Goal: Information Seeking & Learning: Compare options

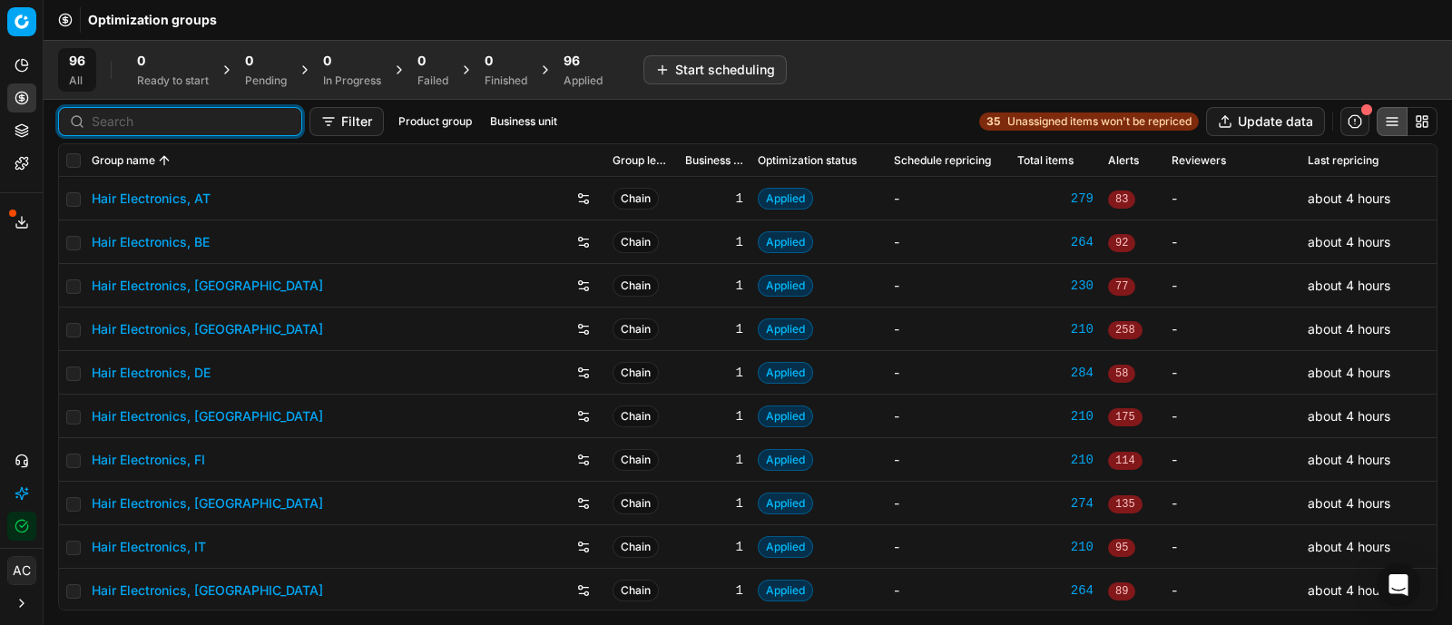
click at [122, 122] on input at bounding box center [191, 121] width 199 height 18
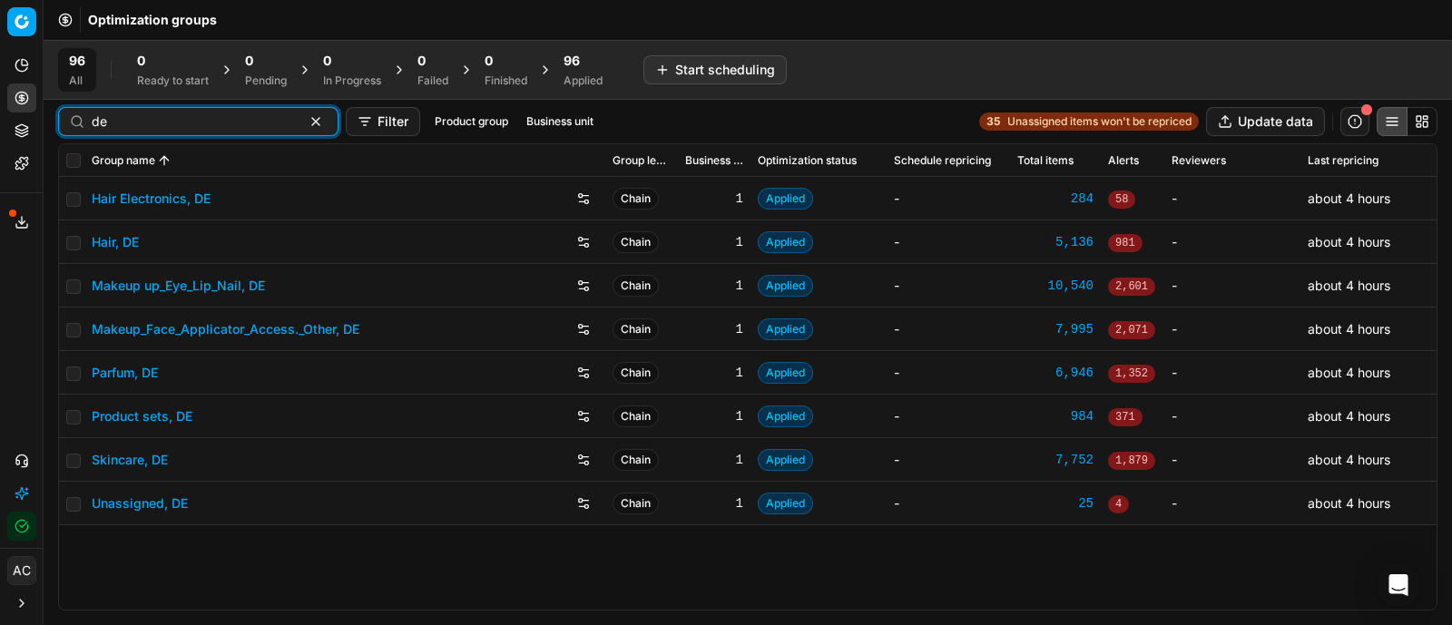
type input "de"
click at [139, 371] on link "Parfum, DE" at bounding box center [125, 373] width 66 height 18
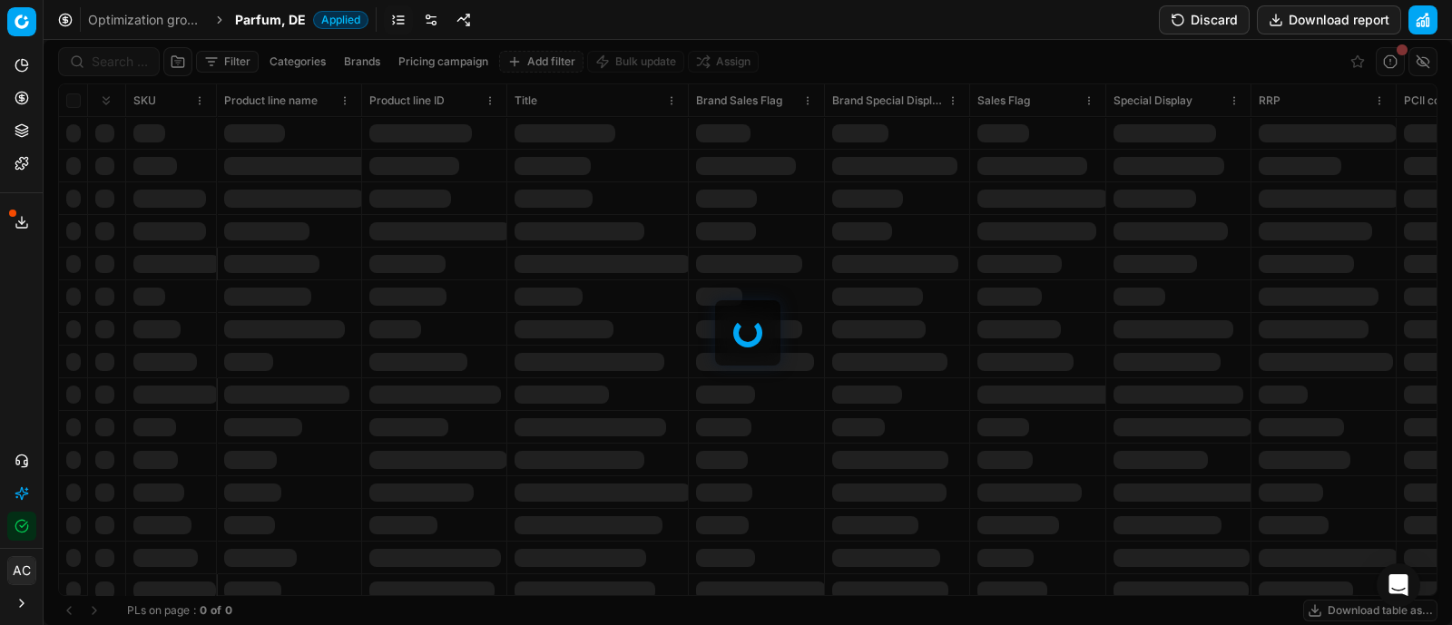
click at [113, 72] on div at bounding box center [748, 332] width 1408 height 585
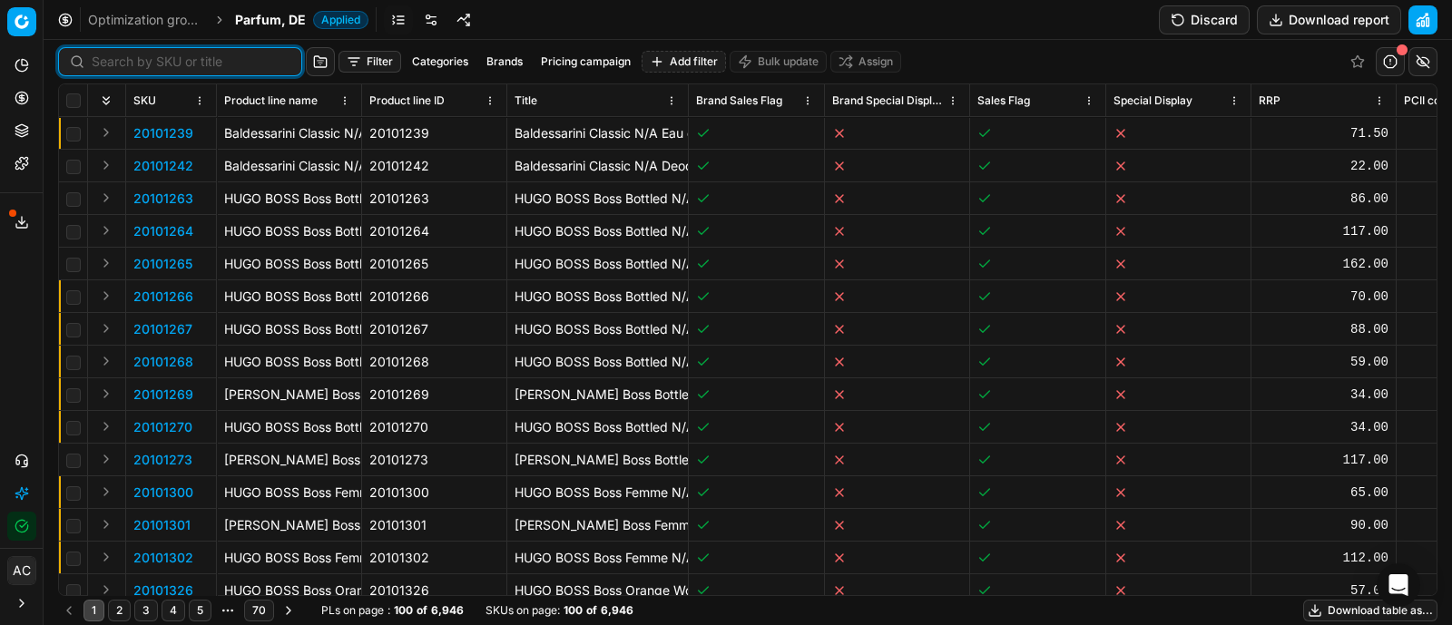
click at [112, 64] on input at bounding box center [191, 62] width 199 height 18
paste input "80067059-50"
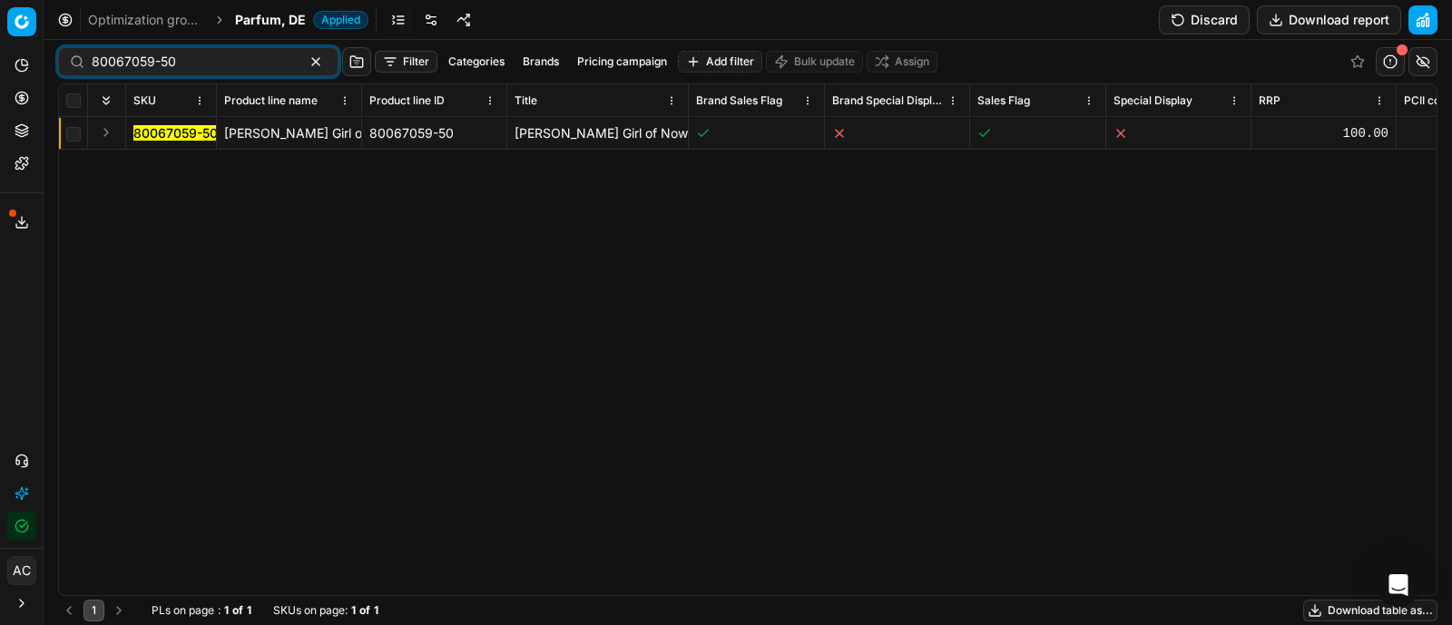
click at [108, 131] on button "Expand" at bounding box center [106, 133] width 22 height 22
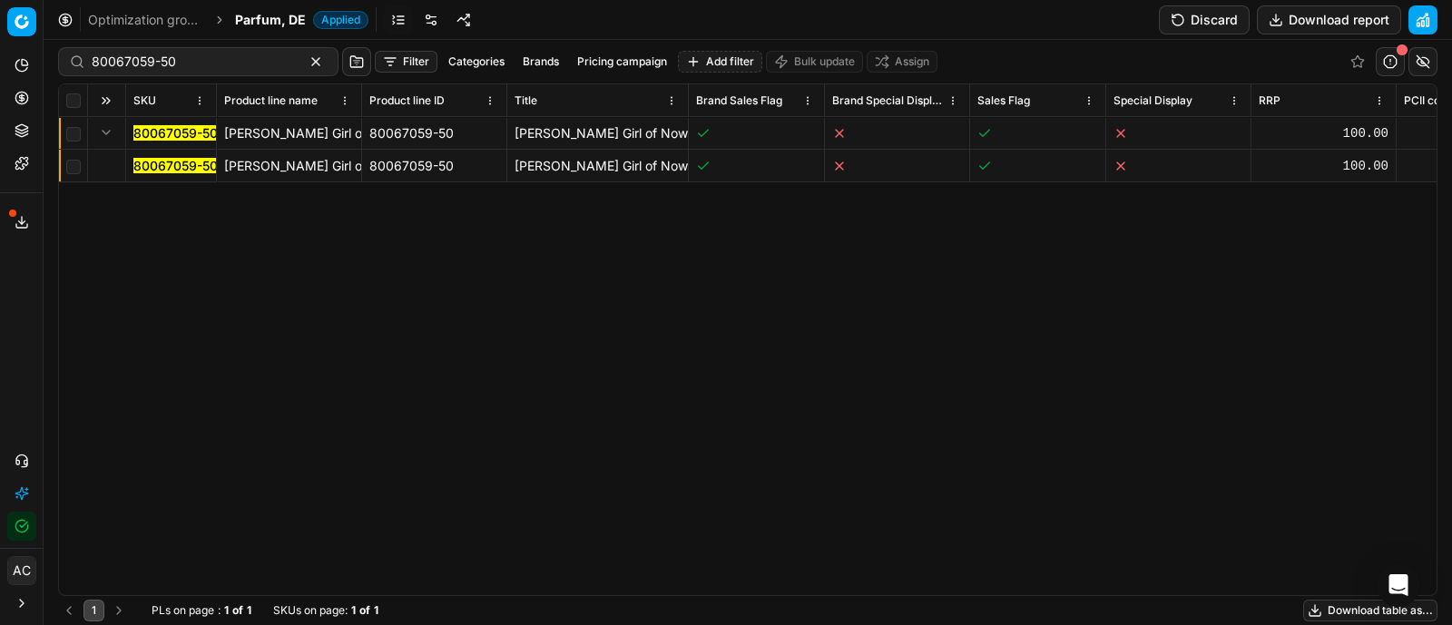
click at [152, 162] on mark "80067059-50" at bounding box center [175, 165] width 84 height 15
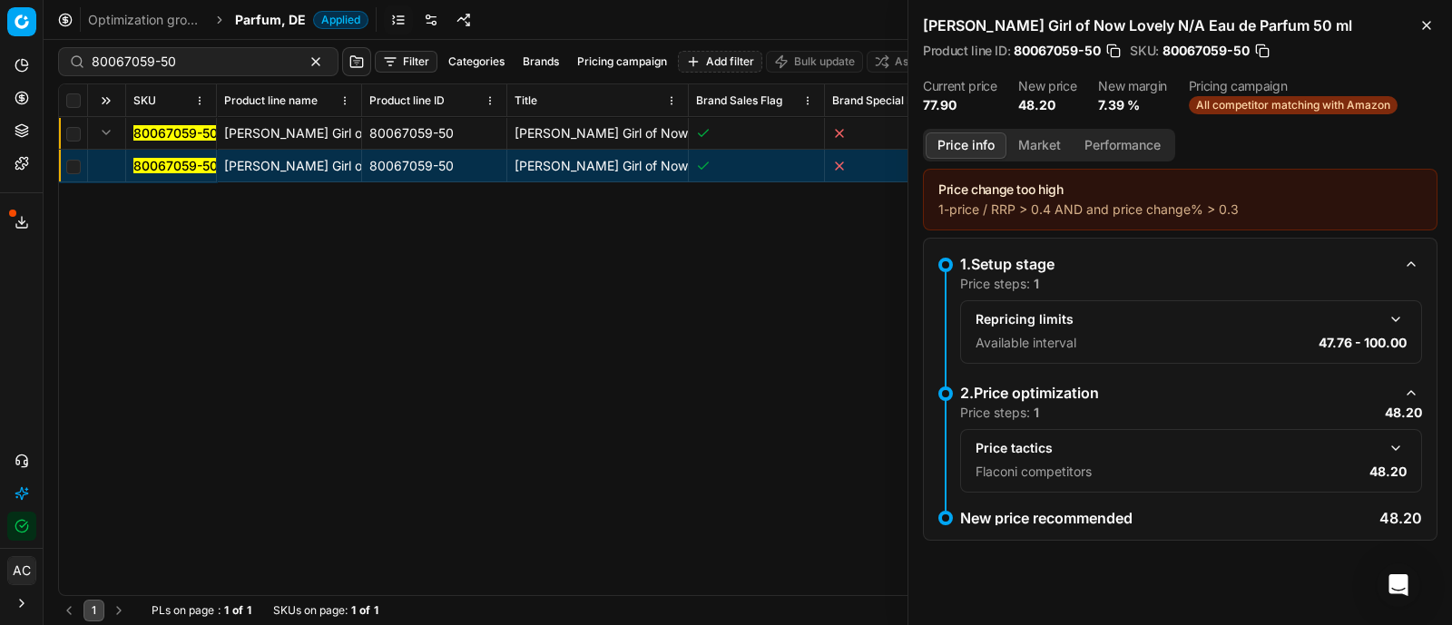
click at [1398, 452] on button "button" at bounding box center [1395, 448] width 22 height 22
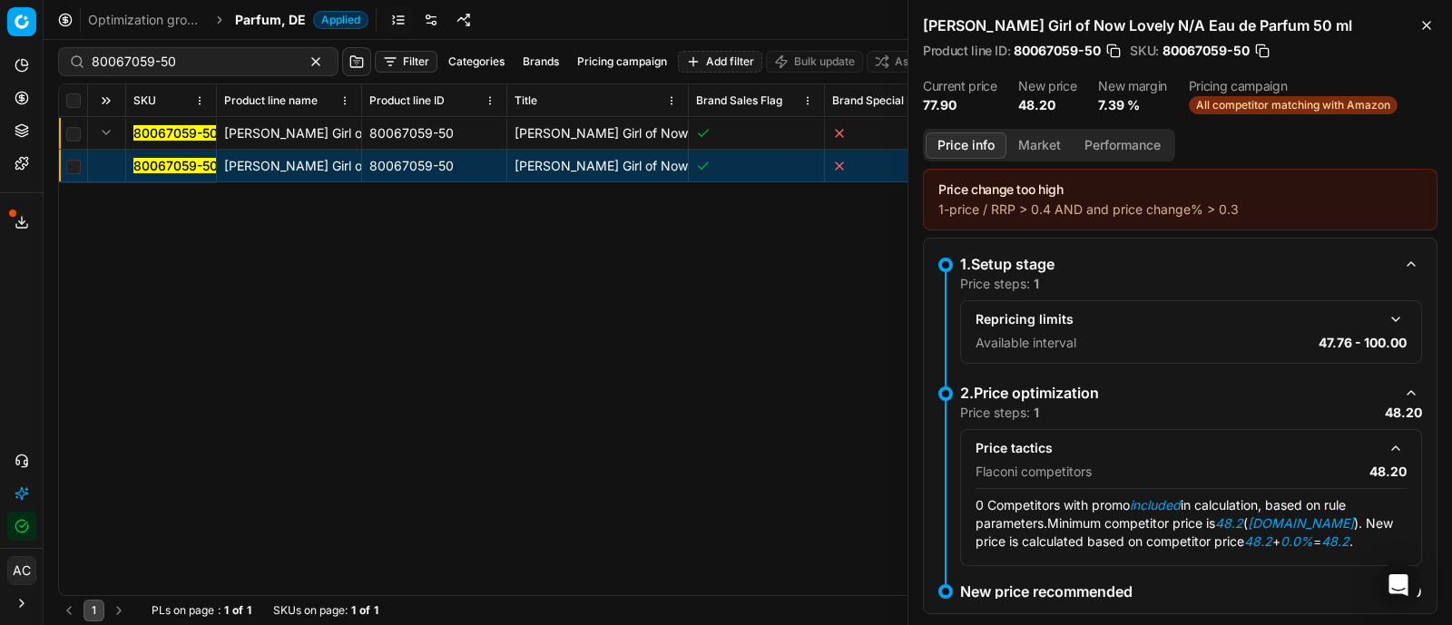
scroll to position [19, 0]
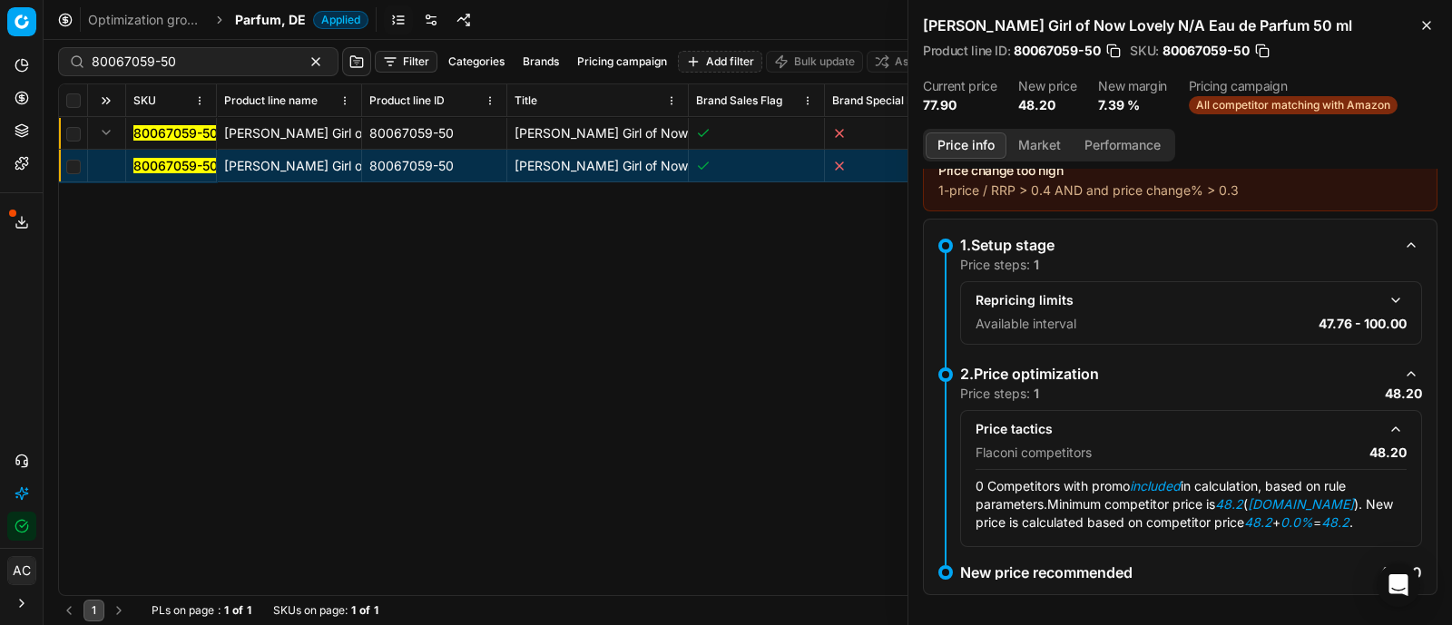
click at [1051, 132] on button "Market" at bounding box center [1039, 145] width 66 height 26
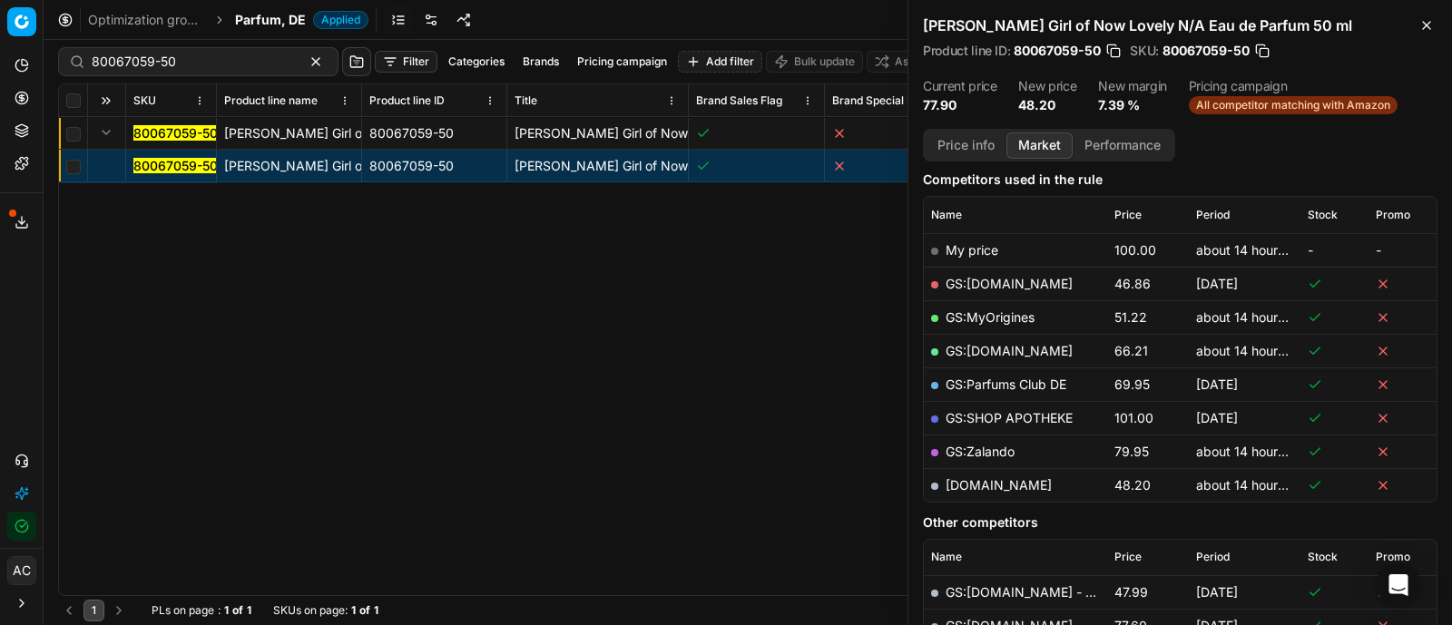
scroll to position [230, 0]
click at [984, 481] on link "[DOMAIN_NAME]" at bounding box center [998, 484] width 106 height 15
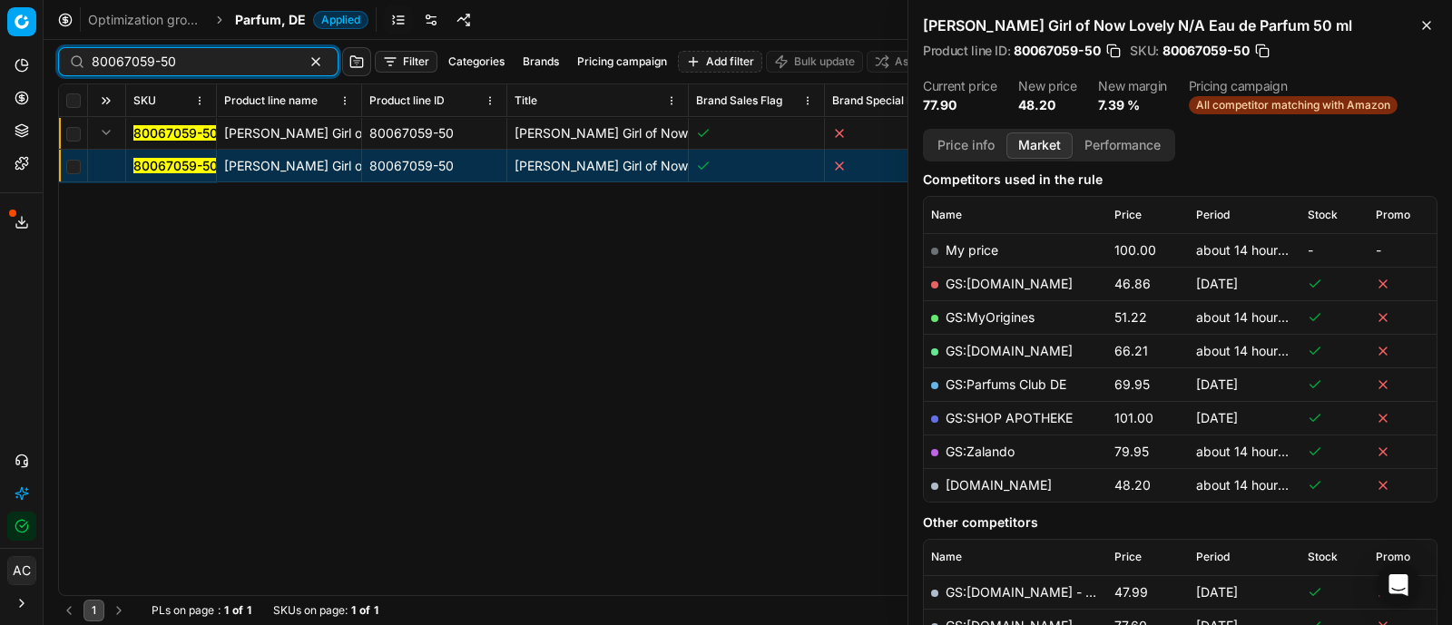
click at [195, 54] on input "80067059-50" at bounding box center [191, 62] width 199 height 18
paste input "20101423"
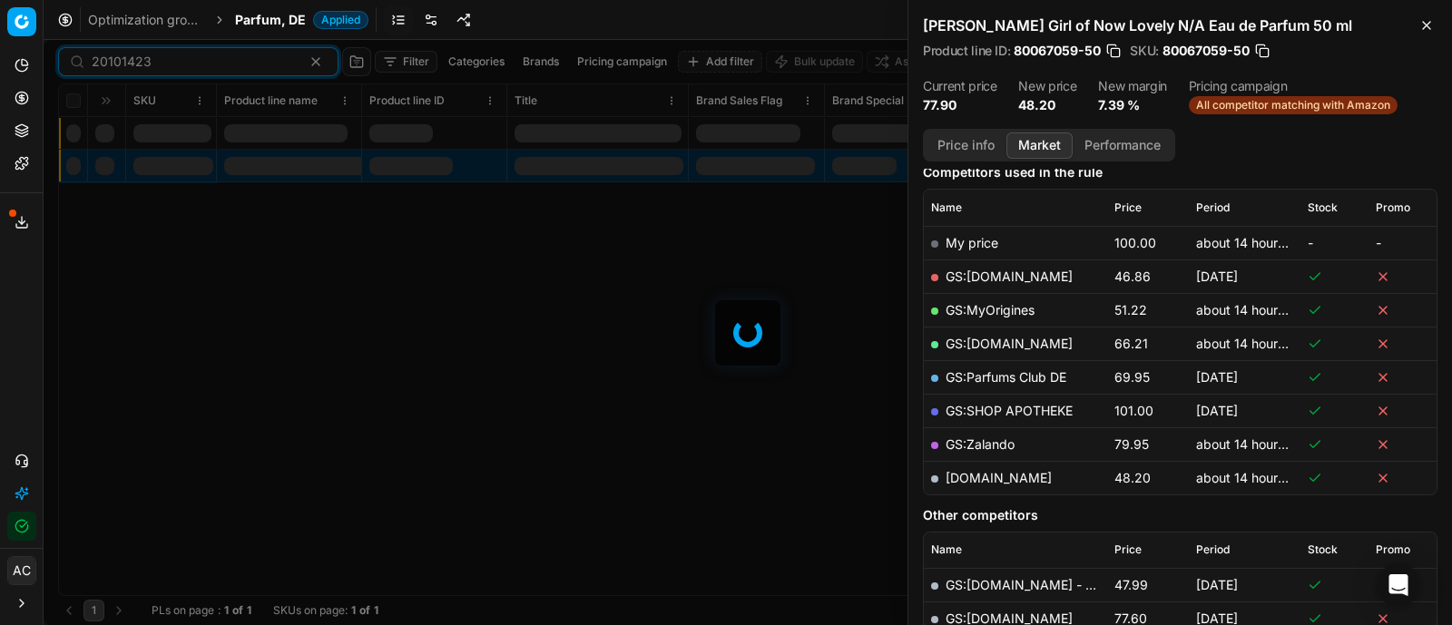
scroll to position [230, 0]
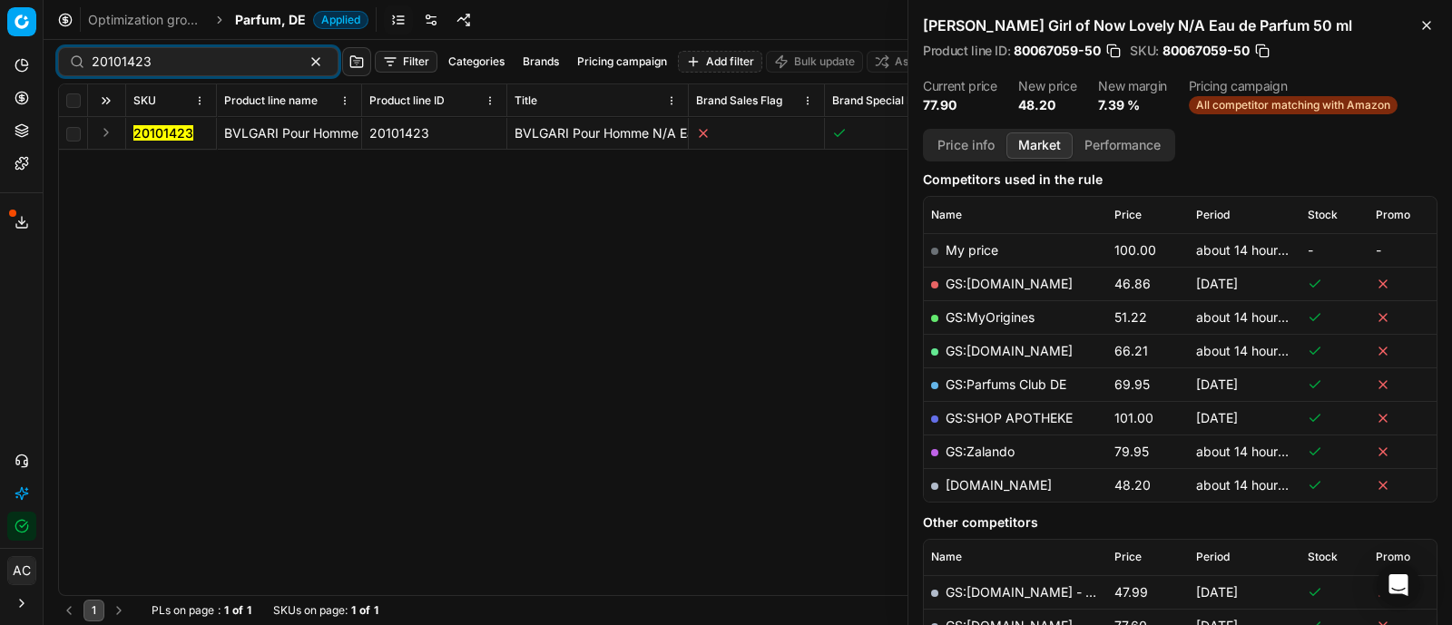
click at [109, 134] on button "Expand" at bounding box center [106, 133] width 22 height 22
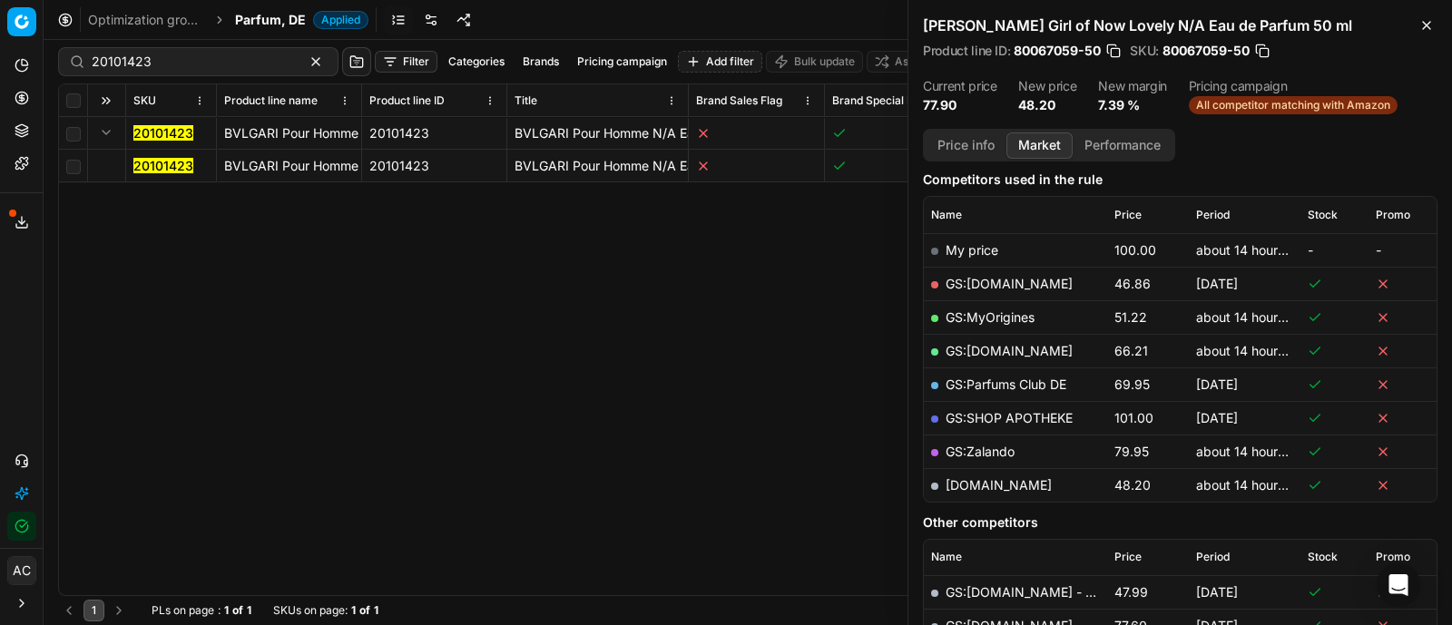
click at [155, 159] on mark "20101423" at bounding box center [163, 165] width 60 height 15
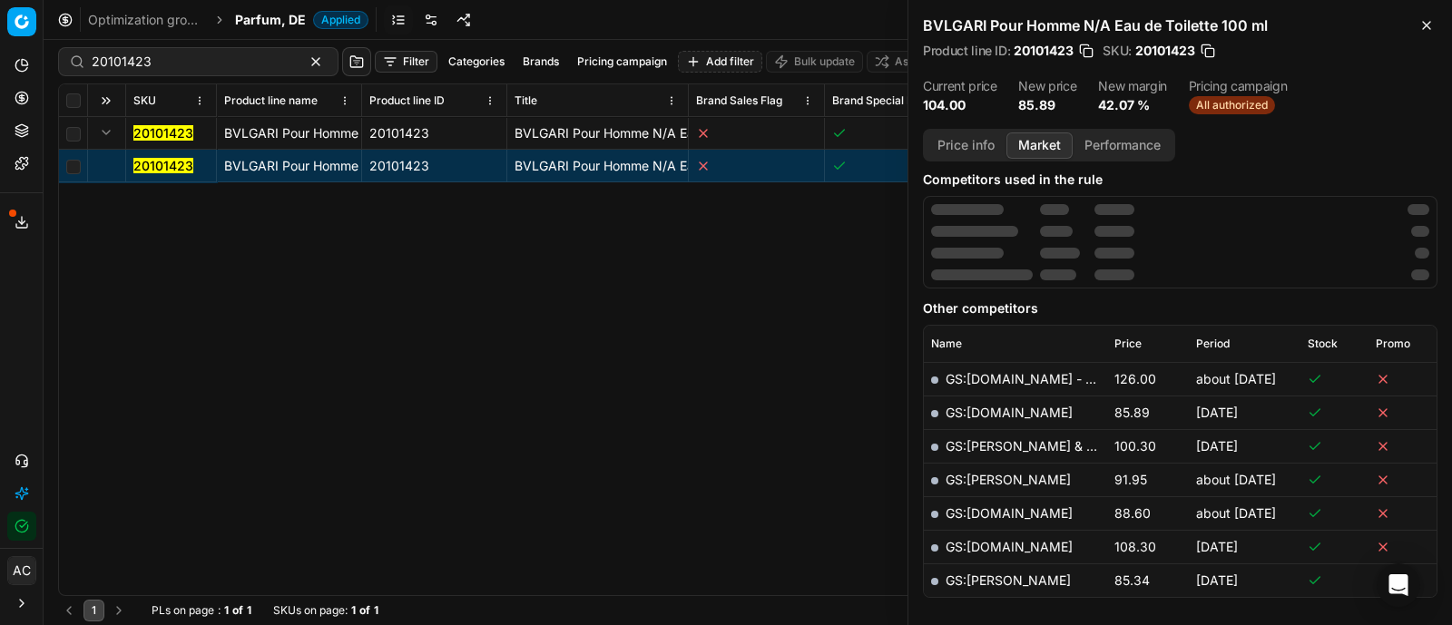
click at [155, 159] on mark "20101423" at bounding box center [163, 165] width 60 height 15
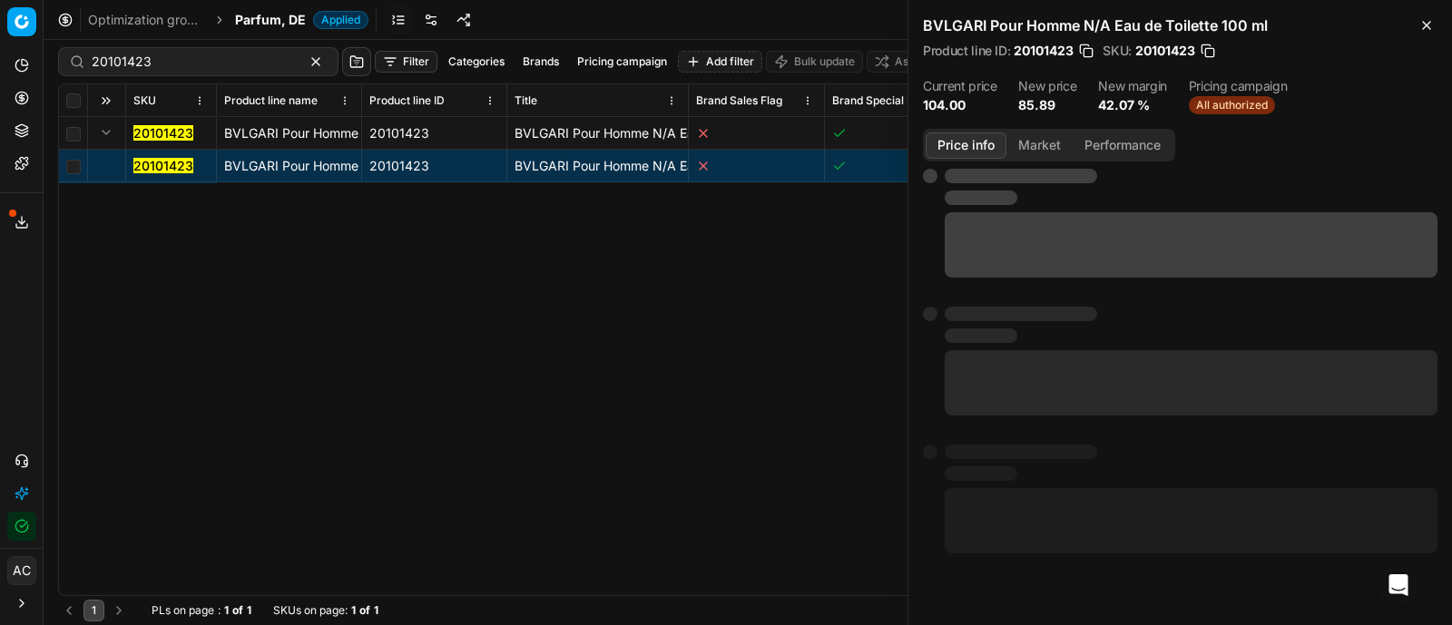
click at [959, 150] on button "Price info" at bounding box center [965, 145] width 81 height 26
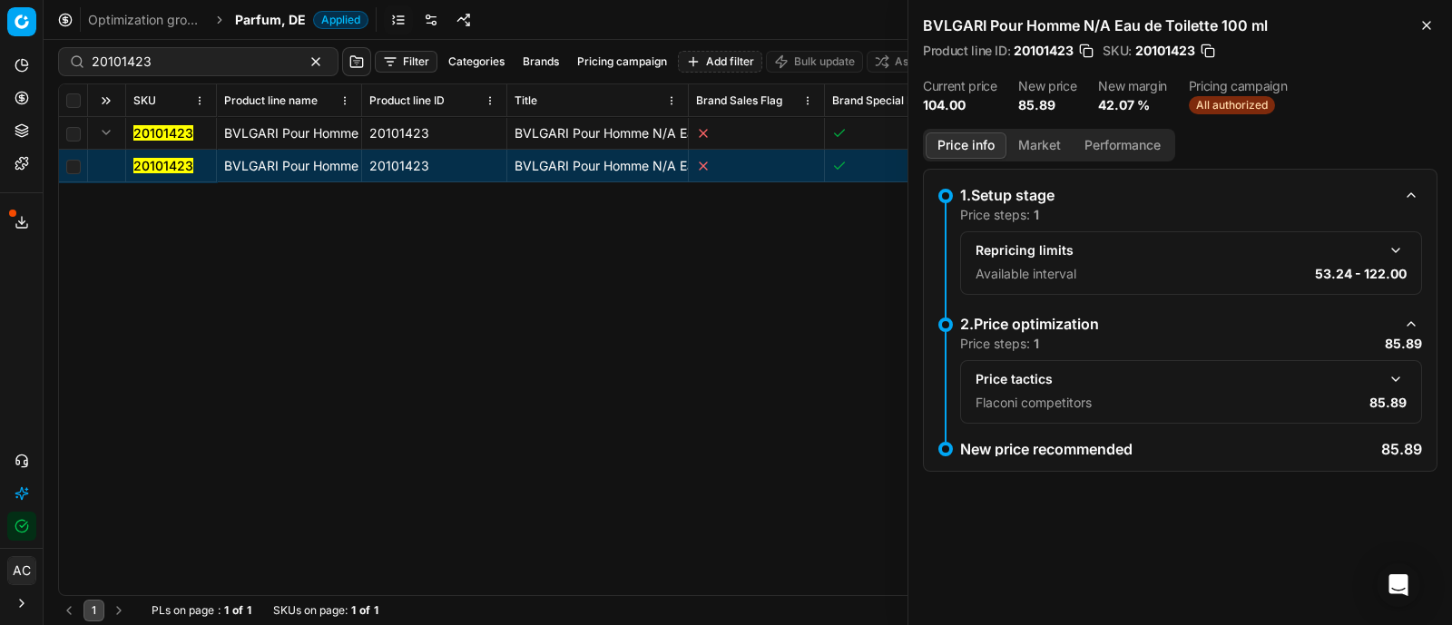
click at [1397, 376] on button "button" at bounding box center [1395, 379] width 22 height 22
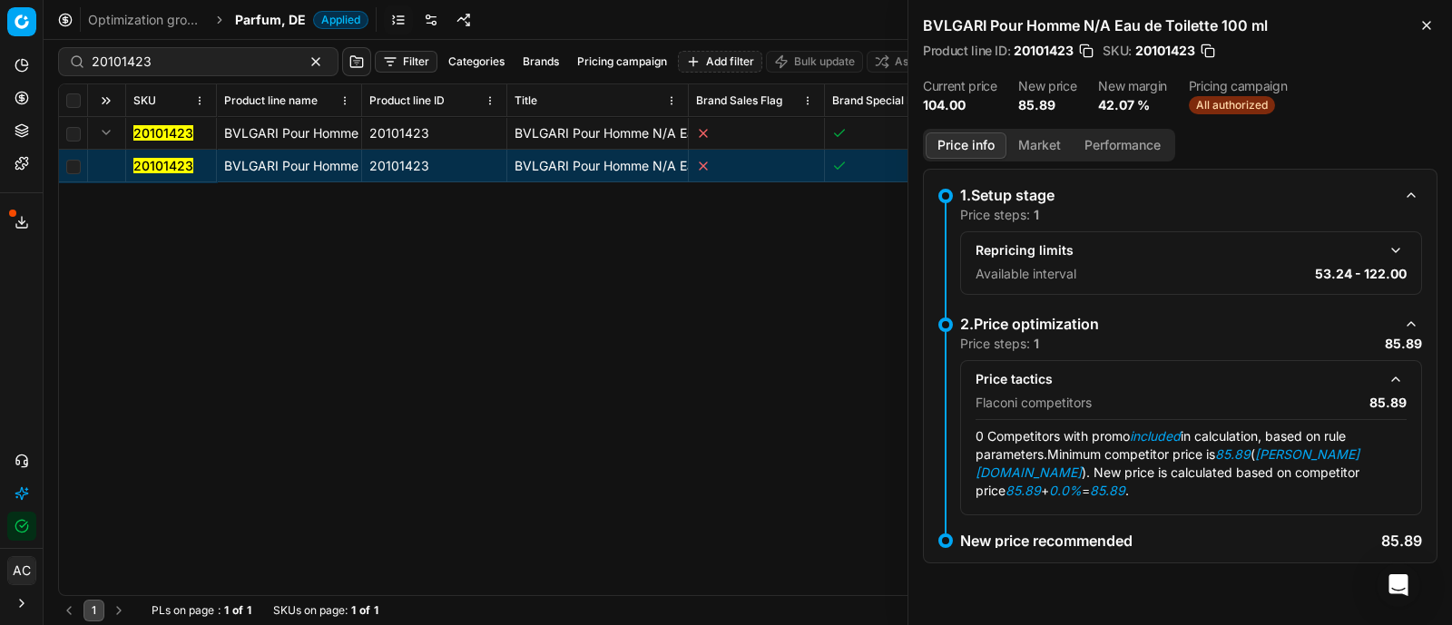
click at [1046, 135] on button "Market" at bounding box center [1039, 145] width 66 height 26
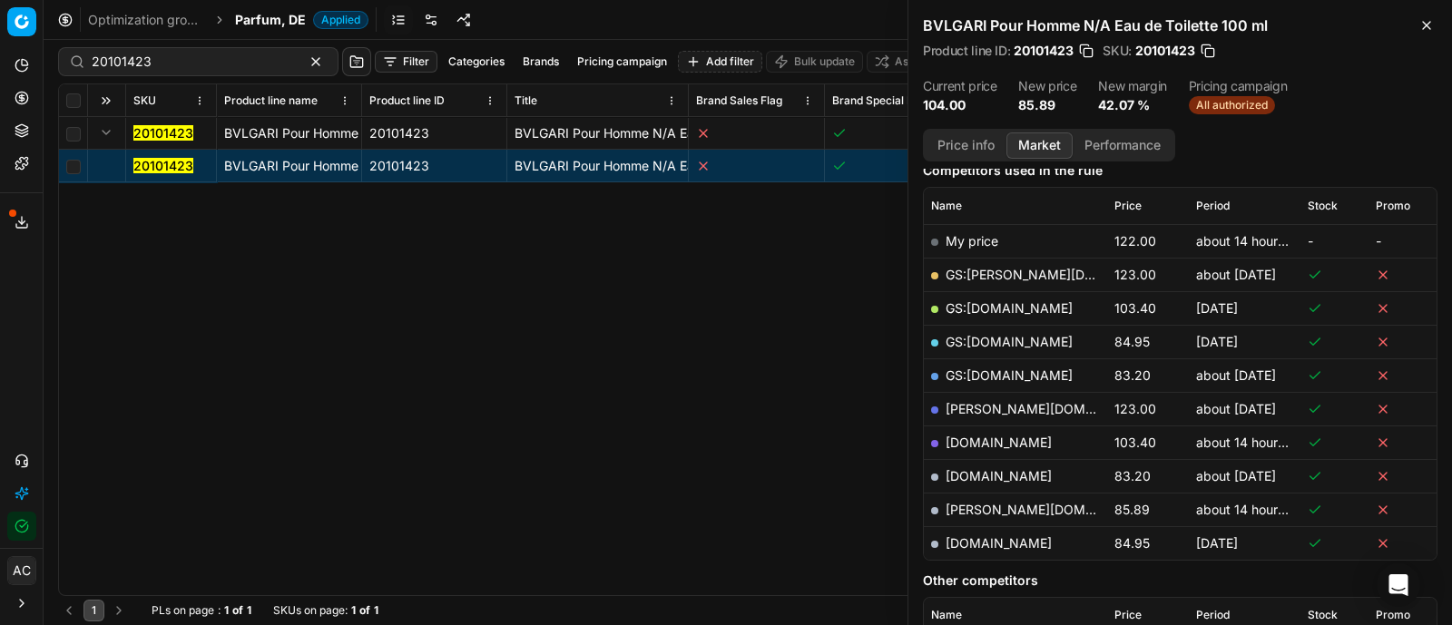
scroll to position [259, 0]
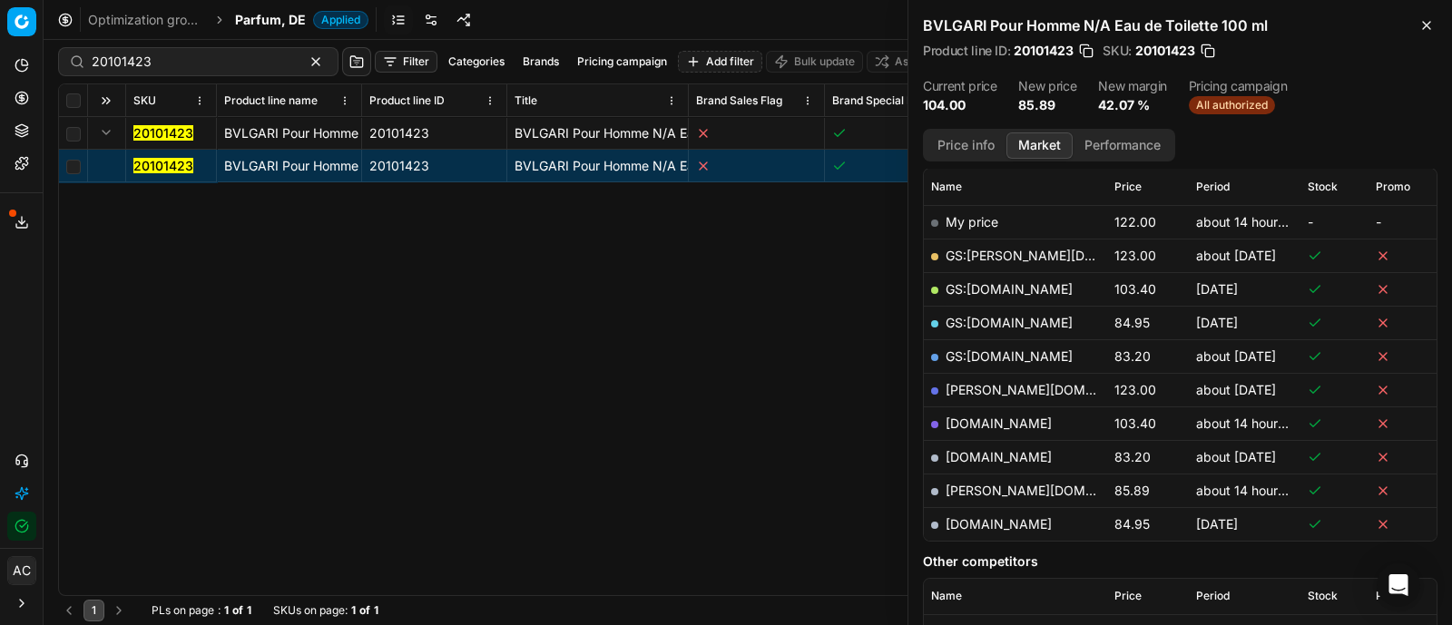
click at [973, 488] on link "[PERSON_NAME][DOMAIN_NAME]" at bounding box center [1050, 490] width 210 height 15
click at [680, 391] on div "20101423 BVLGARI Pour Homme N/A Eau de Toilette 100 ml 20101423 BVLGARI Pour Ho…" at bounding box center [747, 356] width 1377 height 478
click at [228, 75] on div "20101423" at bounding box center [198, 61] width 280 height 29
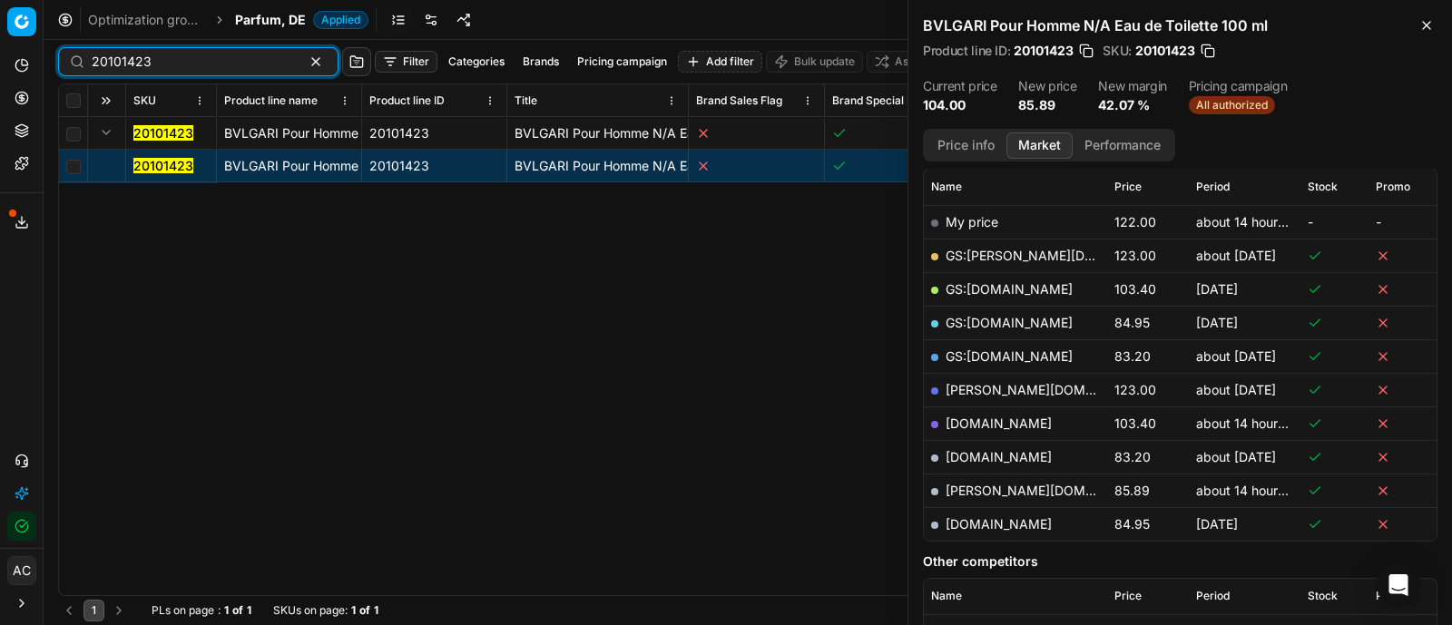
paste input "90014281-0022579"
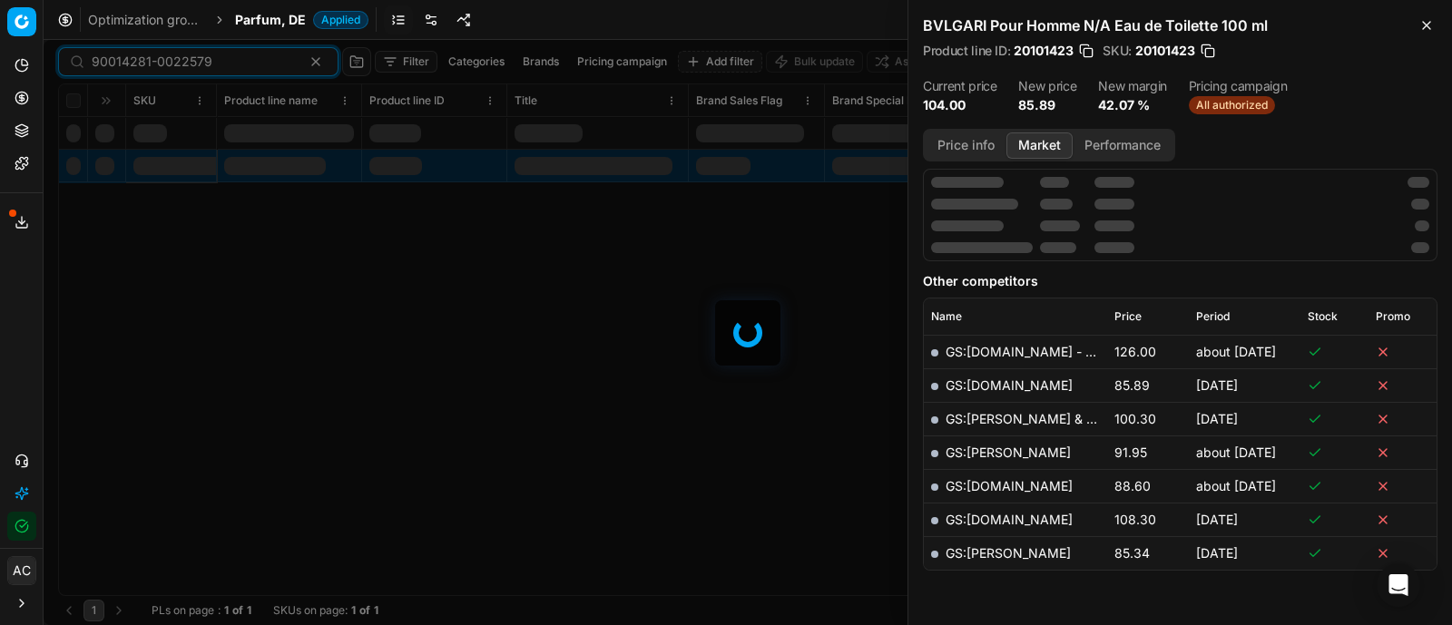
scroll to position [259, 0]
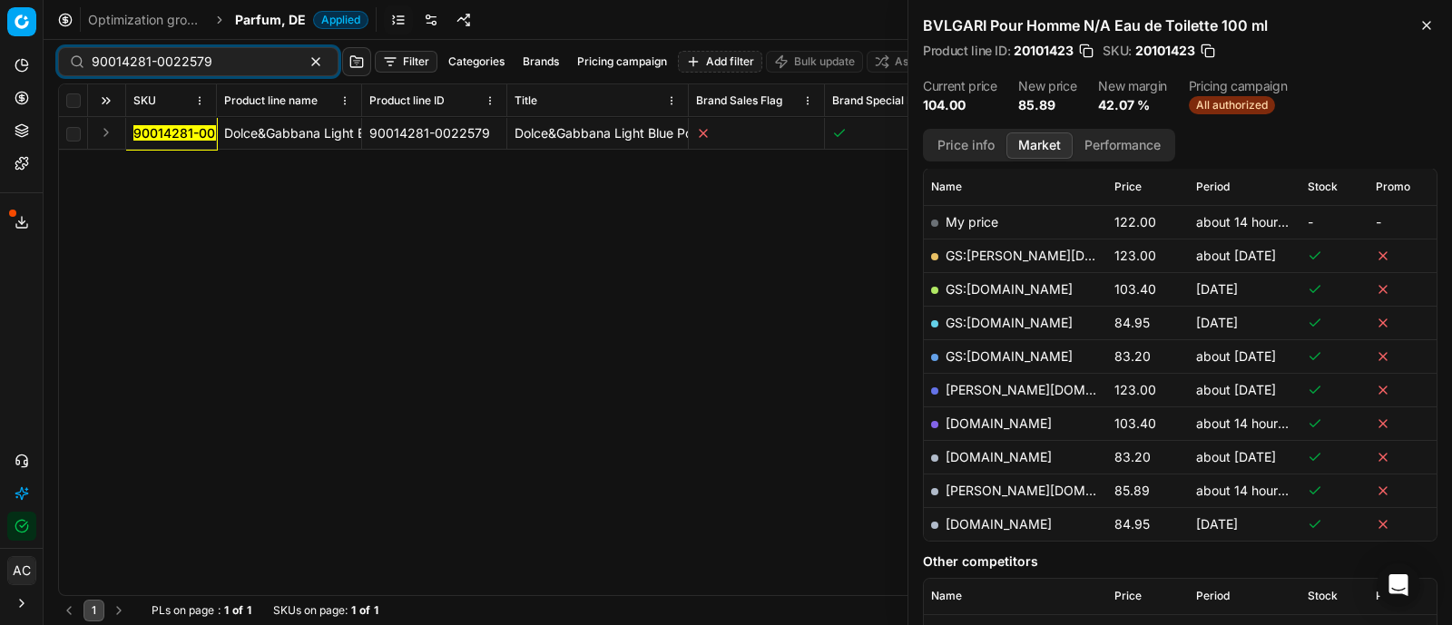
click at [107, 129] on button "Expand" at bounding box center [106, 133] width 22 height 22
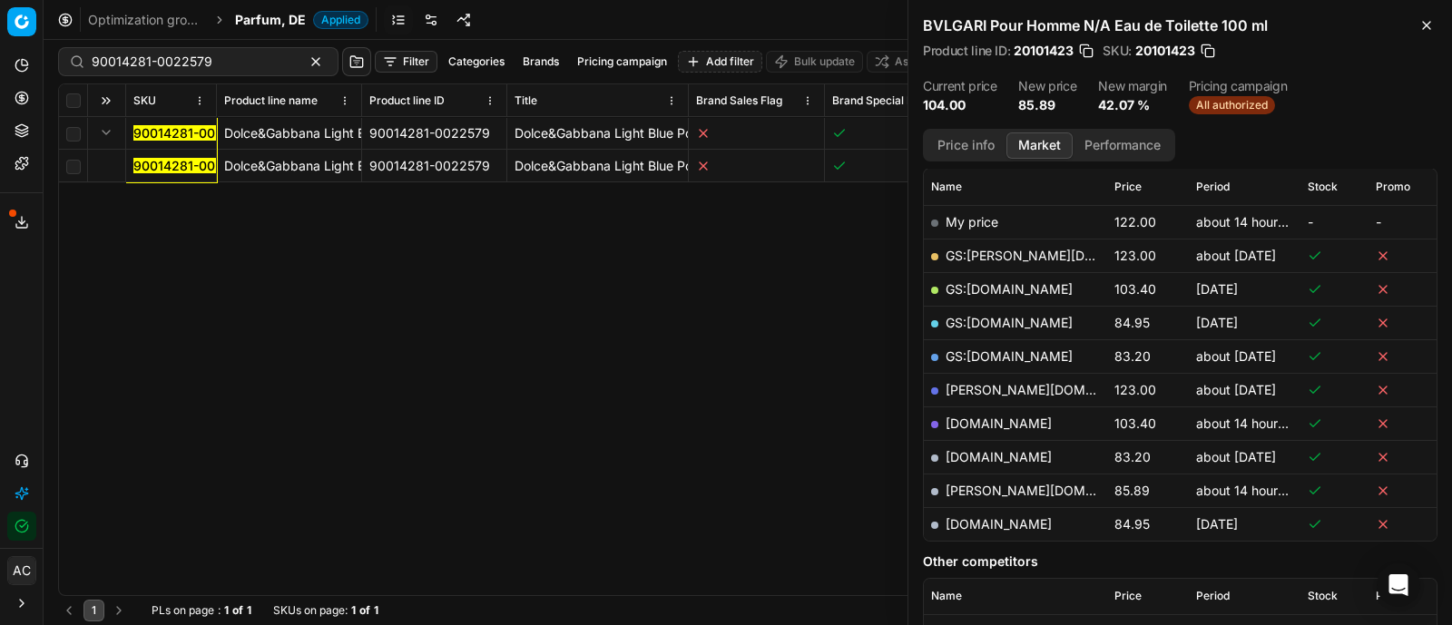
click at [191, 164] on mark "90014281-0022579" at bounding box center [193, 165] width 121 height 15
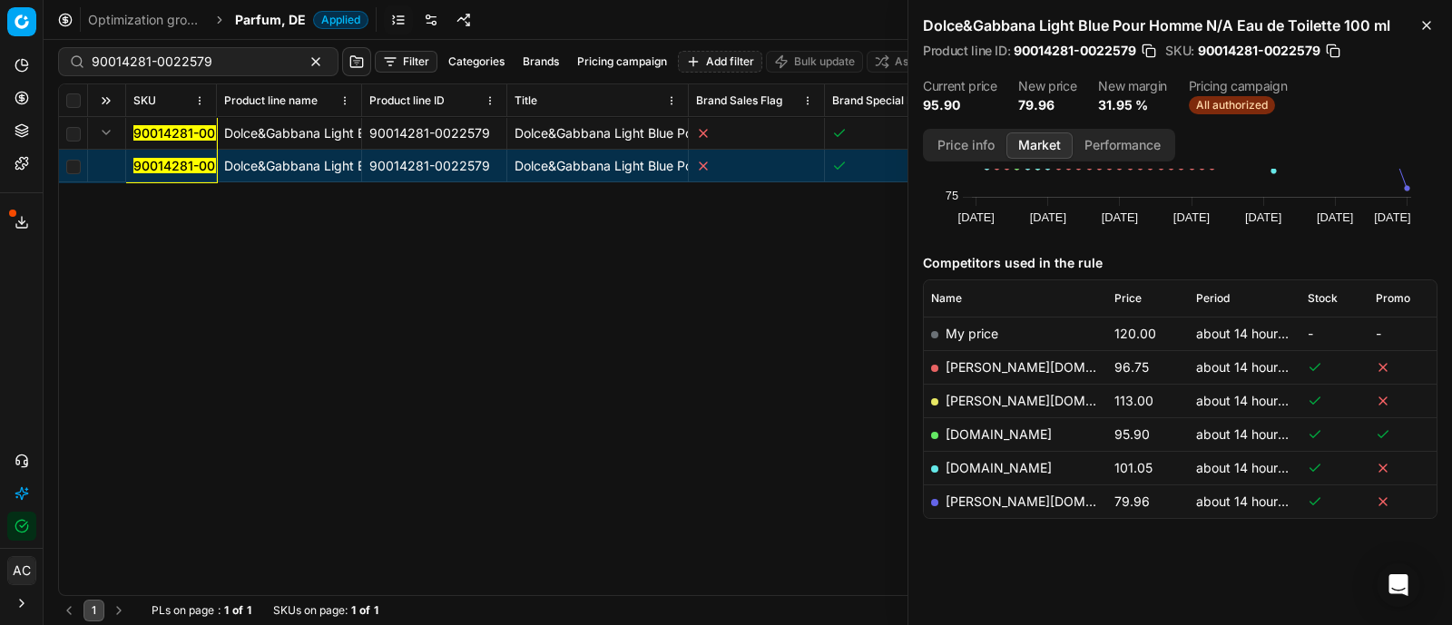
scroll to position [146, 0]
click at [980, 140] on button "Price info" at bounding box center [965, 145] width 81 height 26
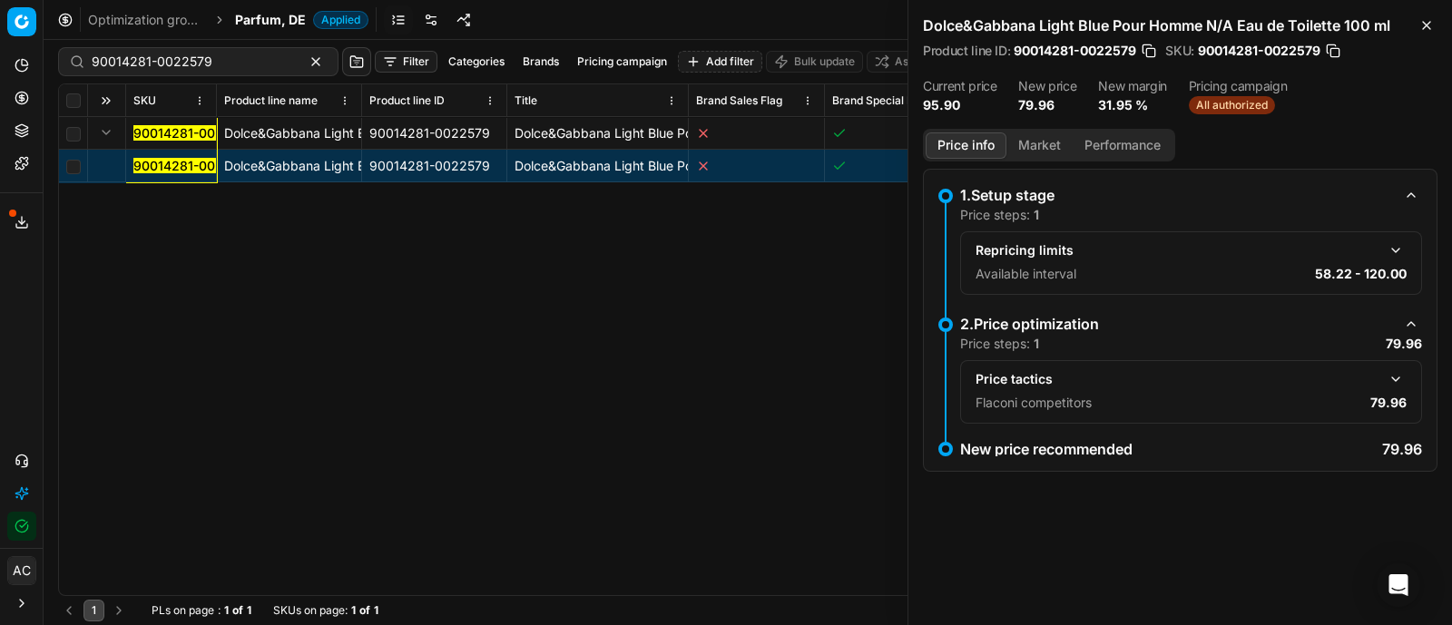
click at [1395, 371] on button "button" at bounding box center [1395, 379] width 22 height 22
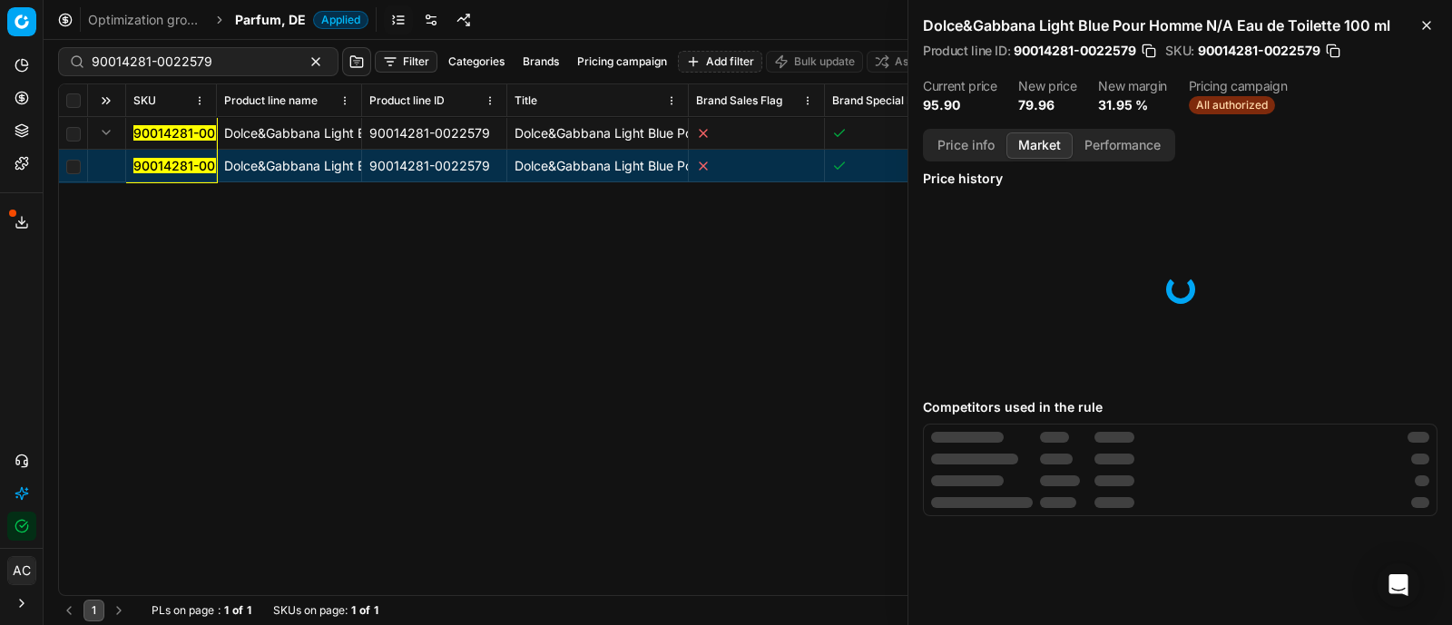
scroll to position [0, 0]
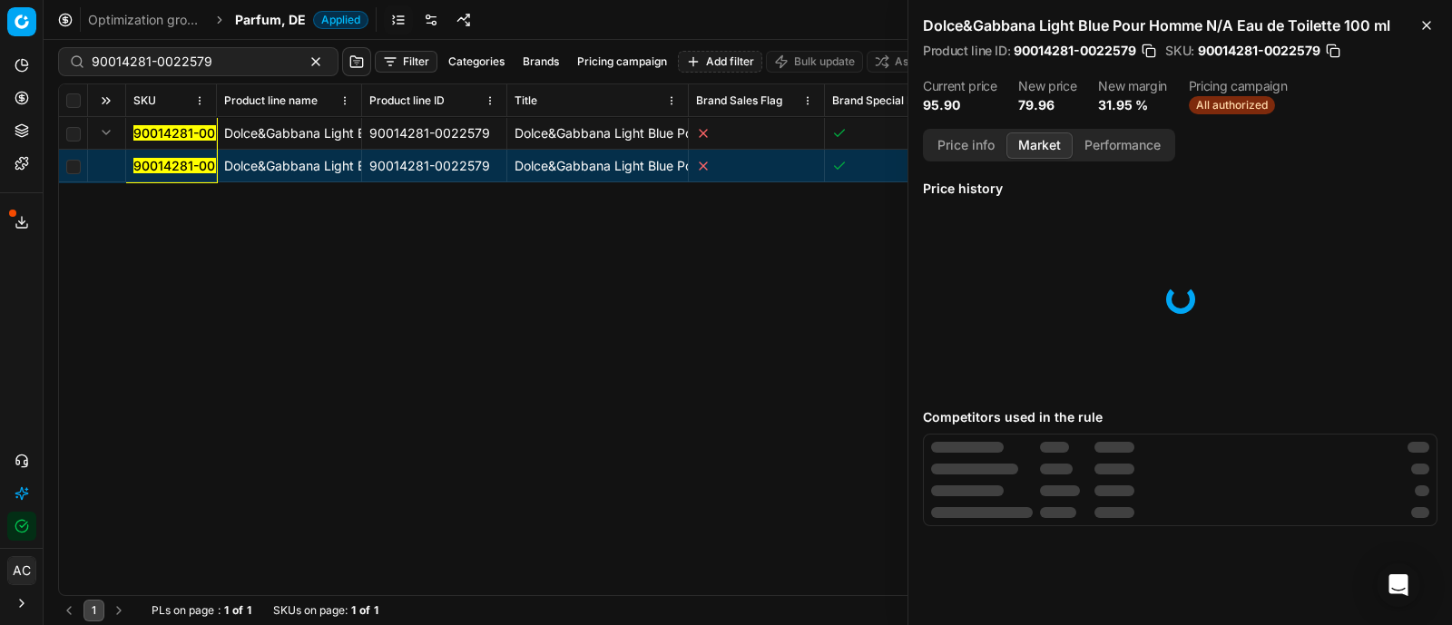
click at [1024, 136] on button "Market" at bounding box center [1039, 145] width 66 height 26
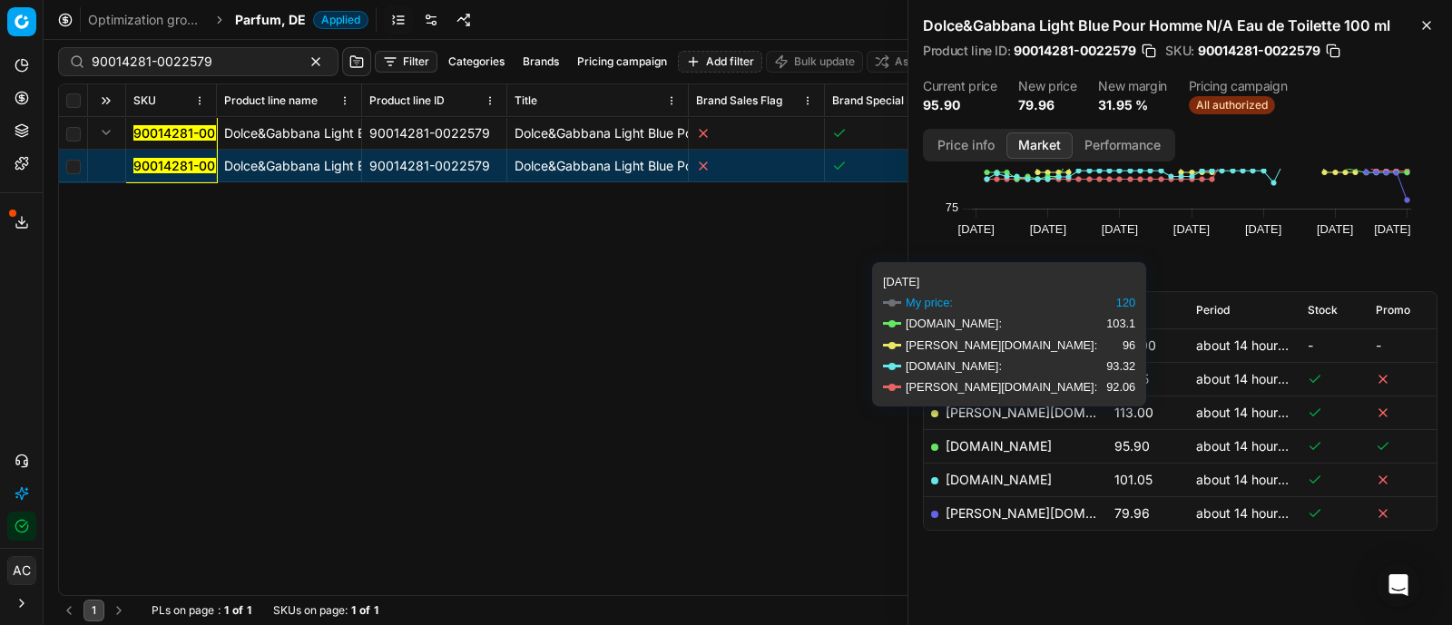
scroll to position [137, 0]
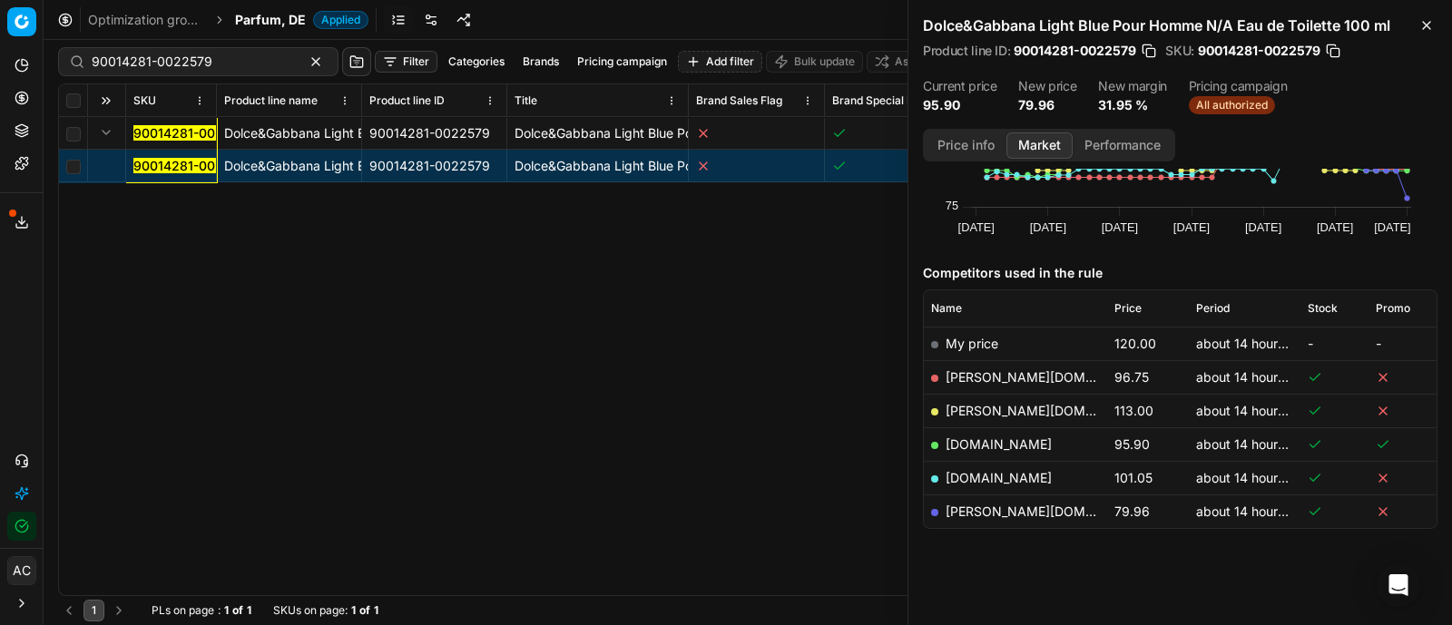
click at [983, 509] on link "[PERSON_NAME][DOMAIN_NAME]" at bounding box center [1050, 511] width 210 height 15
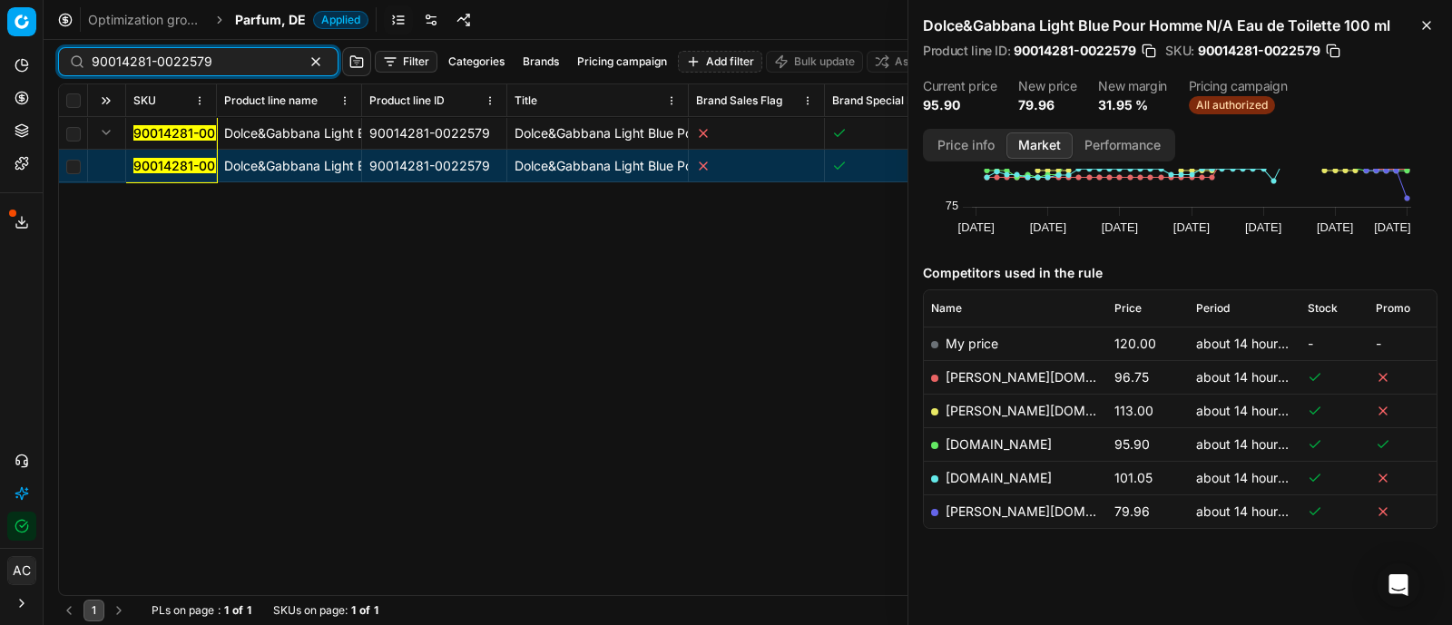
click at [236, 57] on input "90014281-0022579" at bounding box center [191, 62] width 199 height 18
paste input "80034659-100"
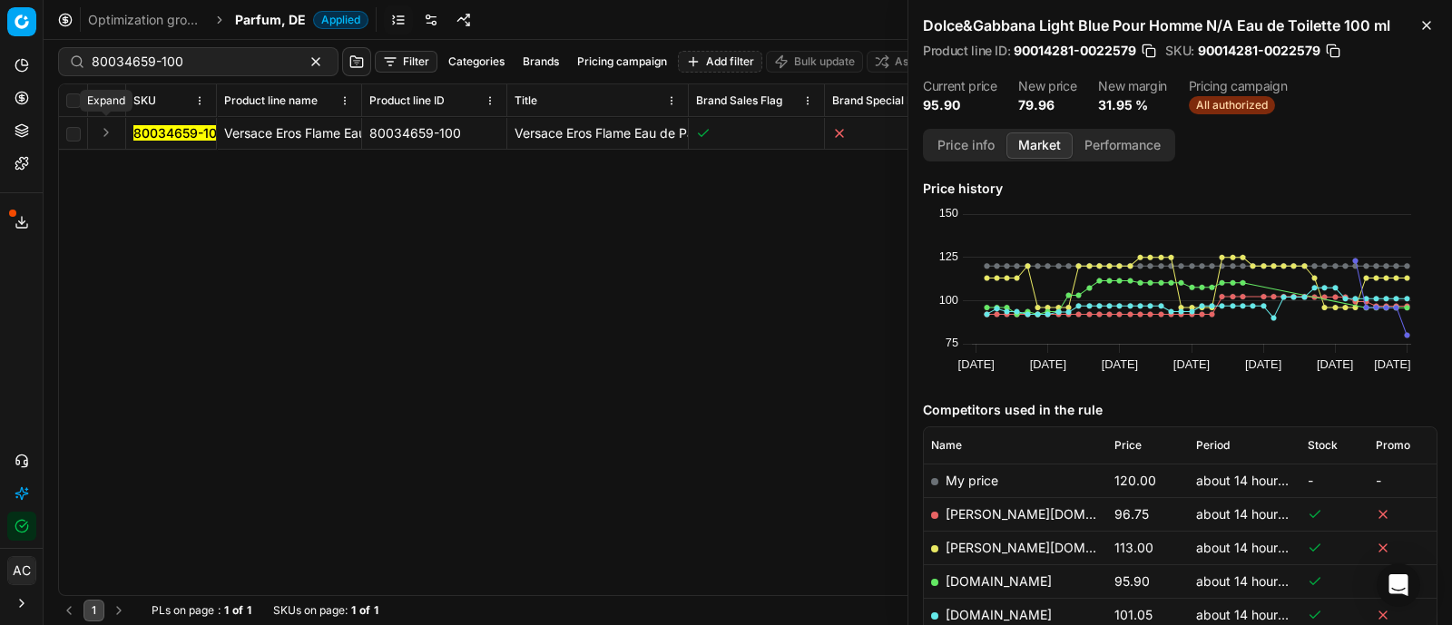
click at [108, 129] on button "Expand" at bounding box center [106, 133] width 22 height 22
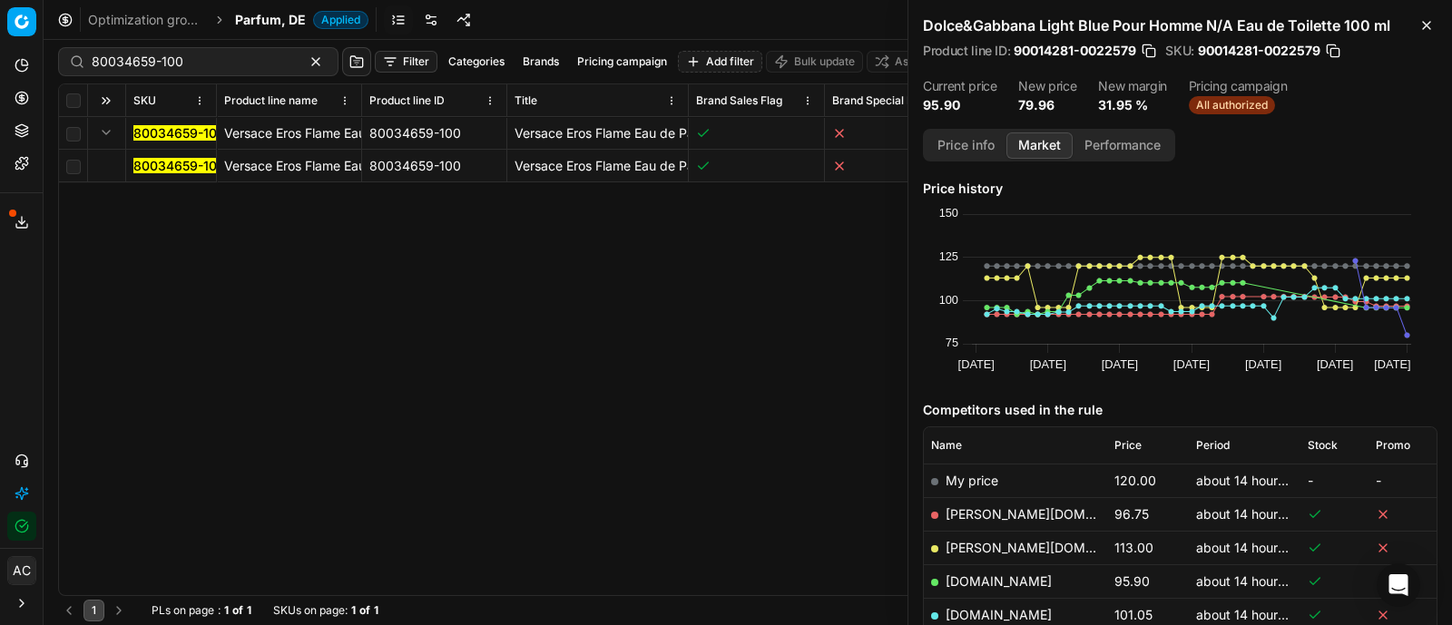
click at [180, 164] on mark "80034659-100" at bounding box center [179, 165] width 92 height 15
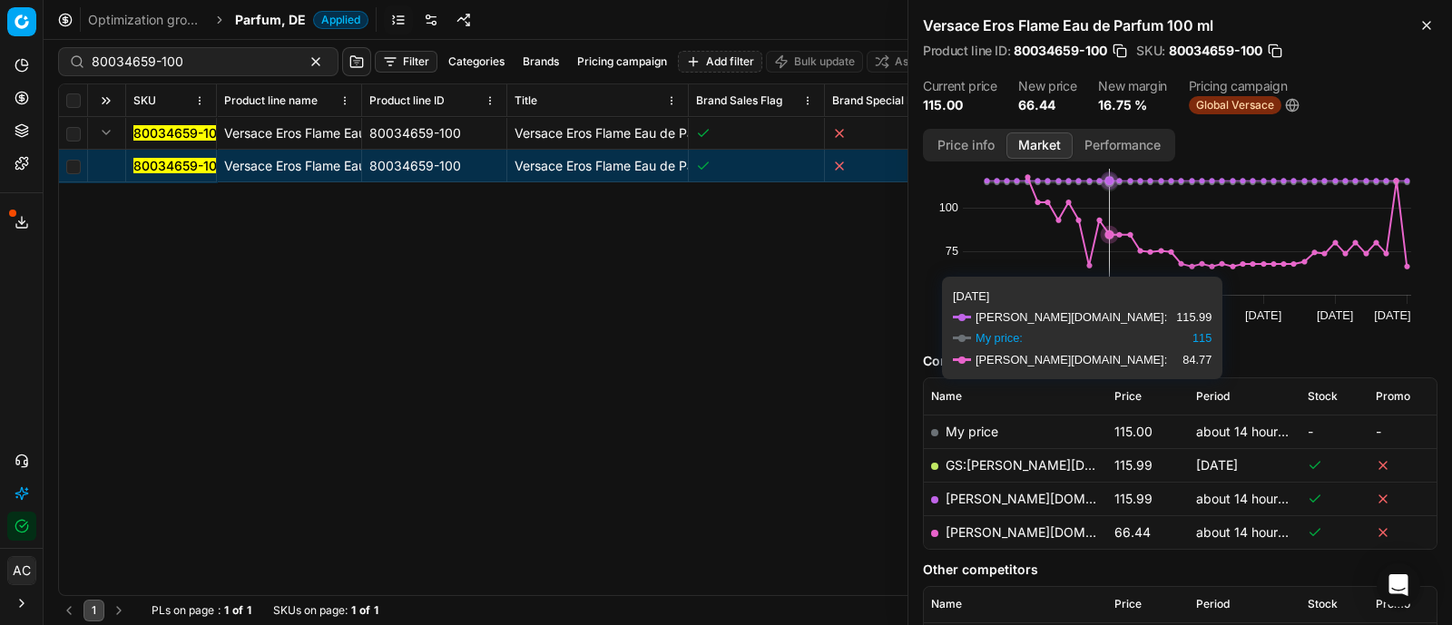
scroll to position [51, 0]
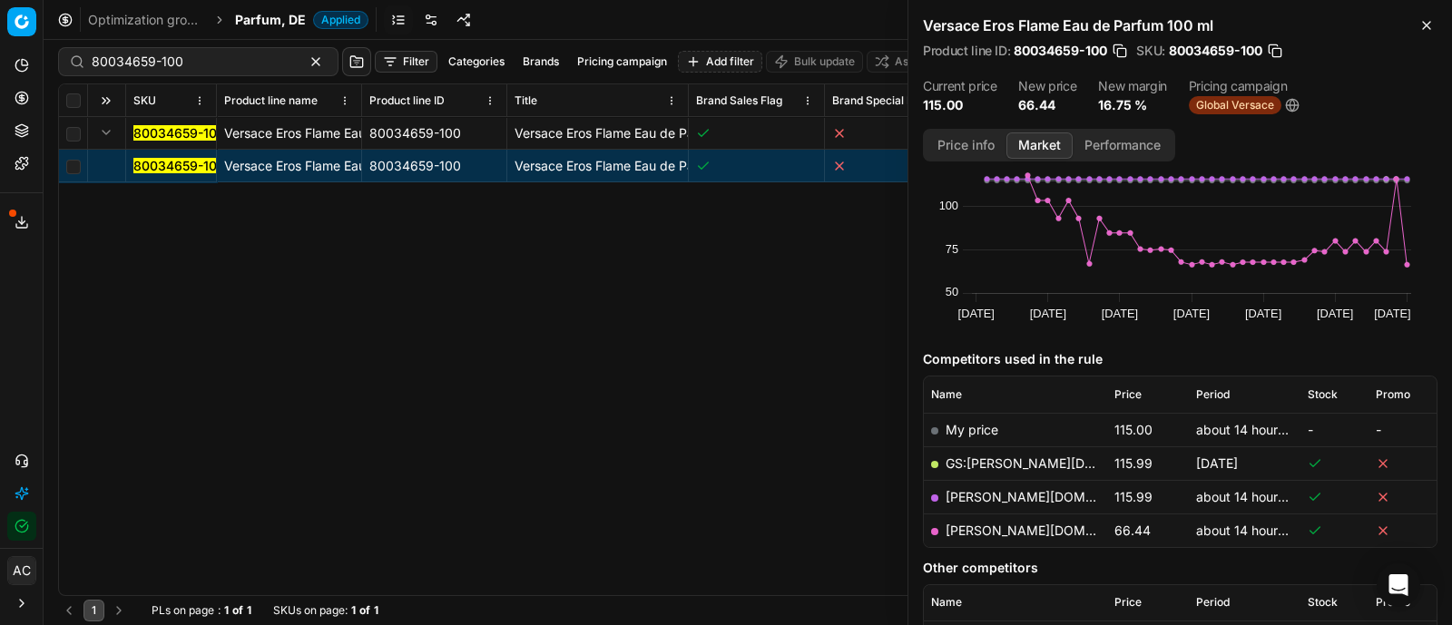
click at [982, 527] on link "[PERSON_NAME][DOMAIN_NAME]" at bounding box center [1050, 530] width 210 height 15
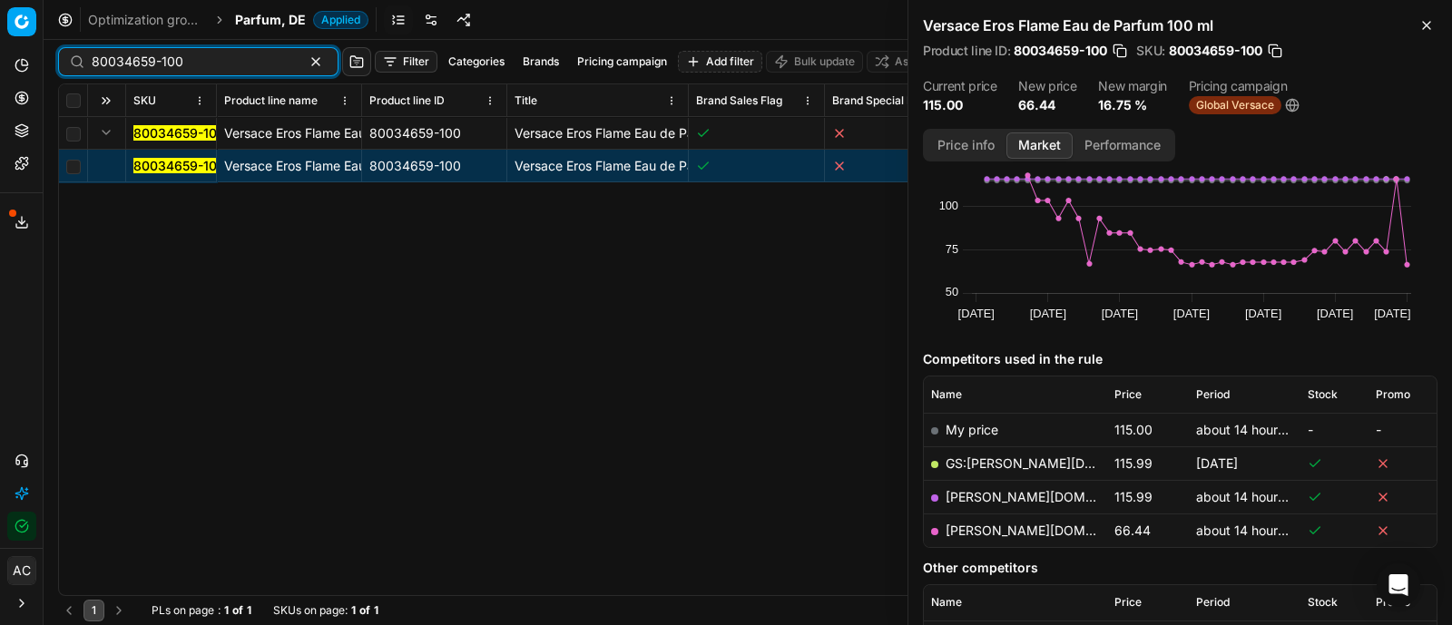
click at [203, 57] on input "80034659-100" at bounding box center [191, 62] width 199 height 18
paste input "20102283"
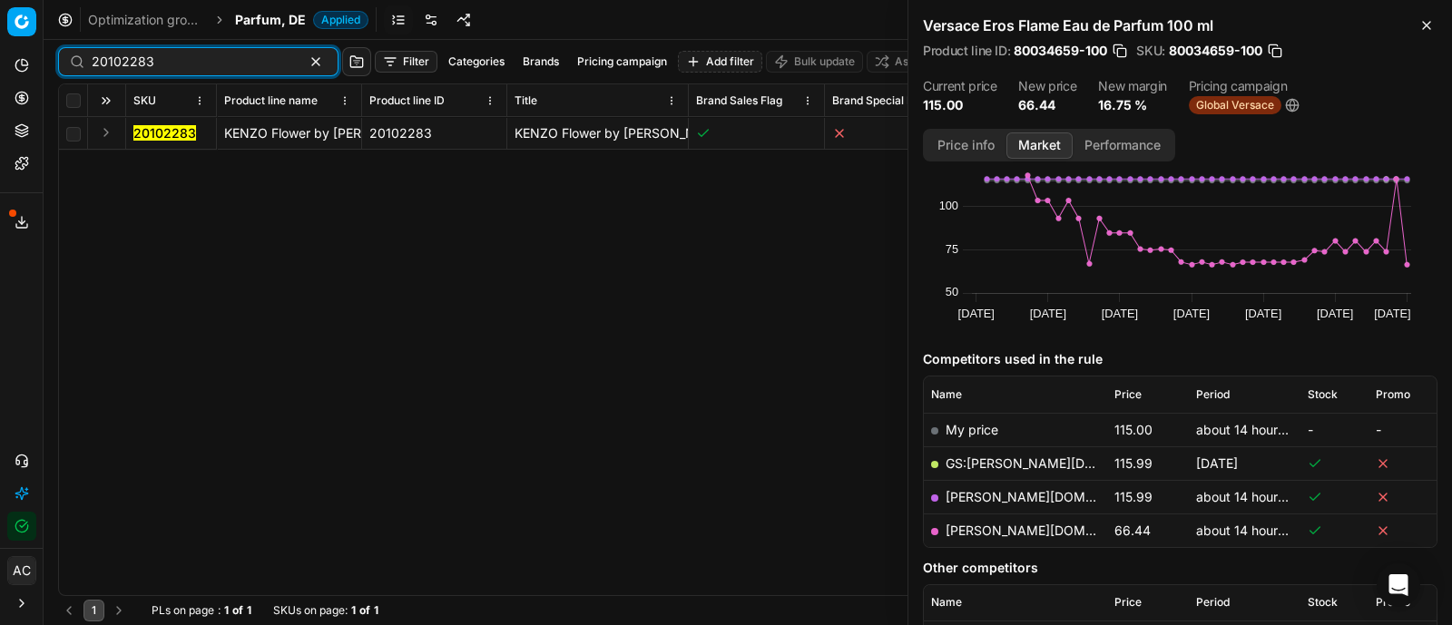
type input "20102283"
click at [109, 136] on button "Expand" at bounding box center [106, 133] width 22 height 22
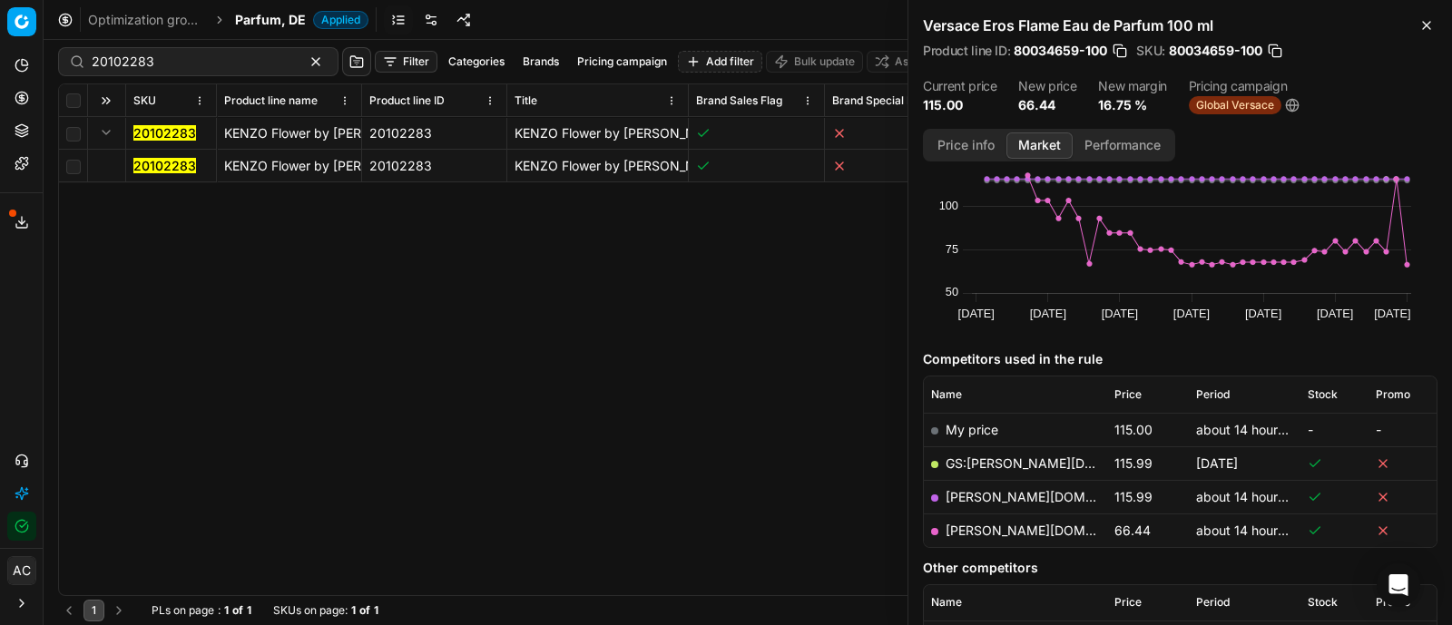
click at [174, 166] on mark "20102283" at bounding box center [164, 165] width 63 height 15
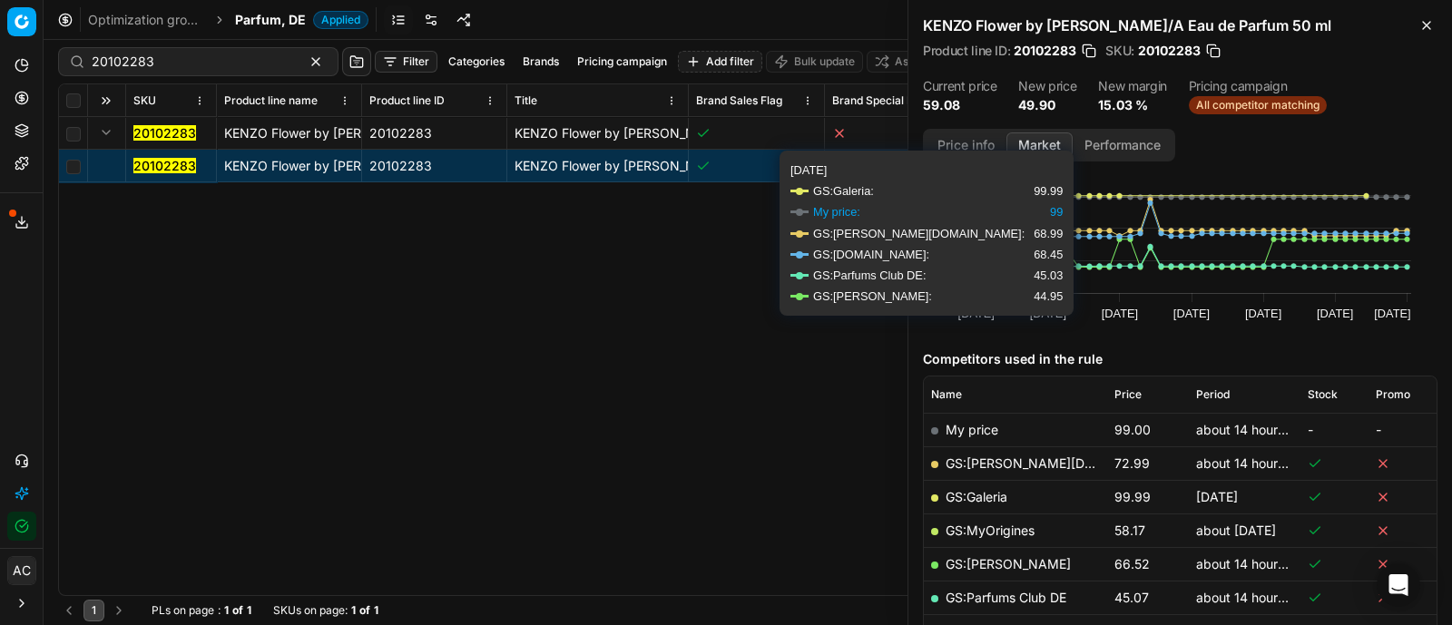
click at [955, 140] on button "Price info" at bounding box center [965, 145] width 81 height 26
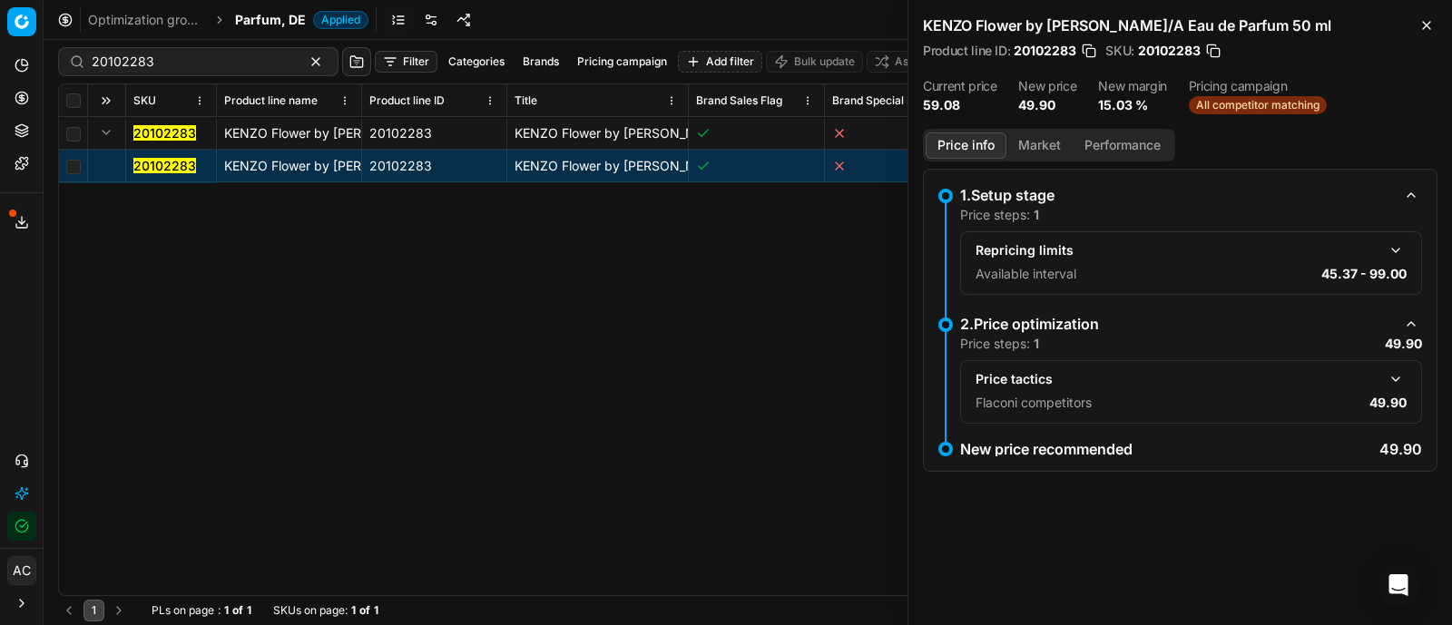
click at [1390, 375] on button "button" at bounding box center [1395, 379] width 22 height 22
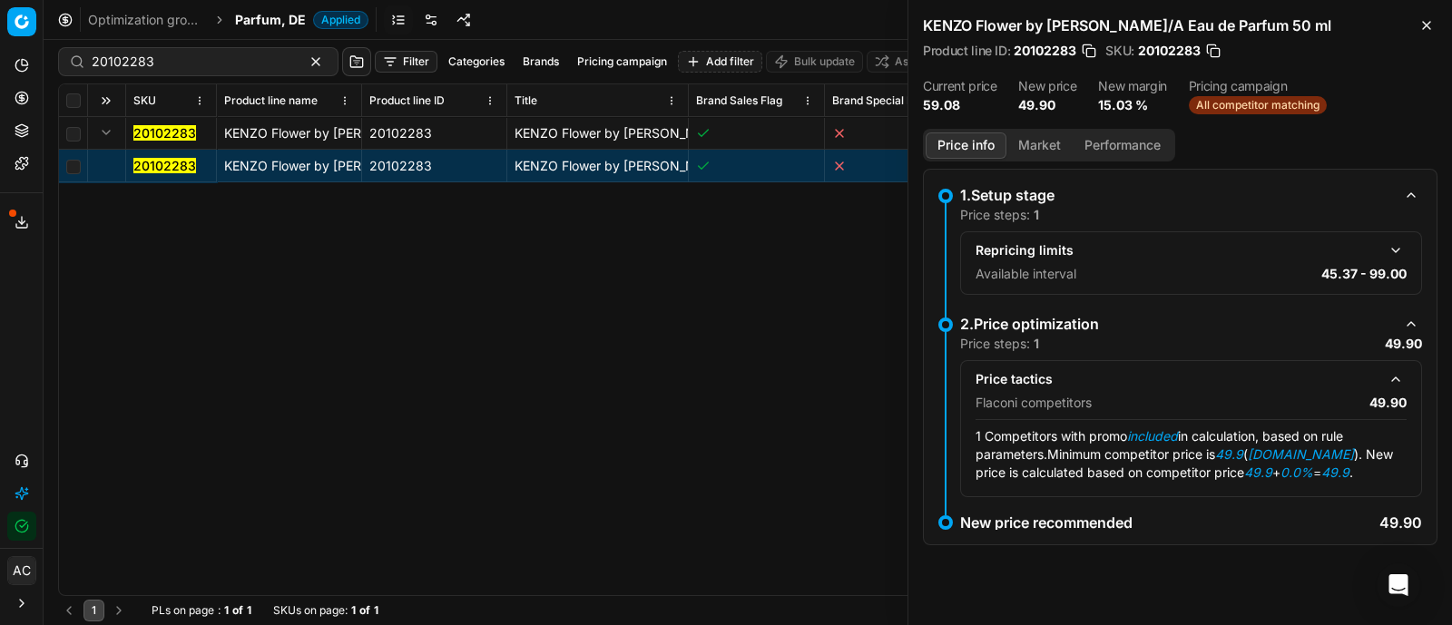
click at [1043, 145] on button "Market" at bounding box center [1039, 145] width 66 height 26
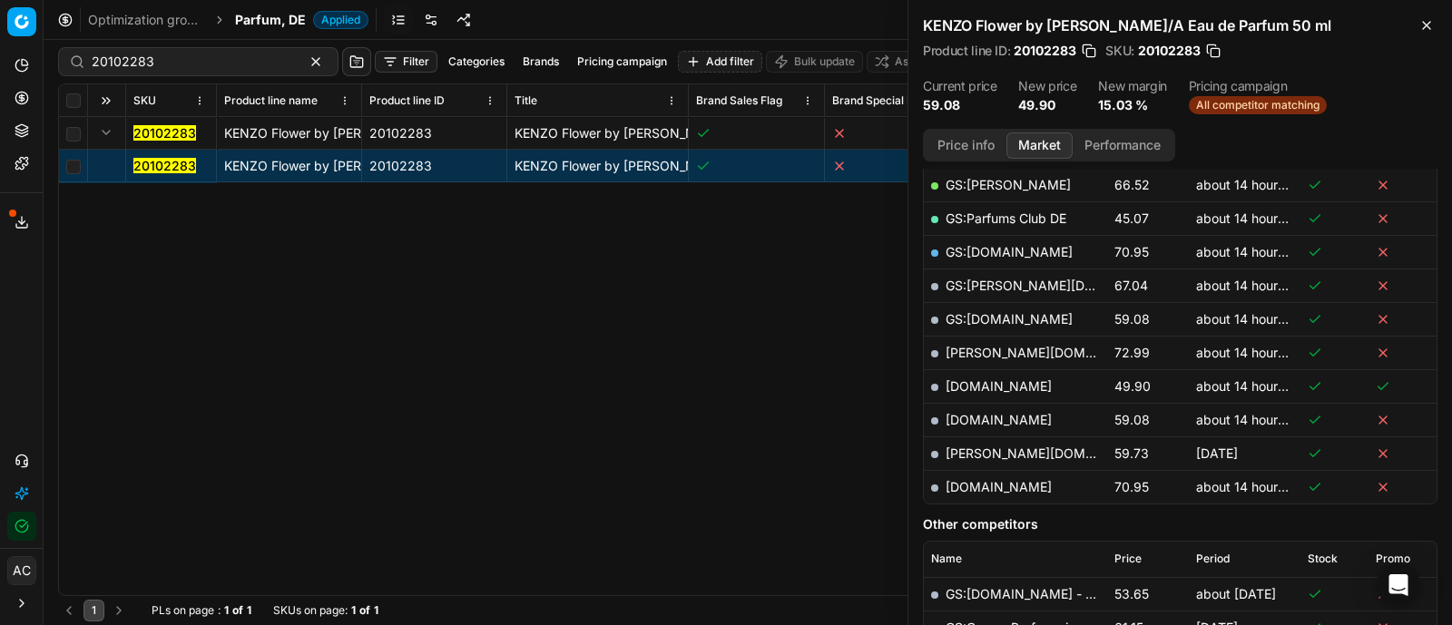
scroll to position [428, 0]
click at [980, 382] on link "[DOMAIN_NAME]" at bounding box center [998, 387] width 106 height 15
click at [293, 15] on span "Parfum, DE" at bounding box center [270, 20] width 71 height 18
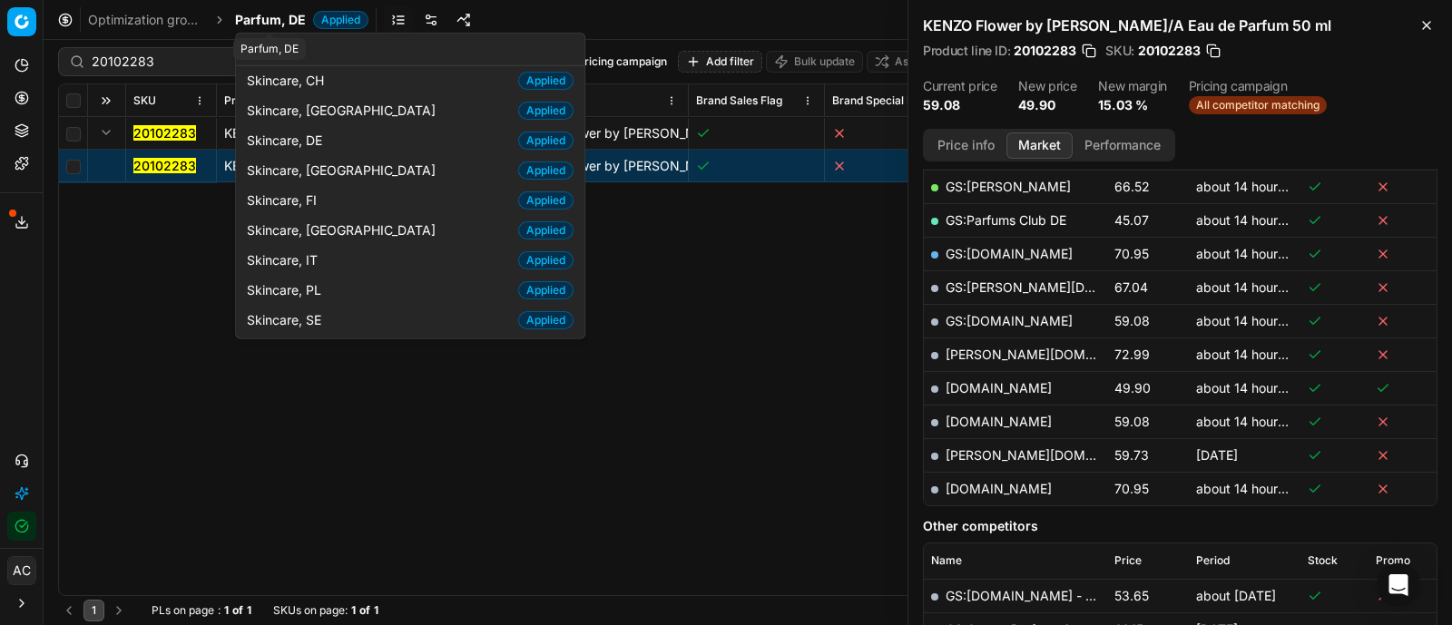
scroll to position [86, 0]
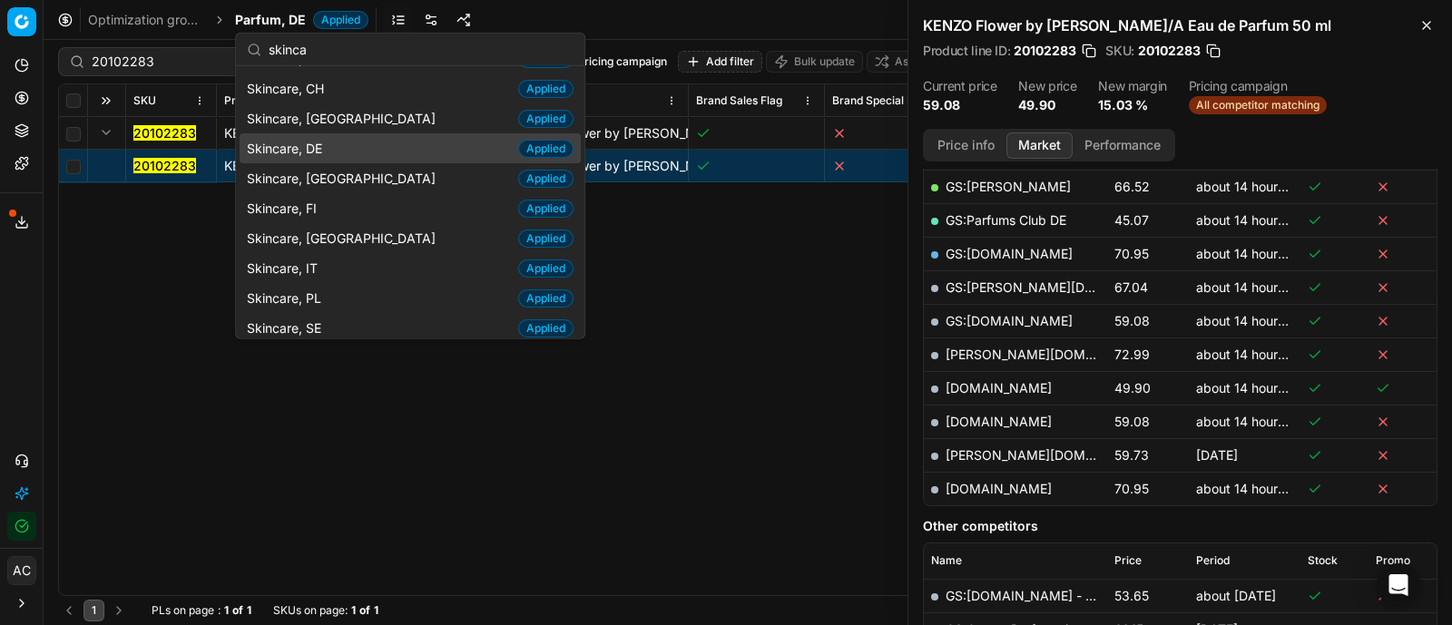
type input "skinca"
click at [330, 142] on div "Skincare, DE Applied" at bounding box center [410, 148] width 341 height 30
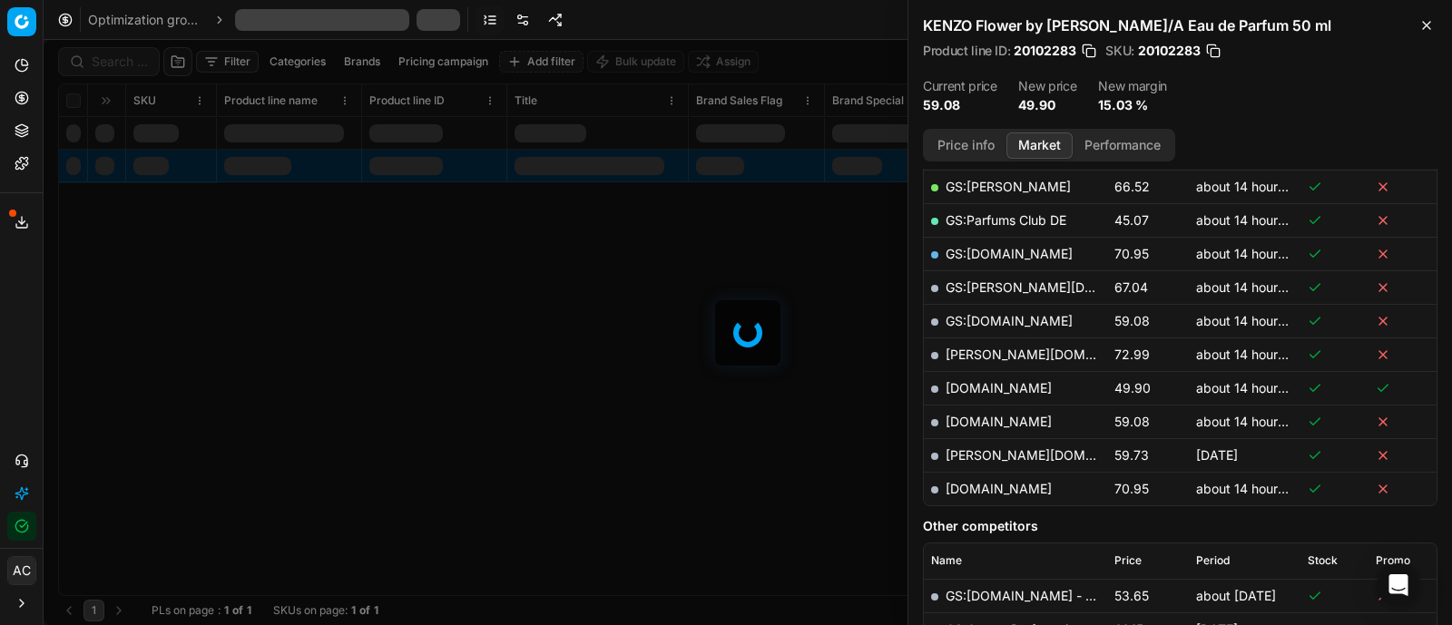
click at [133, 63] on div at bounding box center [748, 332] width 1408 height 585
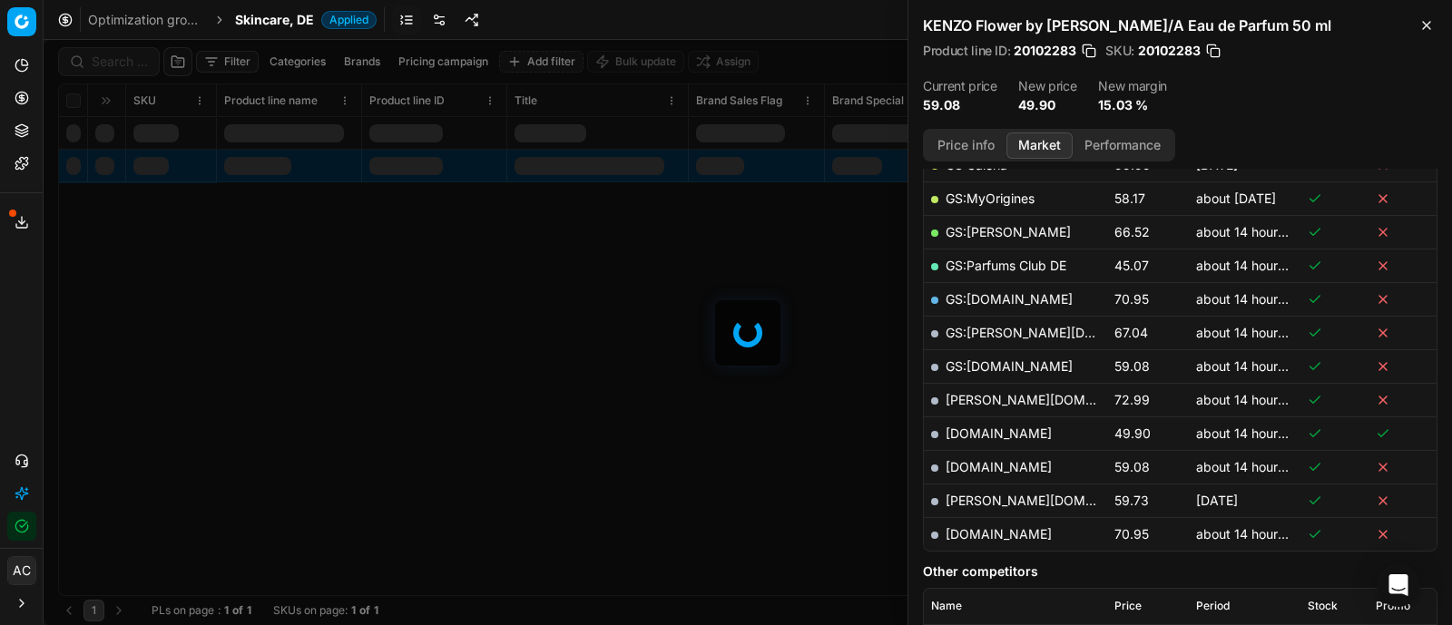
scroll to position [428, 0]
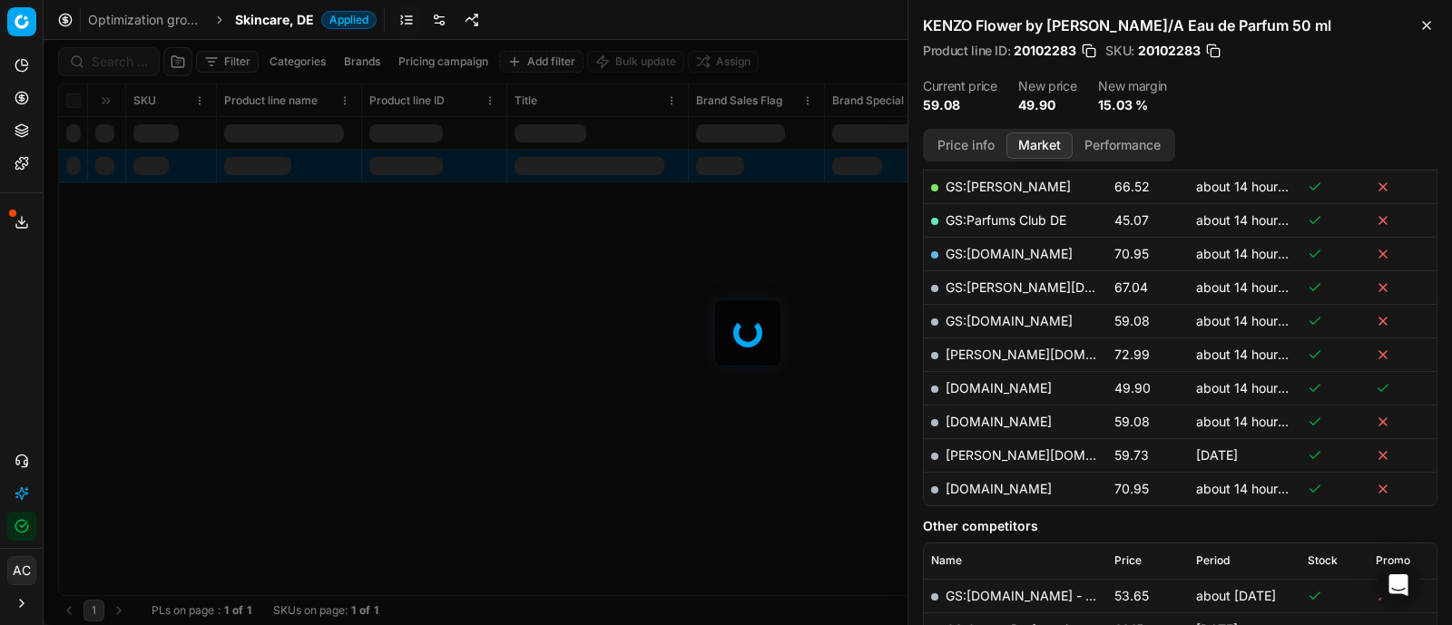
click at [133, 63] on div at bounding box center [748, 332] width 1408 height 585
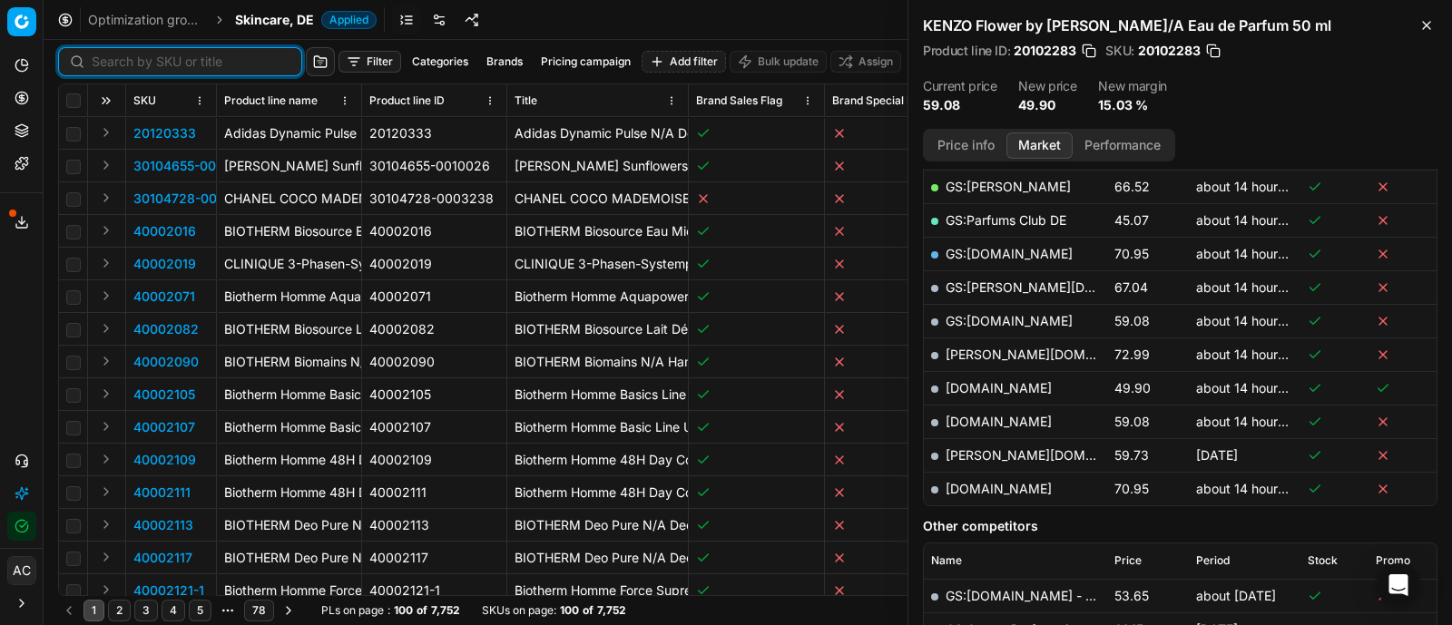
click at [133, 63] on input at bounding box center [191, 62] width 199 height 18
paste input "90014851-0023328"
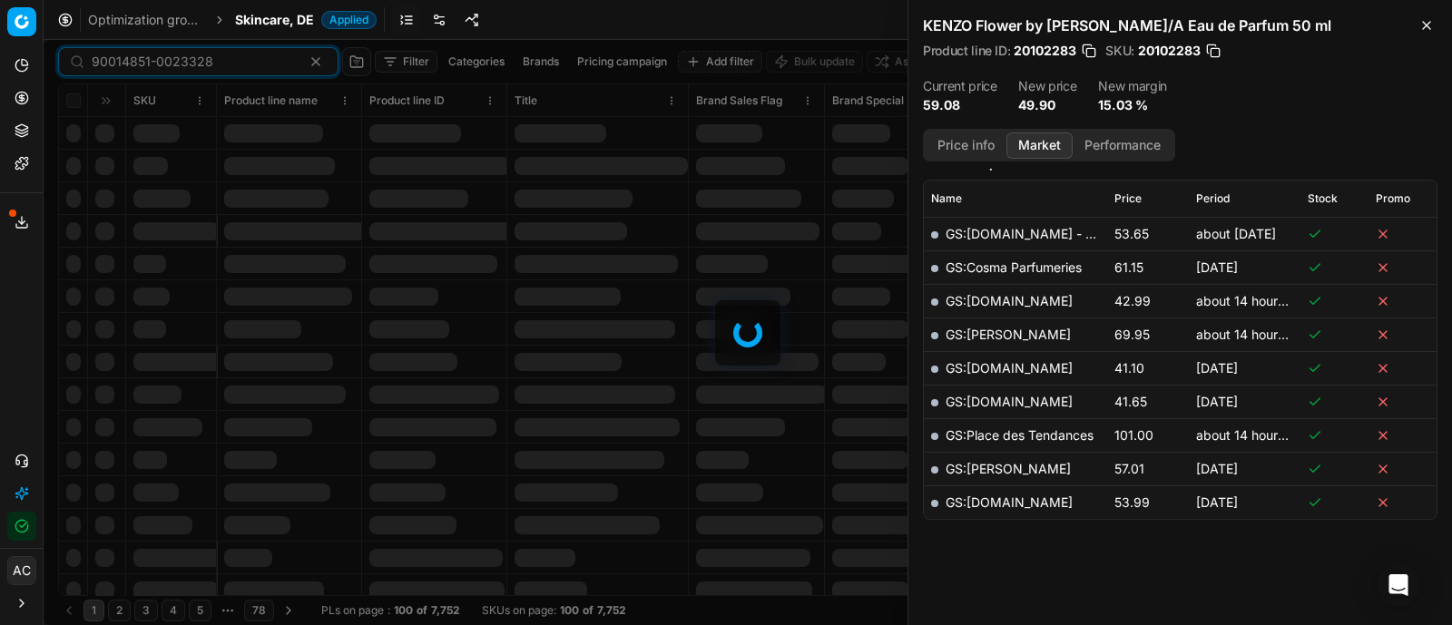
scroll to position [428, 0]
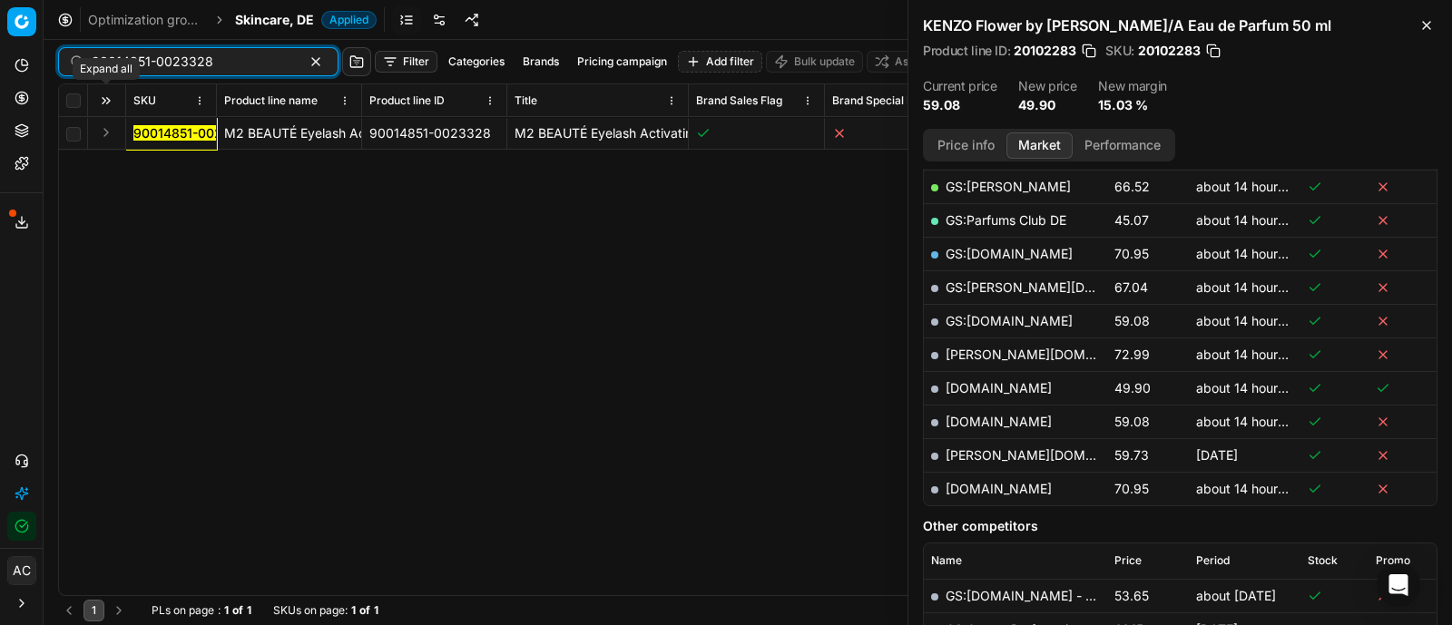
type input "90014851-0023328"
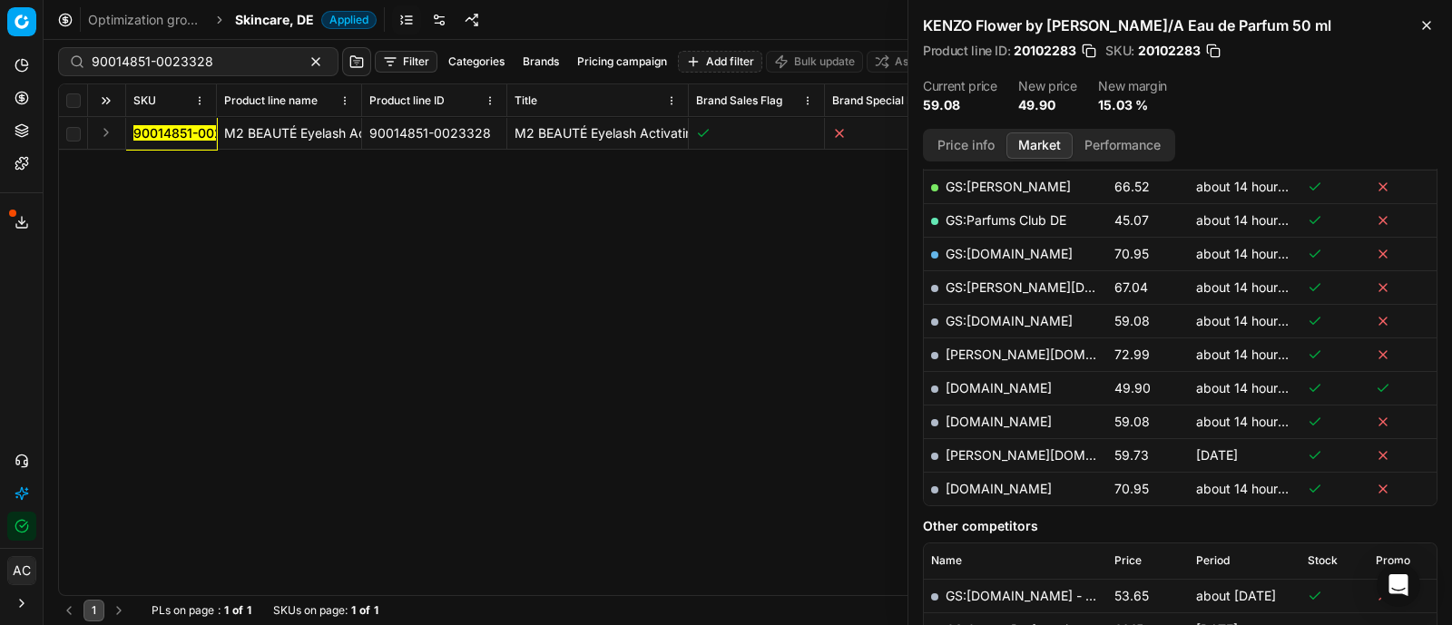
click at [103, 126] on button "Expand" at bounding box center [106, 133] width 22 height 22
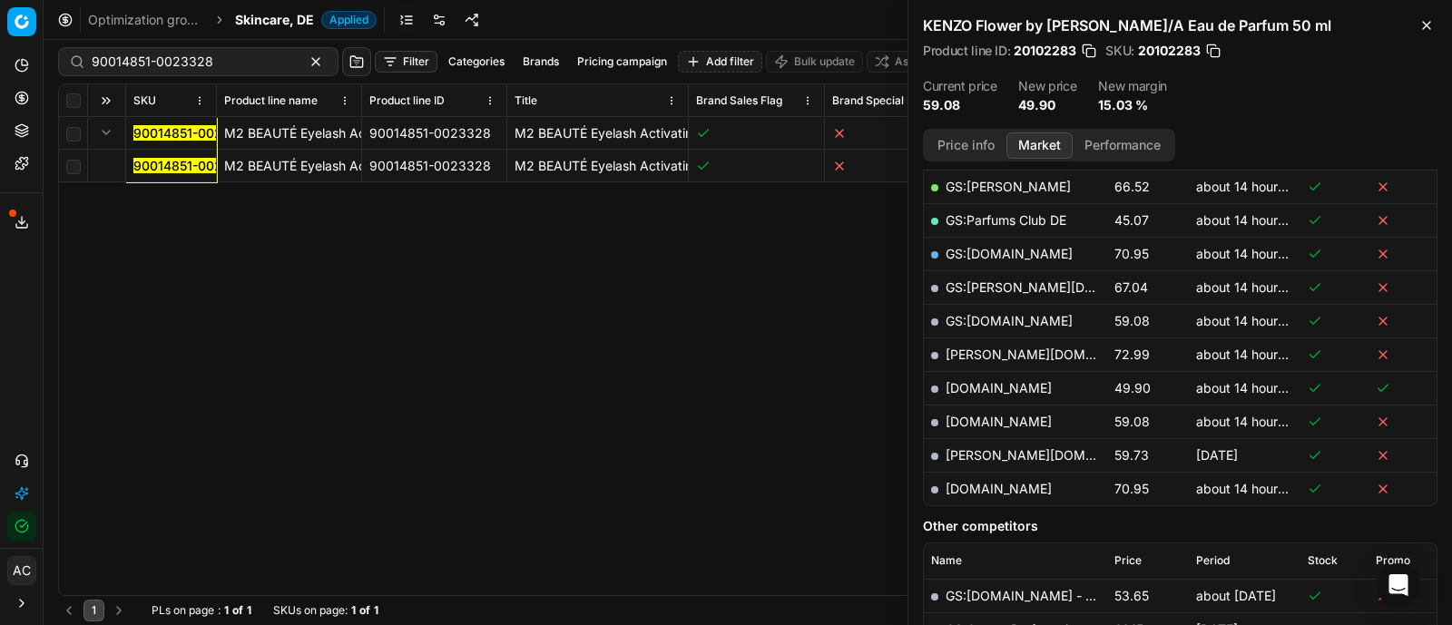
click at [153, 166] on mark "90014851-0023328" at bounding box center [194, 165] width 122 height 15
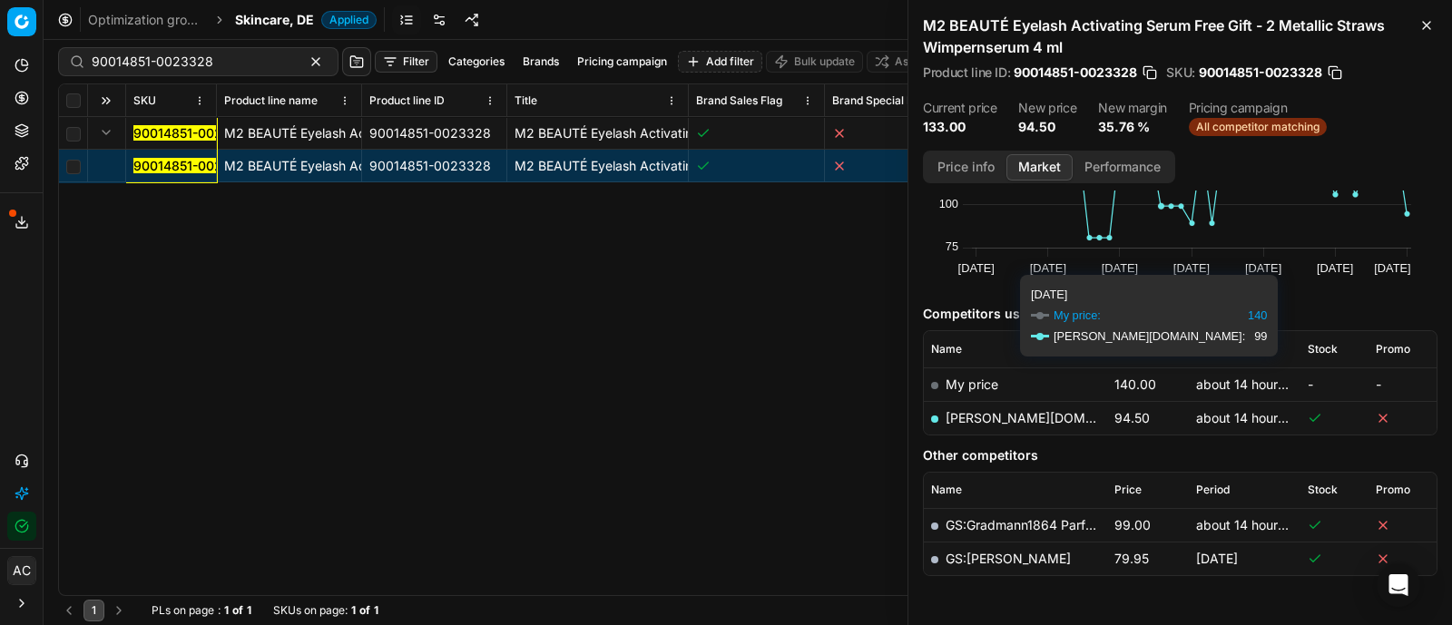
scroll to position [118, 0]
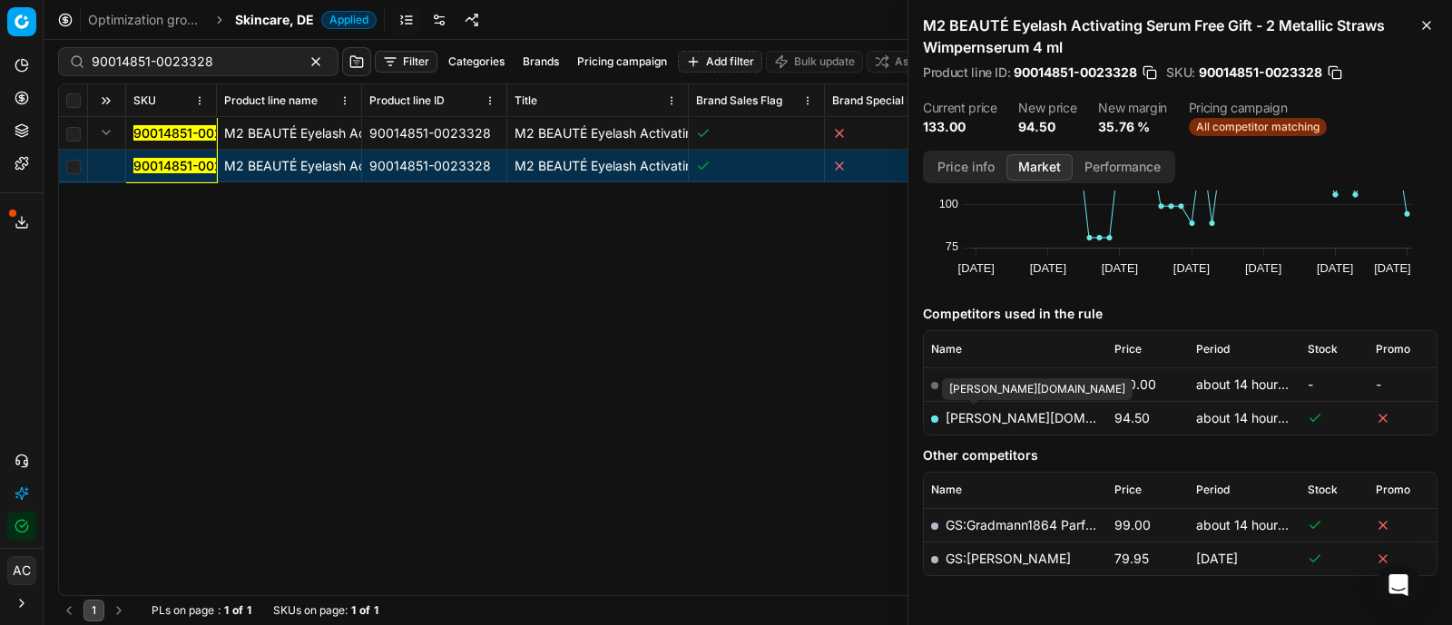
click at [983, 419] on link "[PERSON_NAME][DOMAIN_NAME]" at bounding box center [1050, 417] width 210 height 15
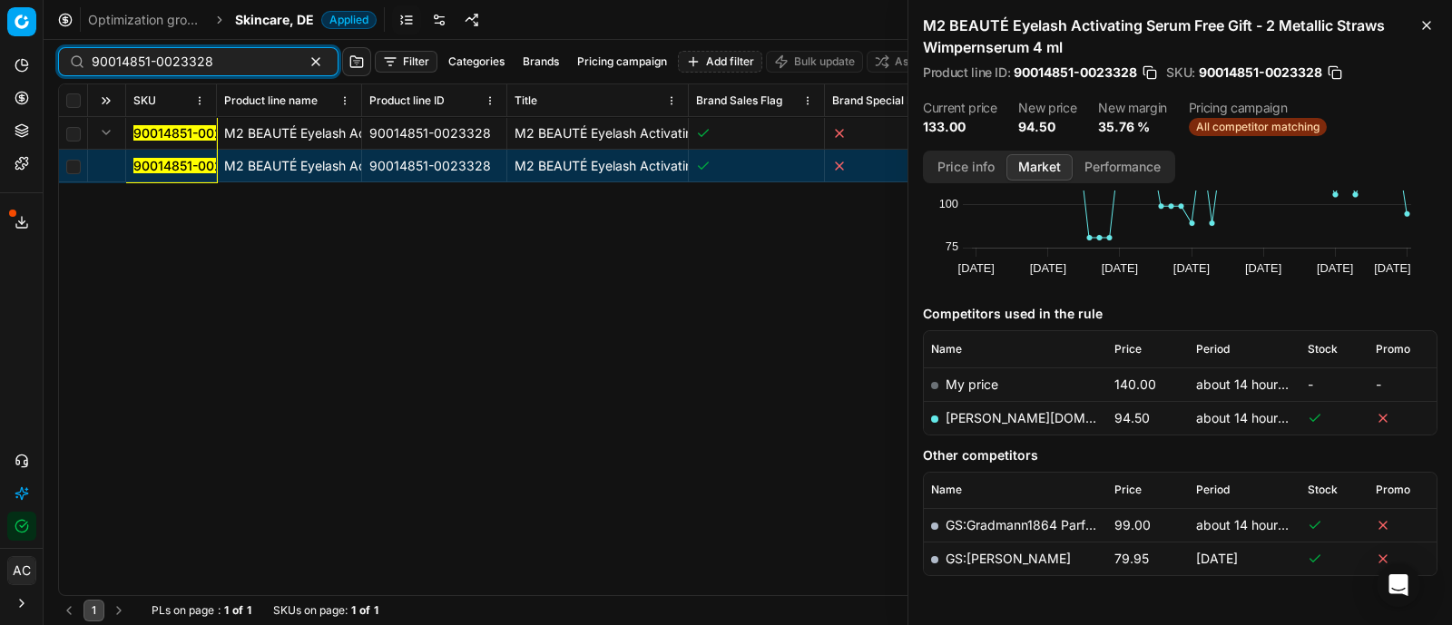
click at [224, 61] on input "90014851-0023328" at bounding box center [191, 62] width 199 height 18
click at [255, 23] on span "Skincare, DE" at bounding box center [274, 20] width 79 height 18
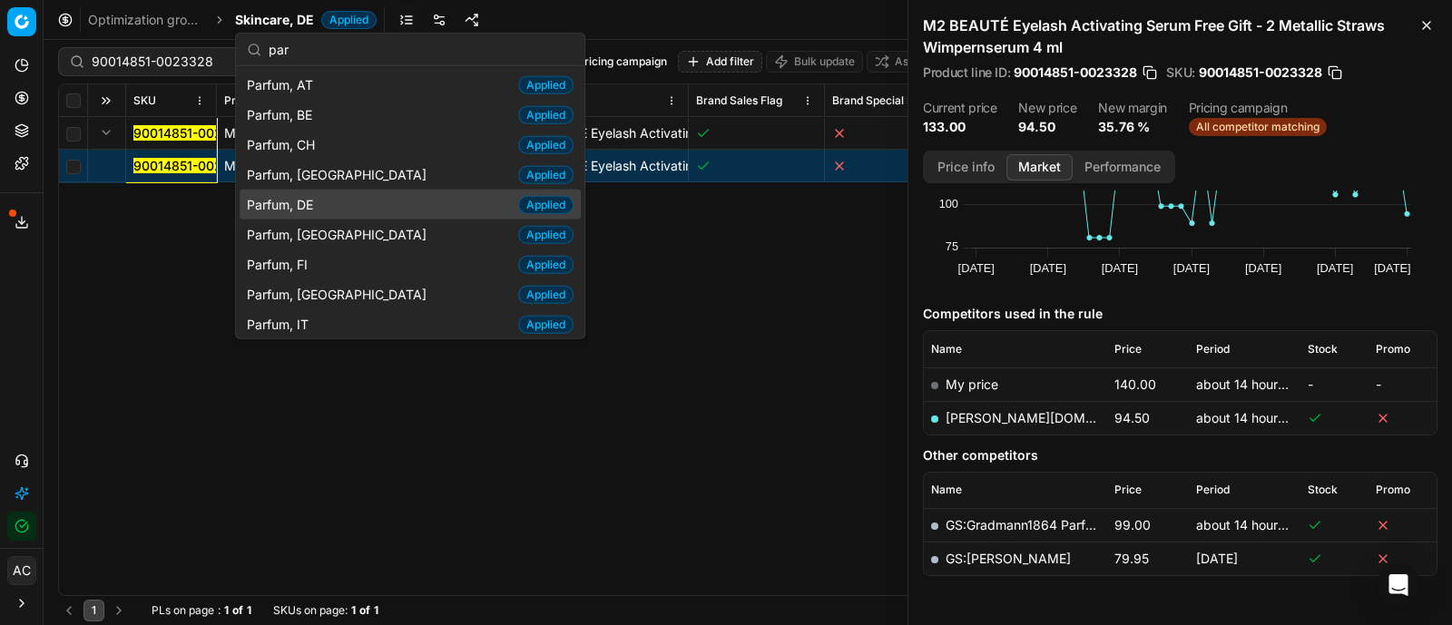
type input "par"
click at [350, 192] on div "Parfum, DE Applied" at bounding box center [410, 205] width 341 height 30
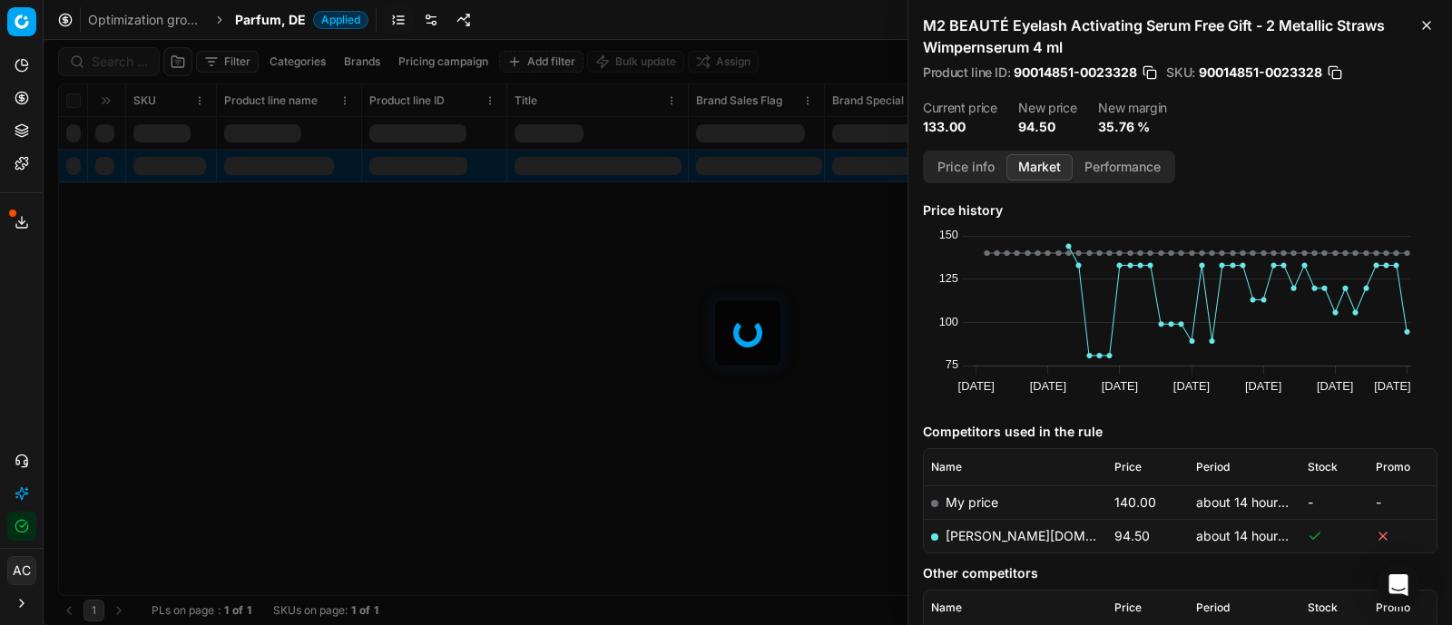
click at [136, 56] on div at bounding box center [748, 332] width 1408 height 585
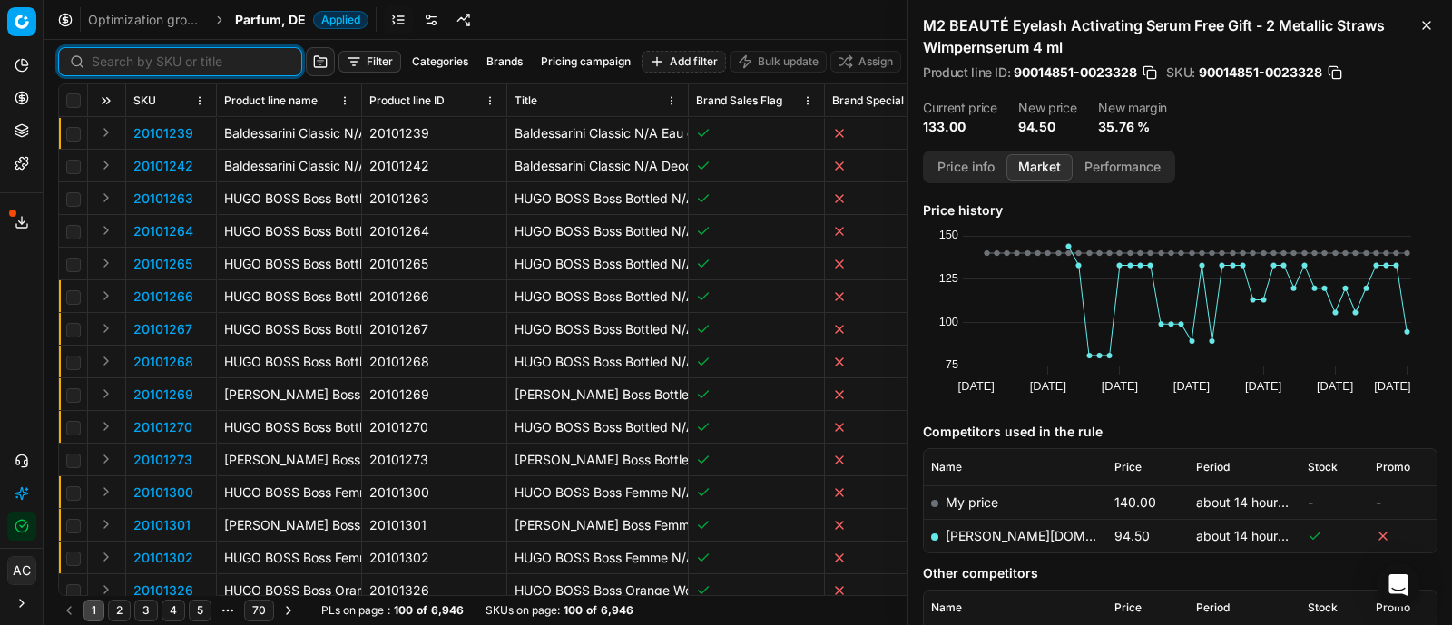
click at [136, 56] on input at bounding box center [191, 62] width 199 height 18
paste input "90006397-0009738"
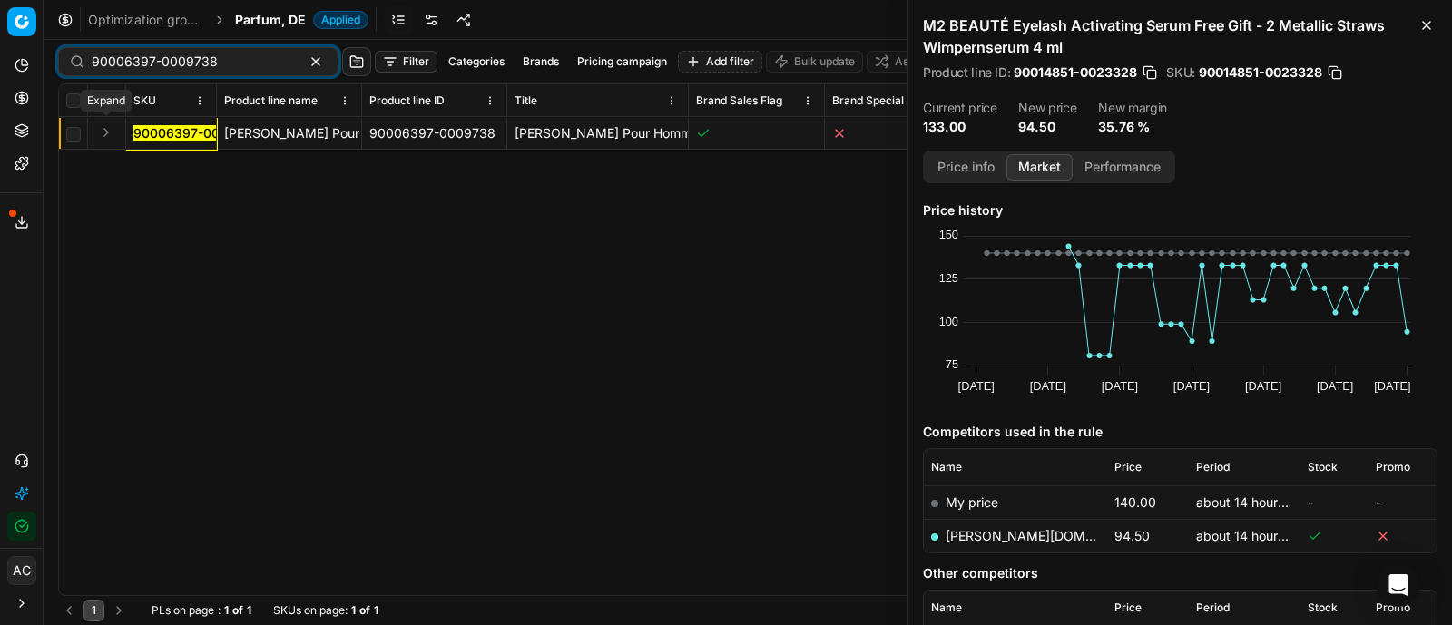
click at [112, 133] on button "Expand" at bounding box center [106, 133] width 22 height 22
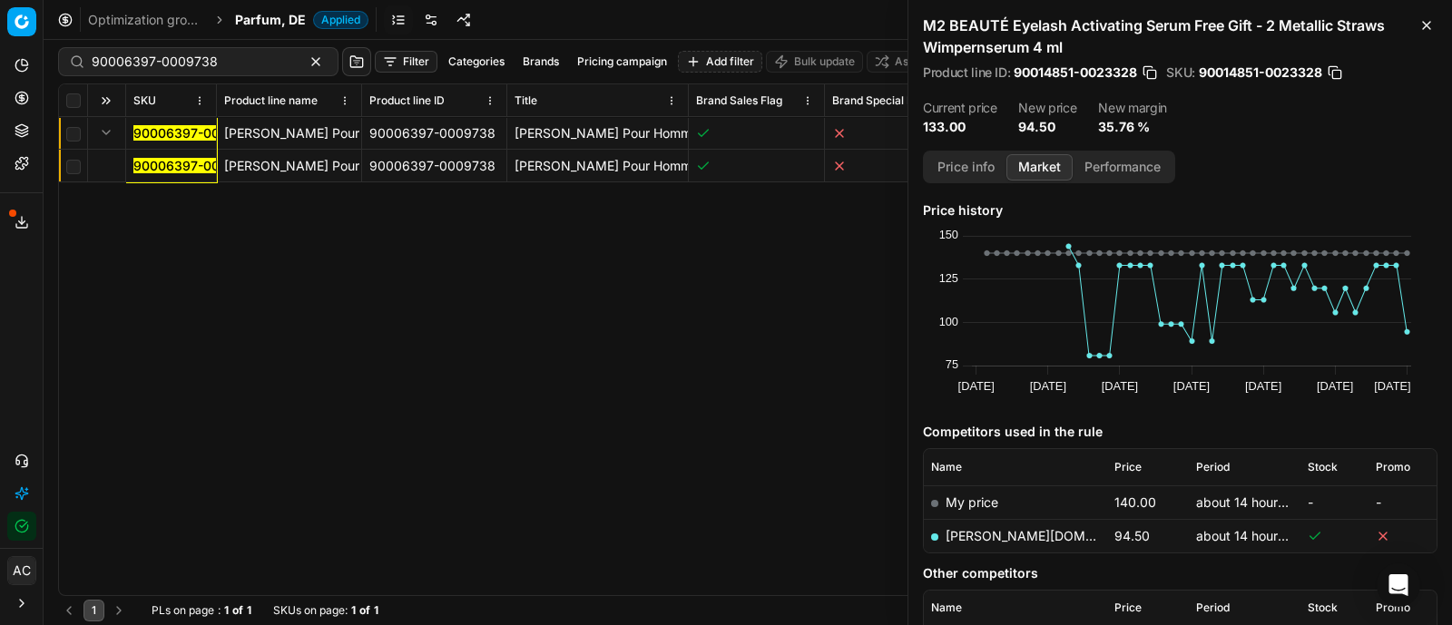
click at [166, 168] on mark "90006397-0009738" at bounding box center [196, 165] width 126 height 15
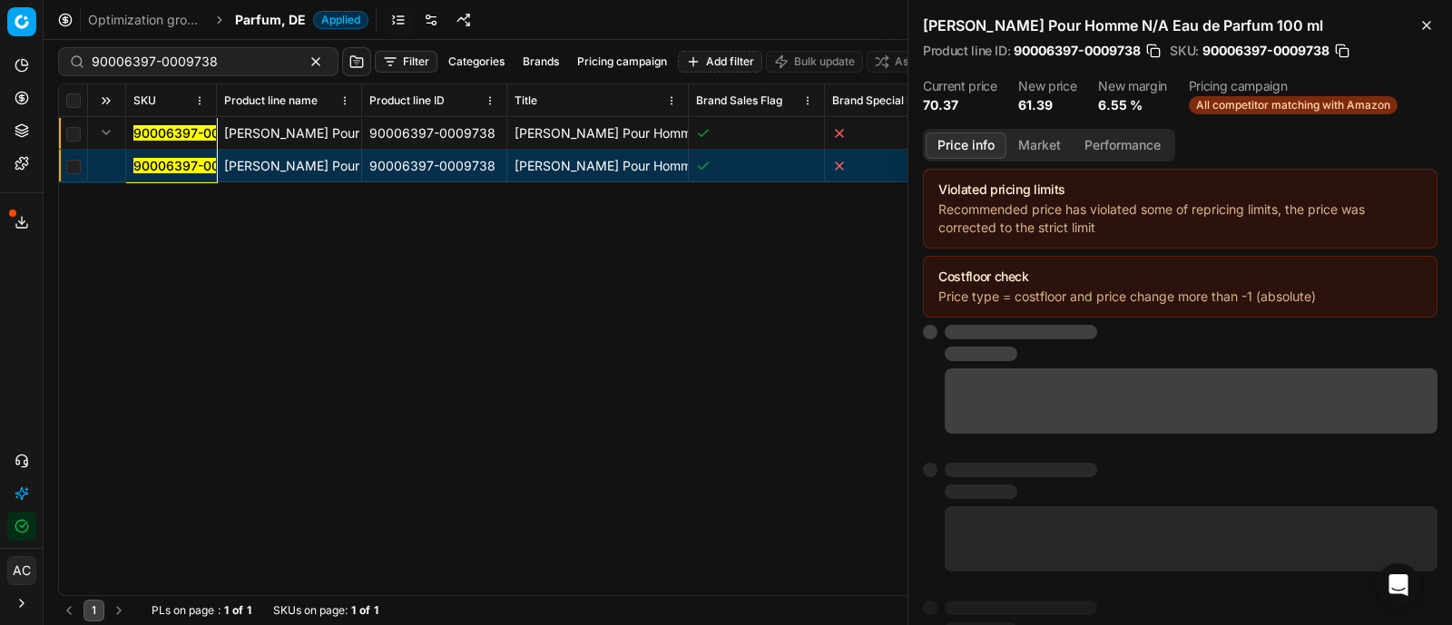
click at [983, 137] on button "Price info" at bounding box center [965, 145] width 81 height 26
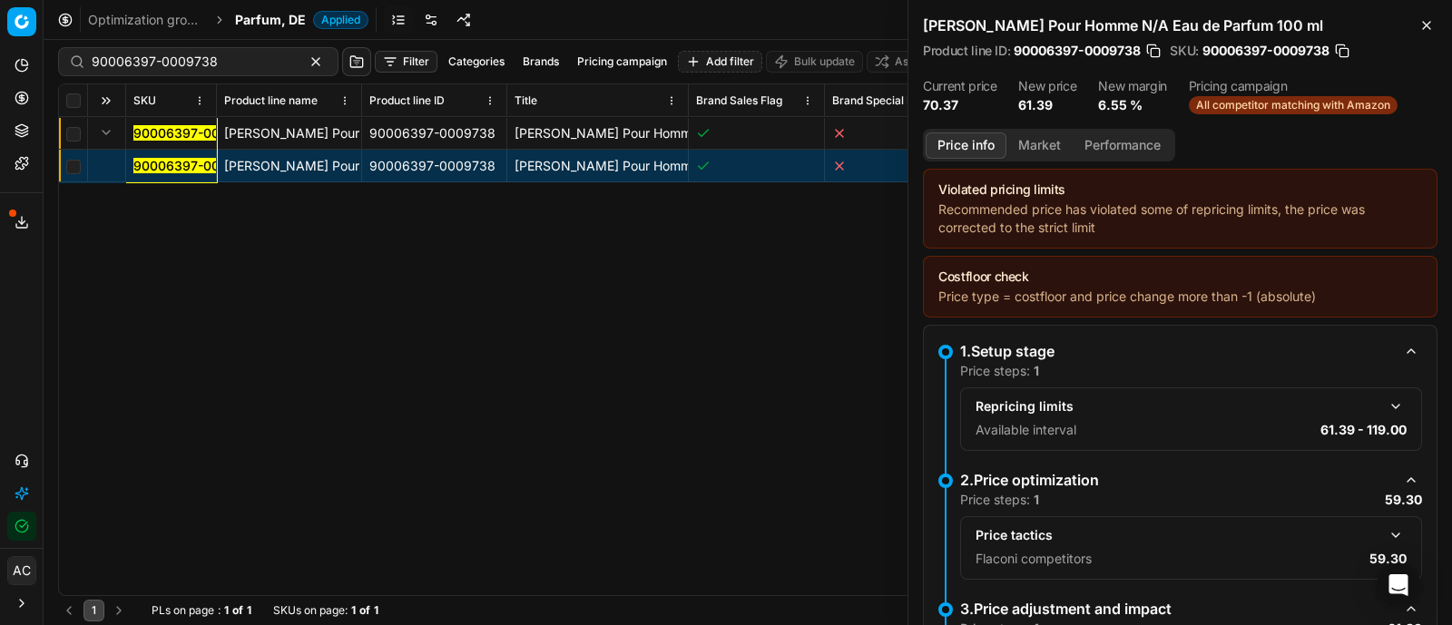
click at [1384, 532] on button "button" at bounding box center [1395, 535] width 22 height 22
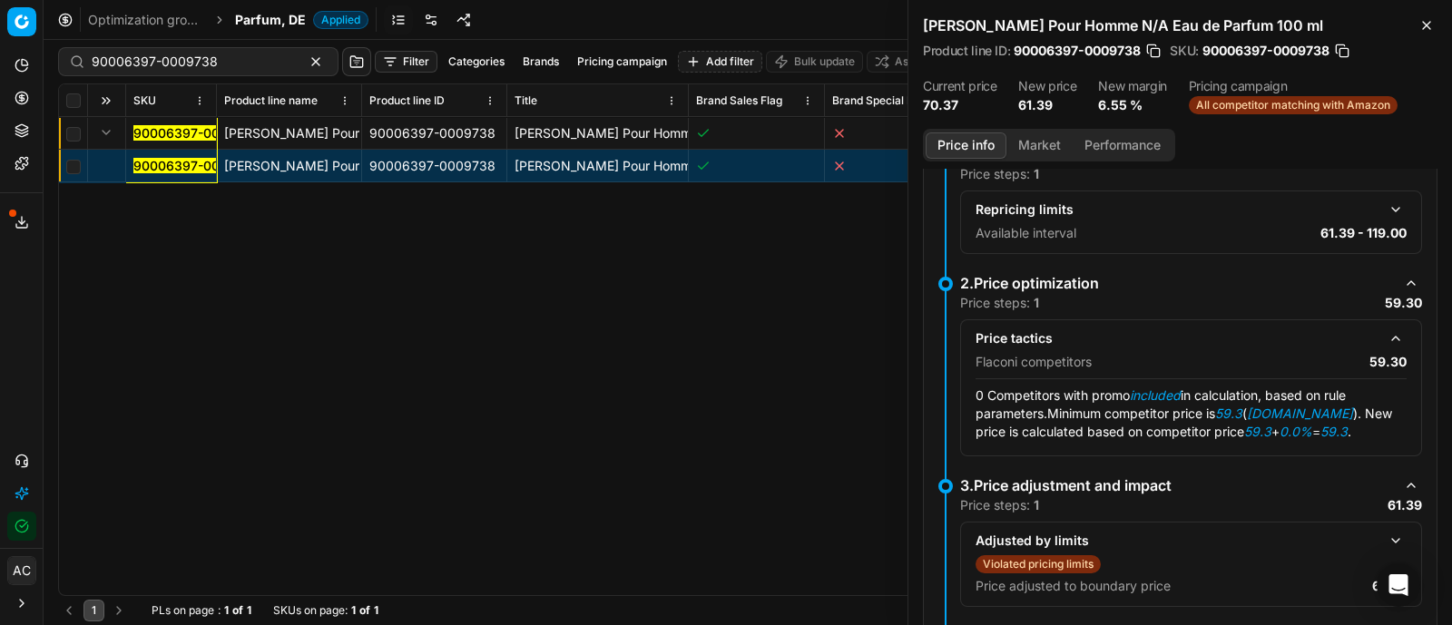
scroll to position [197, 0]
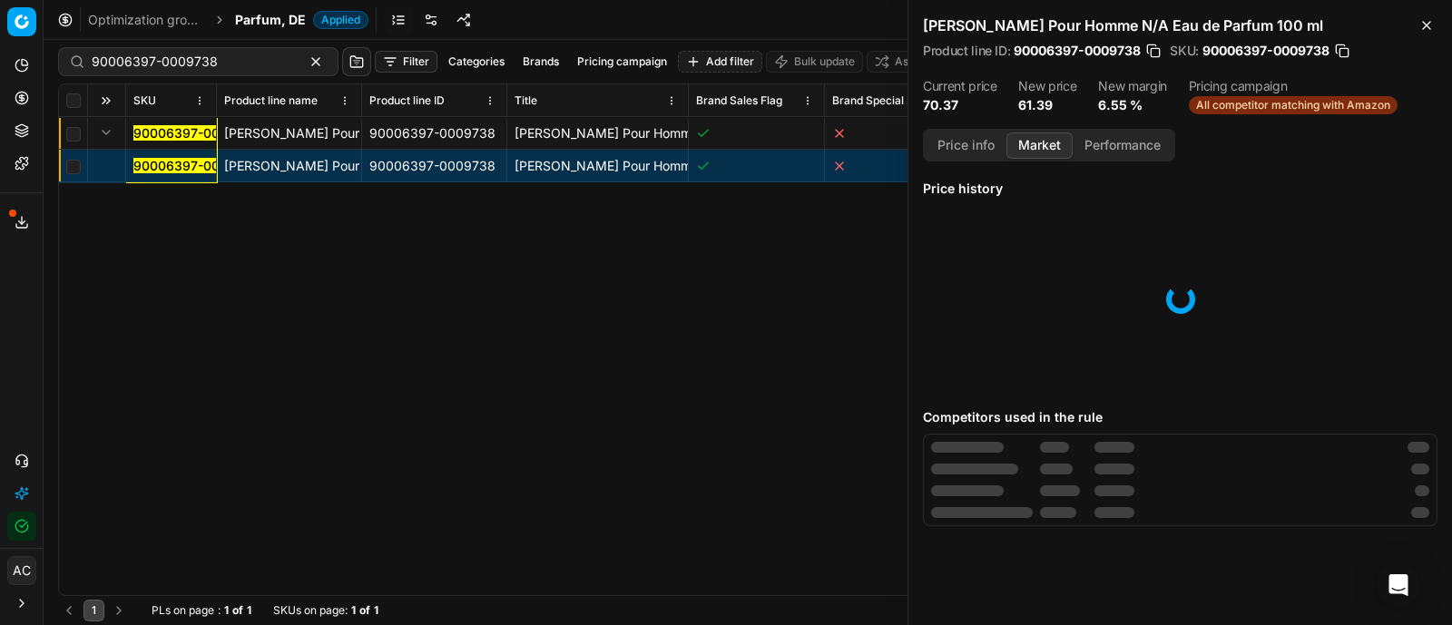
click at [1044, 141] on button "Market" at bounding box center [1039, 145] width 66 height 26
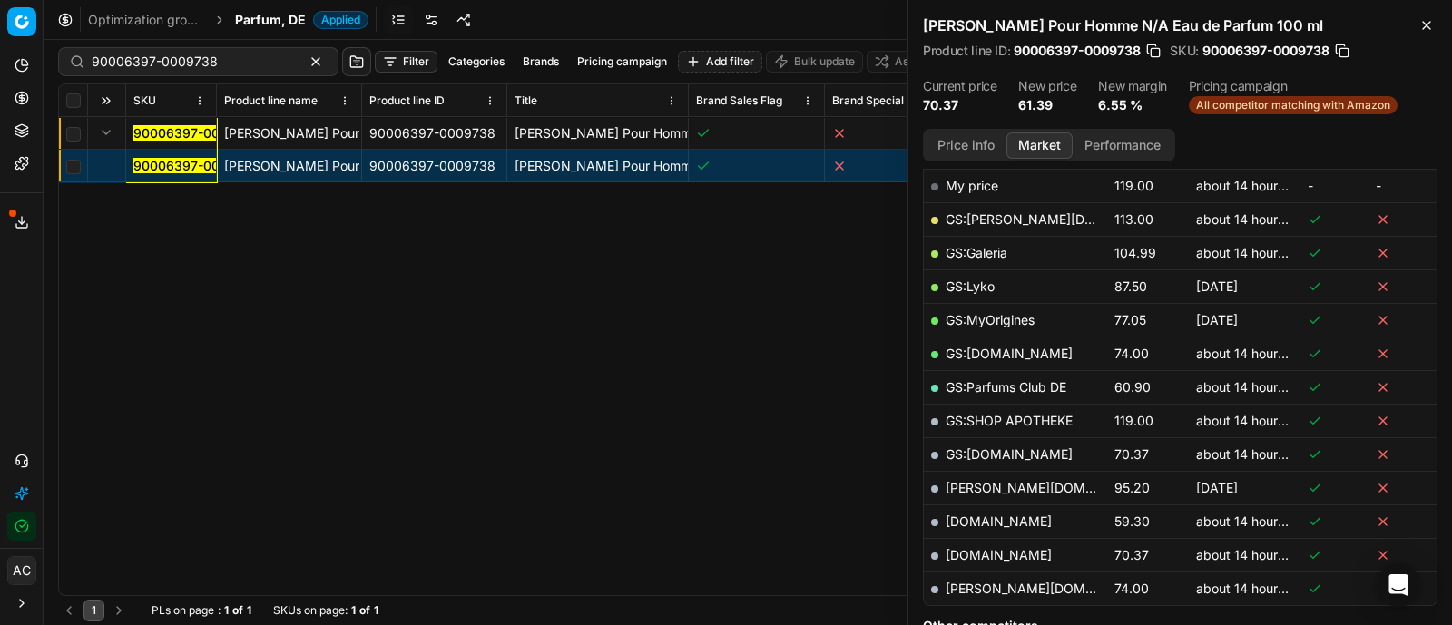
scroll to position [340, 0]
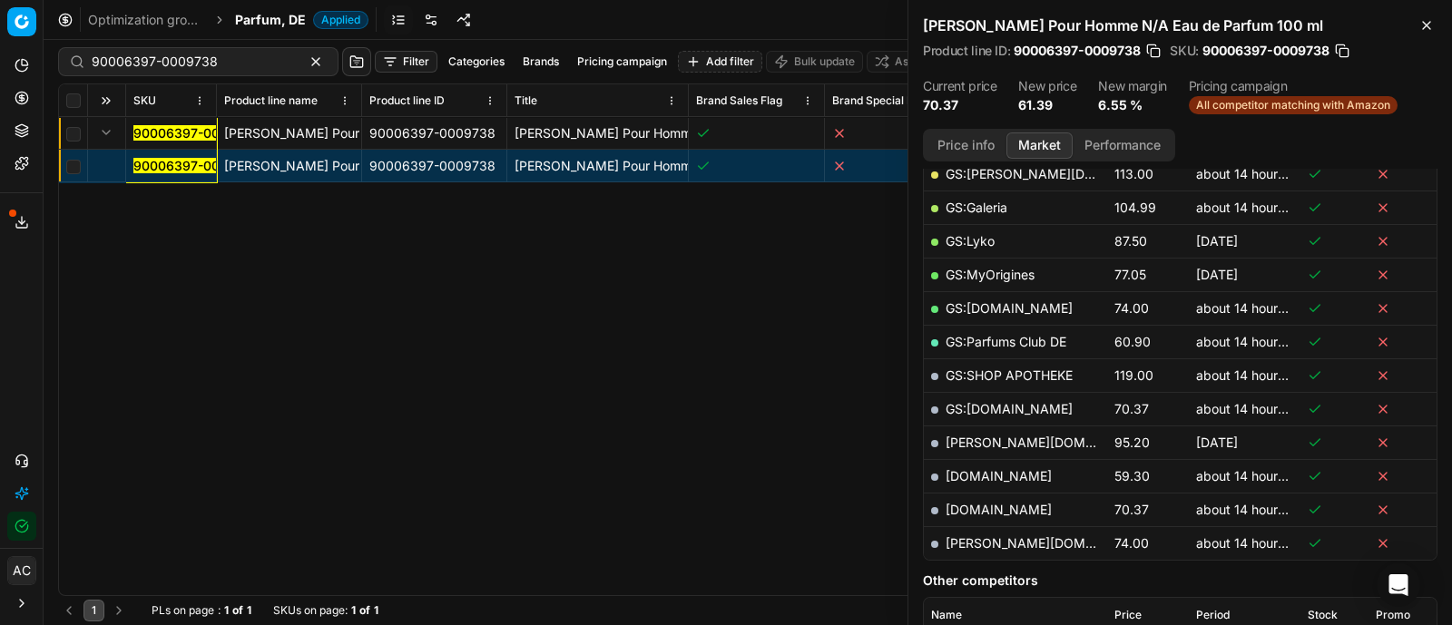
click at [973, 477] on link "[DOMAIN_NAME]" at bounding box center [998, 475] width 106 height 15
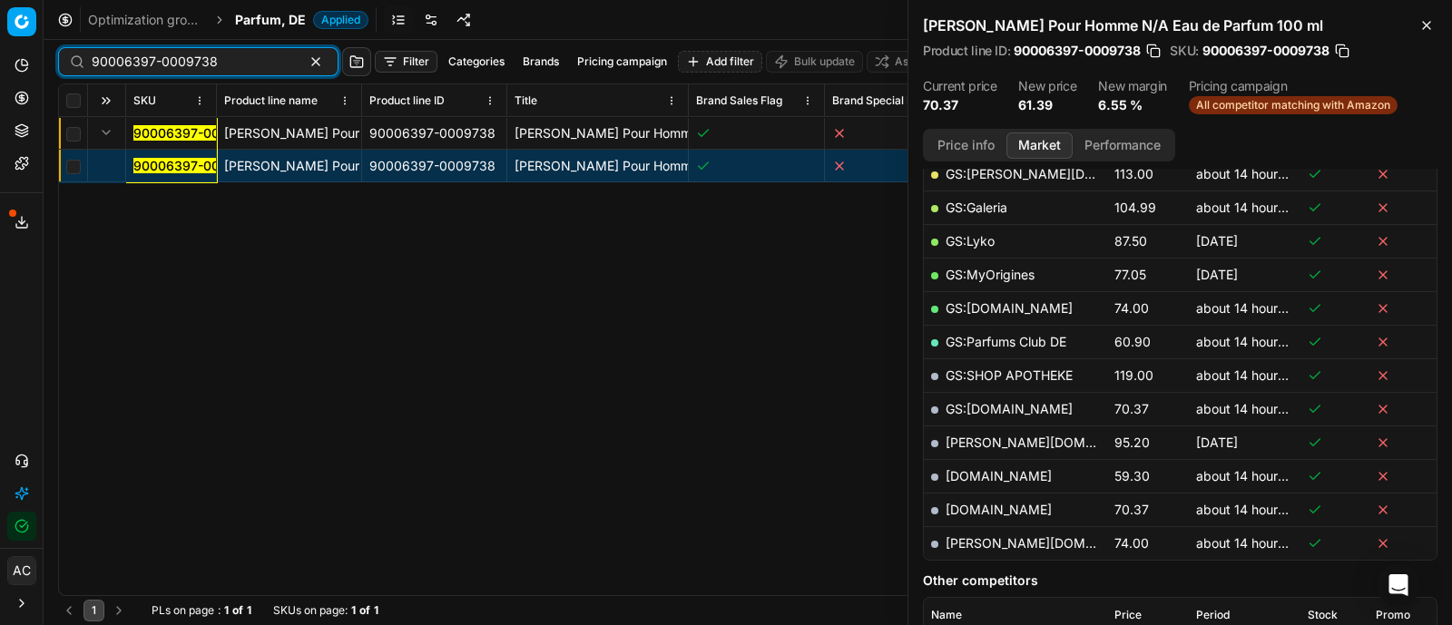
click at [214, 65] on input "90006397-0009738" at bounding box center [191, 62] width 199 height 18
paste input "80003091-100"
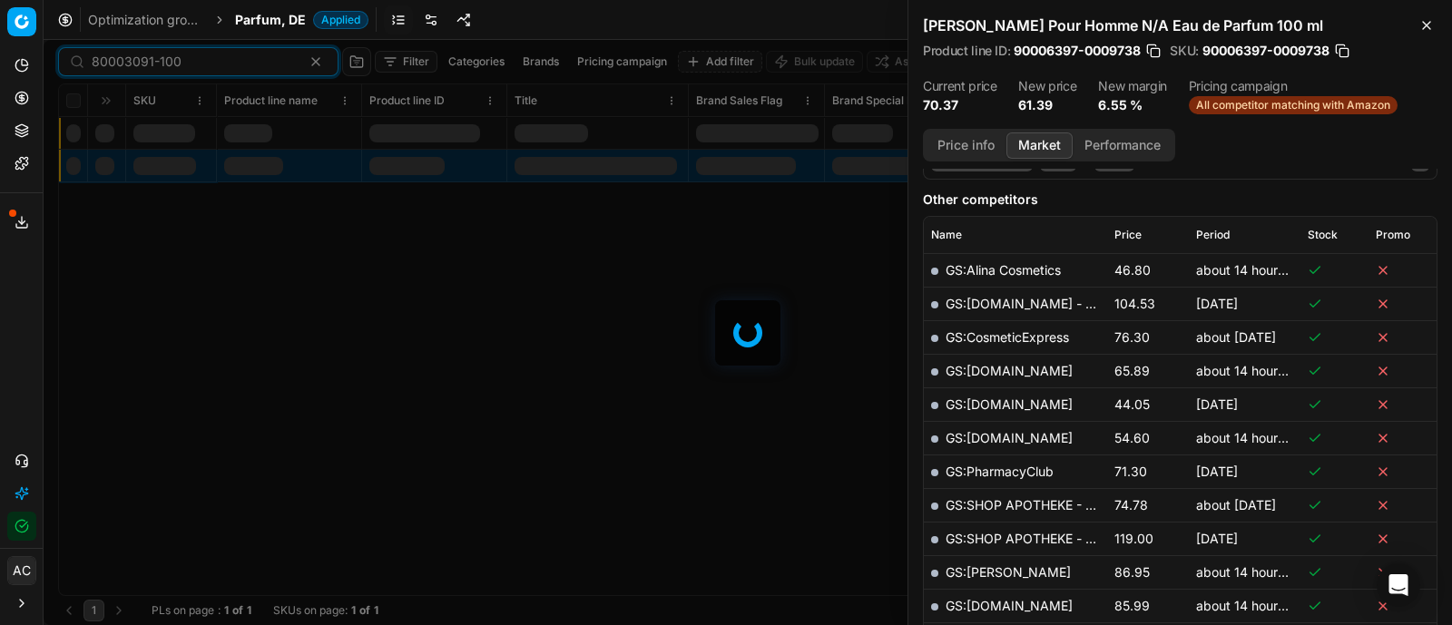
scroll to position [340, 0]
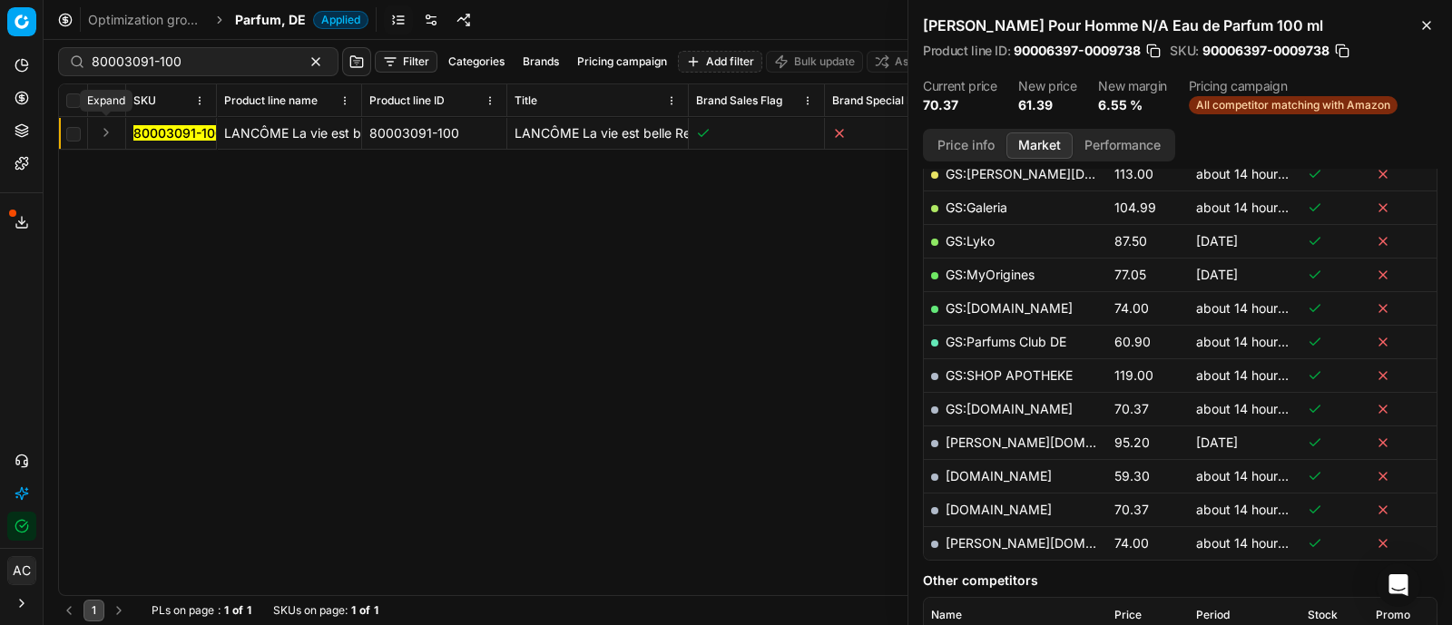
click at [105, 133] on button "Expand" at bounding box center [106, 133] width 22 height 22
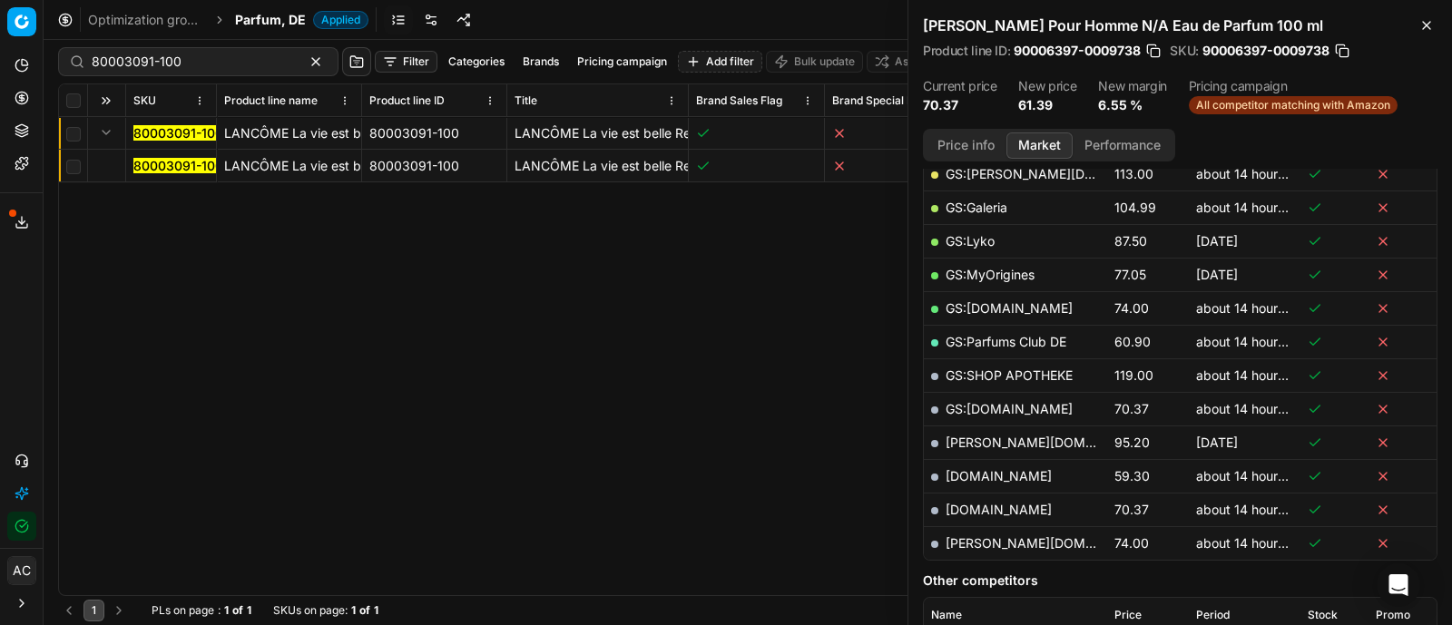
click at [153, 161] on mark "80003091-100" at bounding box center [178, 165] width 90 height 15
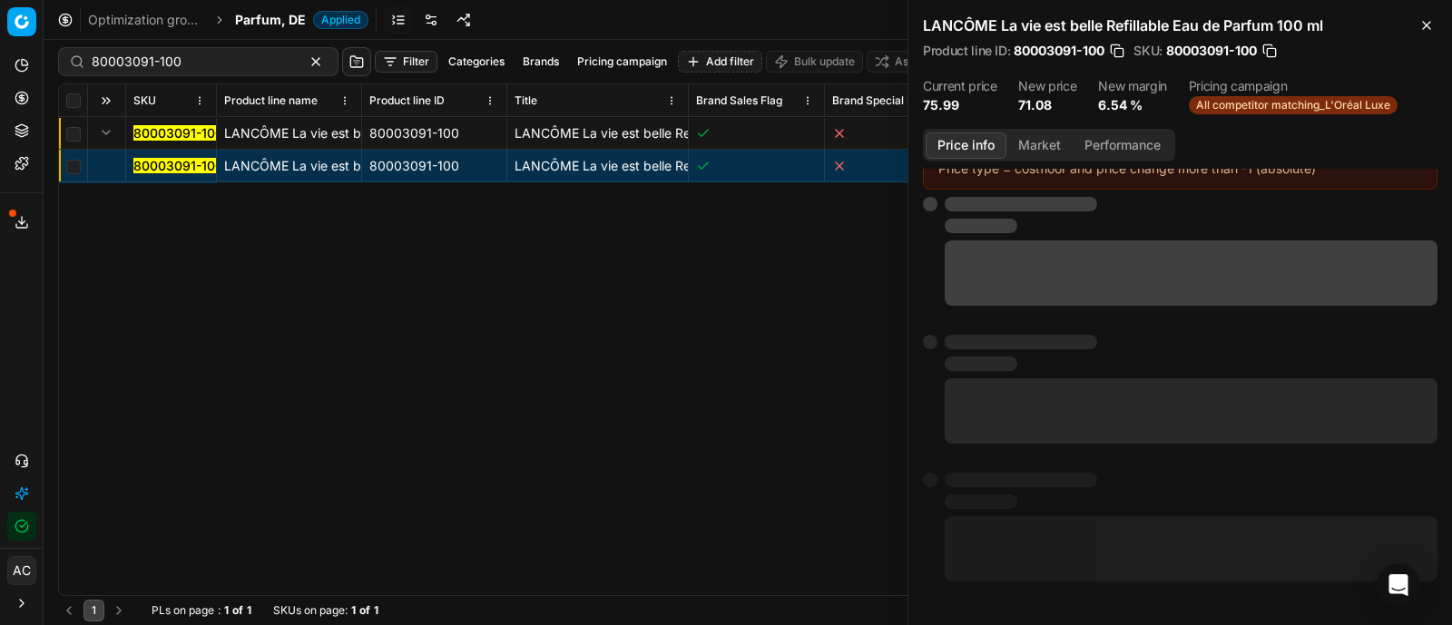
scroll to position [127, 0]
click at [987, 142] on button "Price info" at bounding box center [965, 145] width 81 height 26
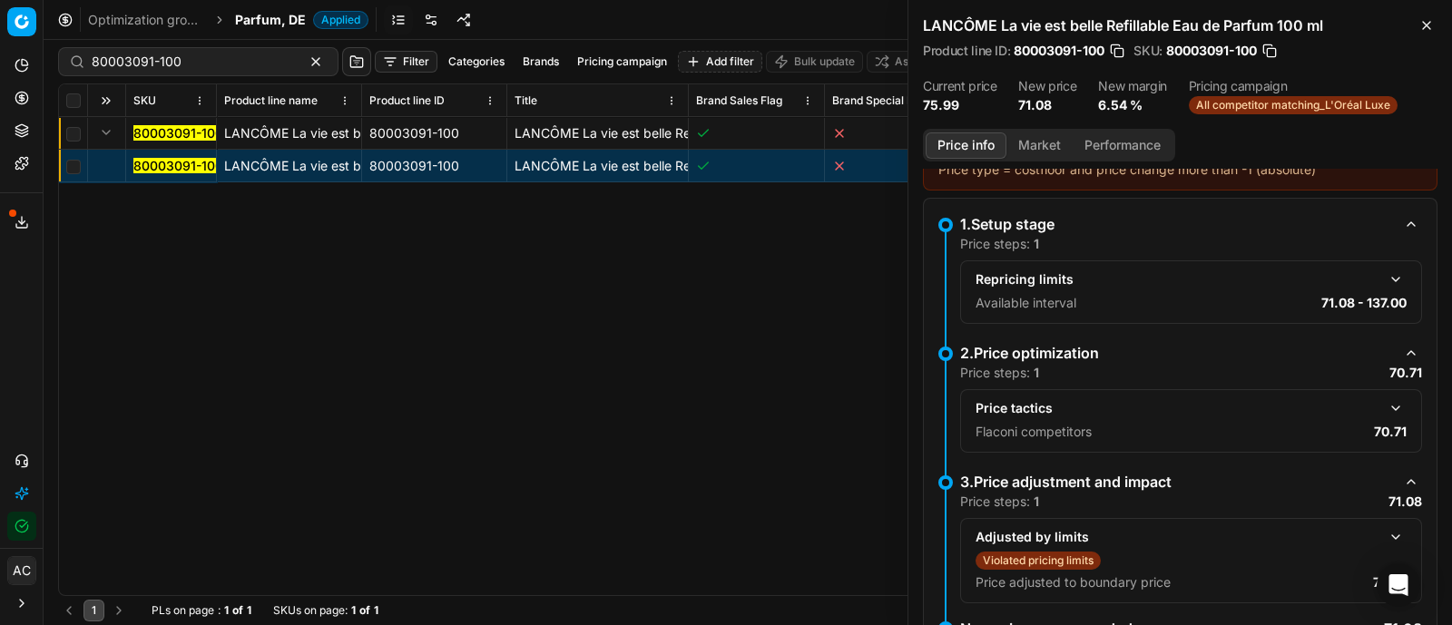
click at [1384, 406] on button "button" at bounding box center [1395, 408] width 22 height 22
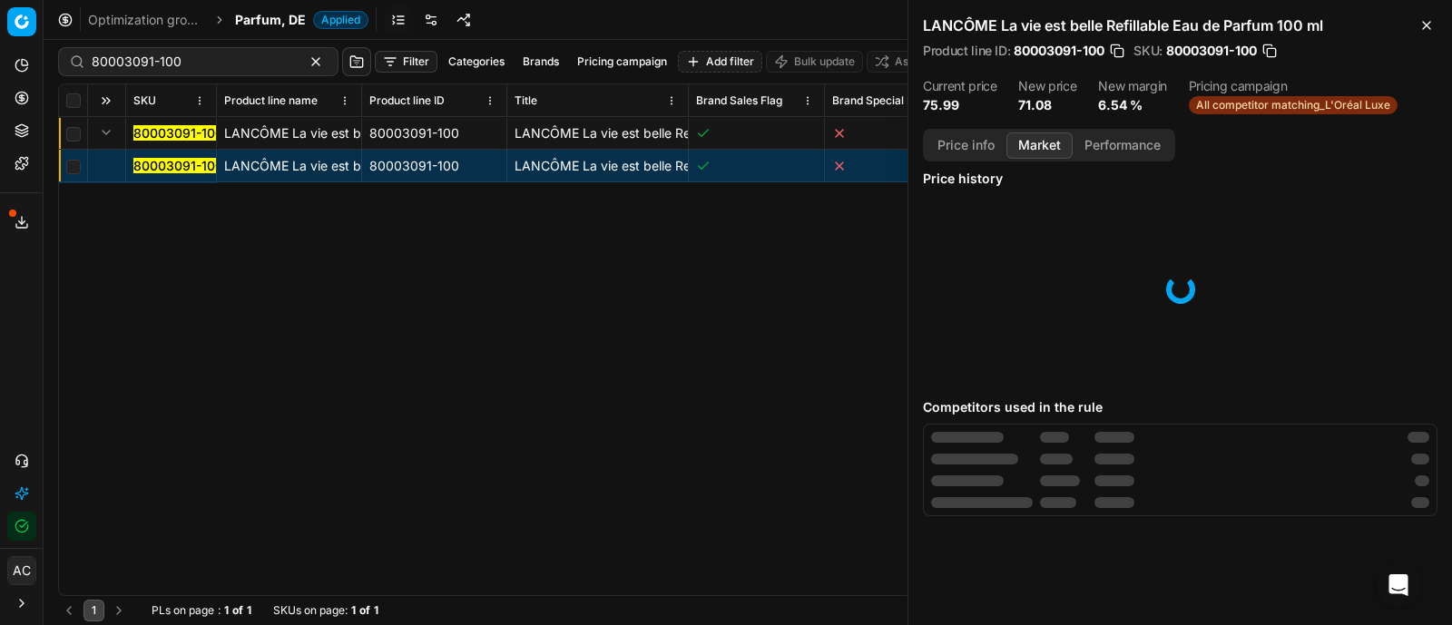
scroll to position [0, 0]
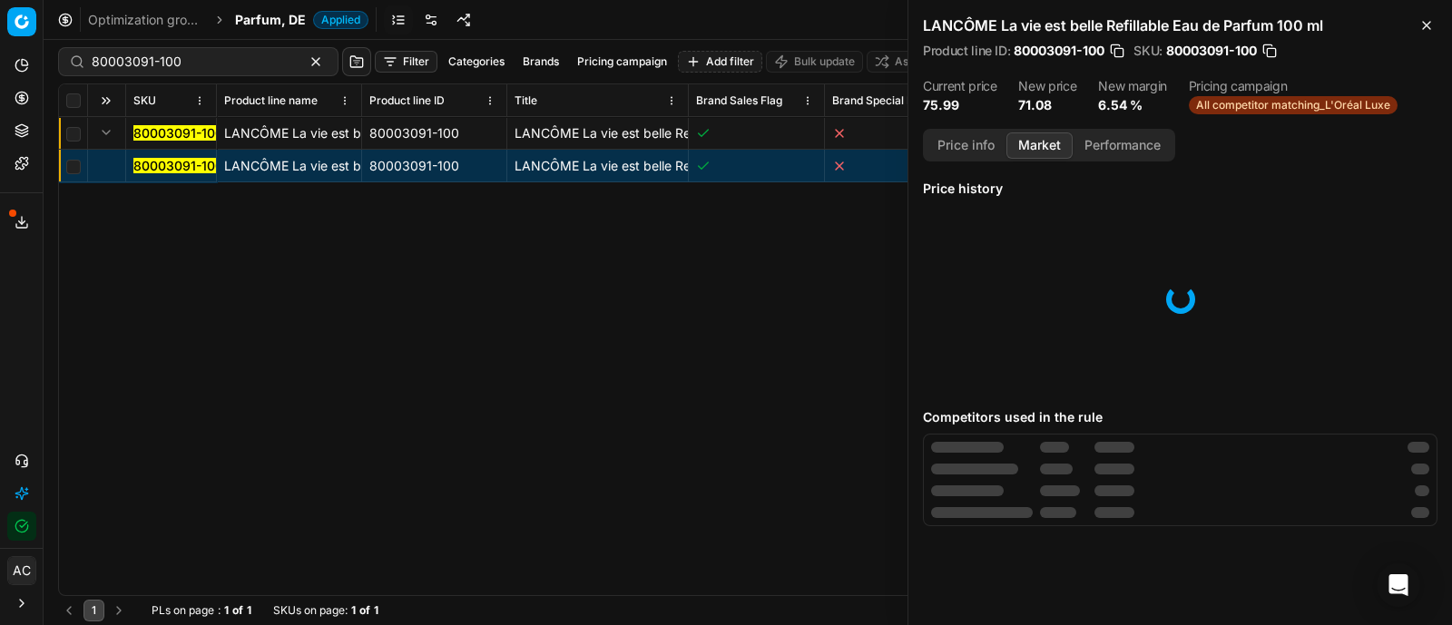
click at [1048, 151] on button "Market" at bounding box center [1039, 145] width 66 height 26
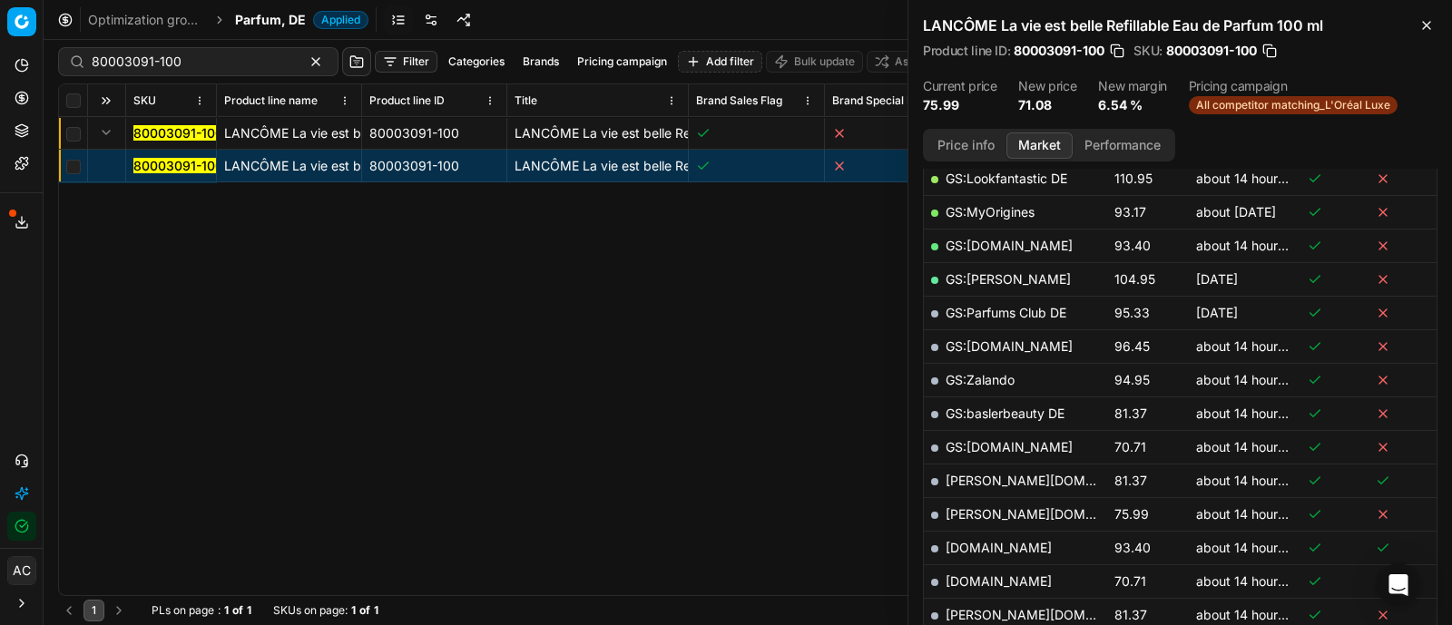
scroll to position [412, 0]
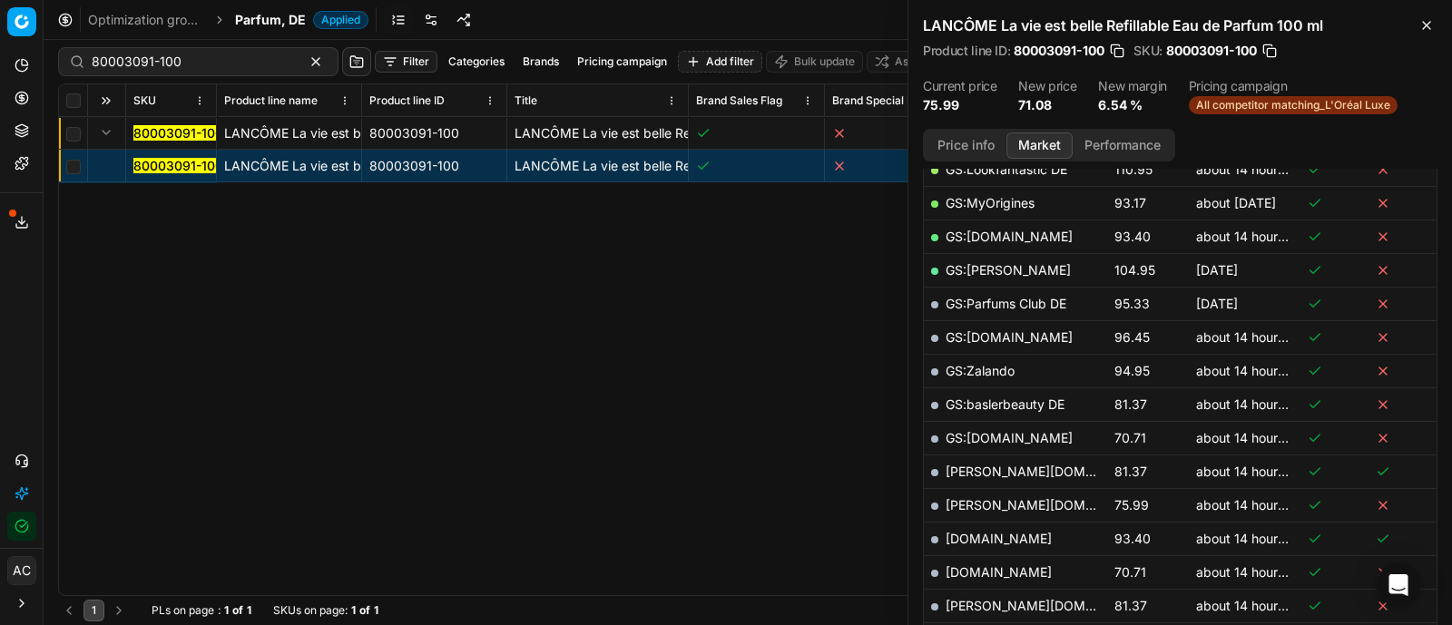
click at [1107, 440] on td "70.71" at bounding box center [1148, 438] width 82 height 34
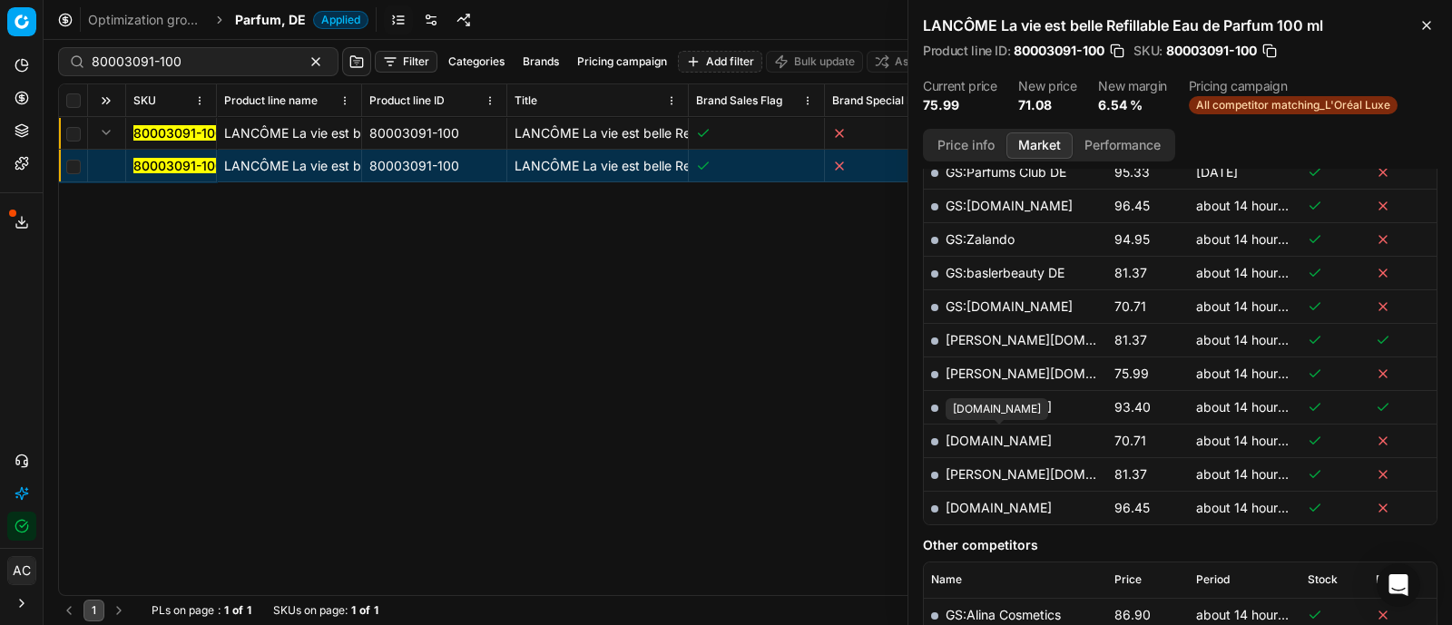
click at [1016, 433] on link "[DOMAIN_NAME]" at bounding box center [998, 440] width 106 height 15
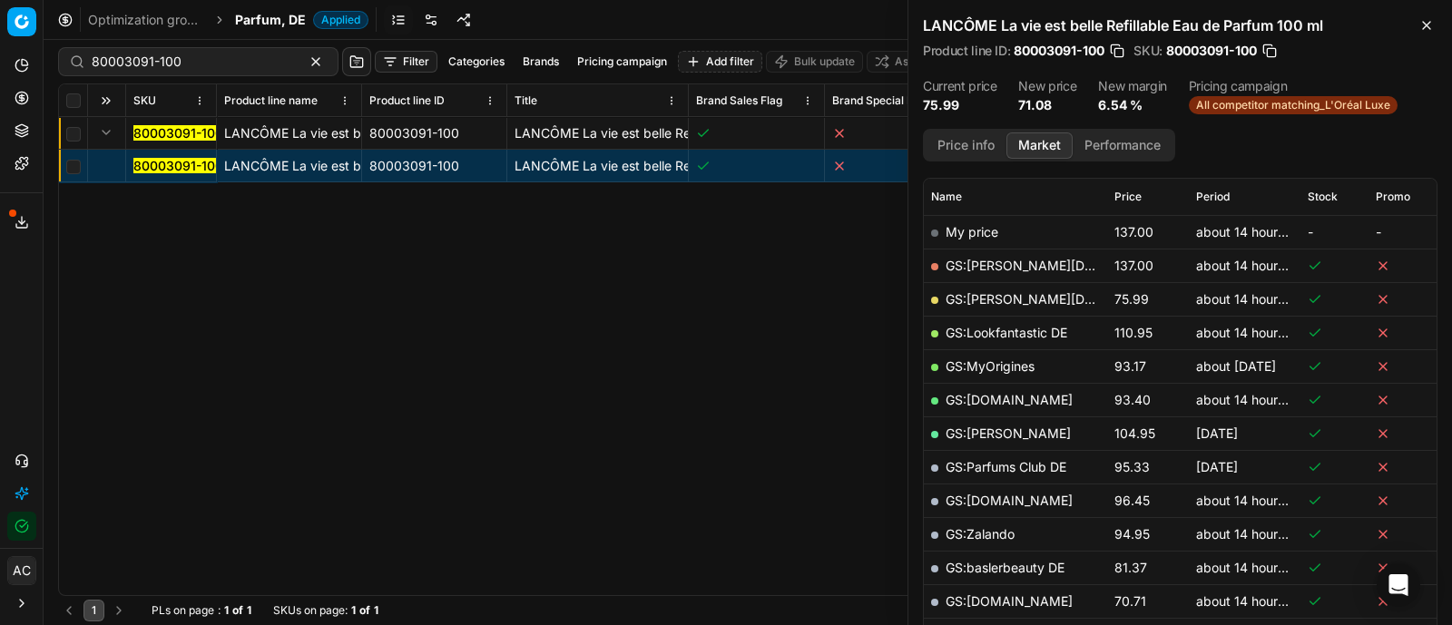
scroll to position [221, 0]
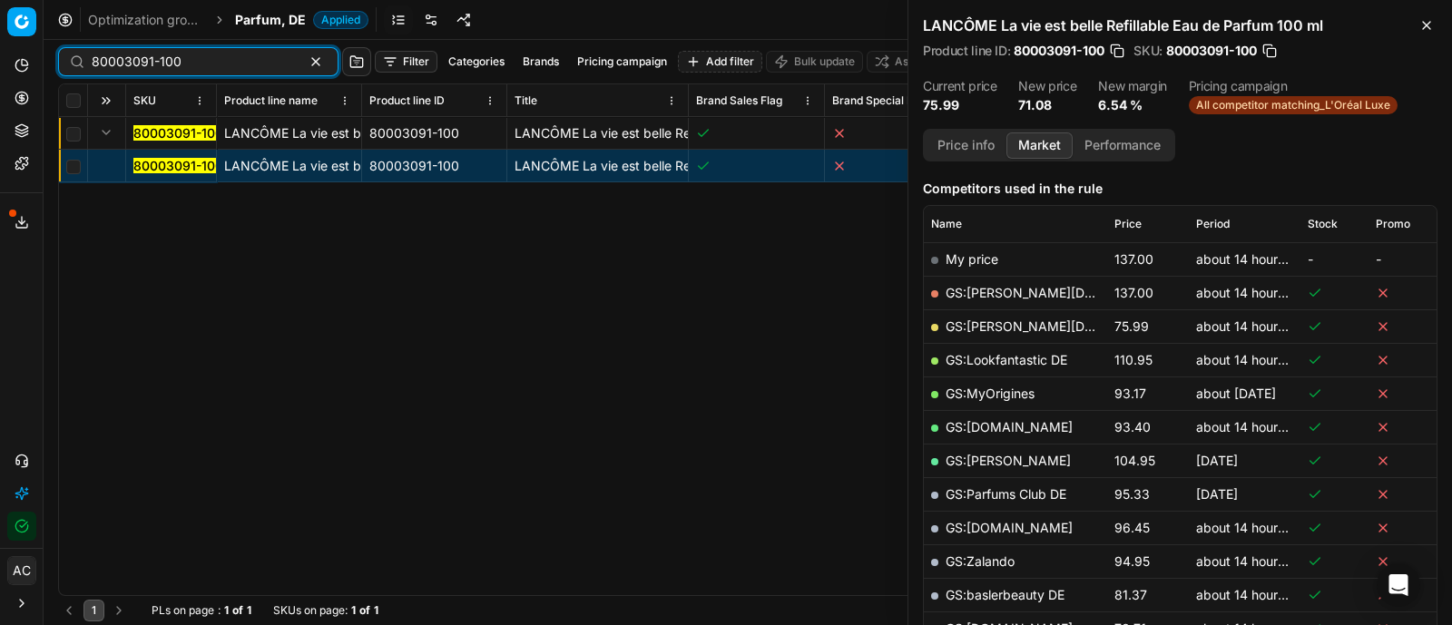
click at [220, 66] on input "80003091-100" at bounding box center [191, 62] width 199 height 18
paste input "65508"
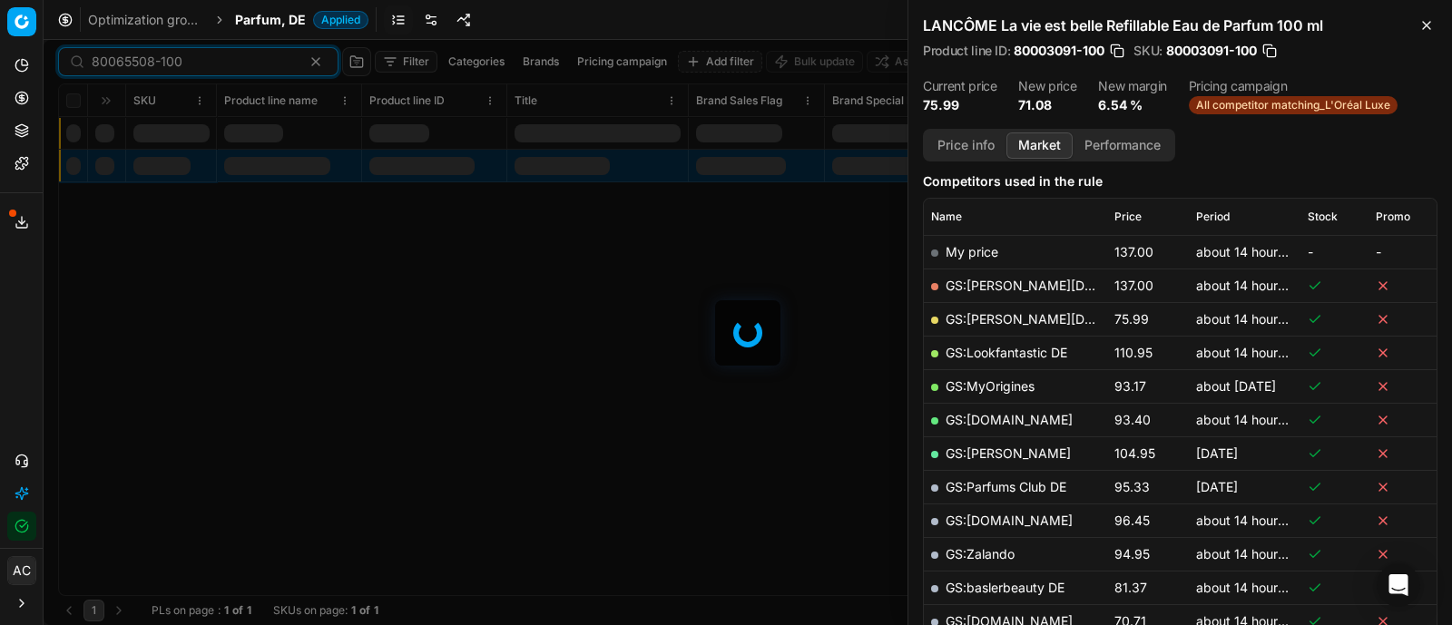
scroll to position [221, 0]
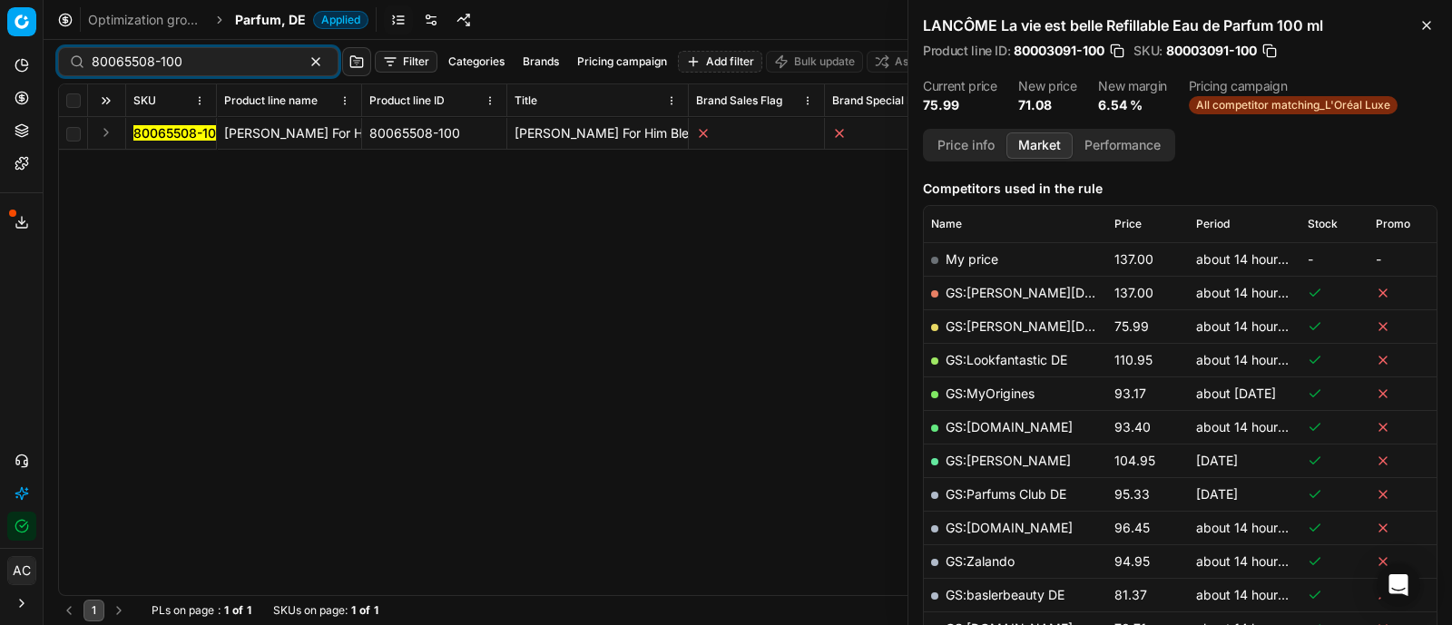
click at [102, 136] on button "Expand" at bounding box center [106, 133] width 22 height 22
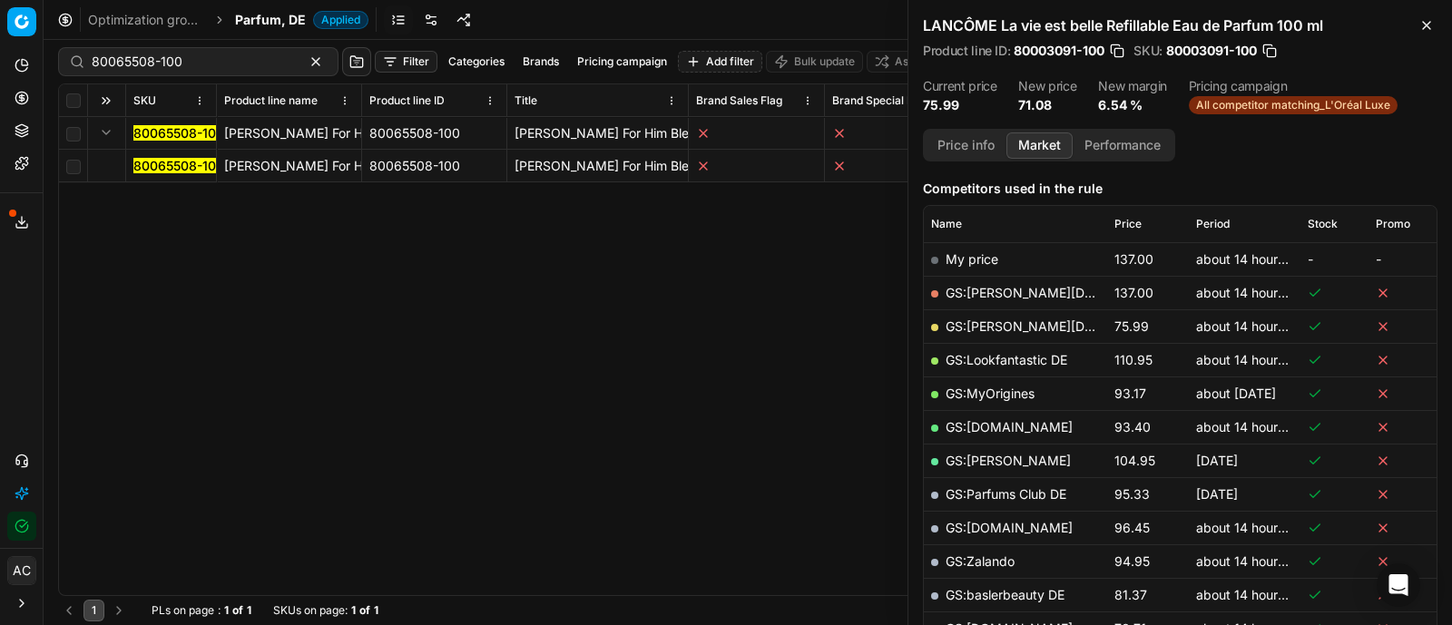
click at [164, 163] on mark "80065508-100" at bounding box center [178, 165] width 91 height 15
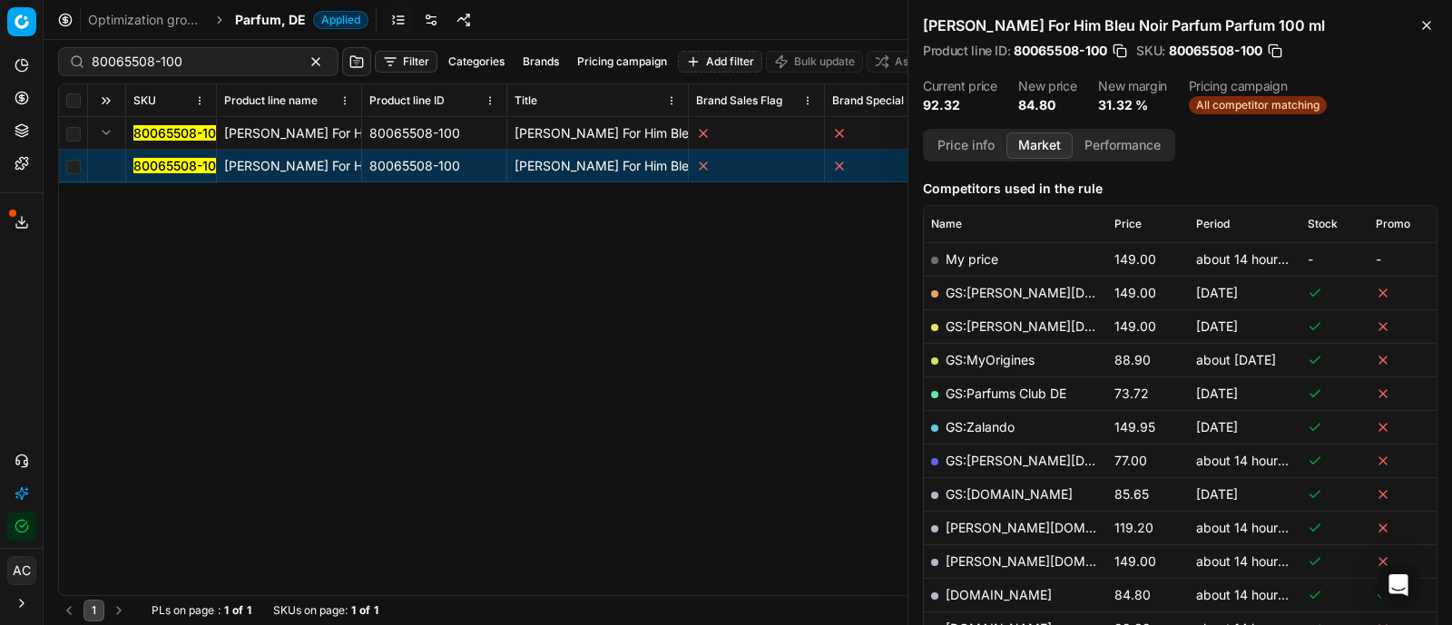
click at [974, 142] on button "Price info" at bounding box center [965, 145] width 81 height 26
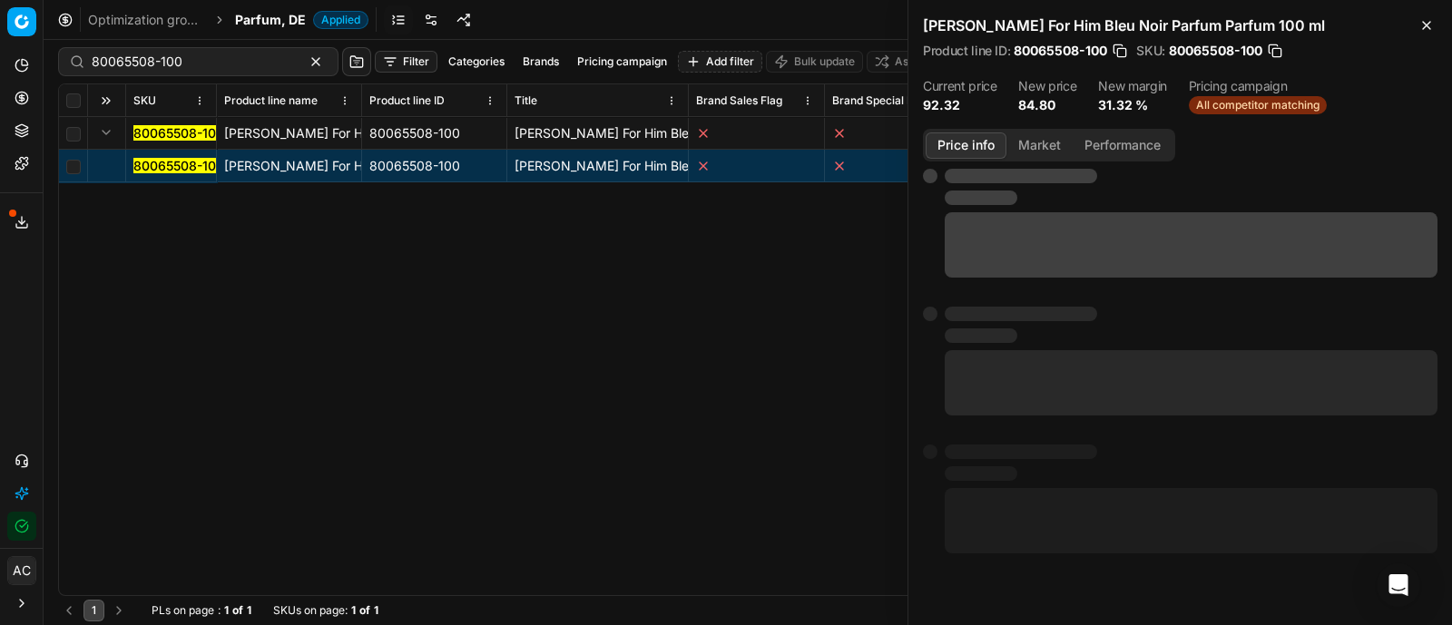
scroll to position [0, 0]
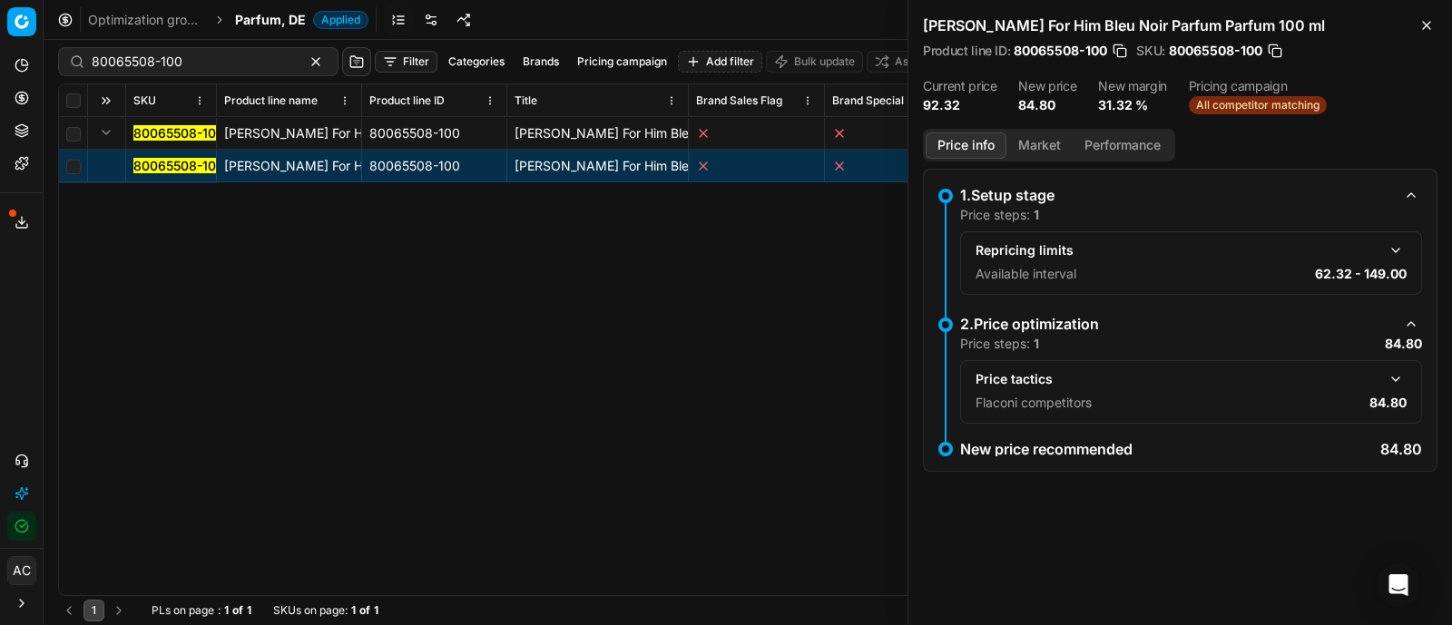
click at [1404, 376] on button "button" at bounding box center [1395, 379] width 22 height 22
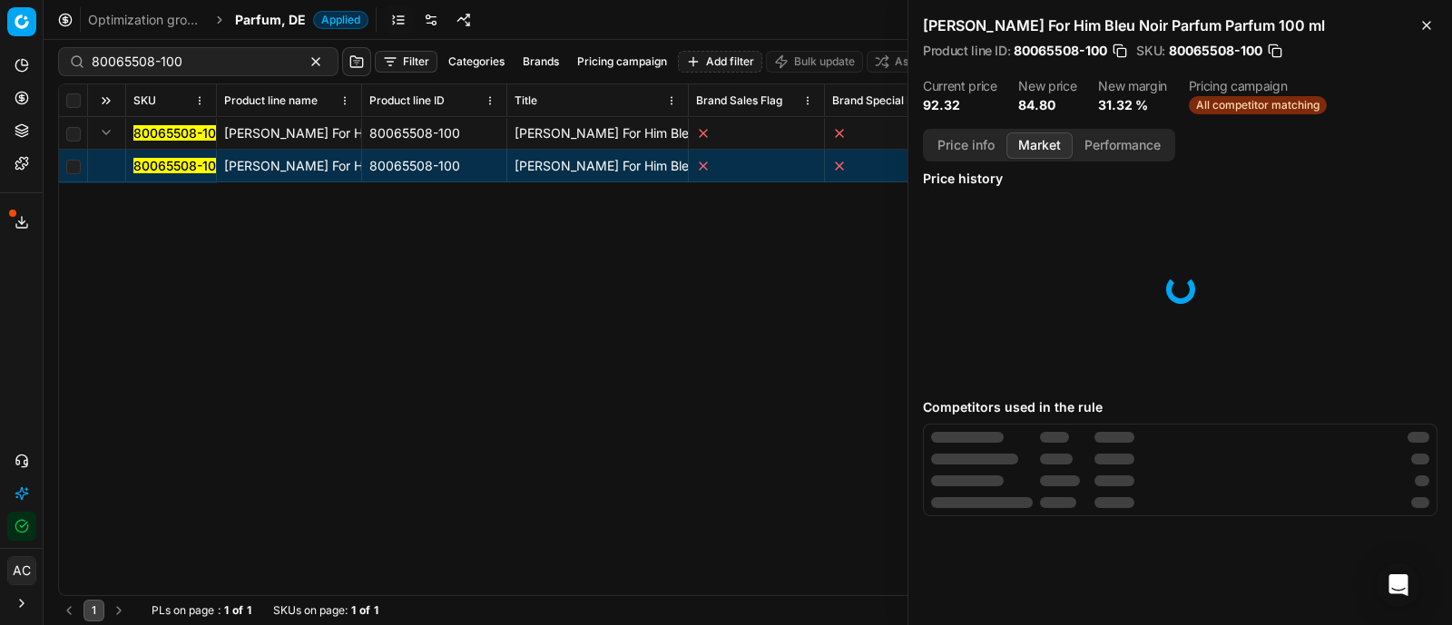
click at [1042, 142] on button "Market" at bounding box center [1039, 145] width 66 height 26
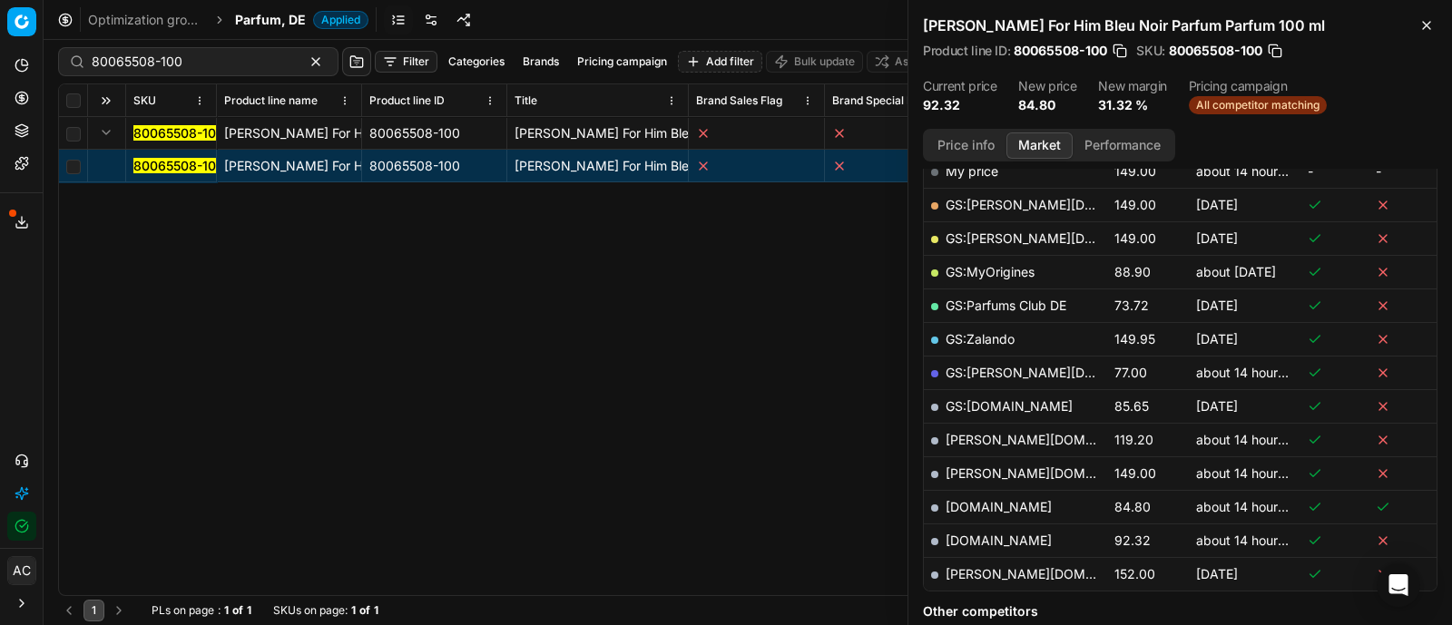
scroll to position [310, 0]
click at [984, 498] on link "[DOMAIN_NAME]" at bounding box center [998, 505] width 106 height 15
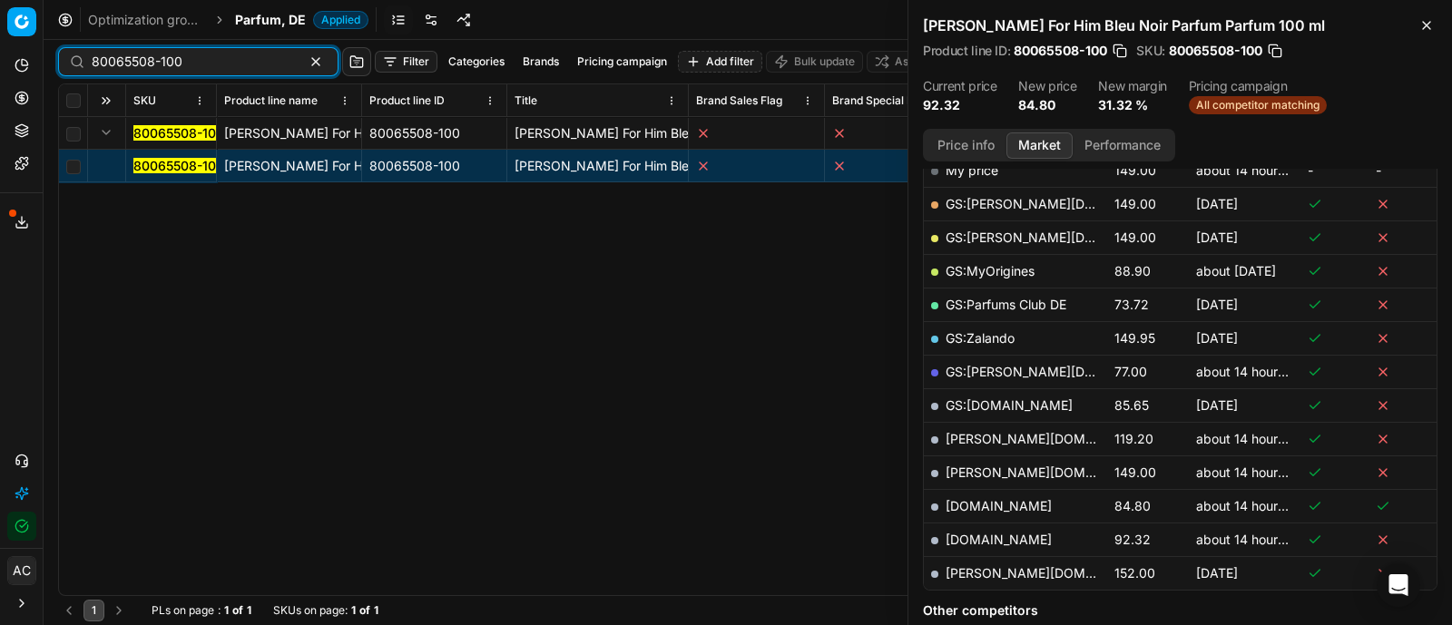
click at [220, 53] on input "80065508-100" at bounding box center [191, 62] width 199 height 18
paste input "6319-0001453"
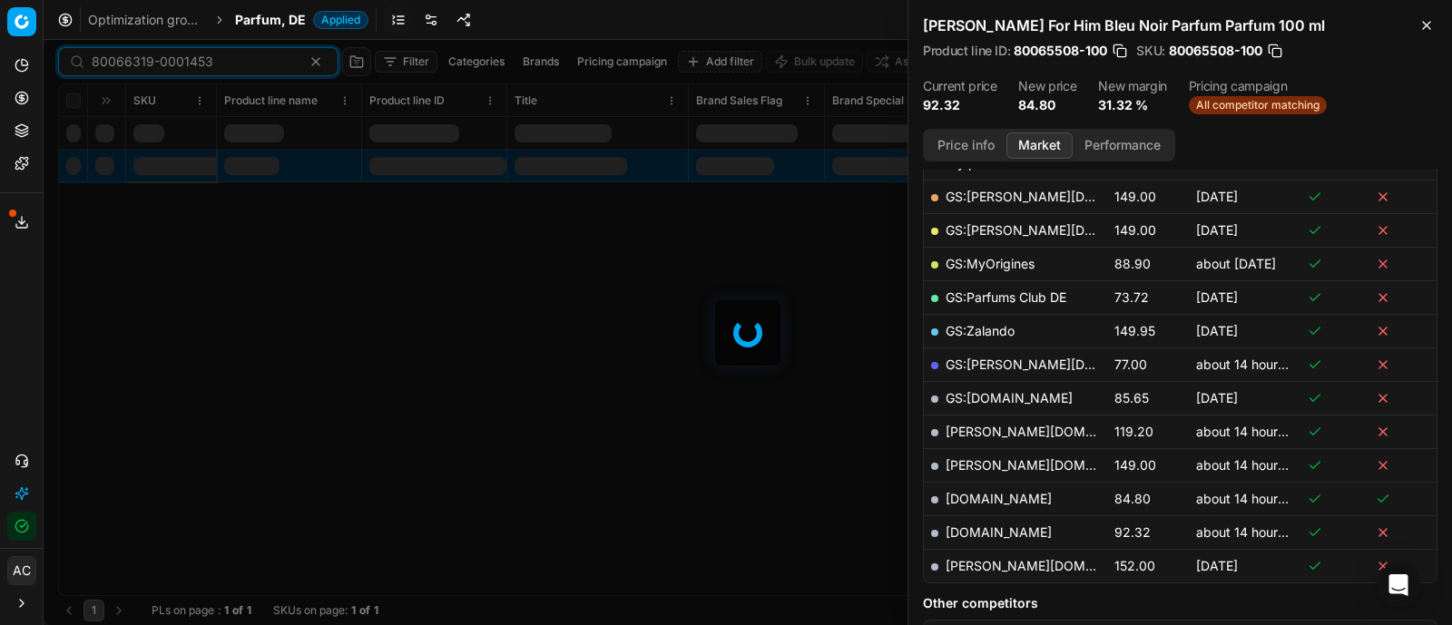
scroll to position [310, 0]
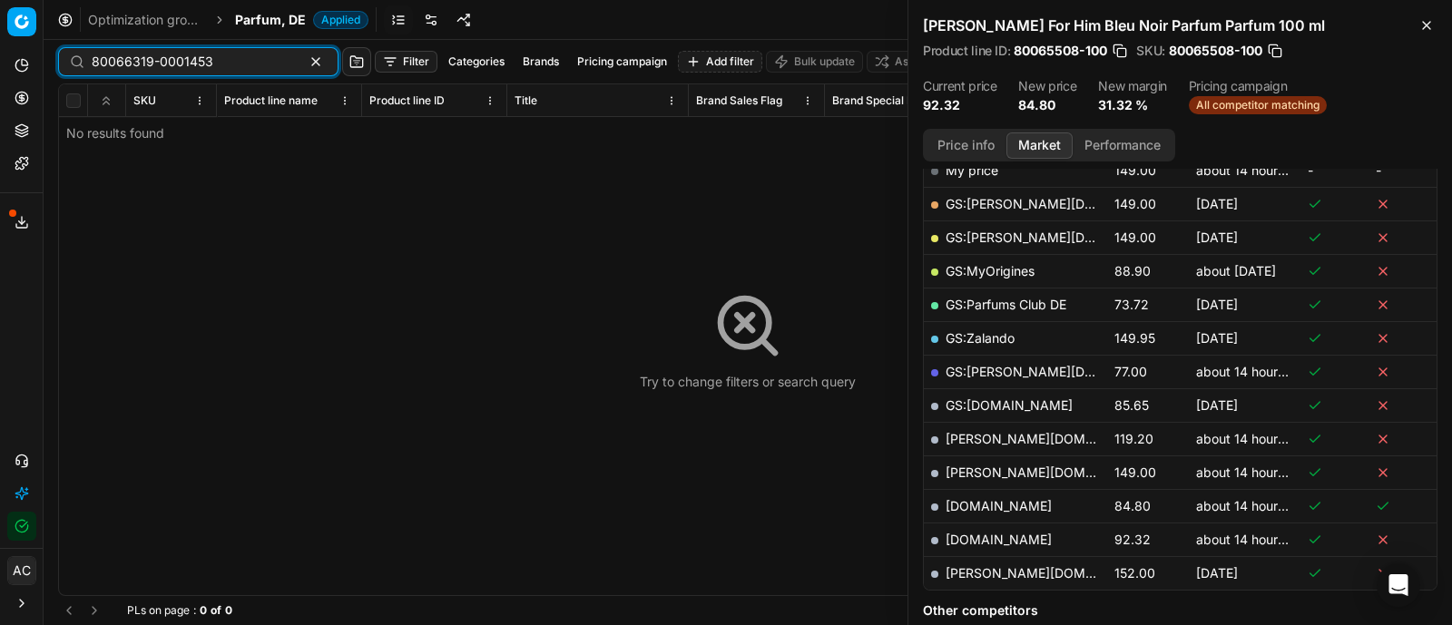
type input "80066319-0001453"
click at [271, 19] on span "Parfum, DE" at bounding box center [270, 20] width 71 height 18
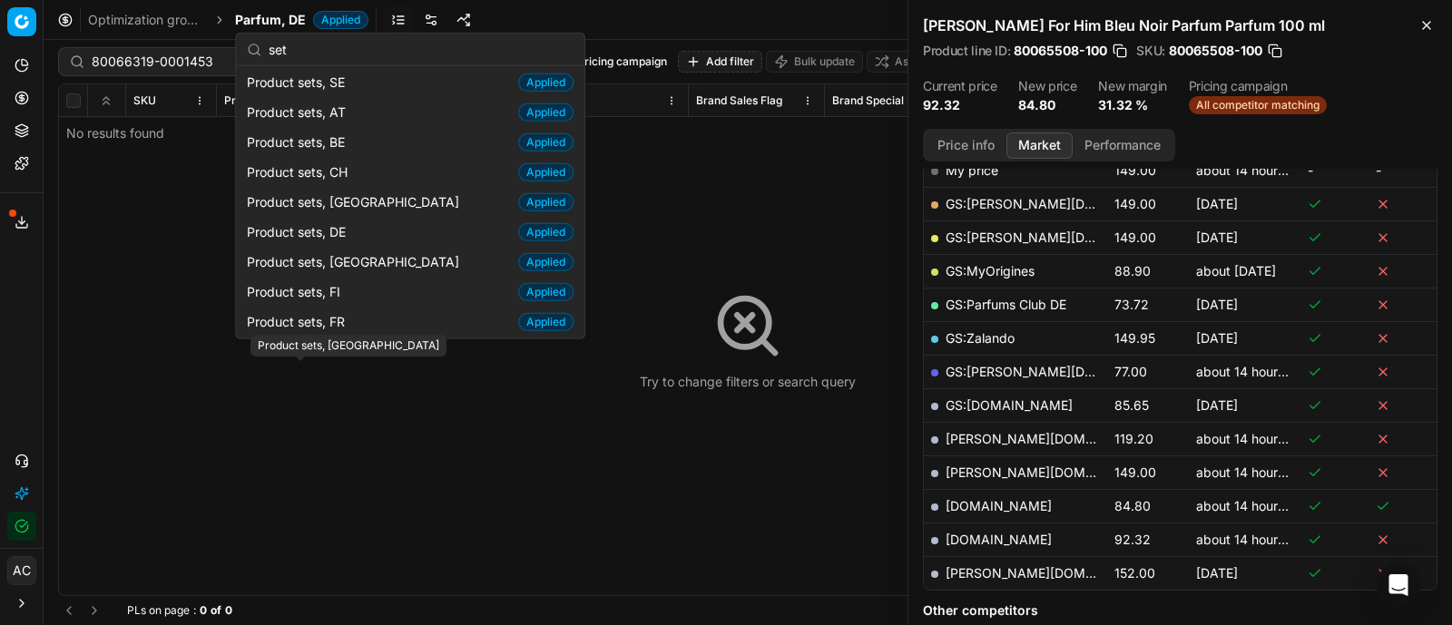
scroll to position [0, 0]
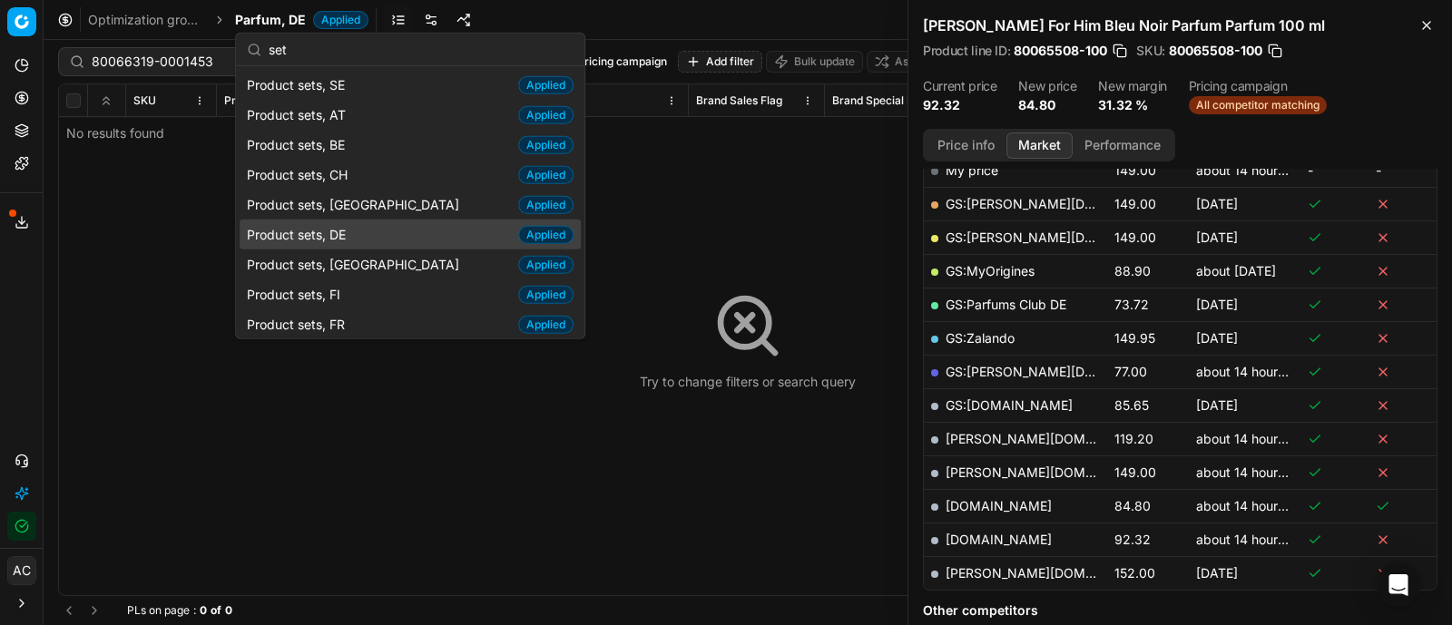
type input "set"
click at [370, 233] on div "Product sets, DE Applied" at bounding box center [410, 235] width 341 height 30
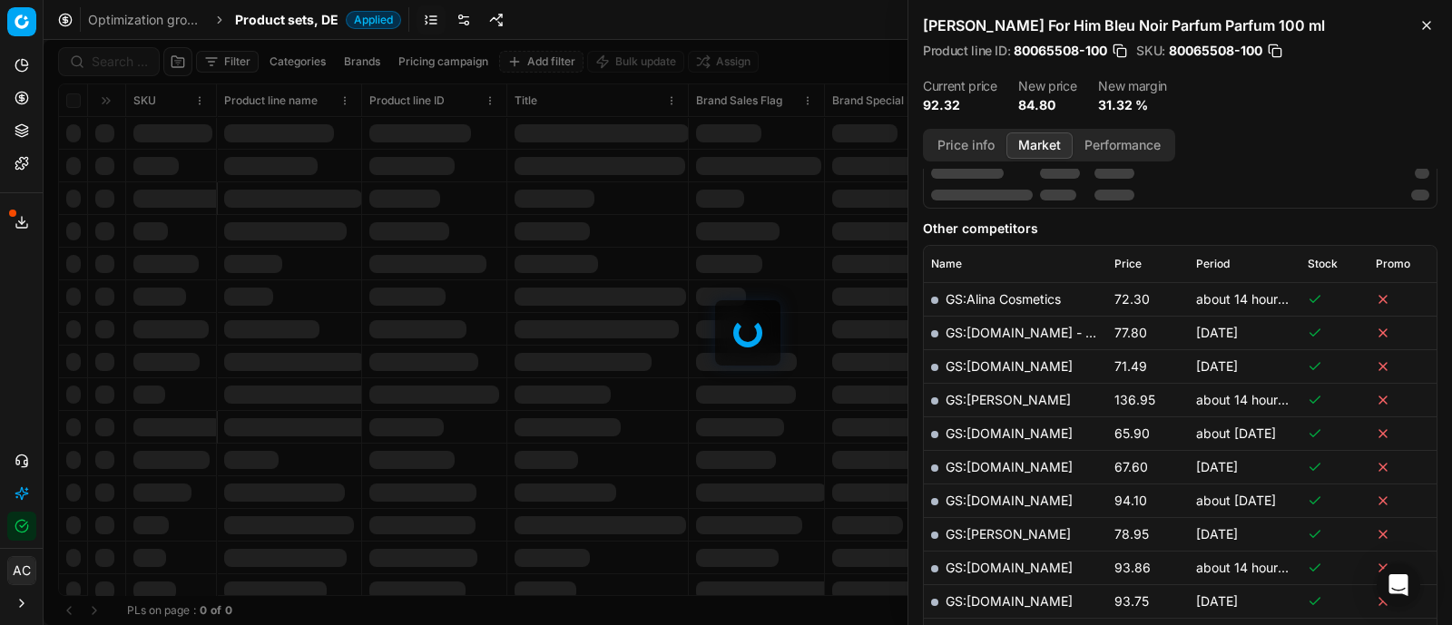
scroll to position [310, 0]
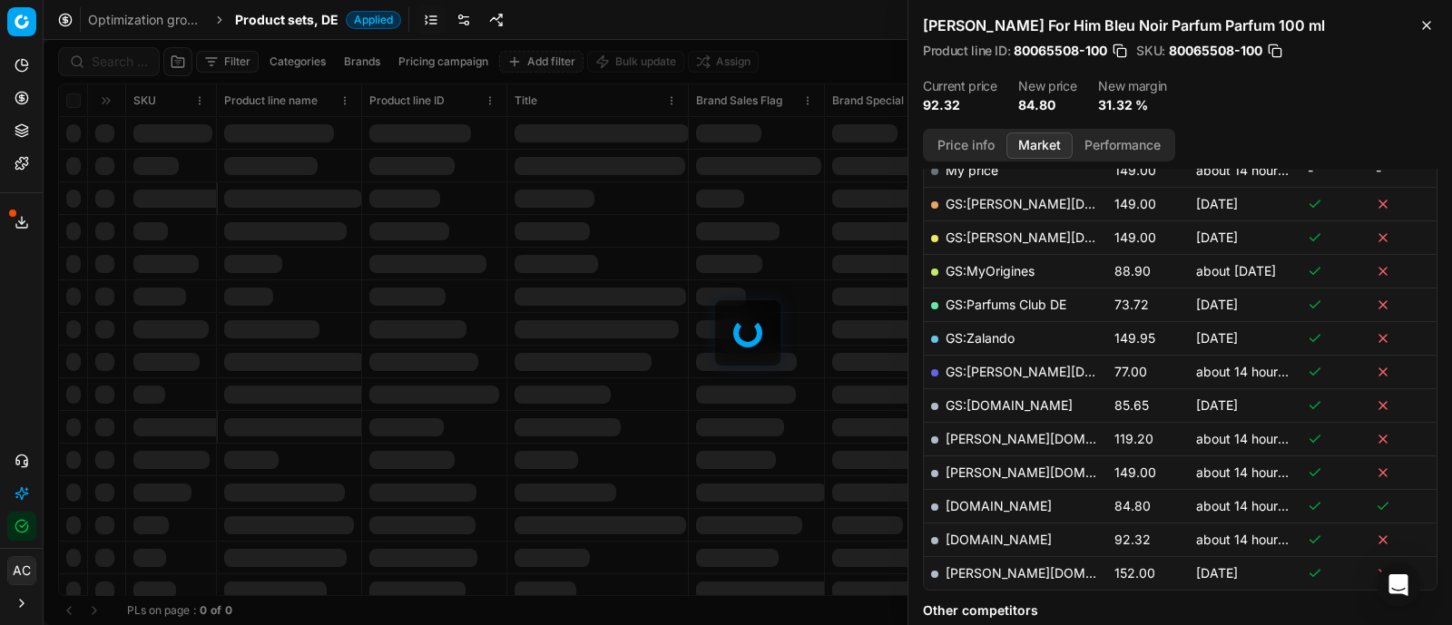
click at [114, 61] on div at bounding box center [748, 332] width 1408 height 585
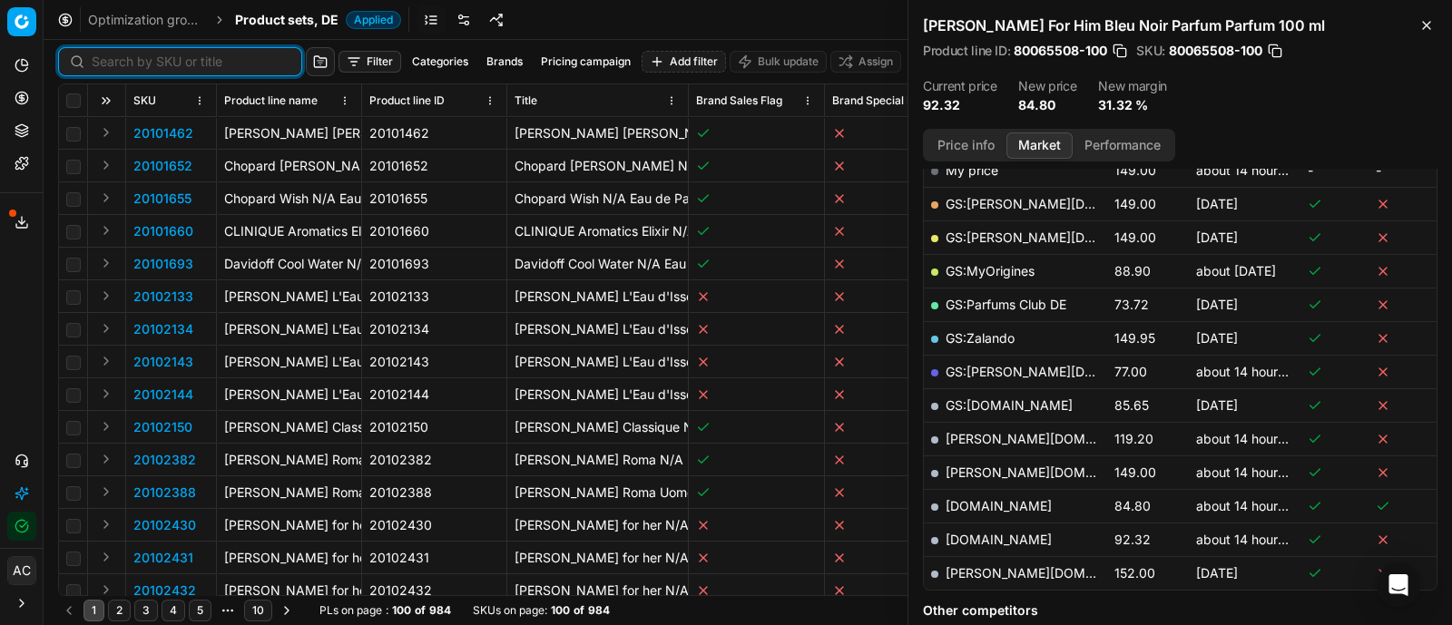
click at [114, 61] on input at bounding box center [191, 62] width 199 height 18
paste input "80066319-0001453"
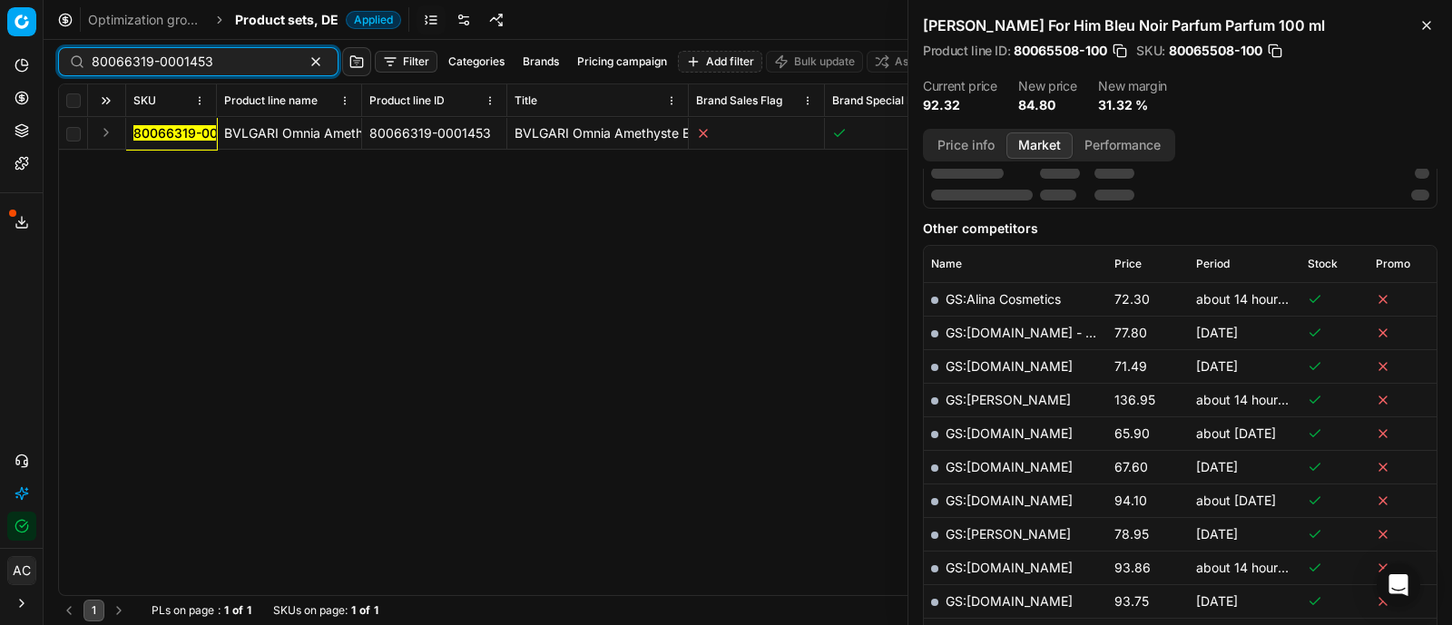
scroll to position [310, 0]
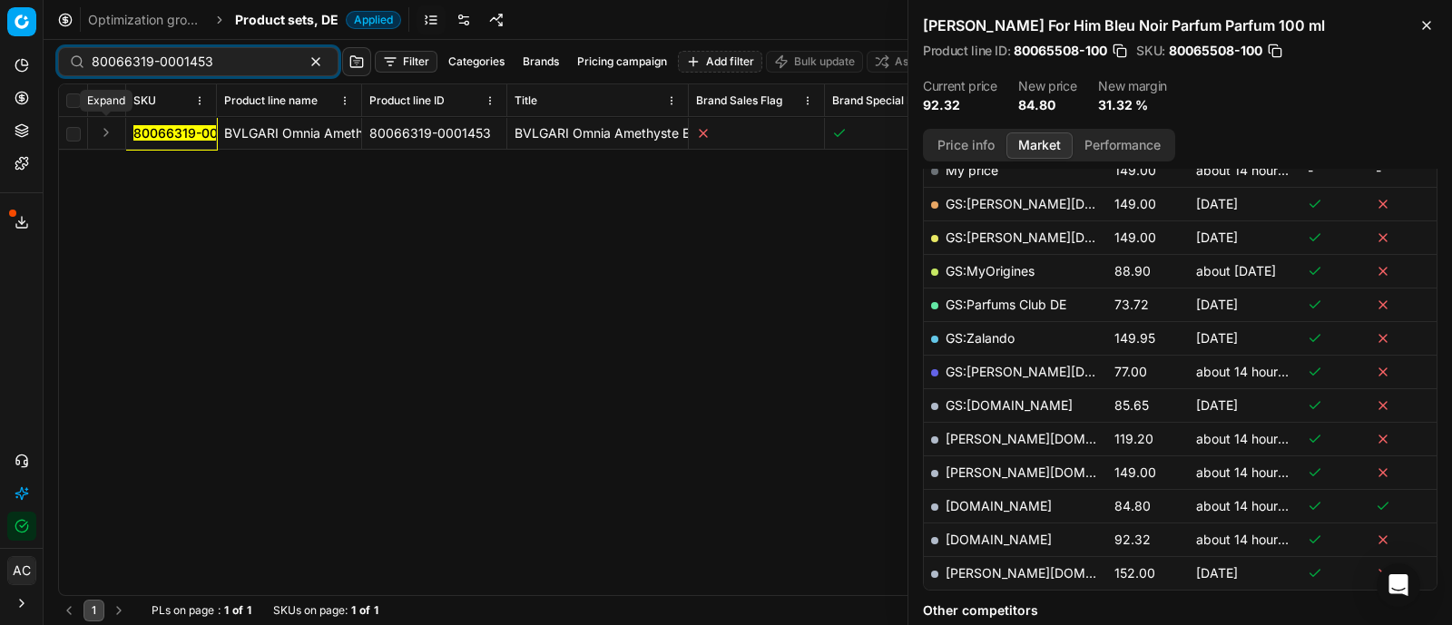
click at [103, 139] on button "Expand" at bounding box center [106, 133] width 22 height 22
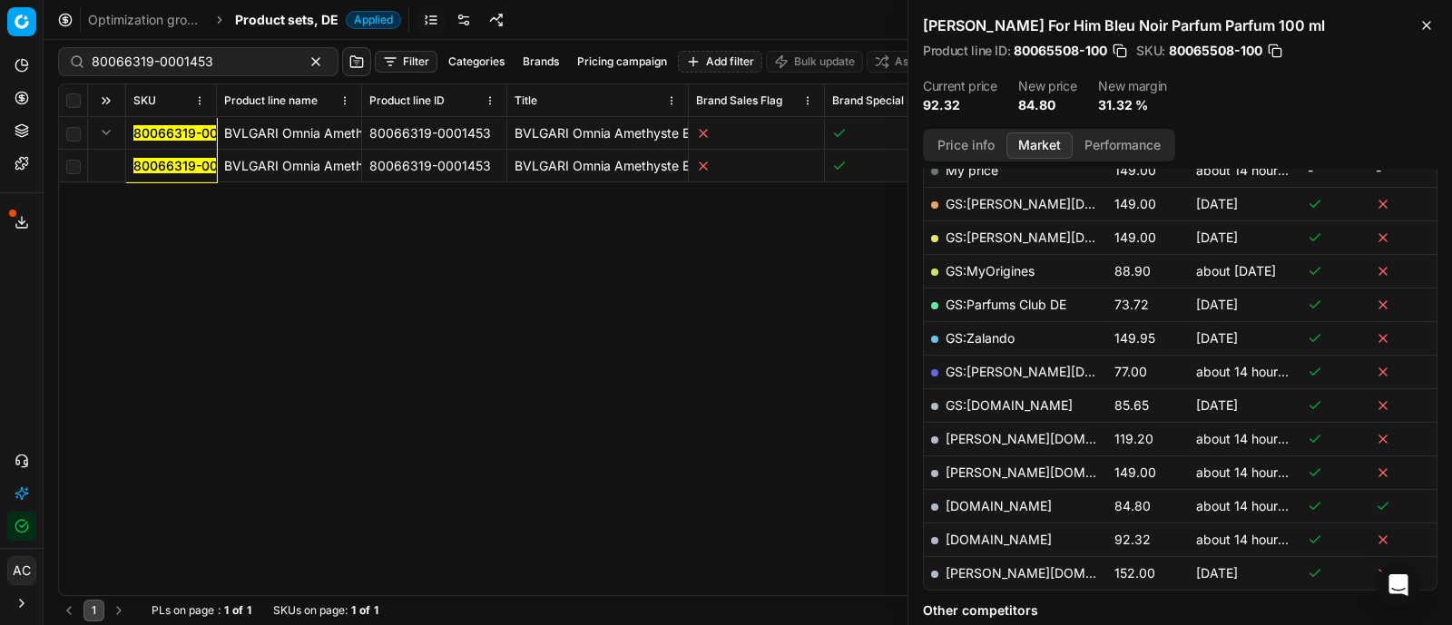
click at [148, 161] on mark "80066319-0001453" at bounding box center [194, 165] width 122 height 15
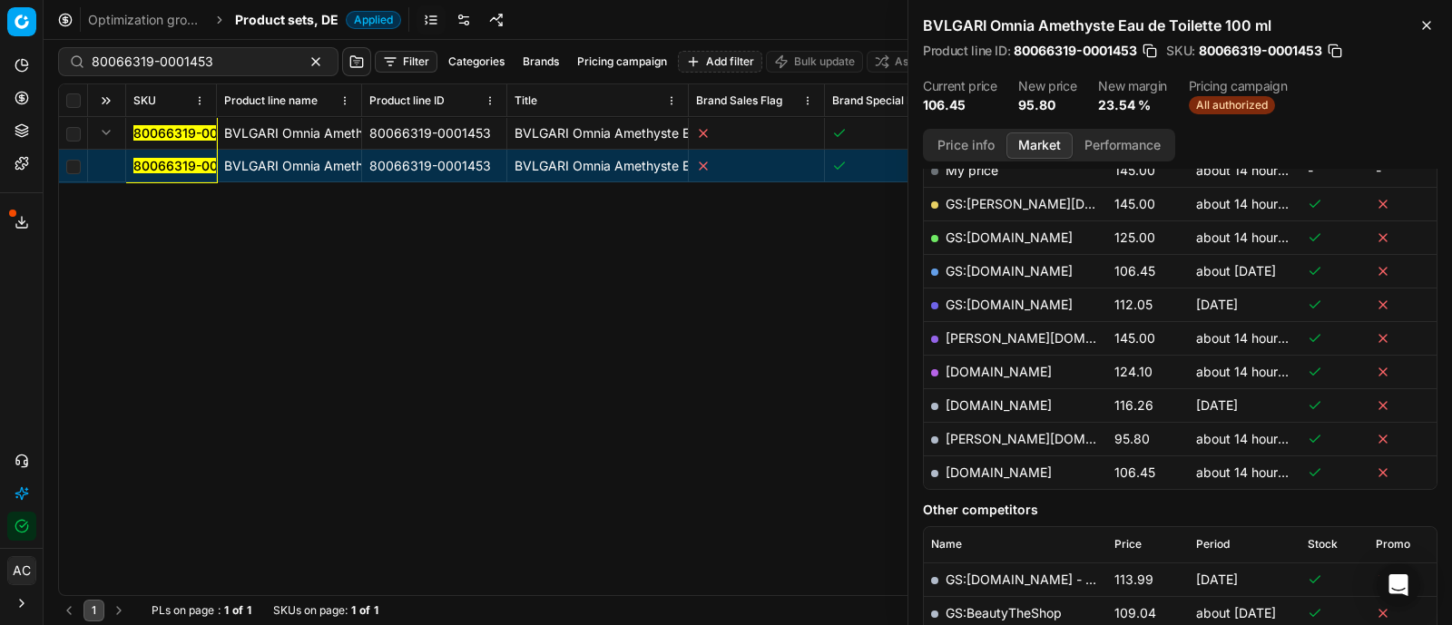
click at [966, 139] on button "Price info" at bounding box center [965, 145] width 81 height 26
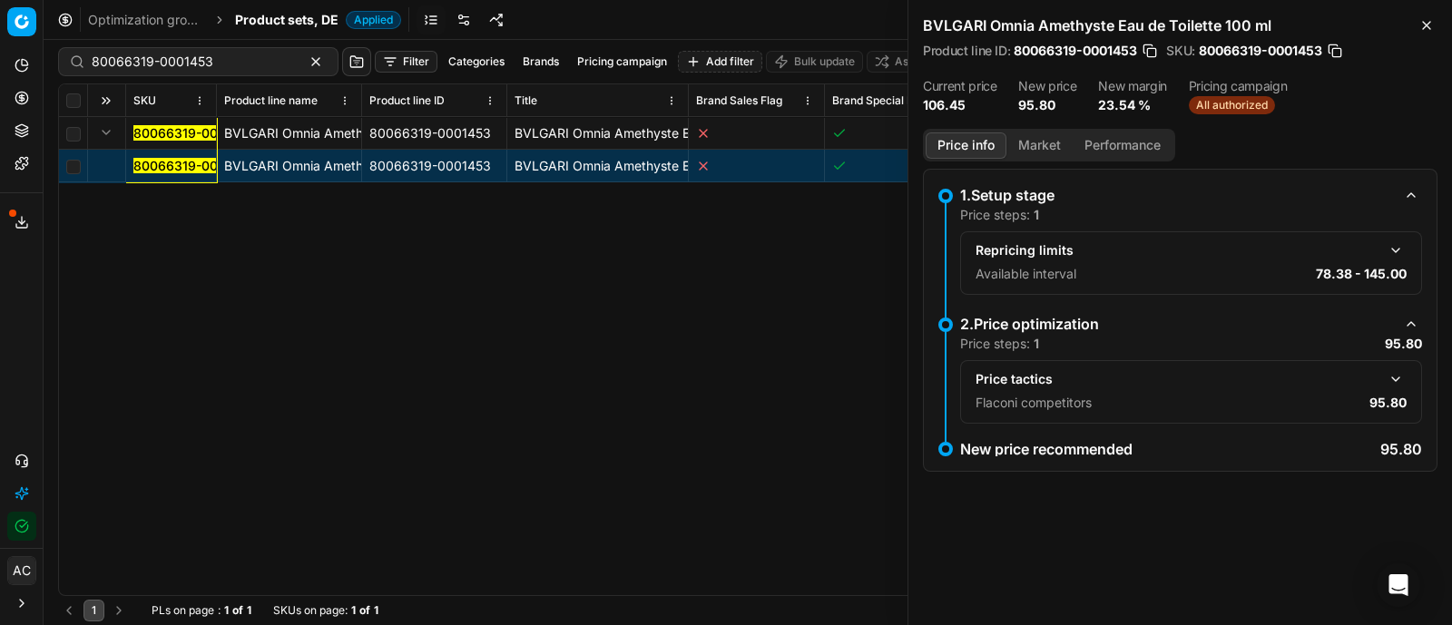
click at [1385, 373] on button "button" at bounding box center [1395, 379] width 22 height 22
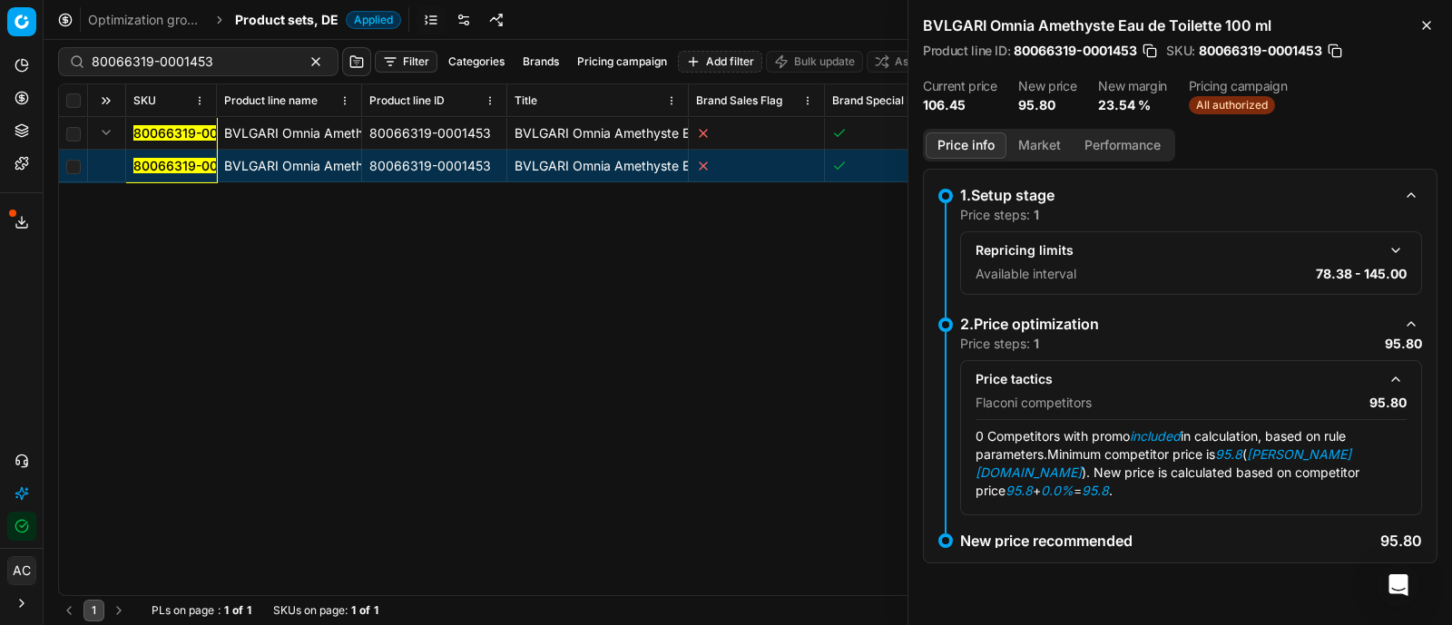
click at [1051, 137] on button "Market" at bounding box center [1039, 145] width 66 height 26
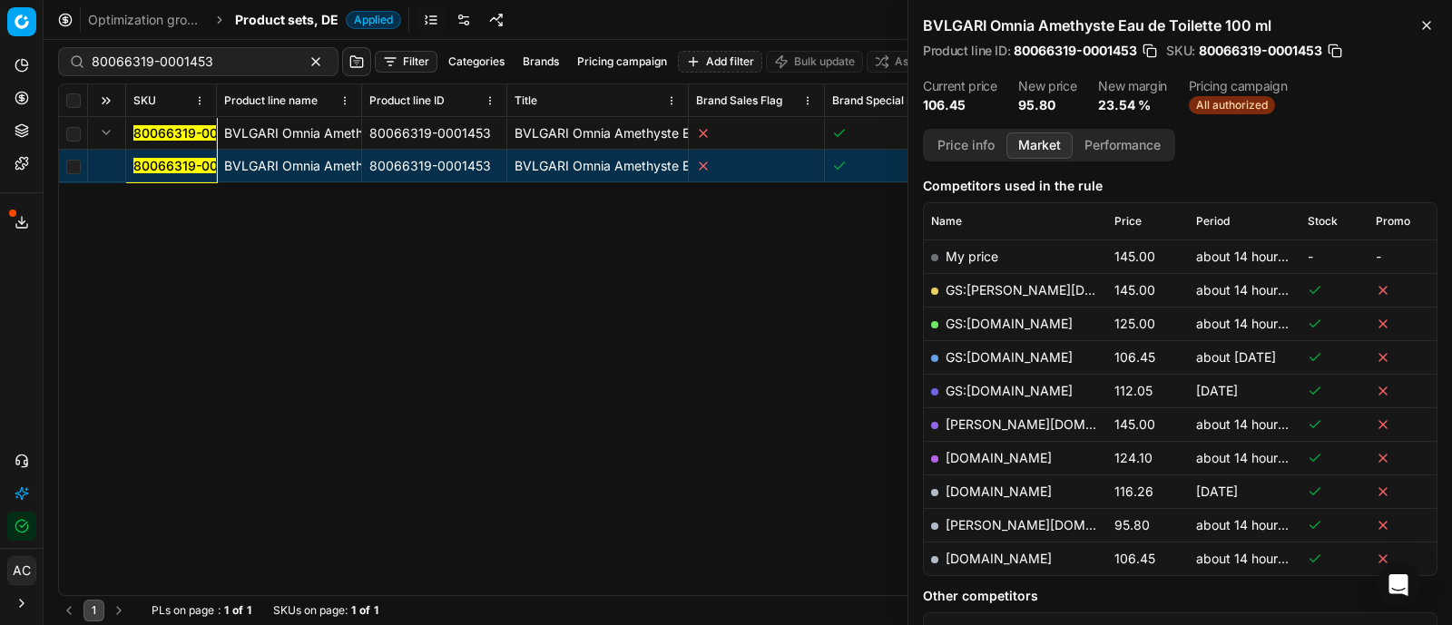
scroll to position [251, 0]
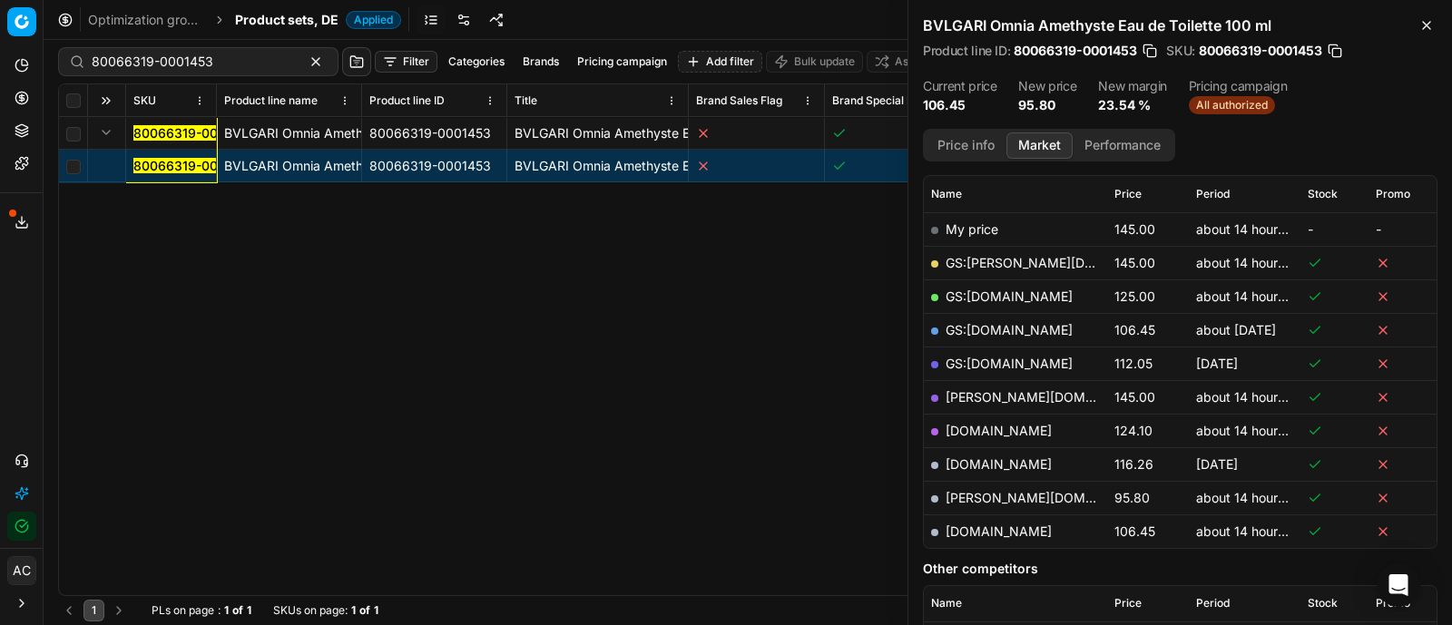
click at [984, 492] on link "[PERSON_NAME][DOMAIN_NAME]" at bounding box center [1050, 497] width 210 height 15
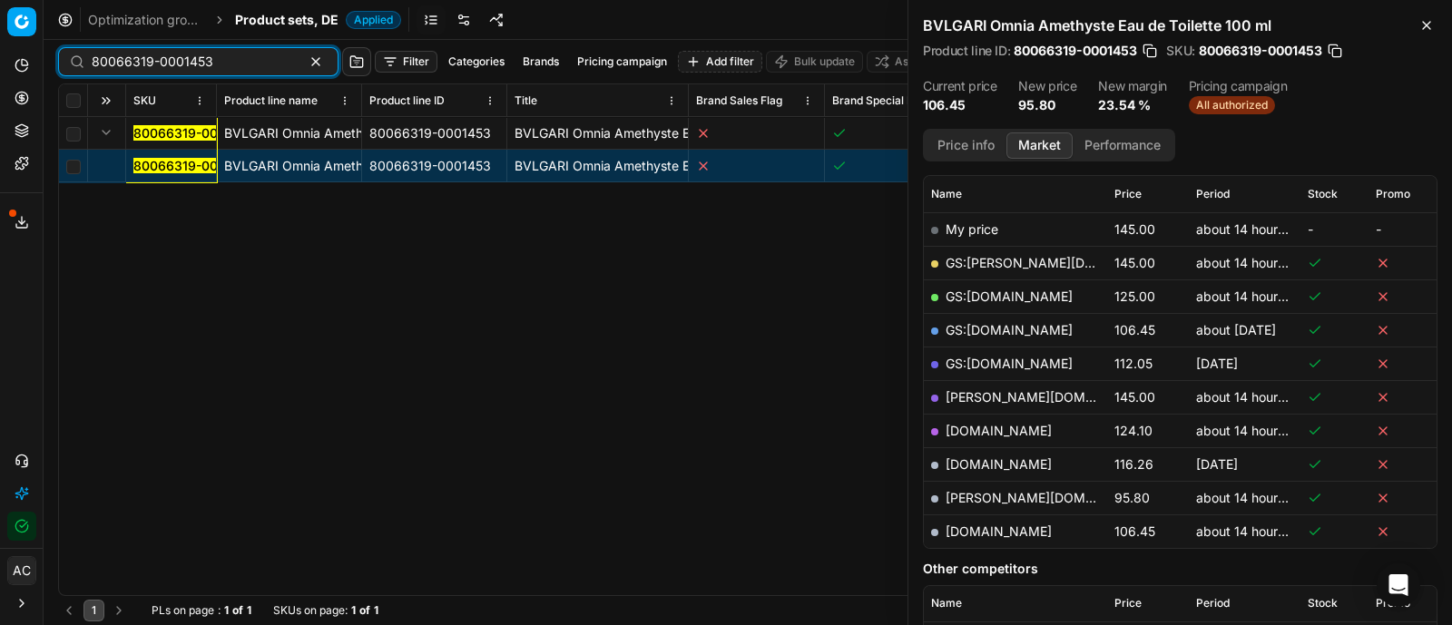
click at [230, 57] on input "80066319-0001453" at bounding box center [191, 62] width 199 height 18
paste input "90015025-0023530"
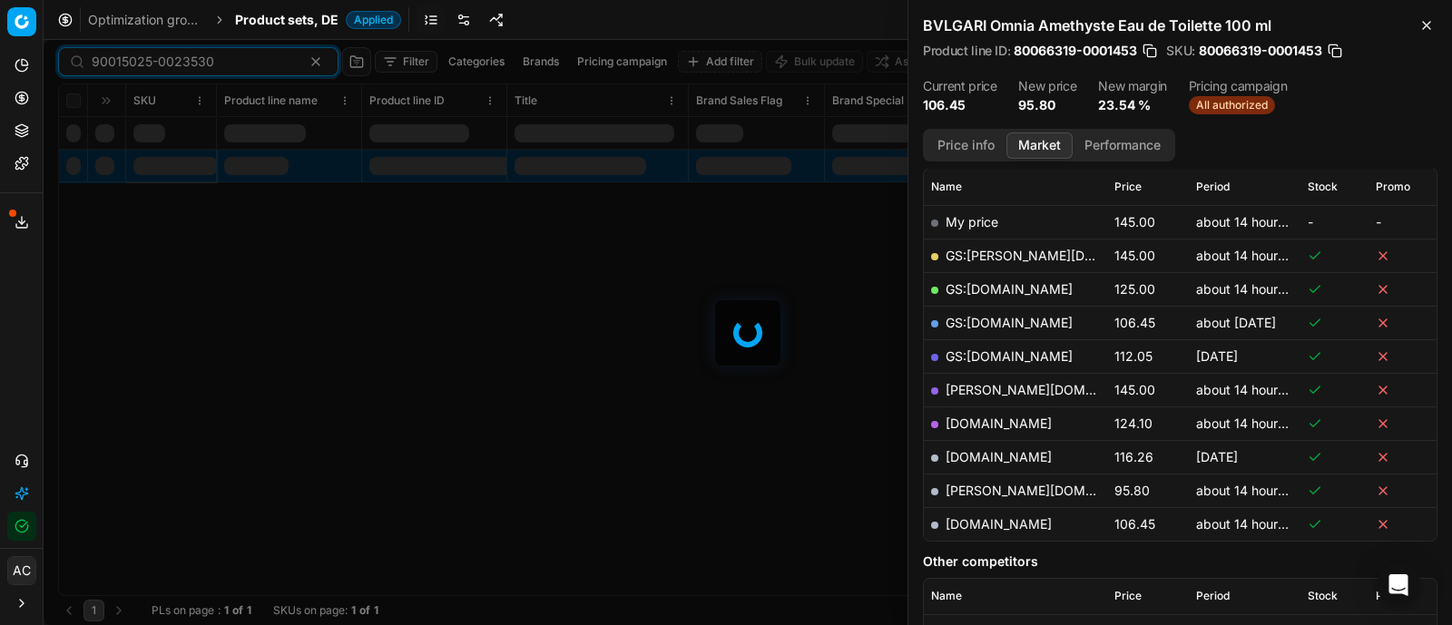
scroll to position [251, 0]
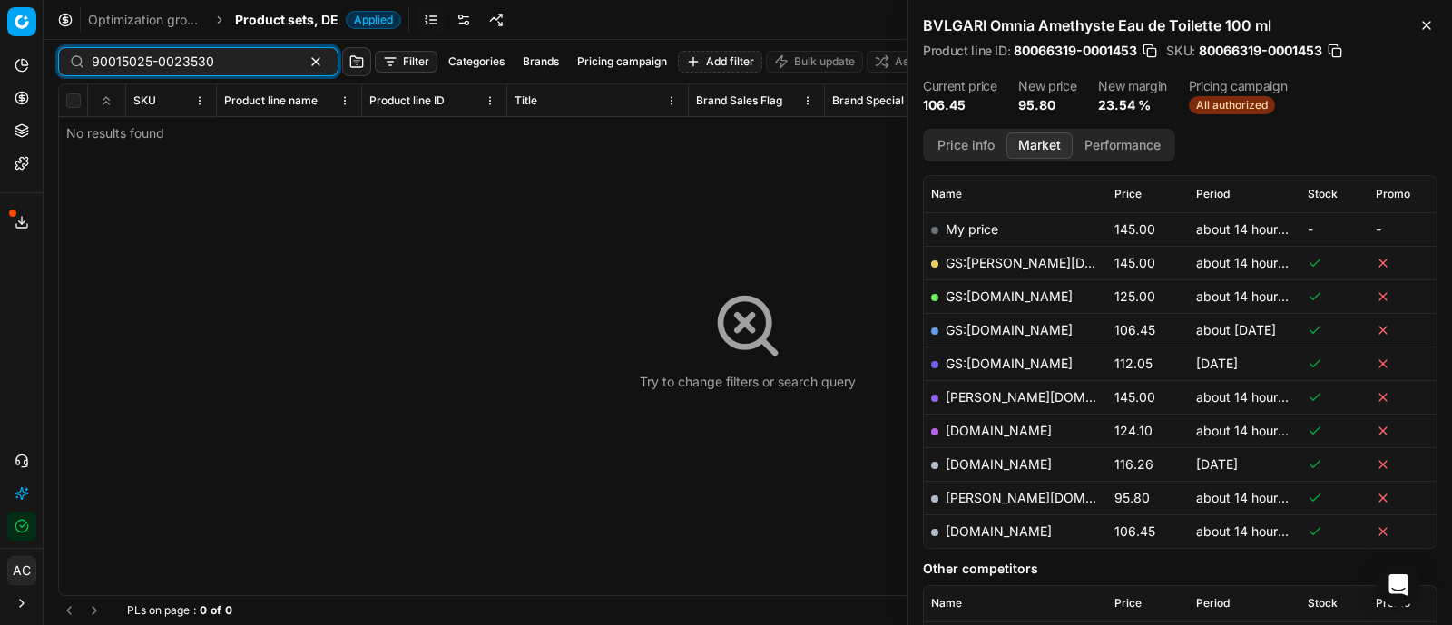
type input "90015025-0023530"
click at [268, 24] on span "Product sets, DE" at bounding box center [286, 20] width 103 height 18
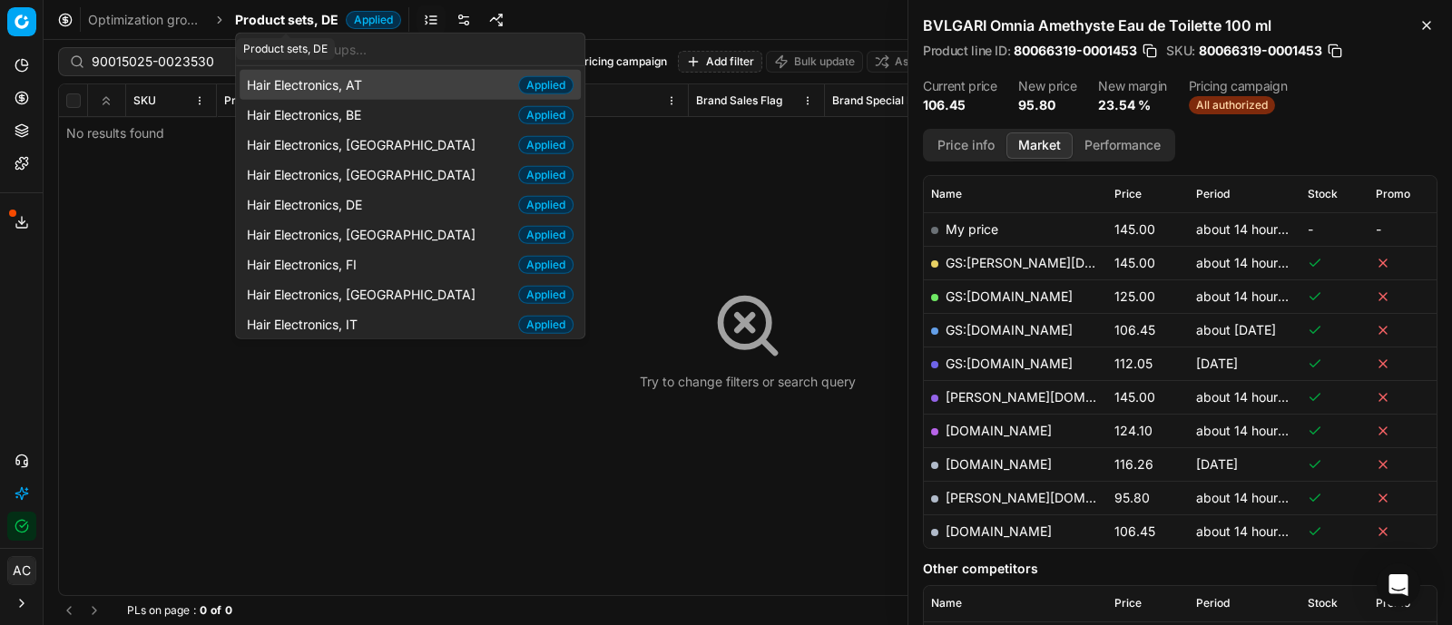
type input "a"
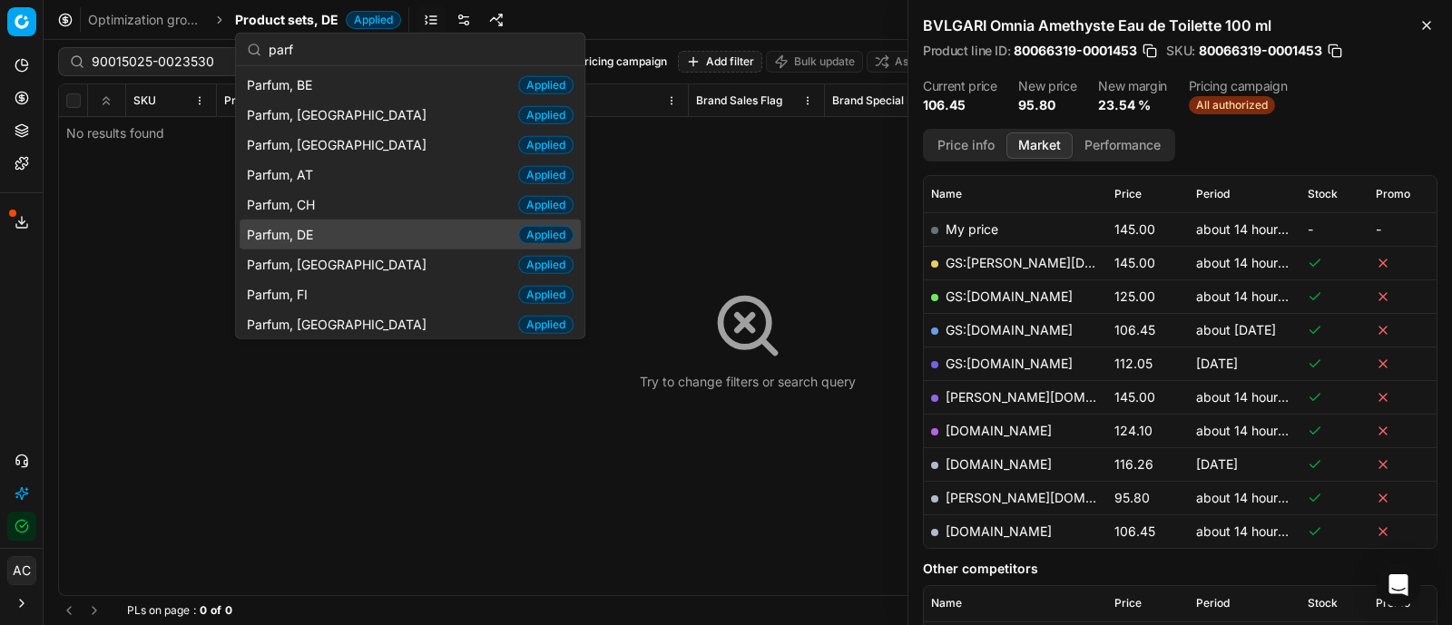
type input "parf"
click at [349, 231] on div "Parfum, DE Applied" at bounding box center [410, 235] width 341 height 30
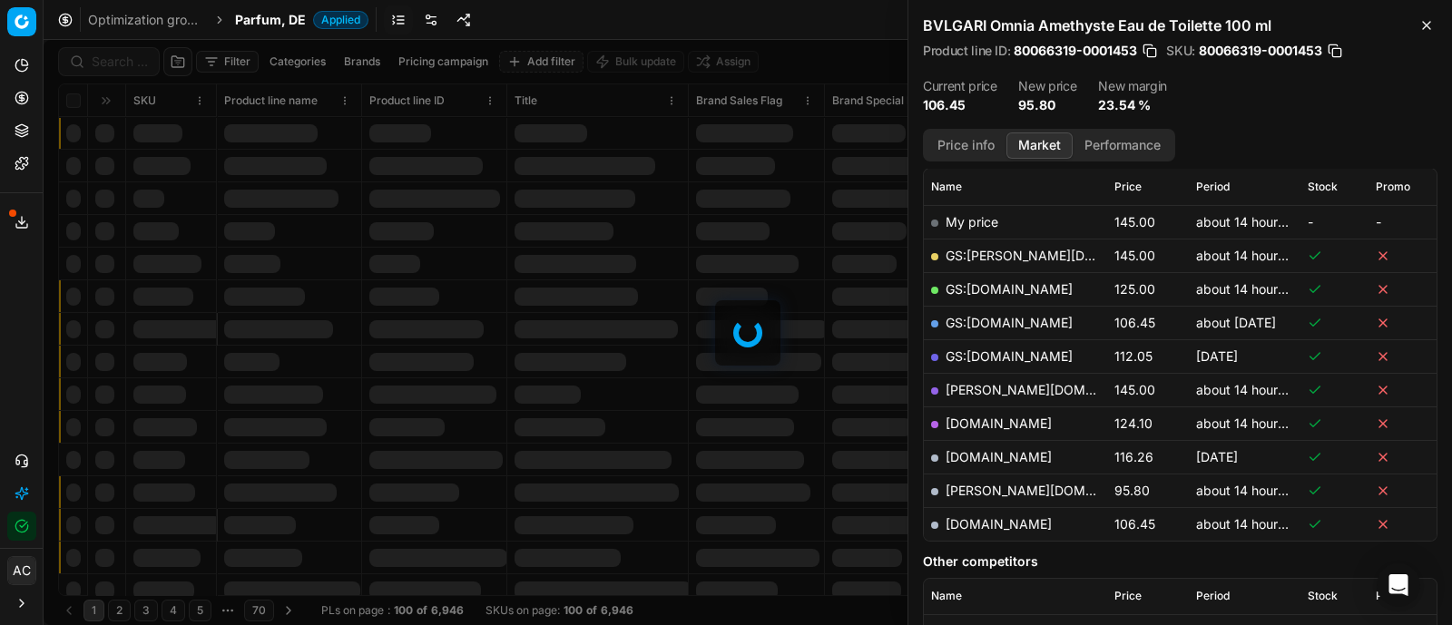
scroll to position [251, 0]
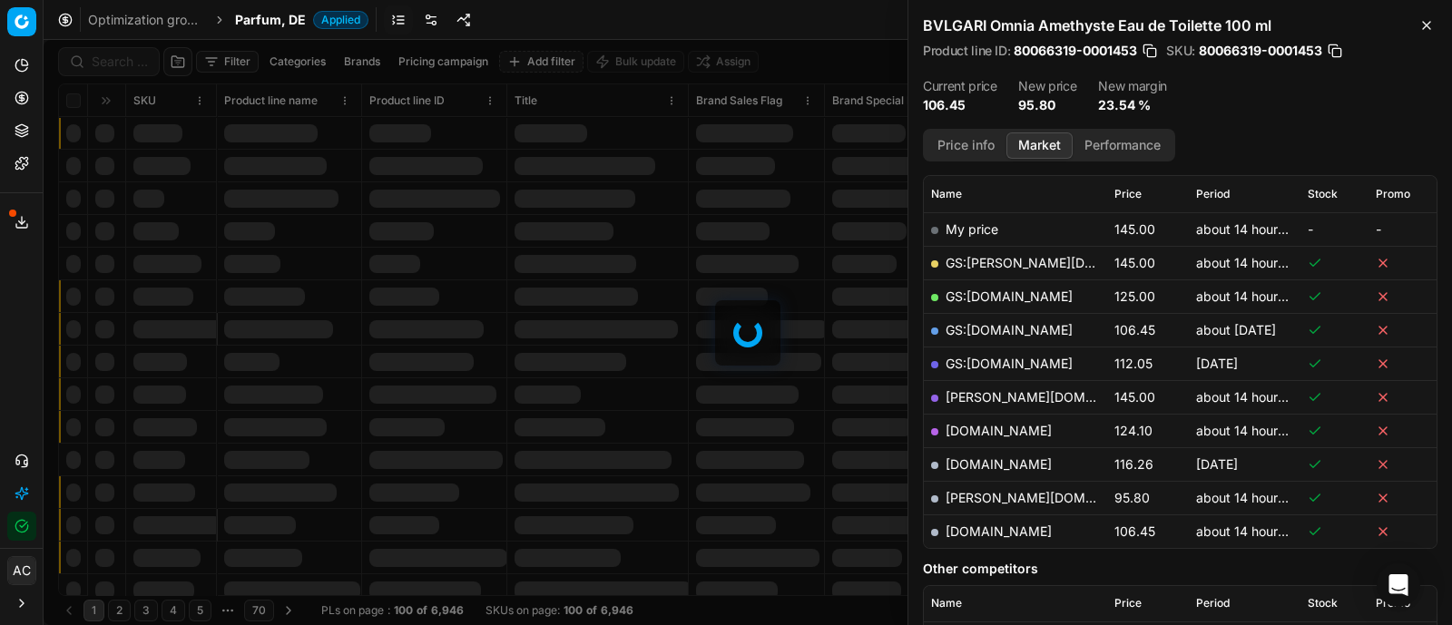
click at [117, 60] on div at bounding box center [748, 332] width 1408 height 585
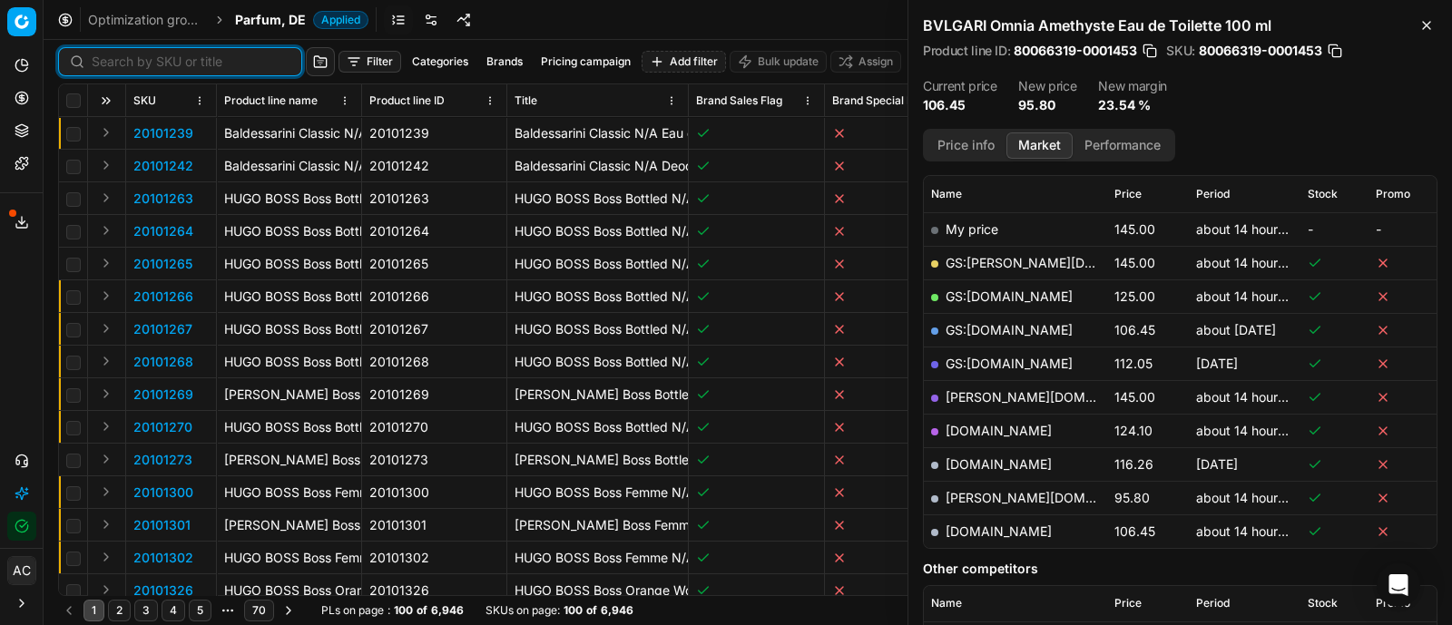
paste input "90015025-0023530"
click at [117, 60] on input at bounding box center [191, 62] width 199 height 18
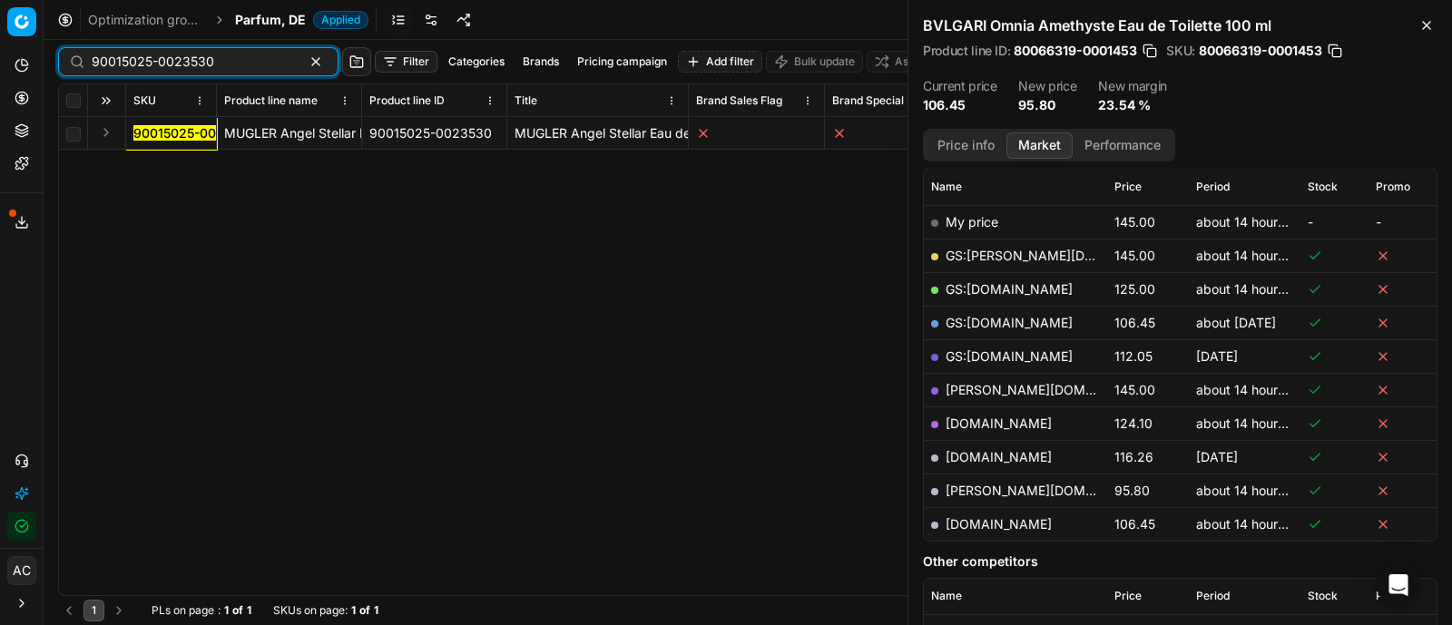
scroll to position [251, 0]
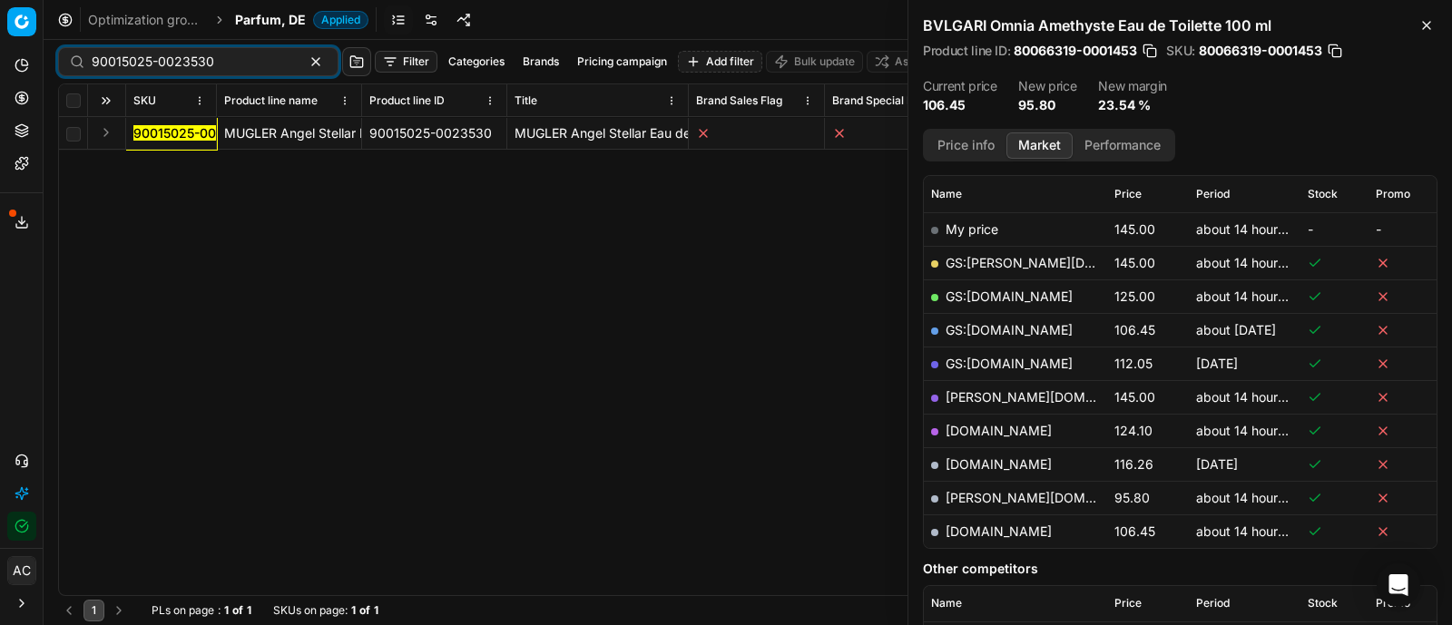
click at [109, 130] on button "Expand" at bounding box center [106, 133] width 22 height 22
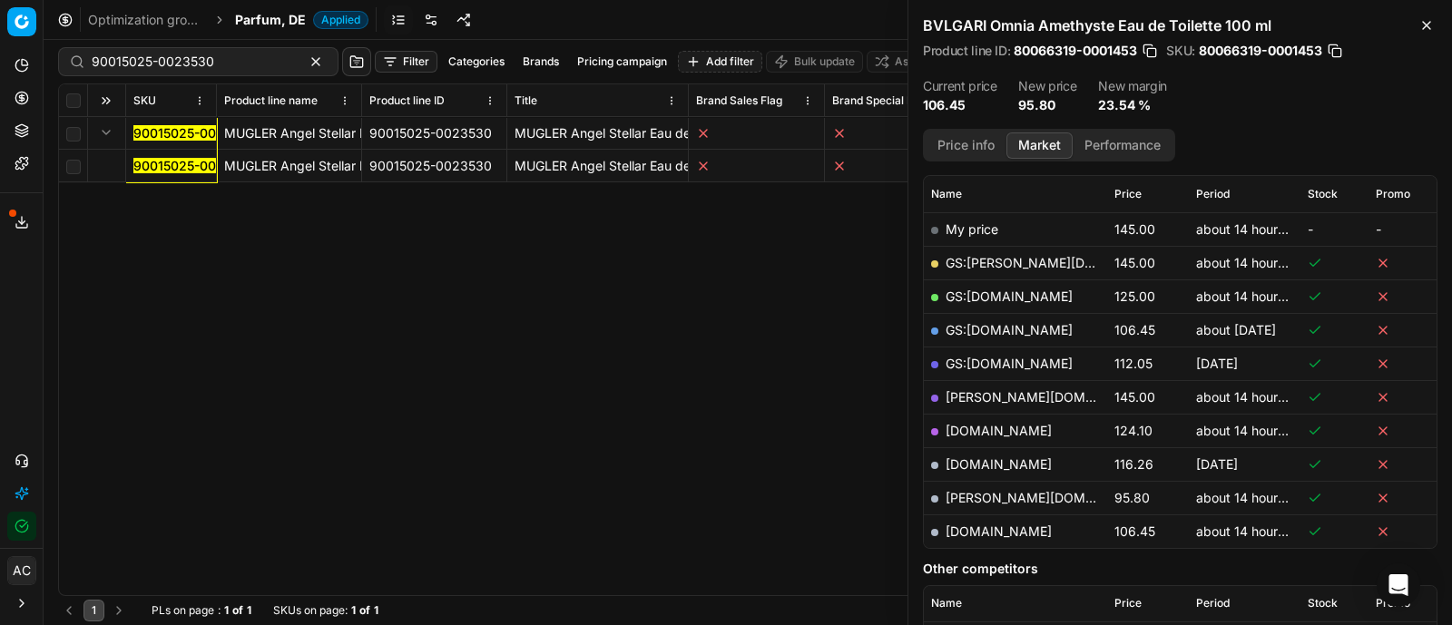
click at [182, 159] on mark "90015025-0023530" at bounding box center [194, 165] width 122 height 15
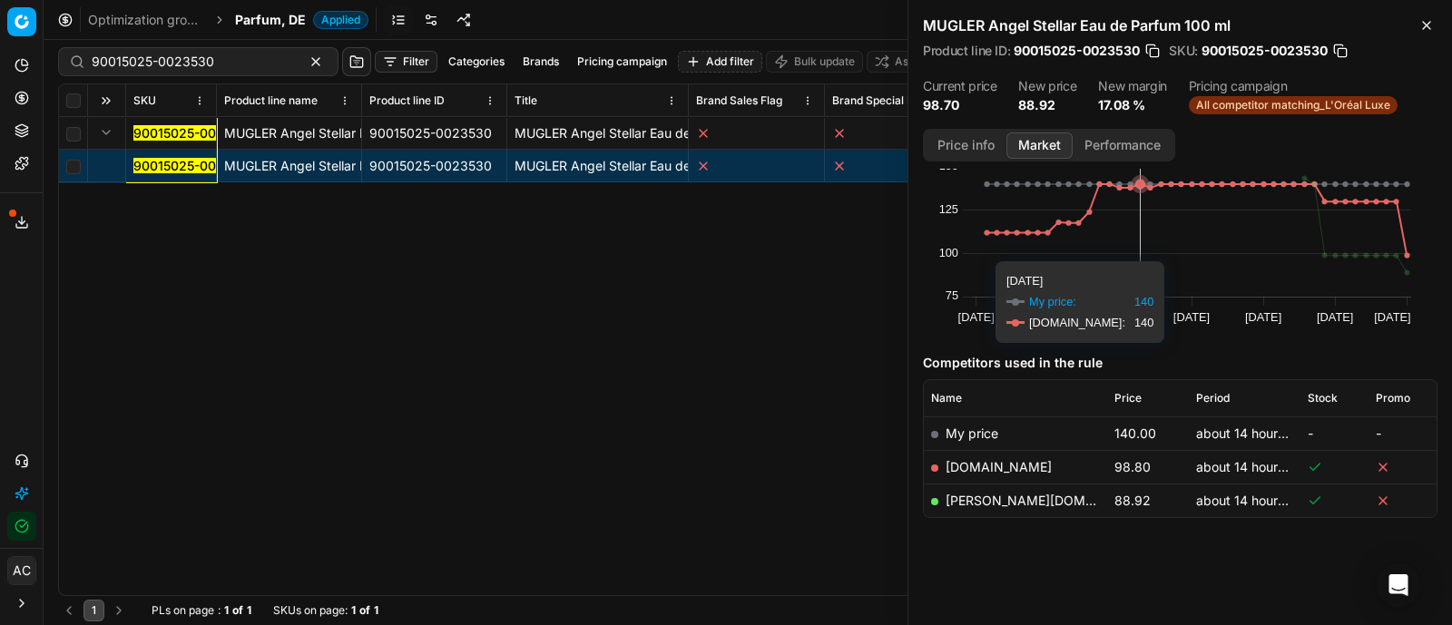
scroll to position [46, 0]
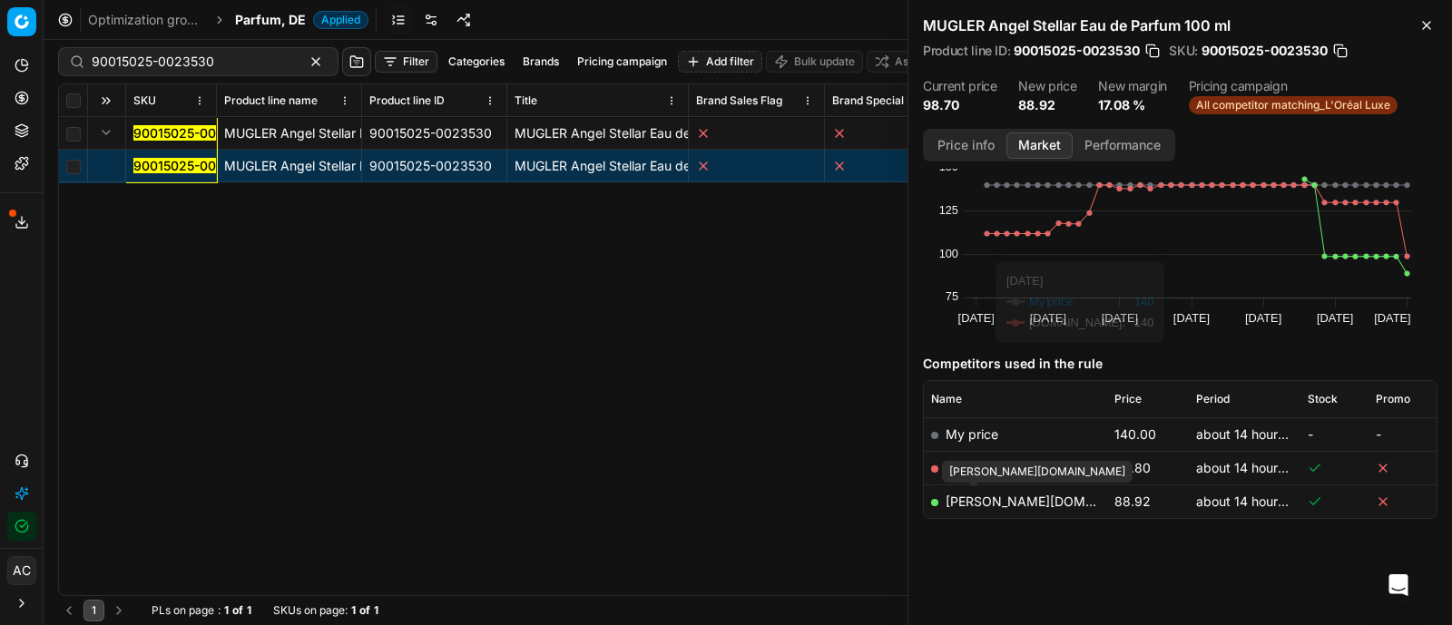
click at [980, 498] on link "[PERSON_NAME][DOMAIN_NAME]" at bounding box center [1050, 501] width 210 height 15
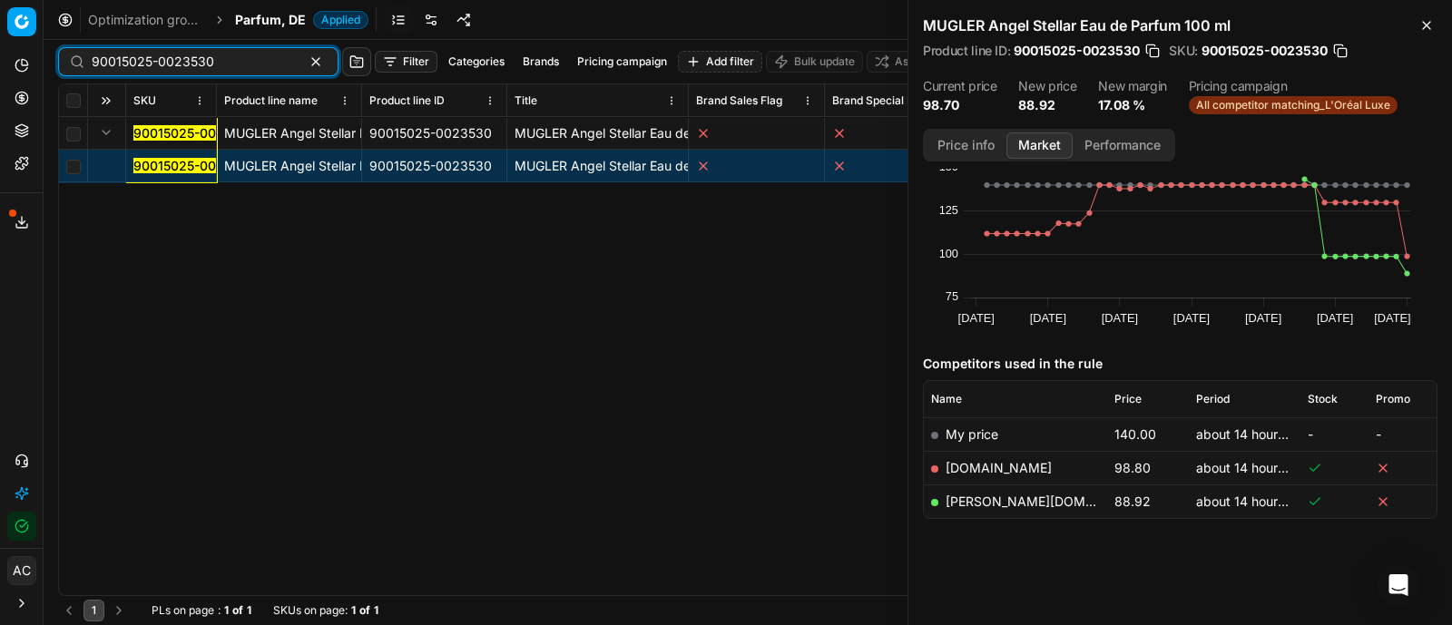
click at [227, 58] on input "90015025-0023530" at bounding box center [191, 62] width 199 height 18
paste input "80020578-8"
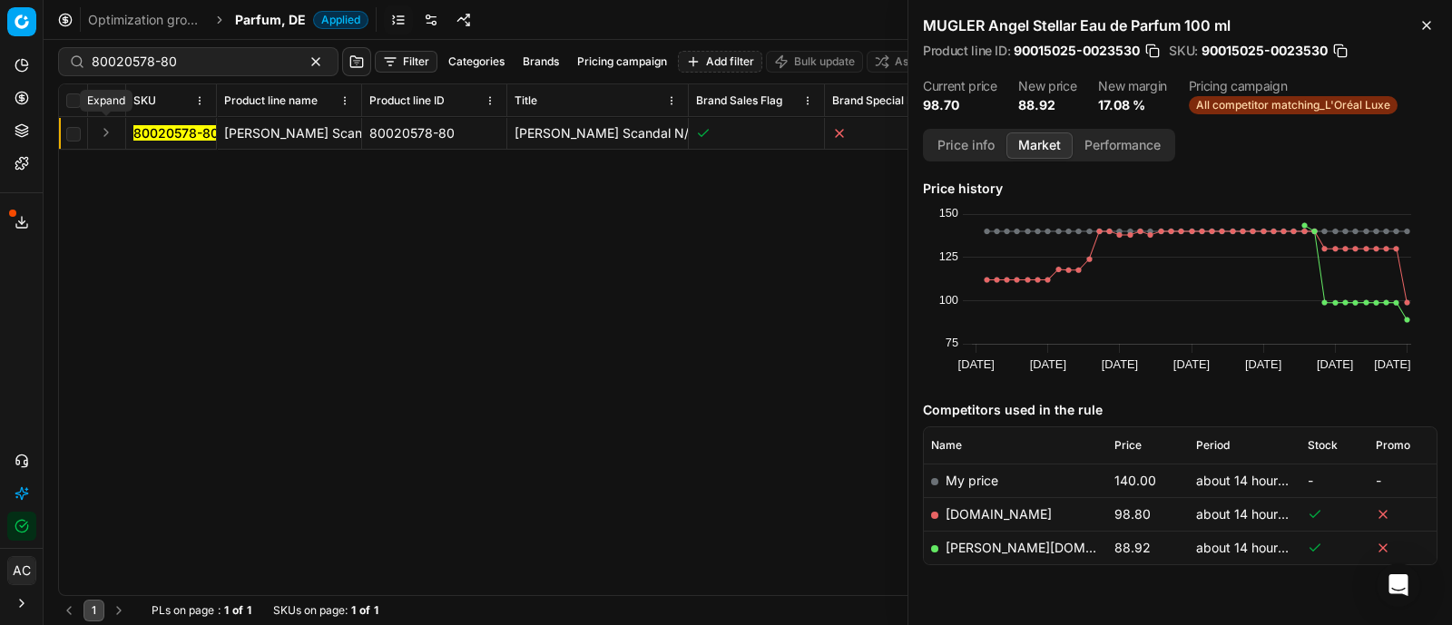
click at [104, 132] on button "Expand" at bounding box center [106, 133] width 22 height 22
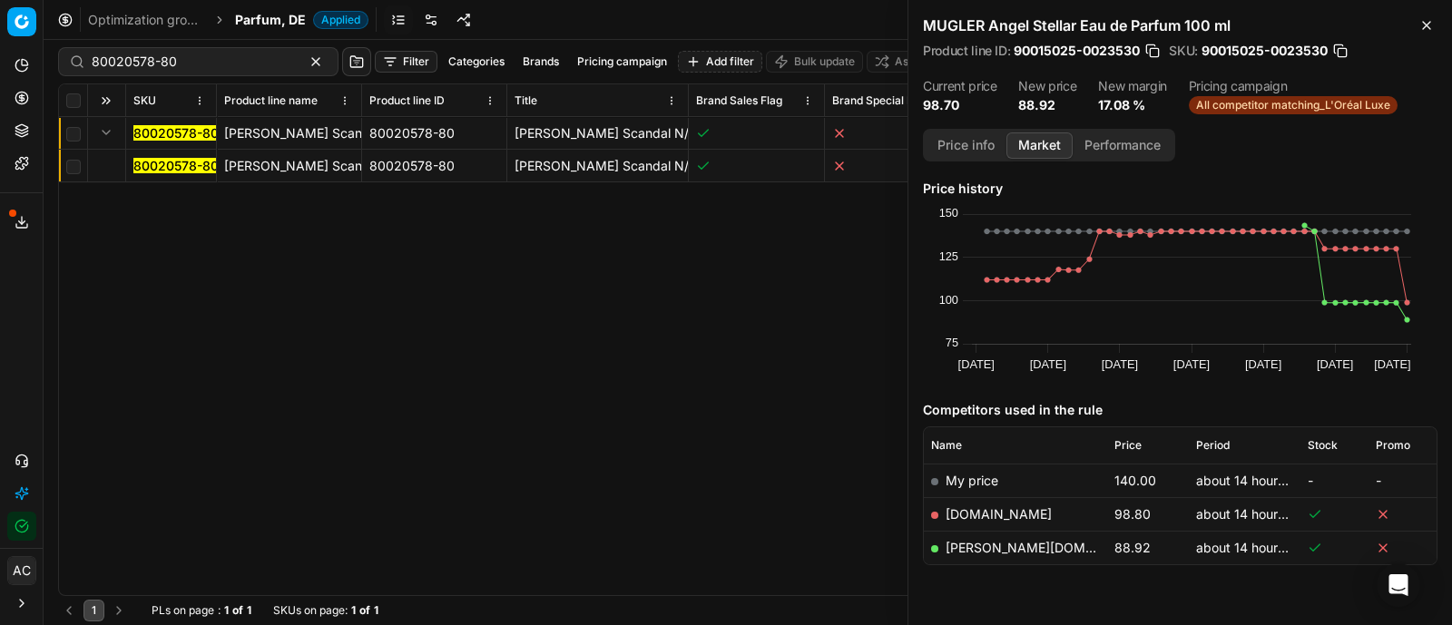
click at [148, 169] on mark "80020578-80" at bounding box center [175, 165] width 85 height 15
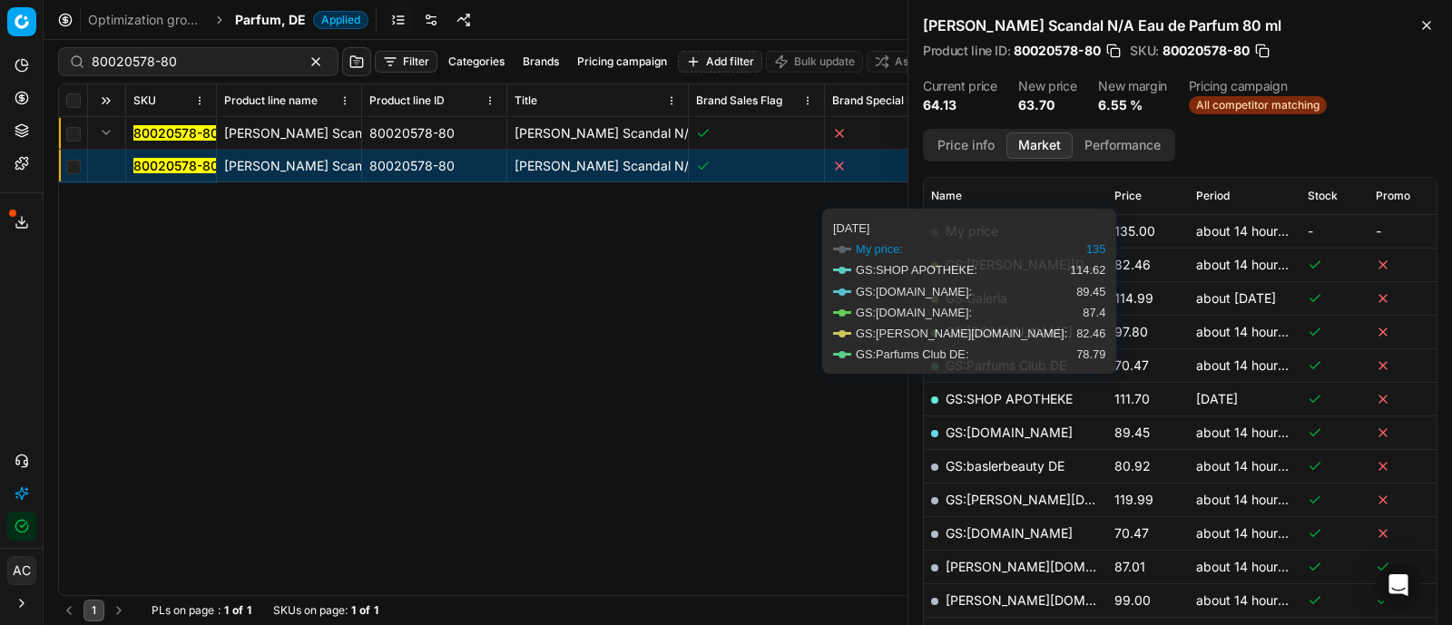
scroll to position [249, 0]
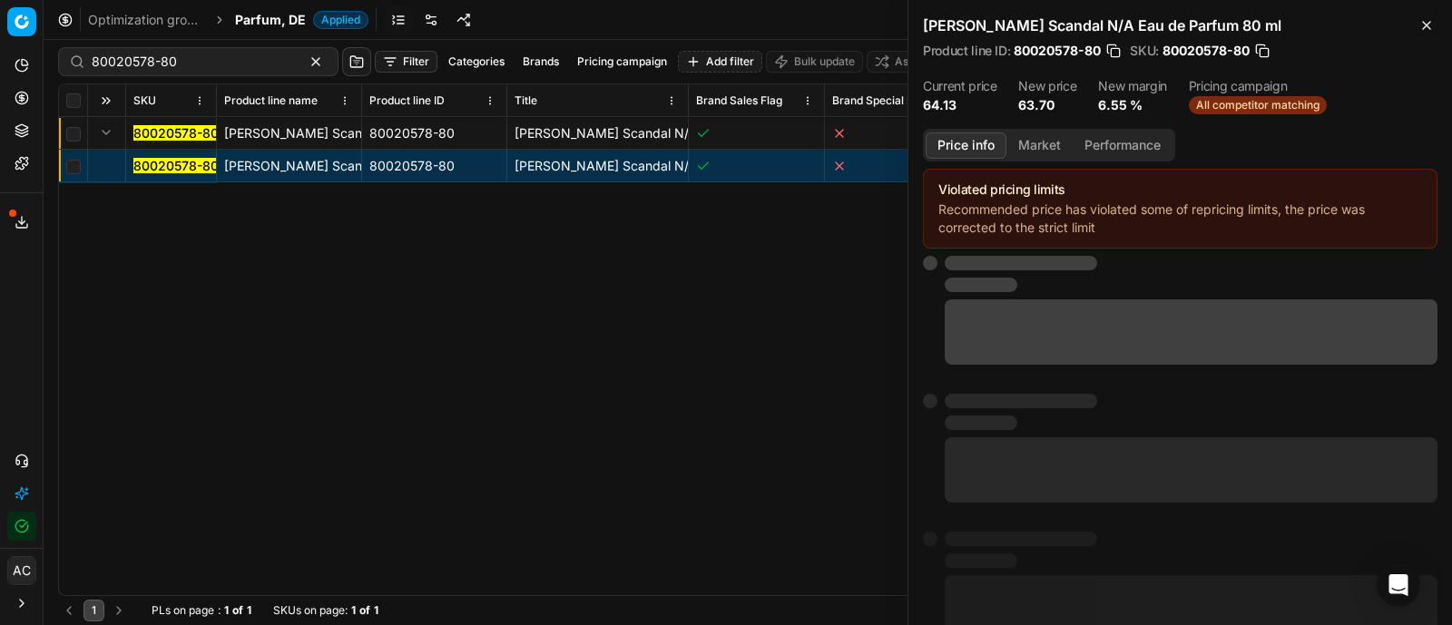
click at [973, 139] on button "Price info" at bounding box center [965, 145] width 81 height 26
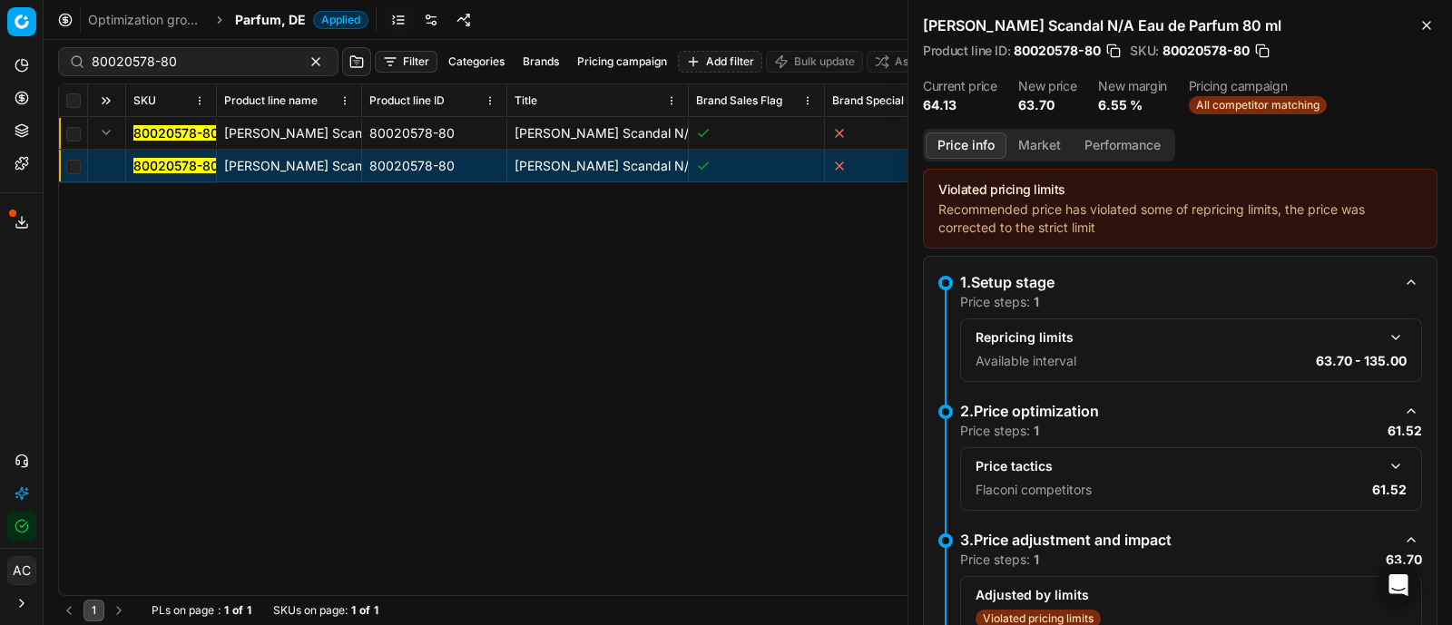
click at [1384, 459] on button "button" at bounding box center [1395, 466] width 22 height 22
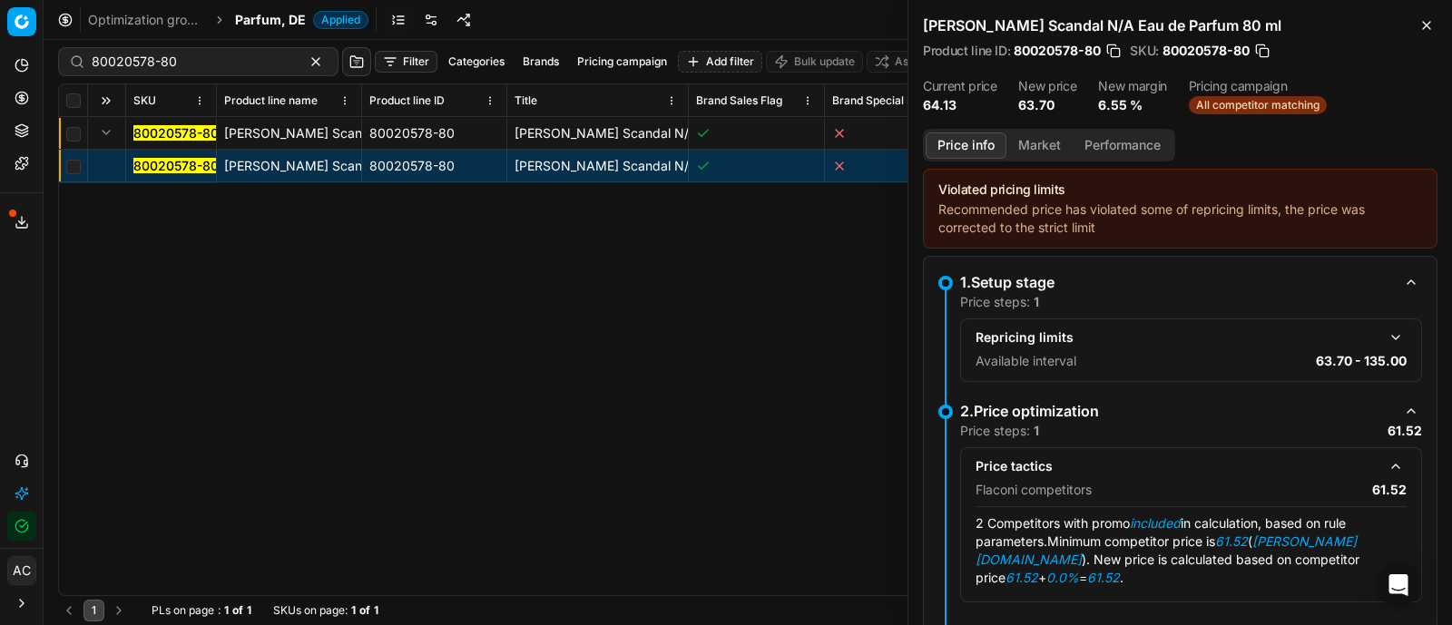
click at [1051, 140] on button "Market" at bounding box center [1039, 145] width 66 height 26
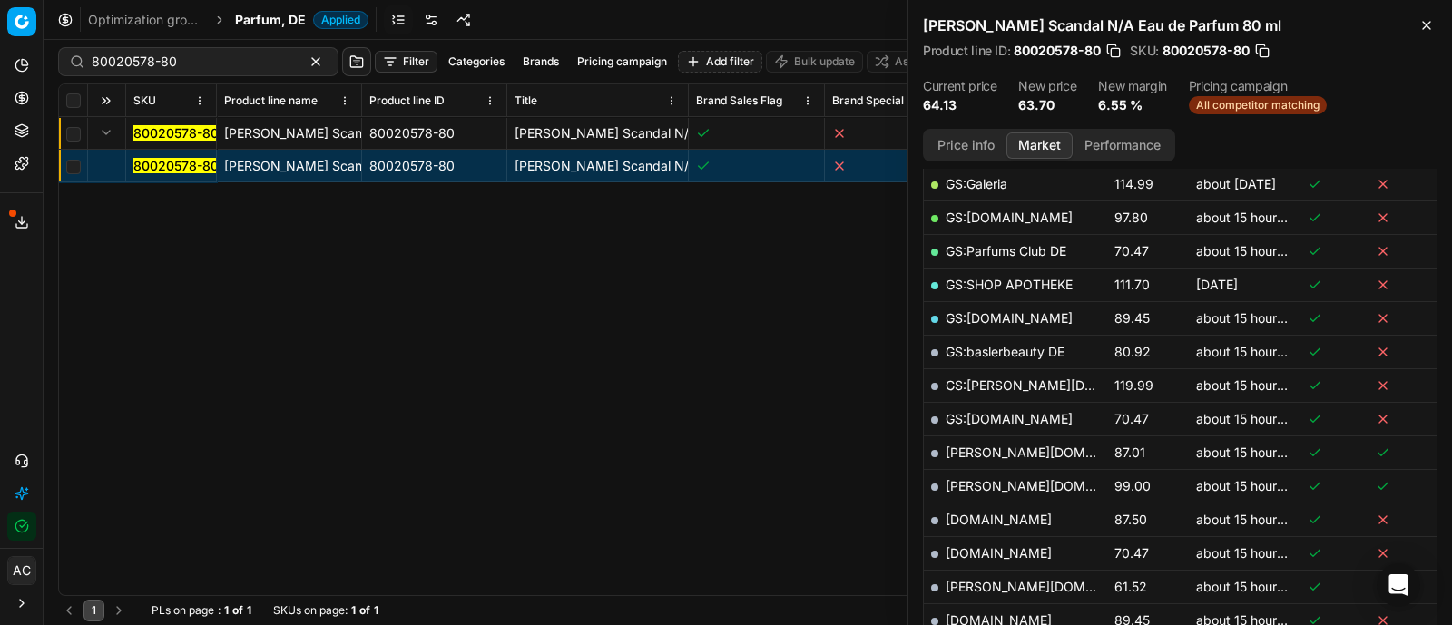
scroll to position [394, 0]
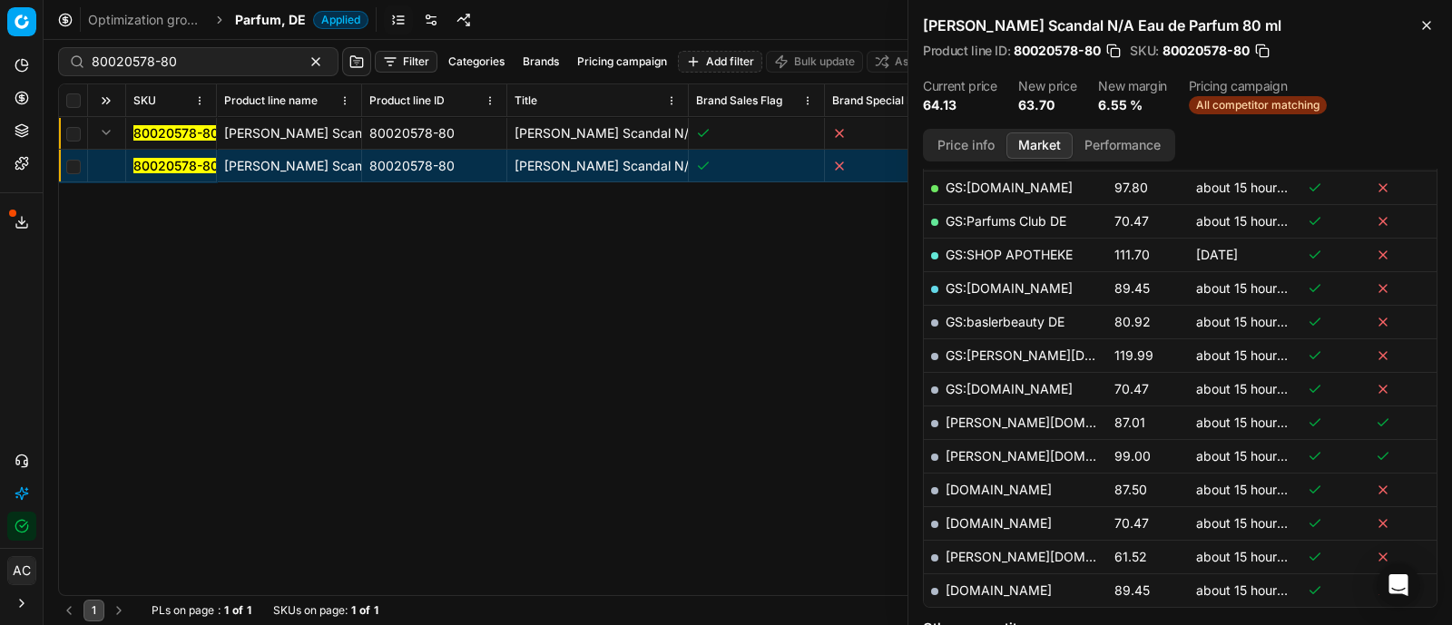
click at [980, 550] on link "[PERSON_NAME][DOMAIN_NAME]" at bounding box center [1050, 556] width 210 height 15
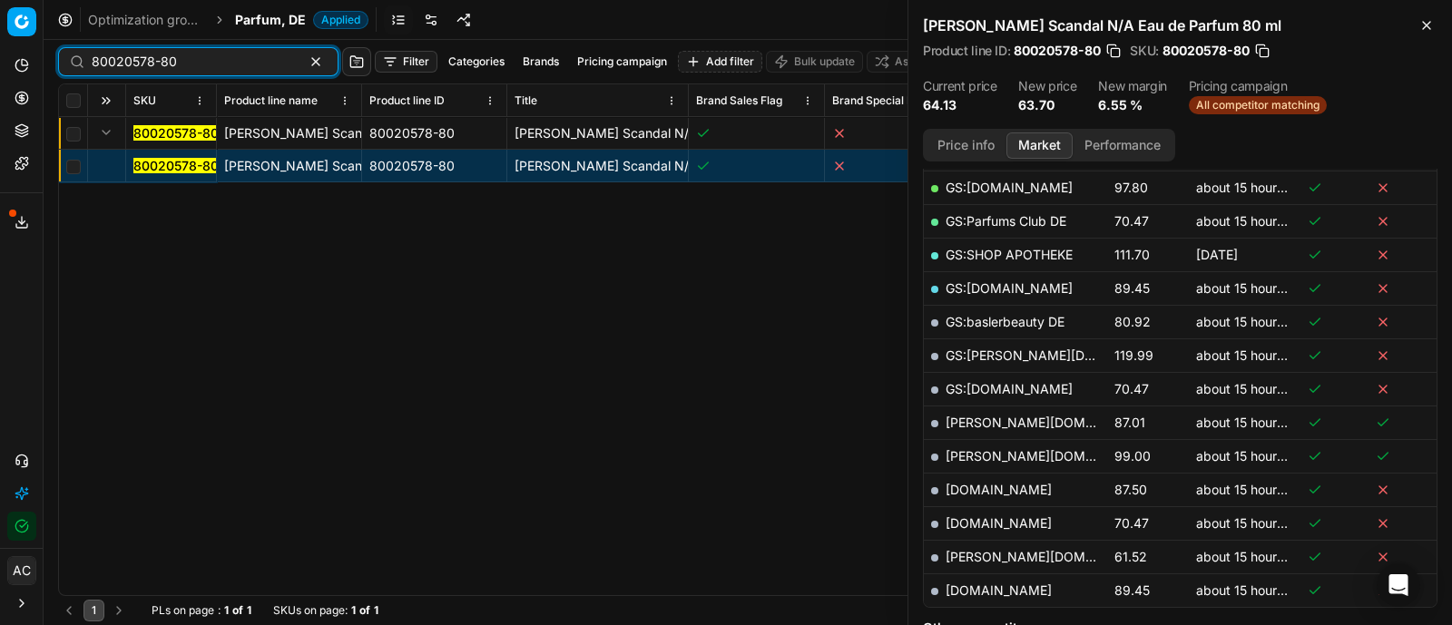
click at [177, 67] on input "80020578-80" at bounding box center [191, 62] width 199 height 18
paste input "40534-15"
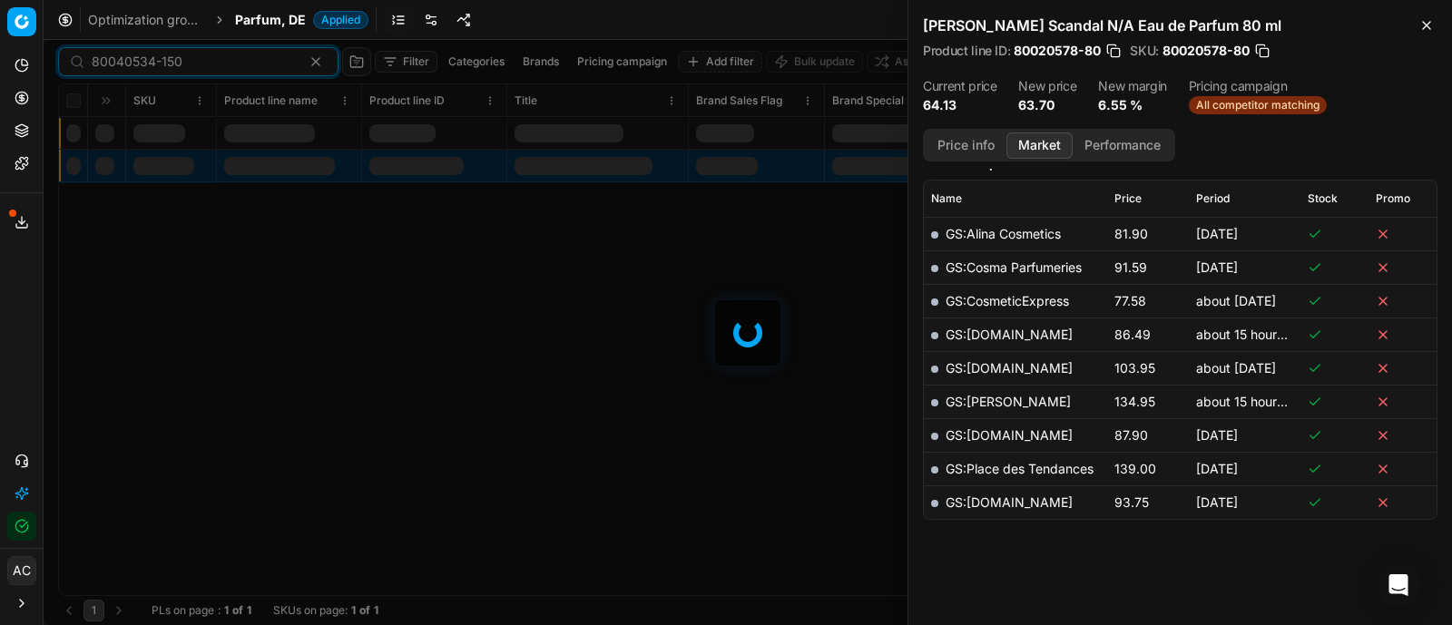
scroll to position [394, 0]
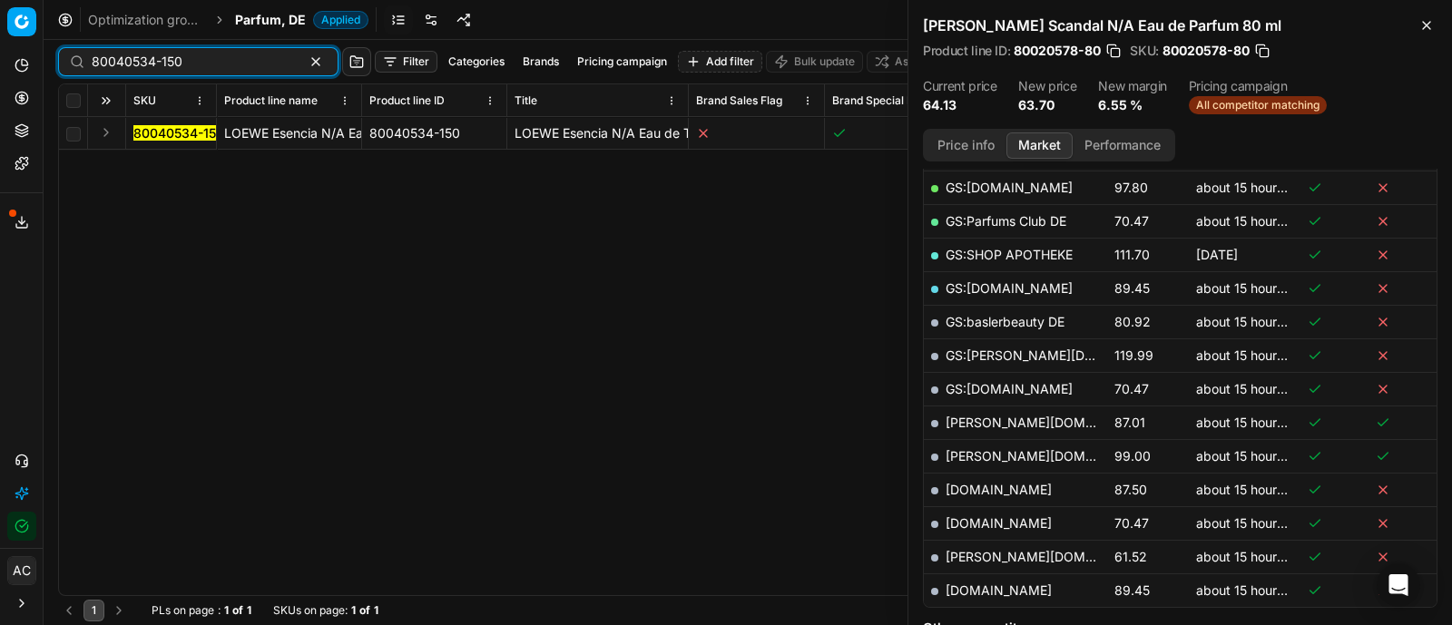
type input "80040534-150"
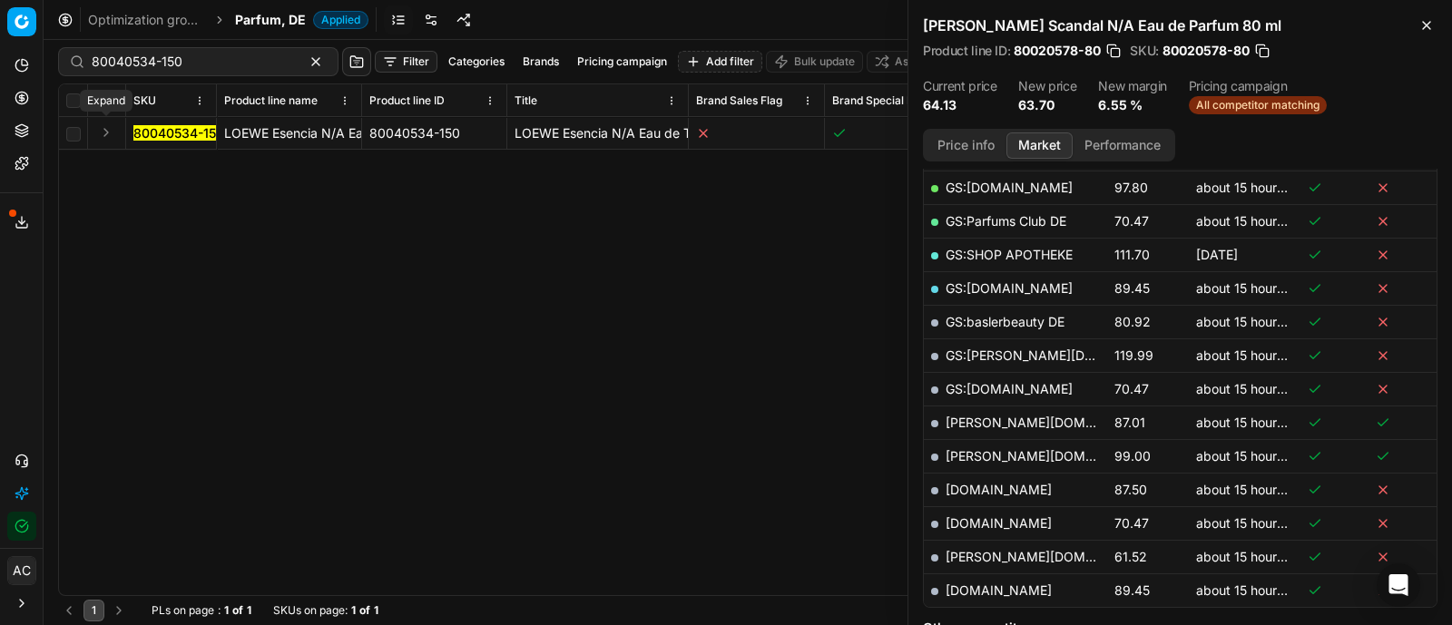
click at [104, 129] on button "Expand" at bounding box center [106, 133] width 22 height 22
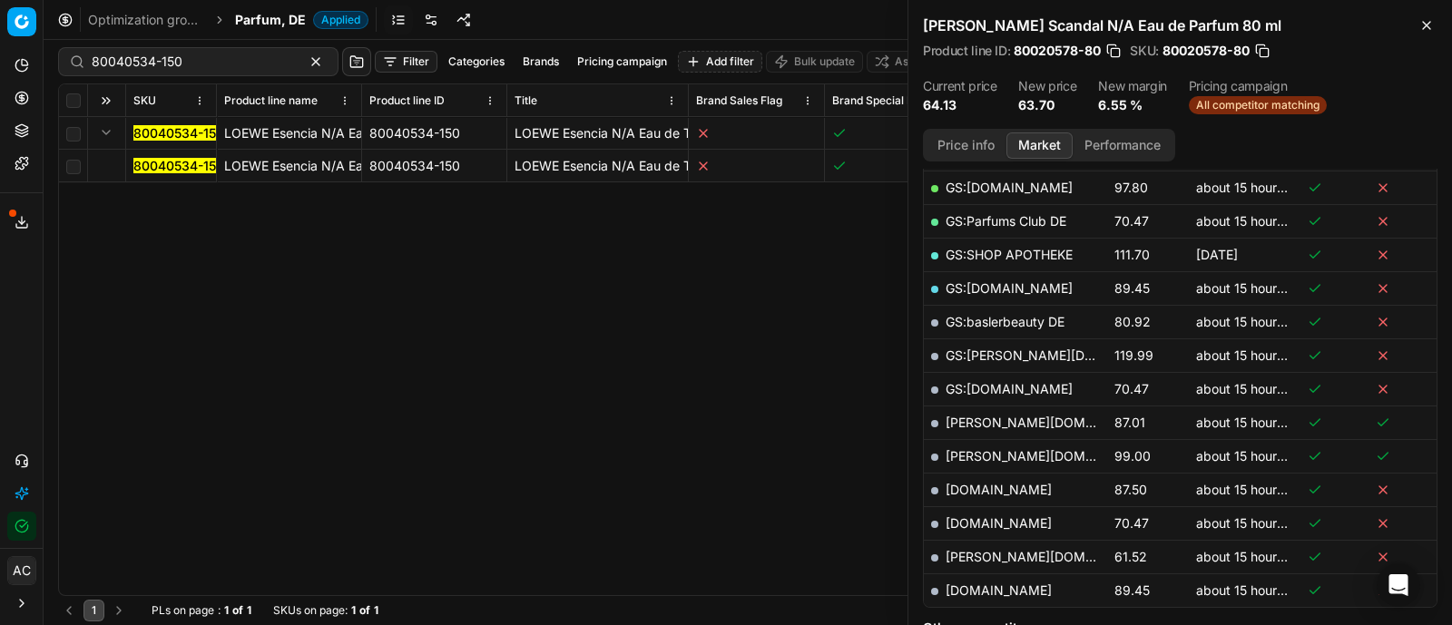
click at [171, 165] on mark "80040534-150" at bounding box center [178, 165] width 91 height 15
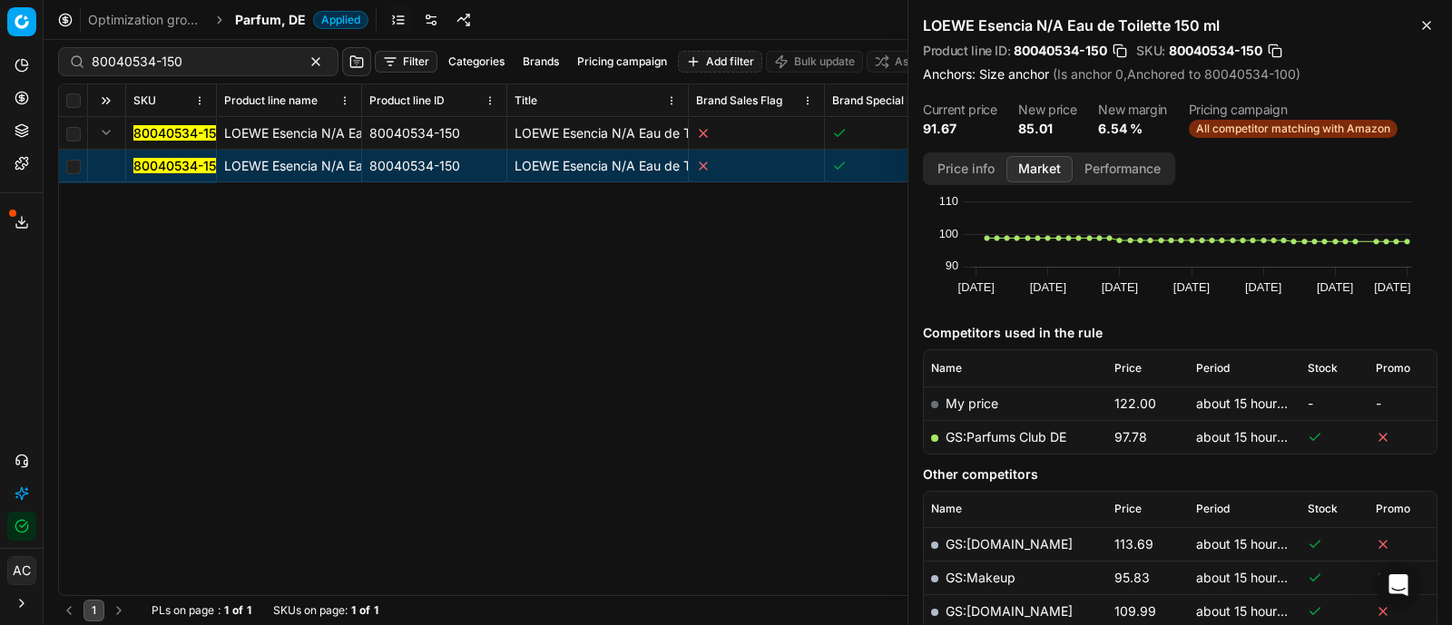
scroll to position [100, 0]
click at [1023, 434] on link "GS:Parfums Club DE" at bounding box center [1005, 437] width 121 height 15
click at [989, 164] on button "Price info" at bounding box center [965, 169] width 81 height 26
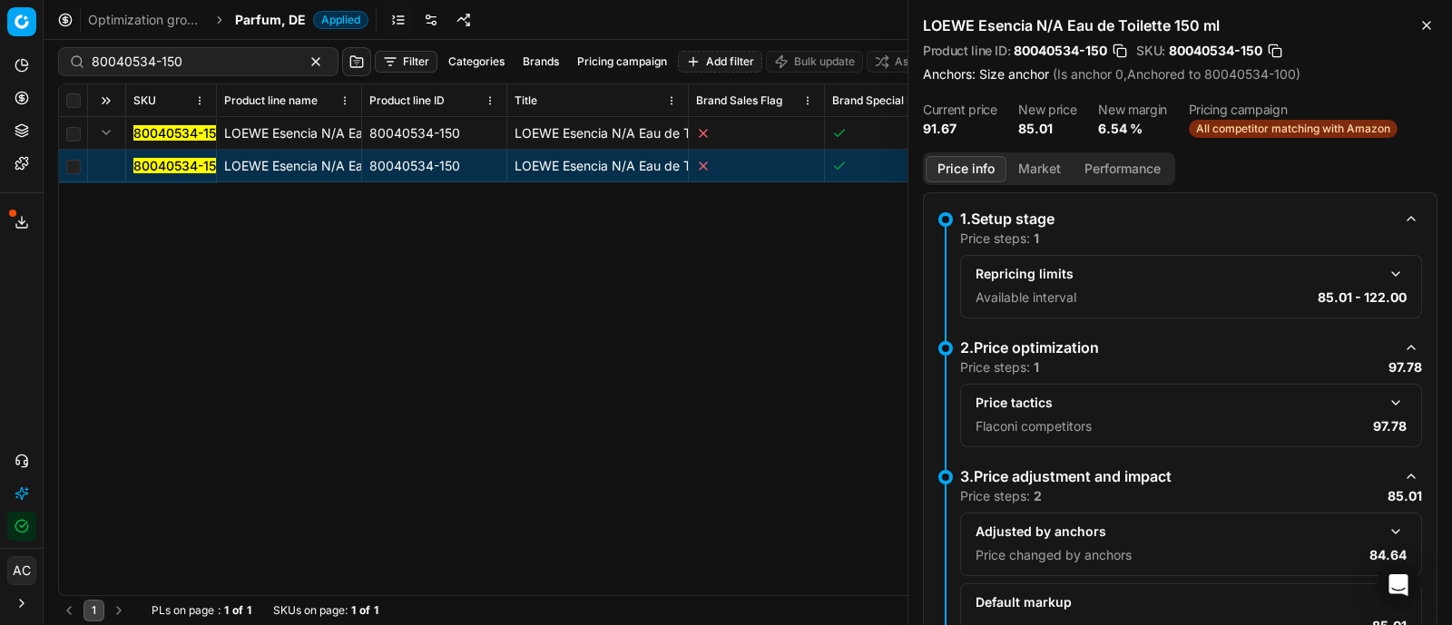
scroll to position [111, 0]
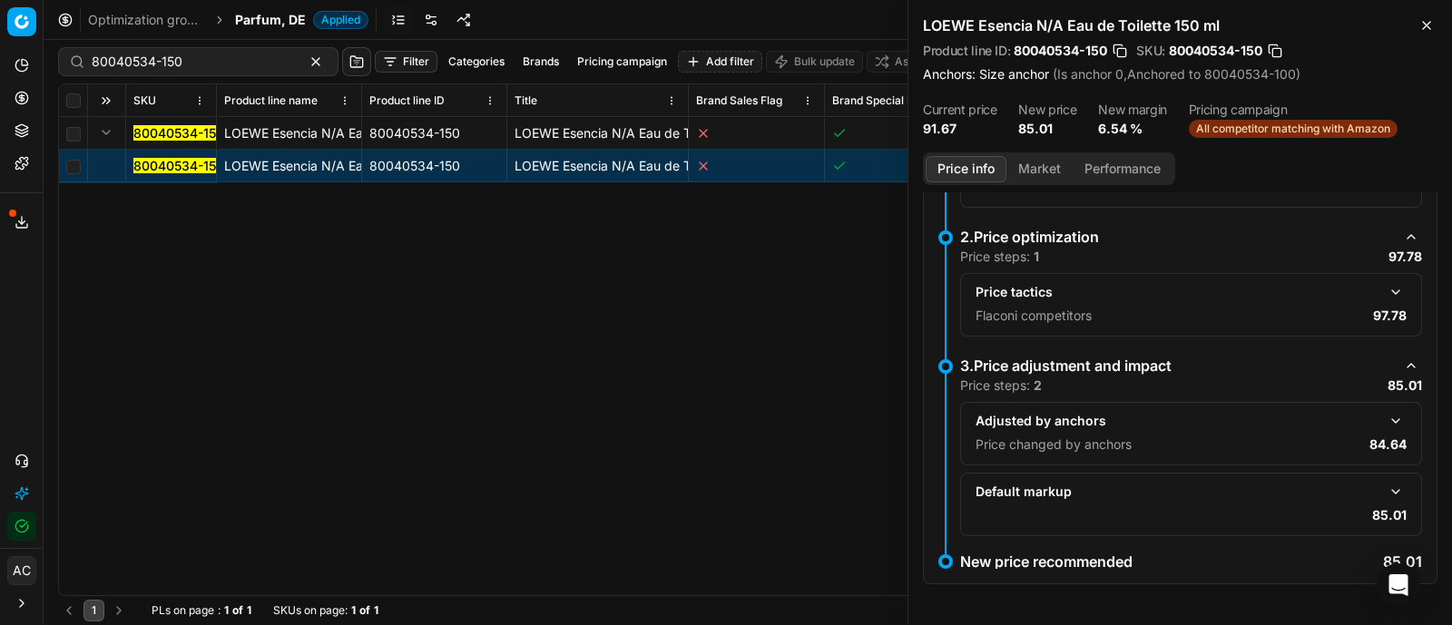
click at [1384, 416] on button "button" at bounding box center [1395, 421] width 22 height 22
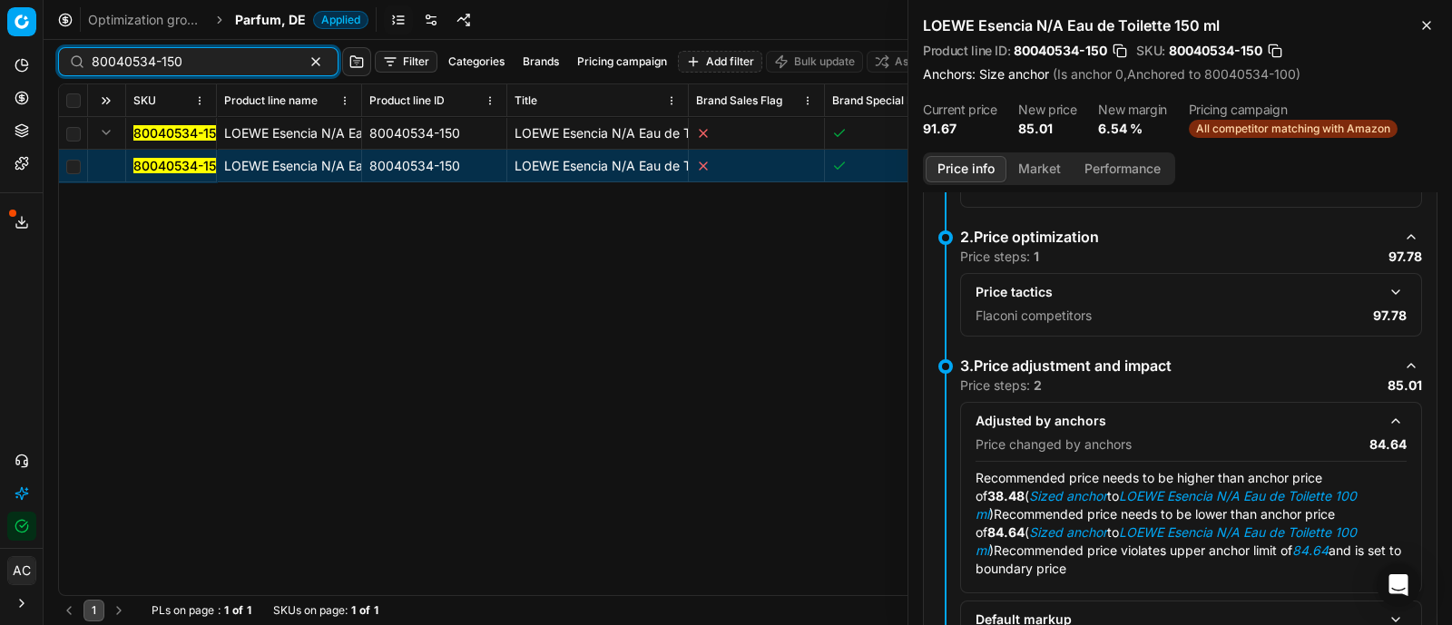
click at [185, 55] on input "80040534-150" at bounding box center [191, 62] width 199 height 18
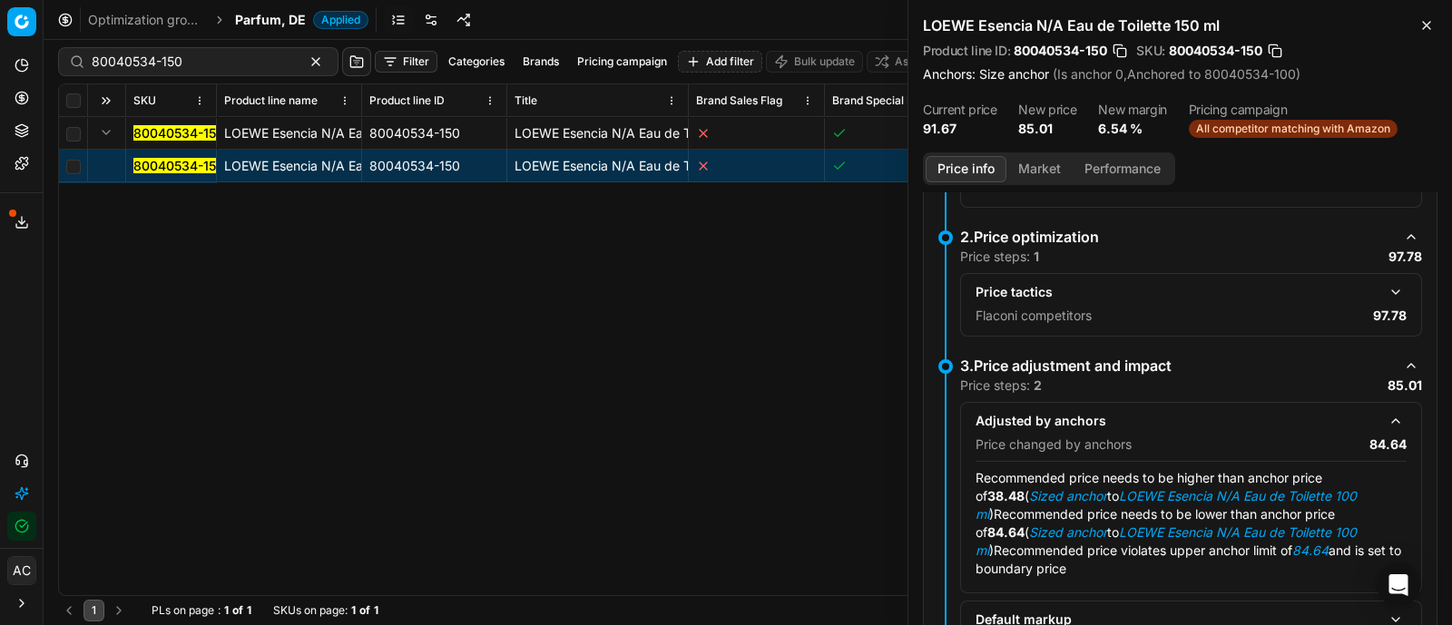
click at [290, 15] on span "Parfum, DE" at bounding box center [270, 20] width 71 height 18
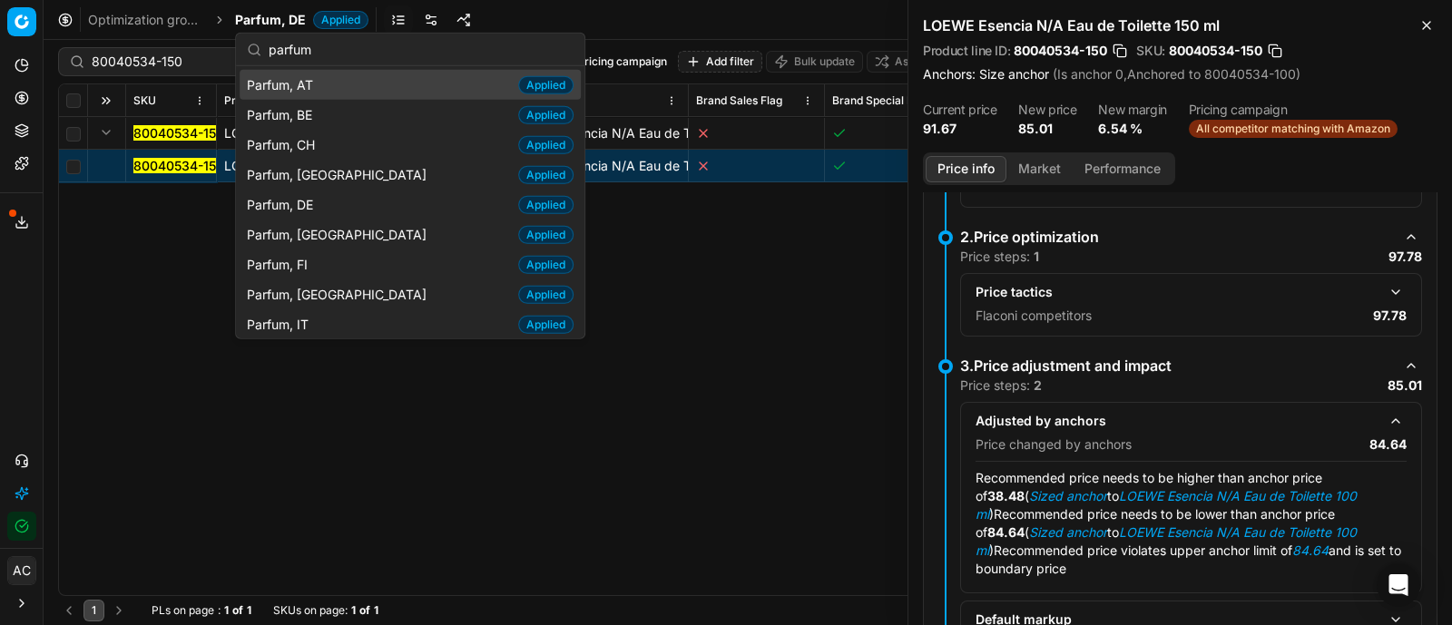
type input "parfum"
click at [328, 75] on div "Parfum, AT Applied" at bounding box center [410, 85] width 341 height 30
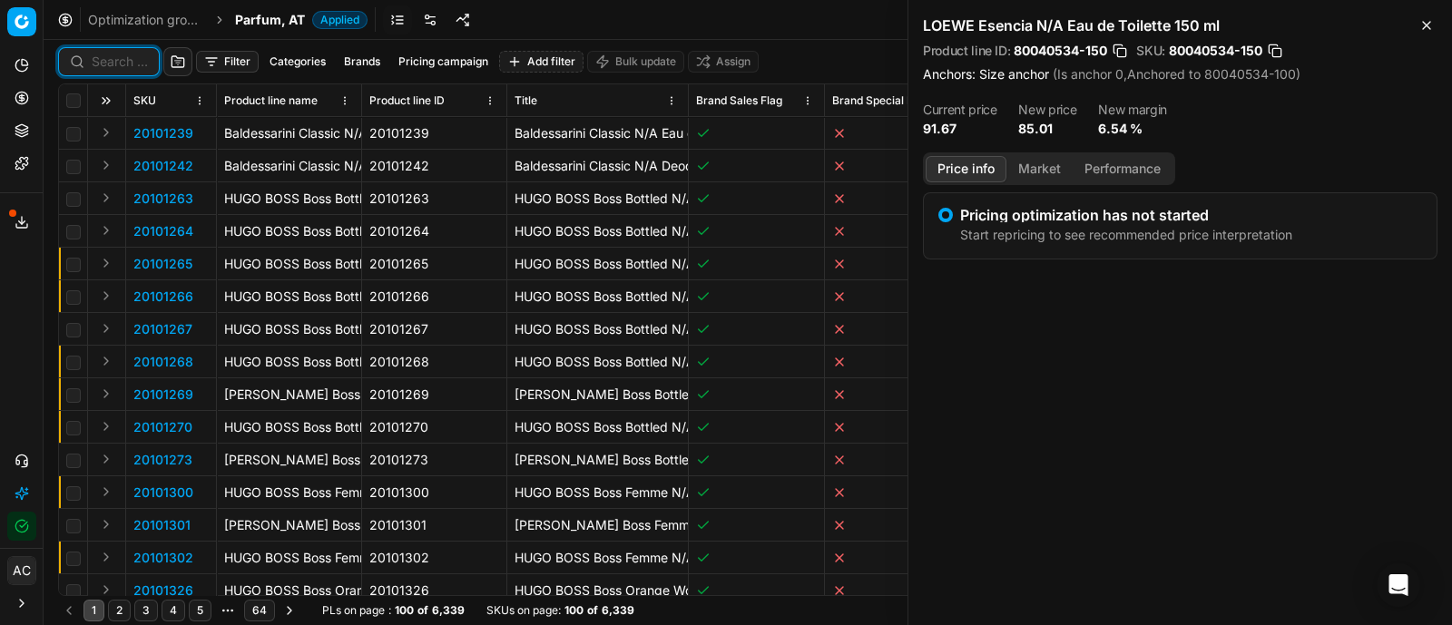
click at [134, 60] on input at bounding box center [120, 62] width 56 height 18
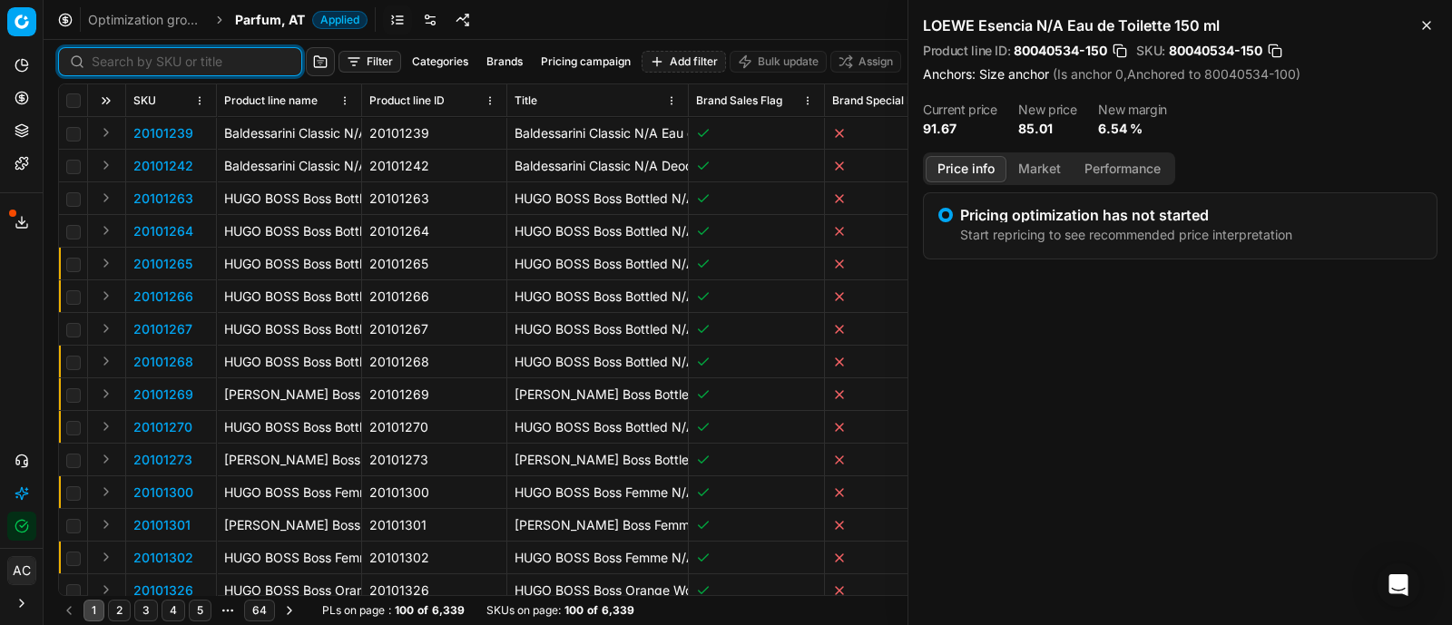
paste input "20103251"
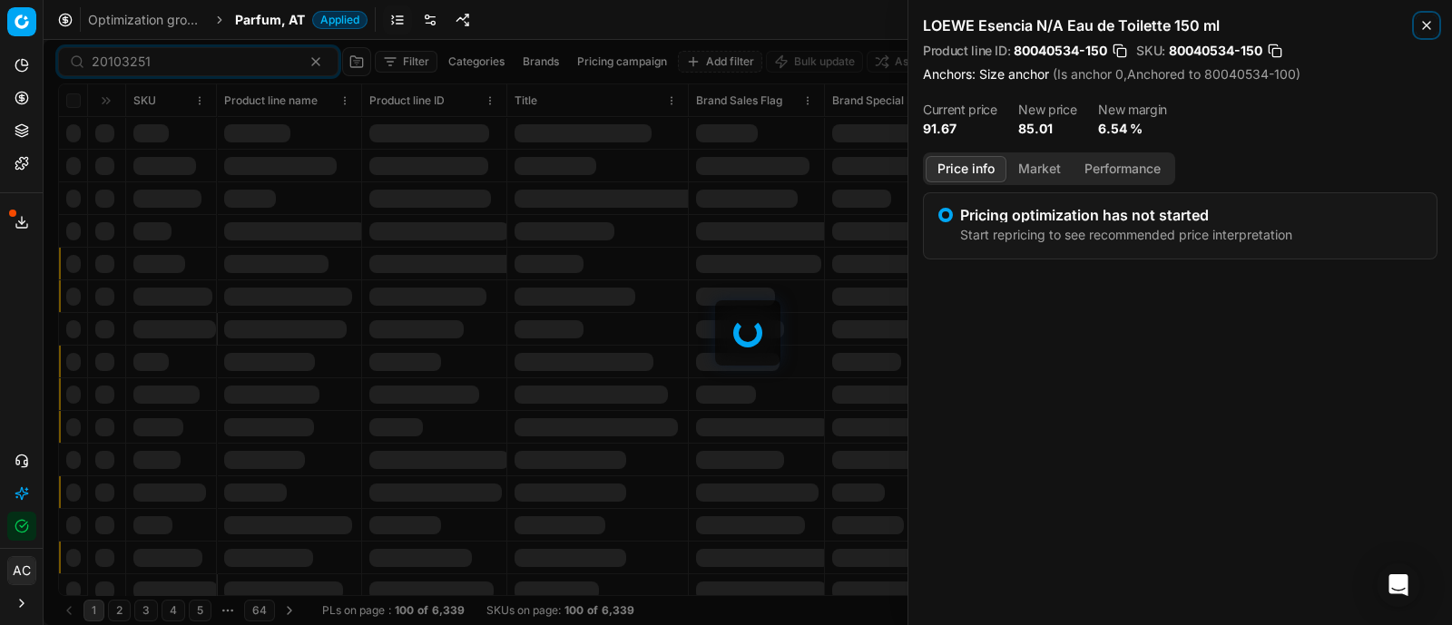
click at [1432, 24] on icon "button" at bounding box center [1426, 25] width 15 height 15
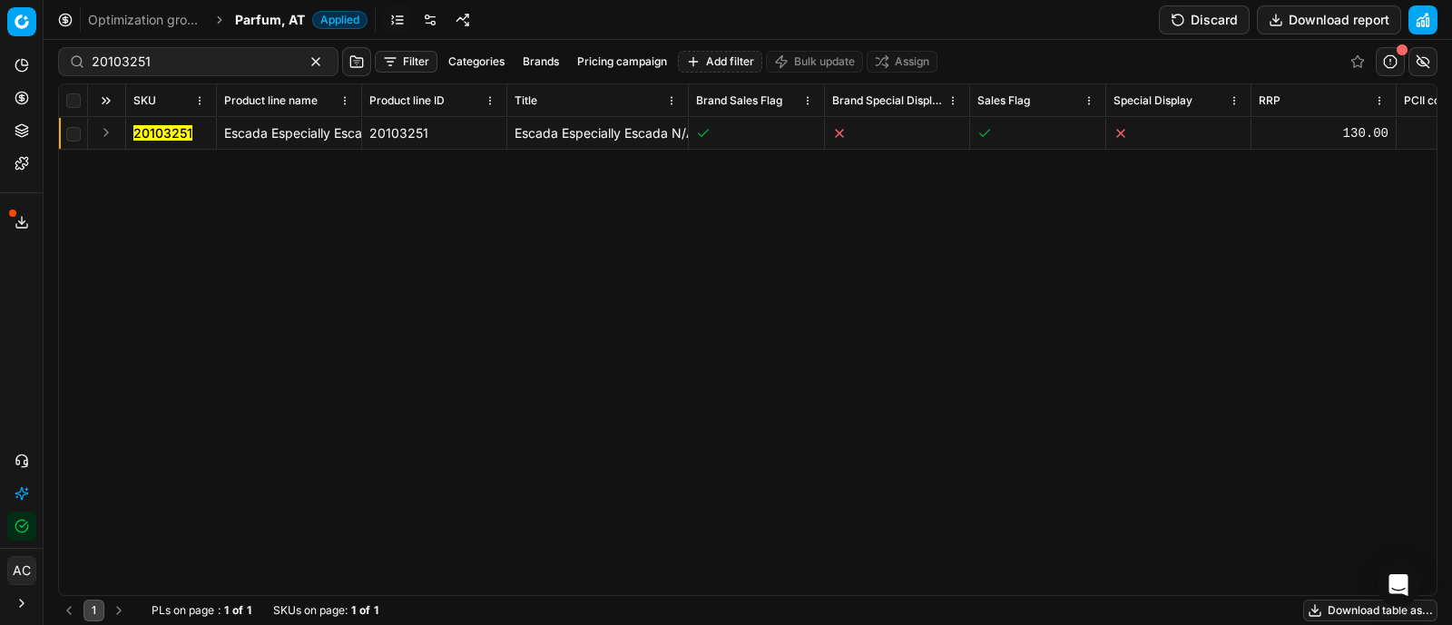
click at [103, 132] on button "Expand" at bounding box center [106, 133] width 22 height 22
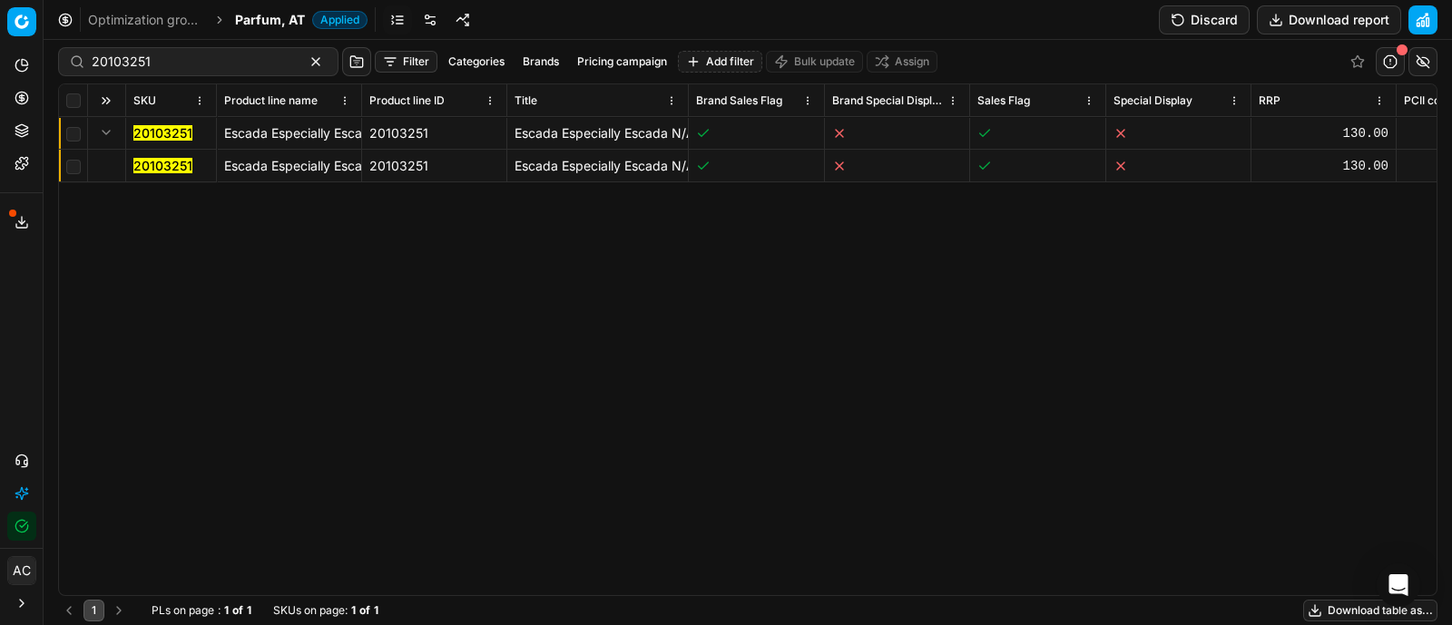
click at [142, 158] on mark "20103251" at bounding box center [162, 165] width 59 height 15
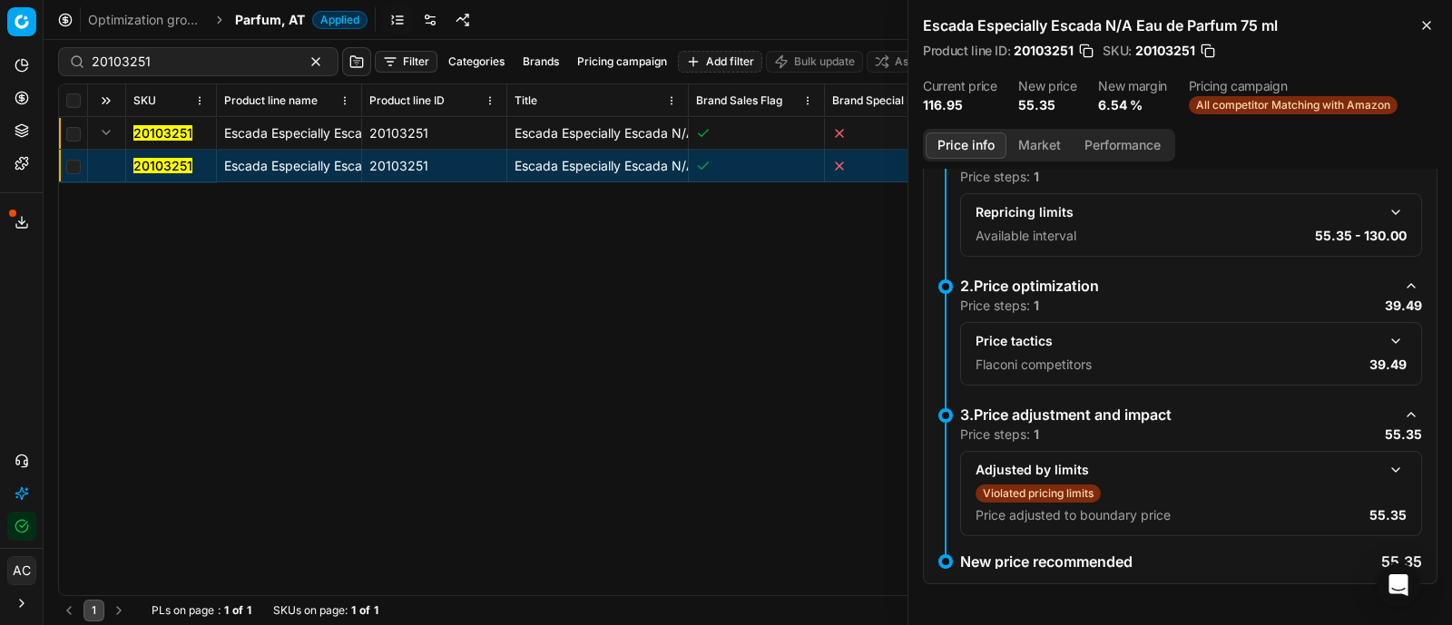
scroll to position [262, 0]
click at [1384, 333] on button "button" at bounding box center [1395, 342] width 22 height 22
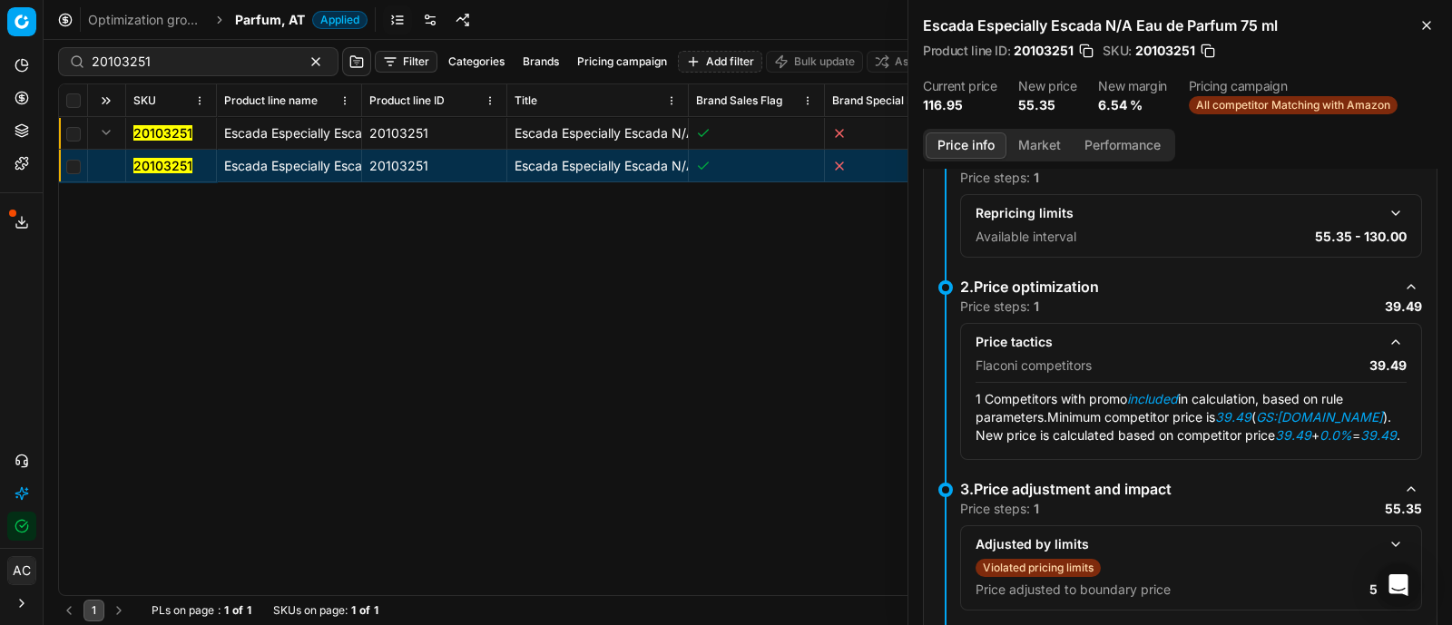
click at [1032, 141] on button "Market" at bounding box center [1039, 145] width 66 height 26
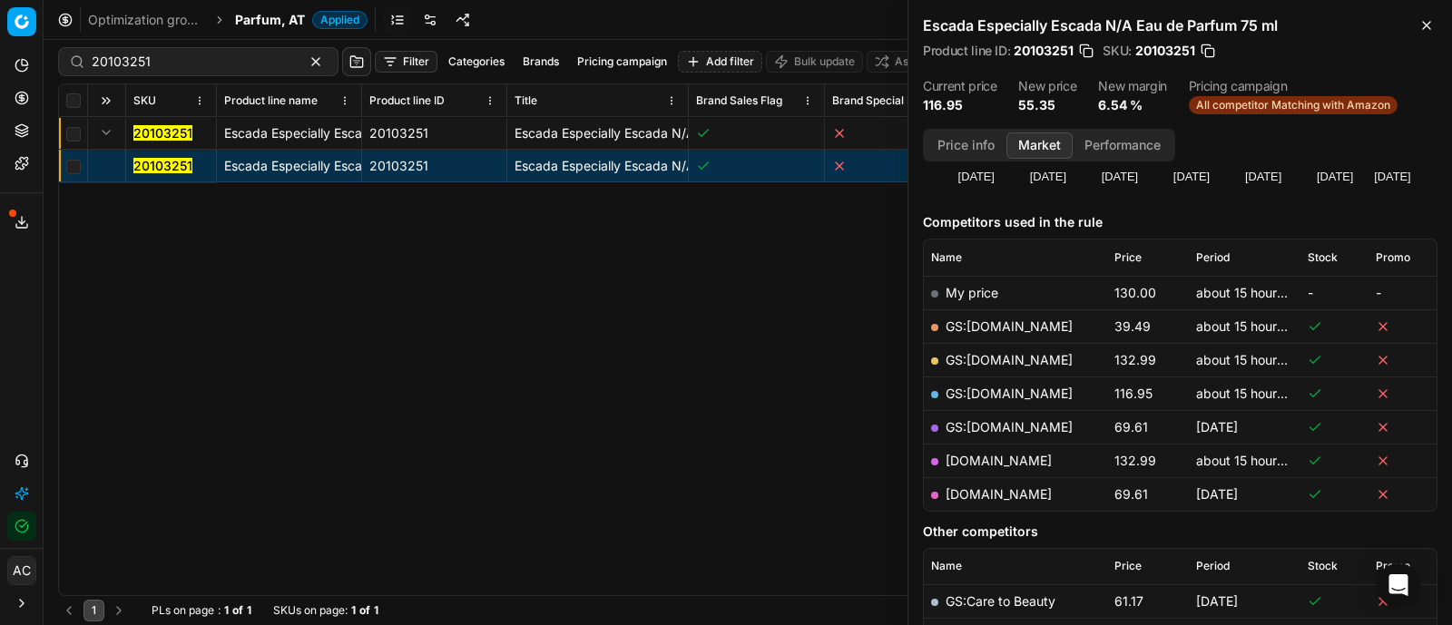
scroll to position [188, 0]
click at [994, 319] on link "GS:[DOMAIN_NAME]" at bounding box center [1008, 325] width 127 height 15
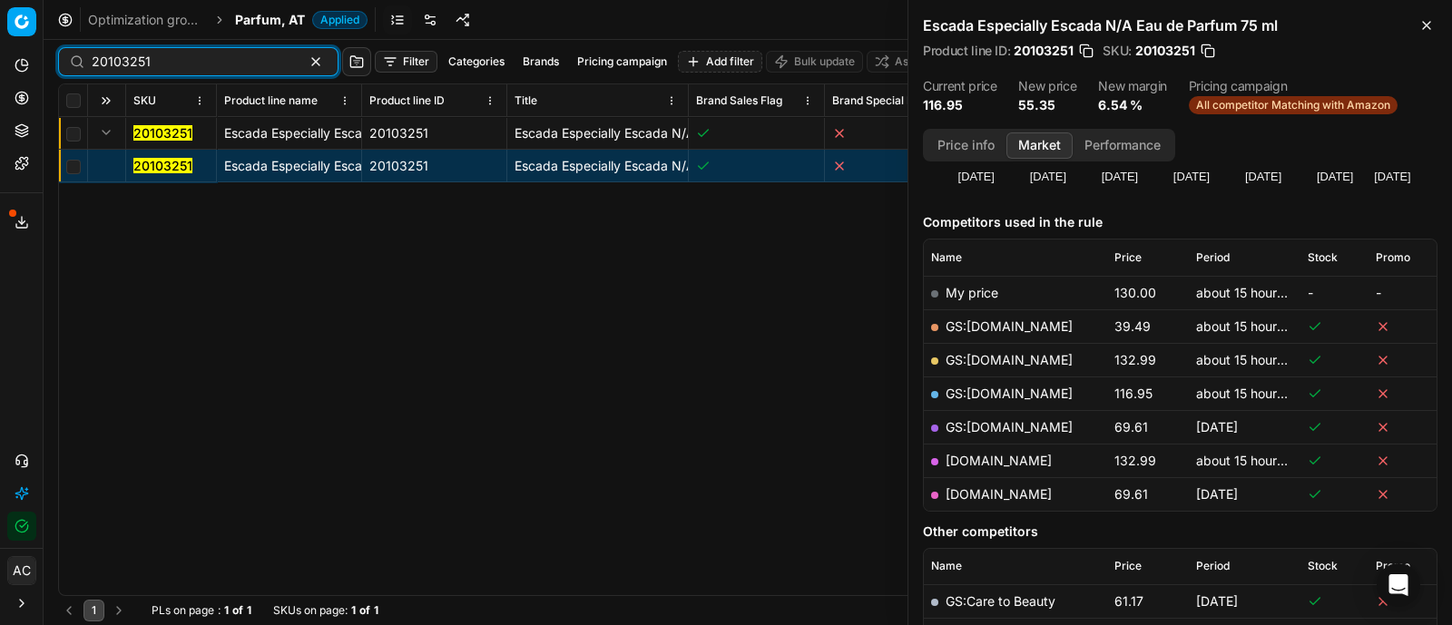
click at [231, 54] on input "20103251" at bounding box center [191, 62] width 199 height 18
paste input "80076905-100"
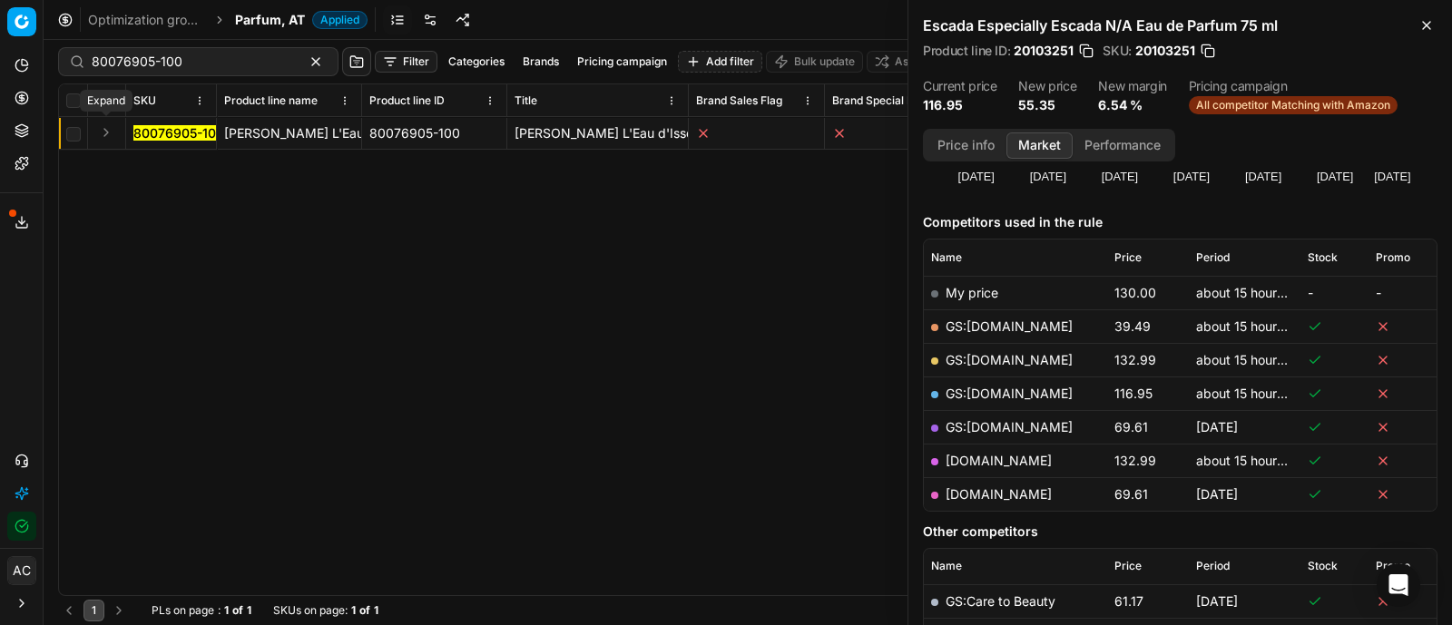
click at [114, 132] on button "Expand" at bounding box center [106, 133] width 22 height 22
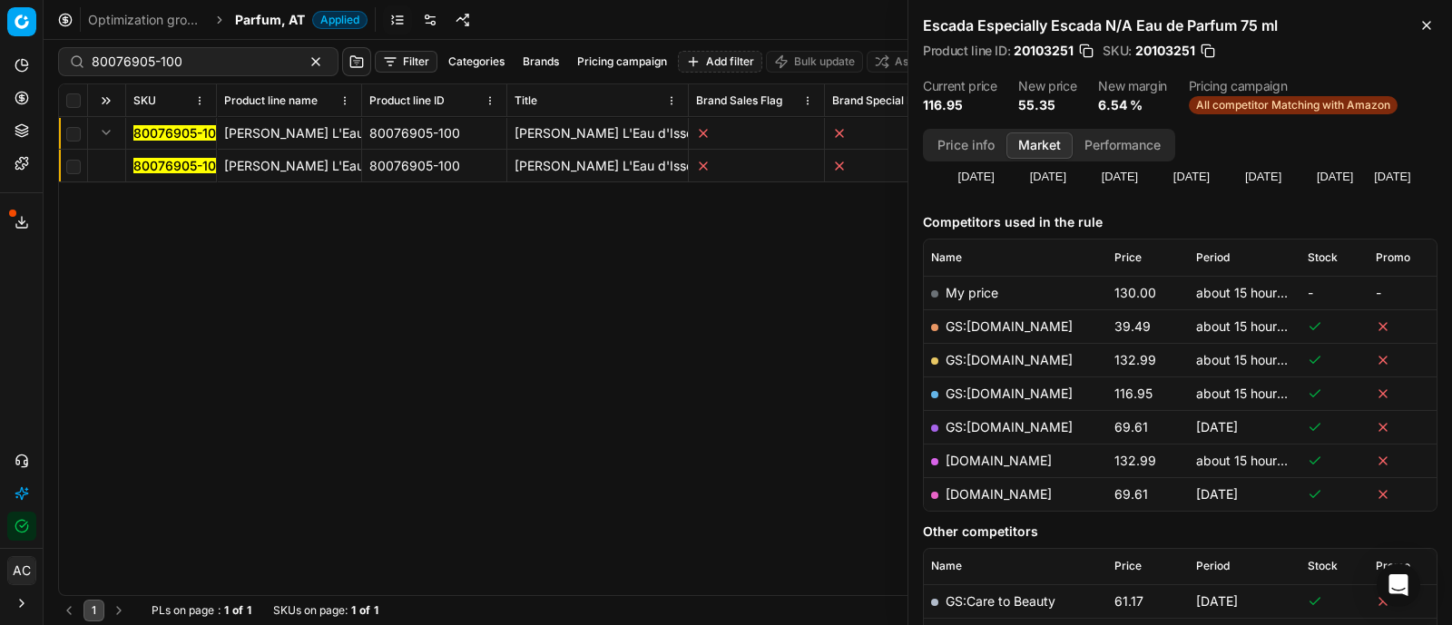
click at [177, 163] on mark "80076905-100" at bounding box center [178, 165] width 91 height 15
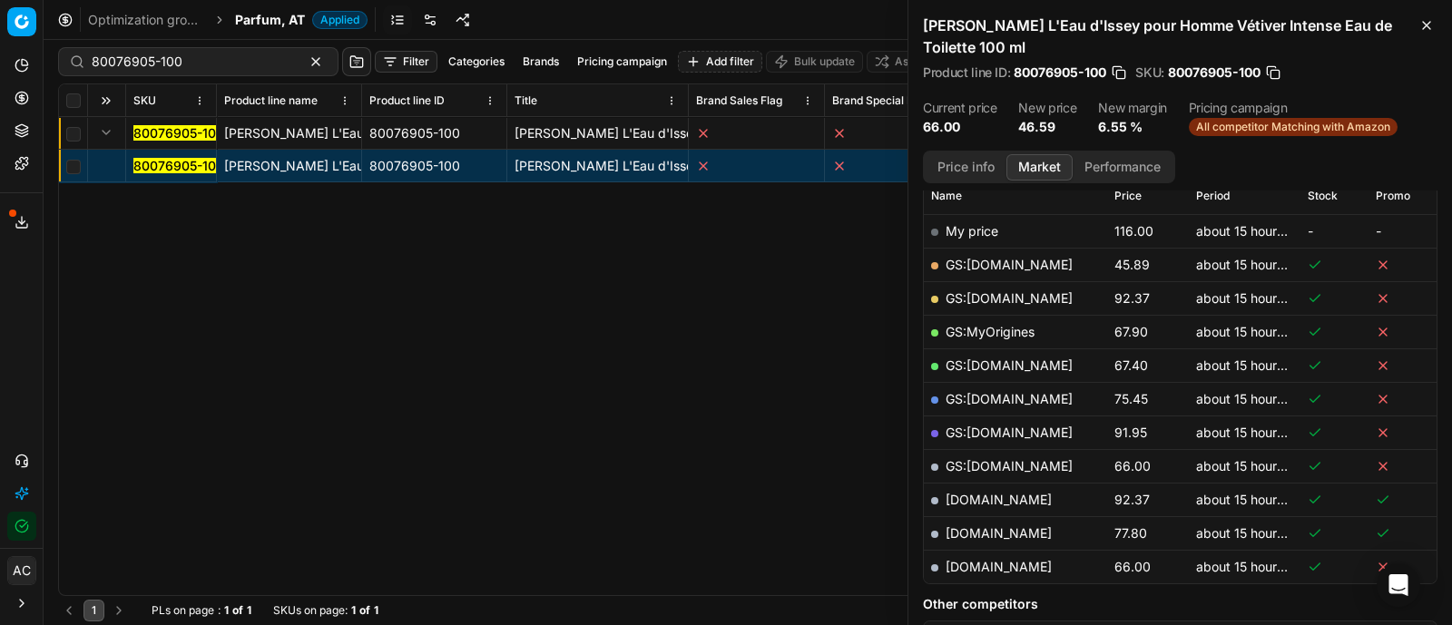
scroll to position [249, 0]
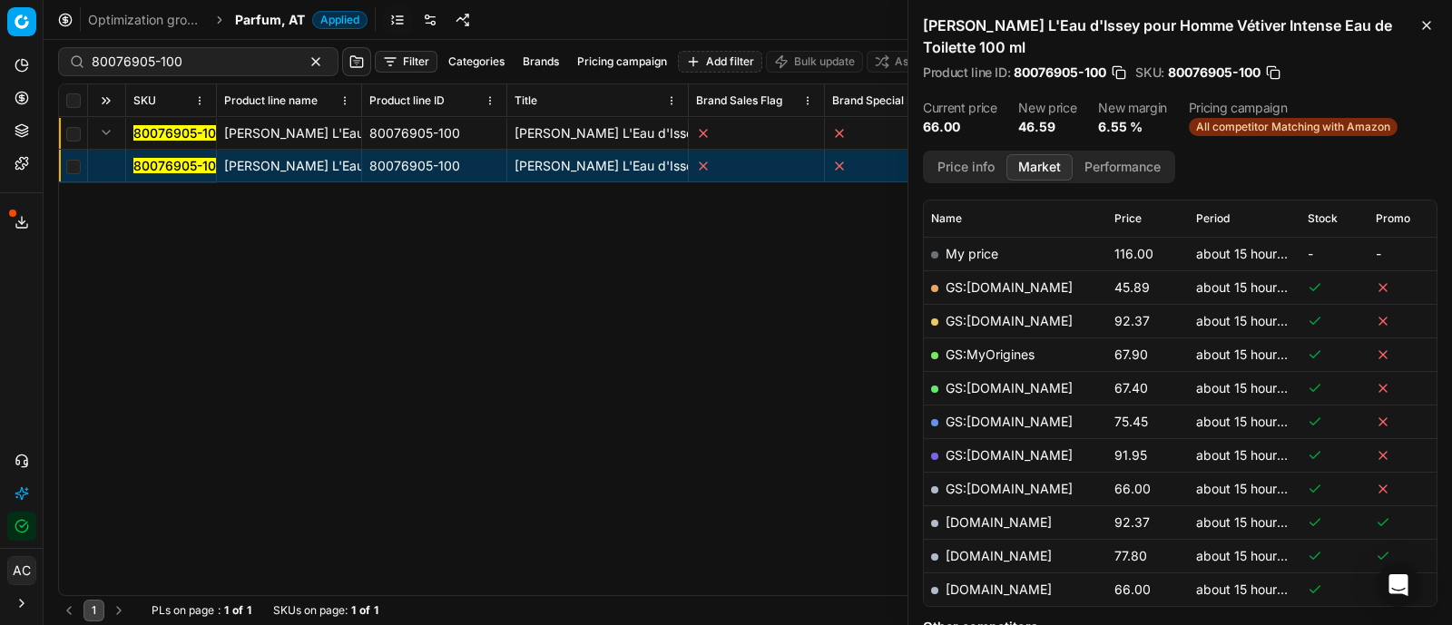
click at [966, 161] on button "Price info" at bounding box center [965, 167] width 81 height 26
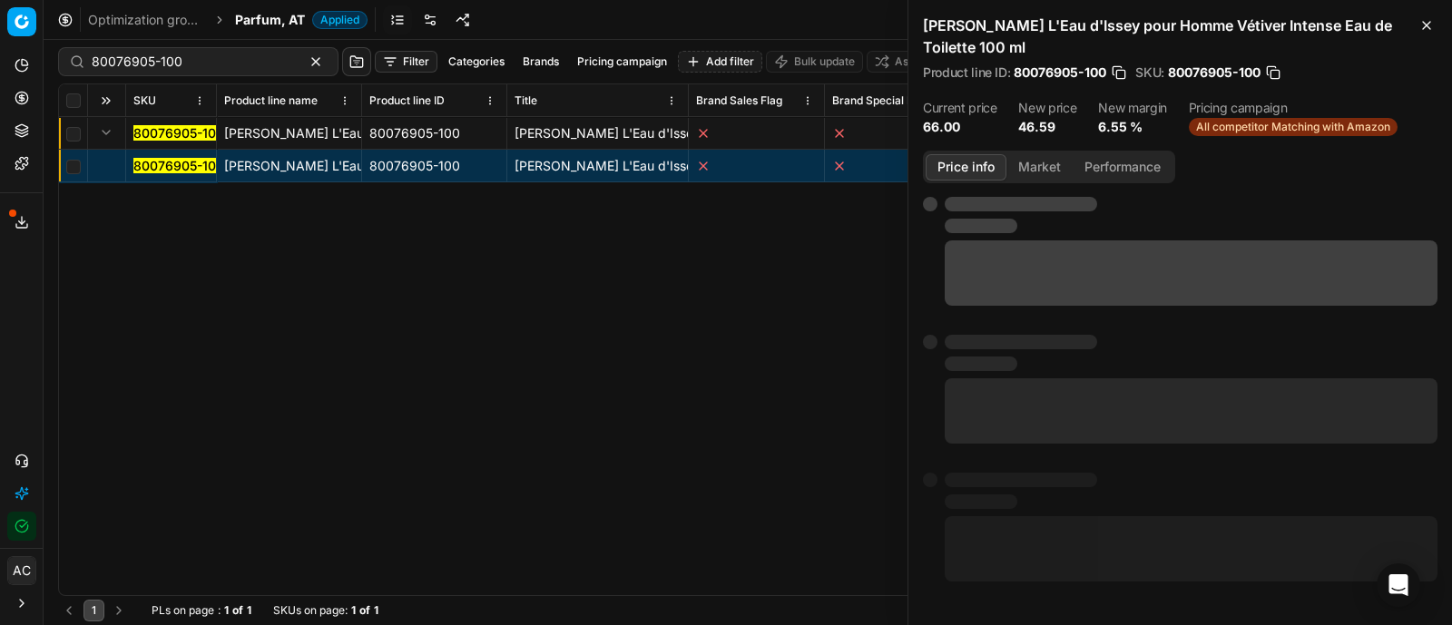
scroll to position [217, 0]
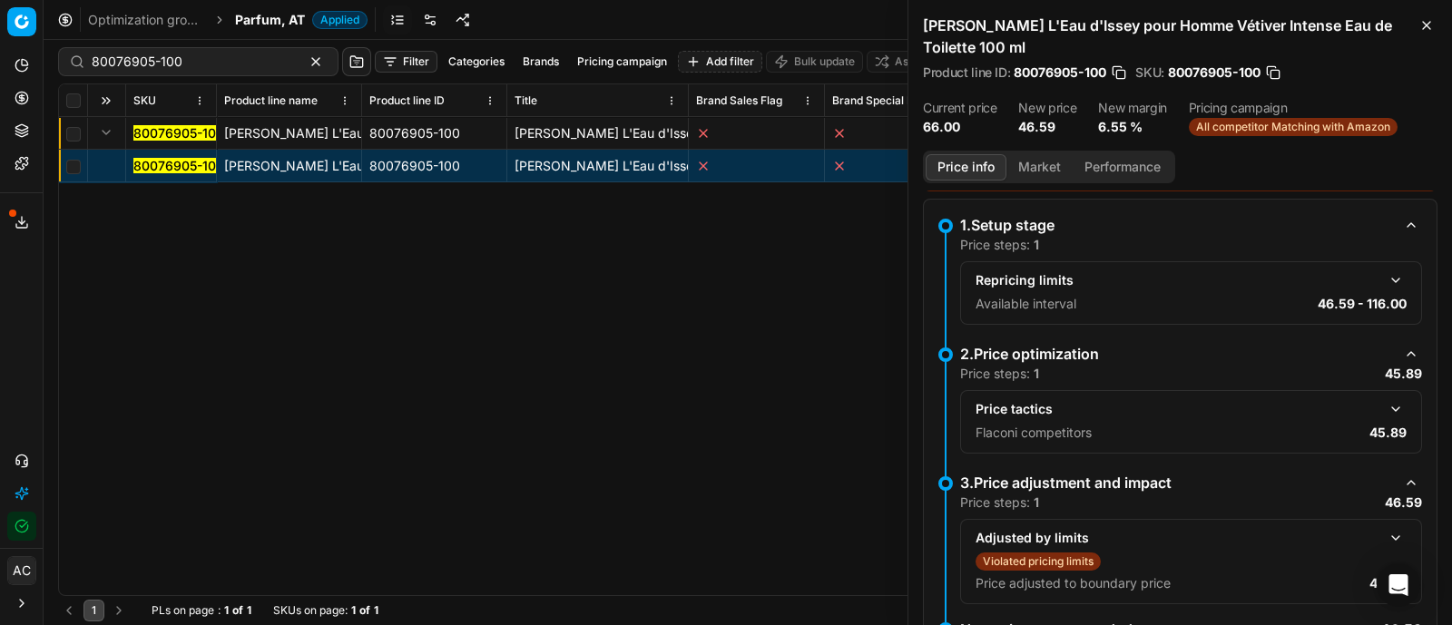
click at [1384, 401] on button "button" at bounding box center [1395, 409] width 22 height 22
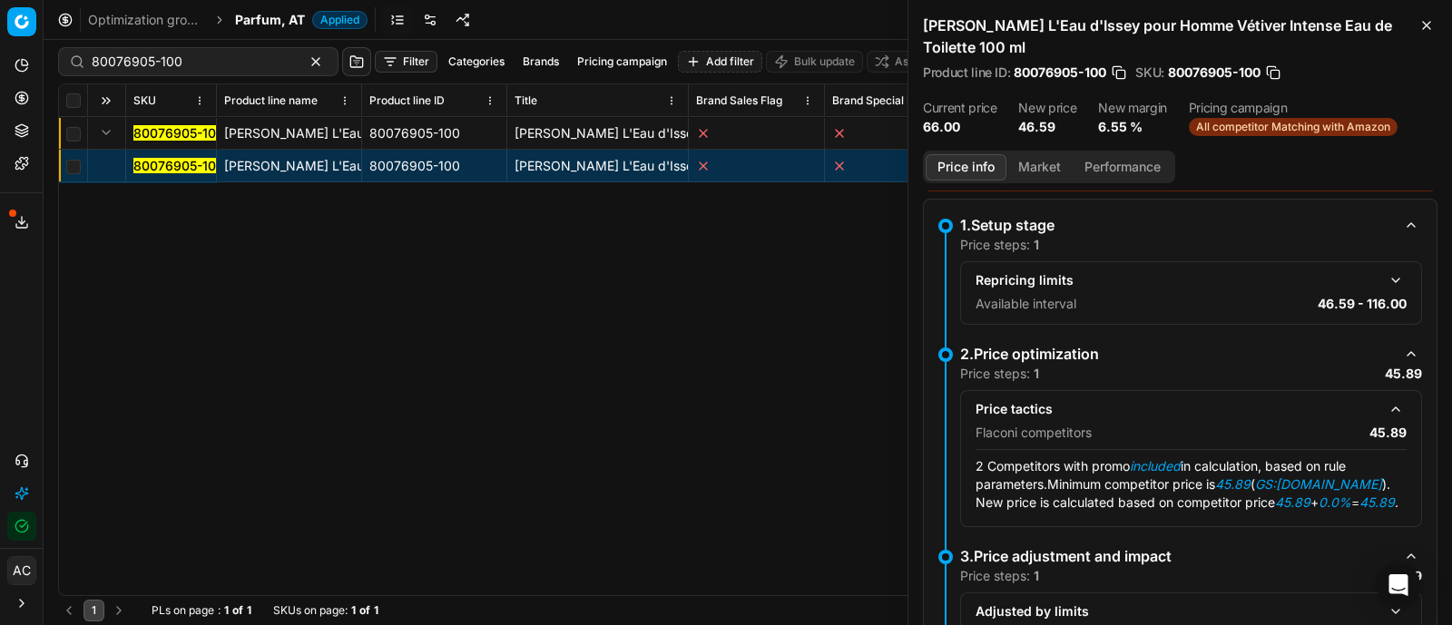
click at [1022, 176] on button "Market" at bounding box center [1039, 167] width 66 height 26
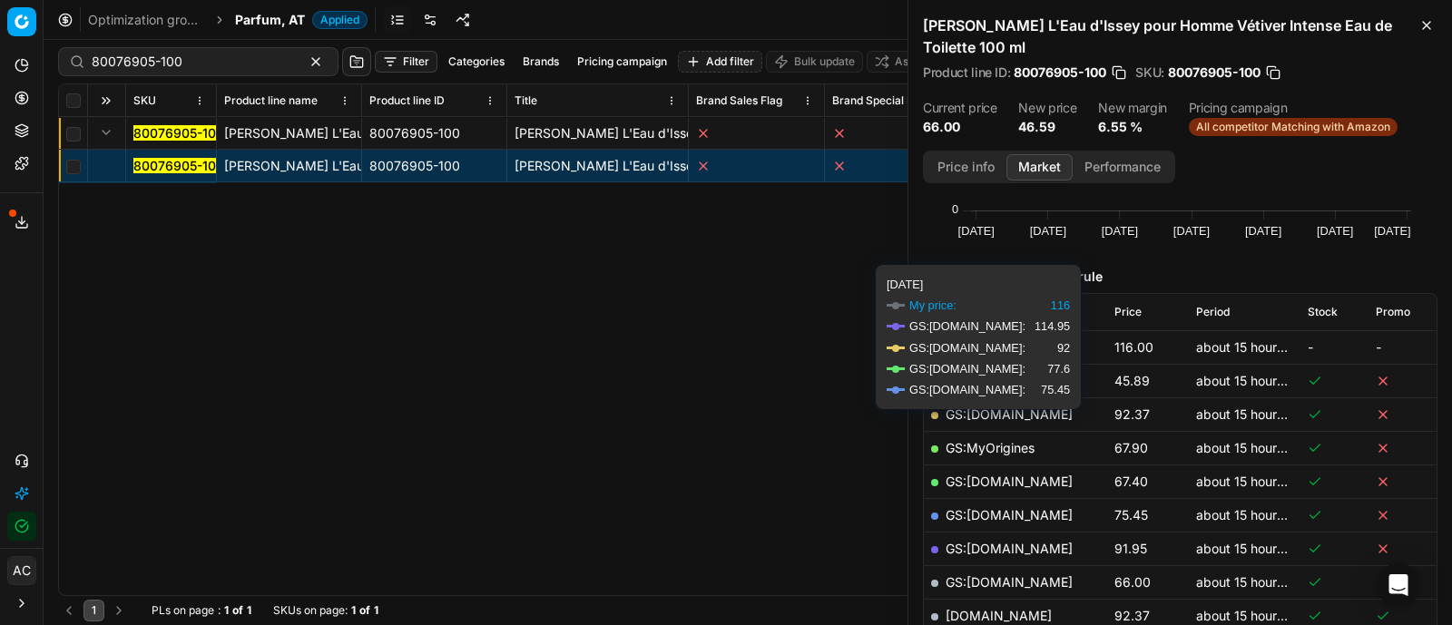
scroll to position [164, 0]
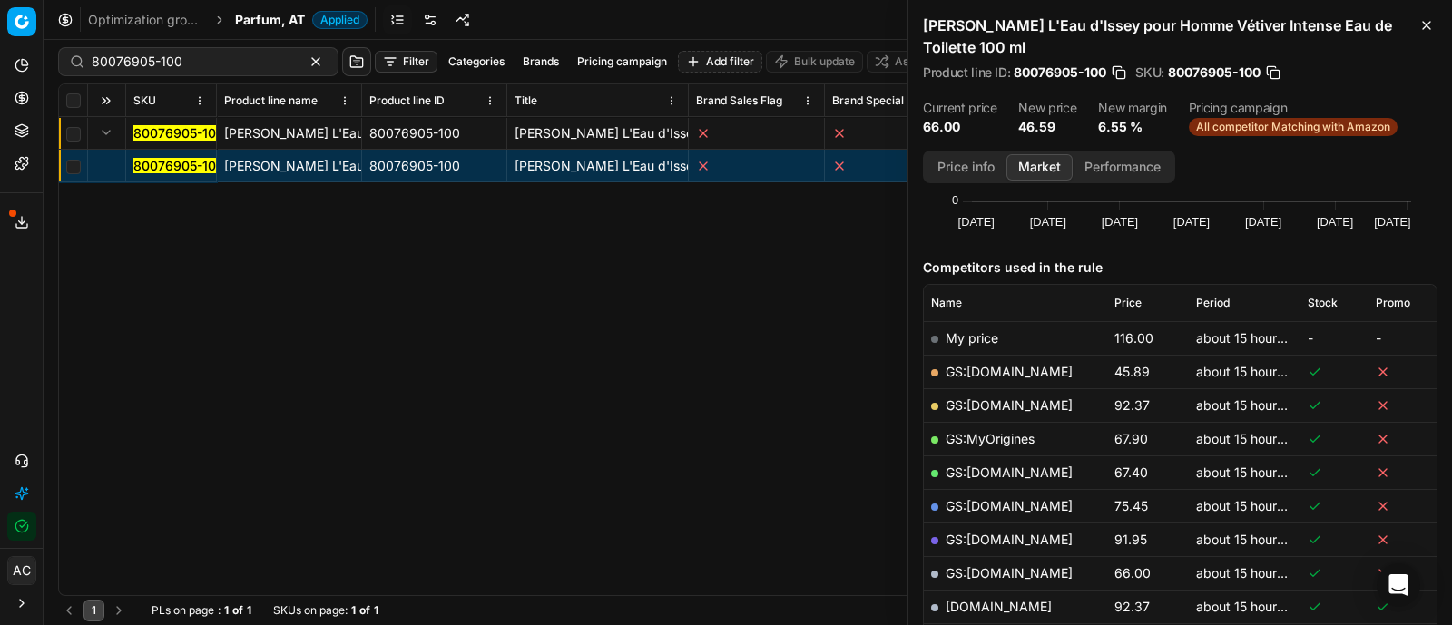
click at [988, 365] on link "GS:[DOMAIN_NAME]" at bounding box center [1008, 371] width 127 height 15
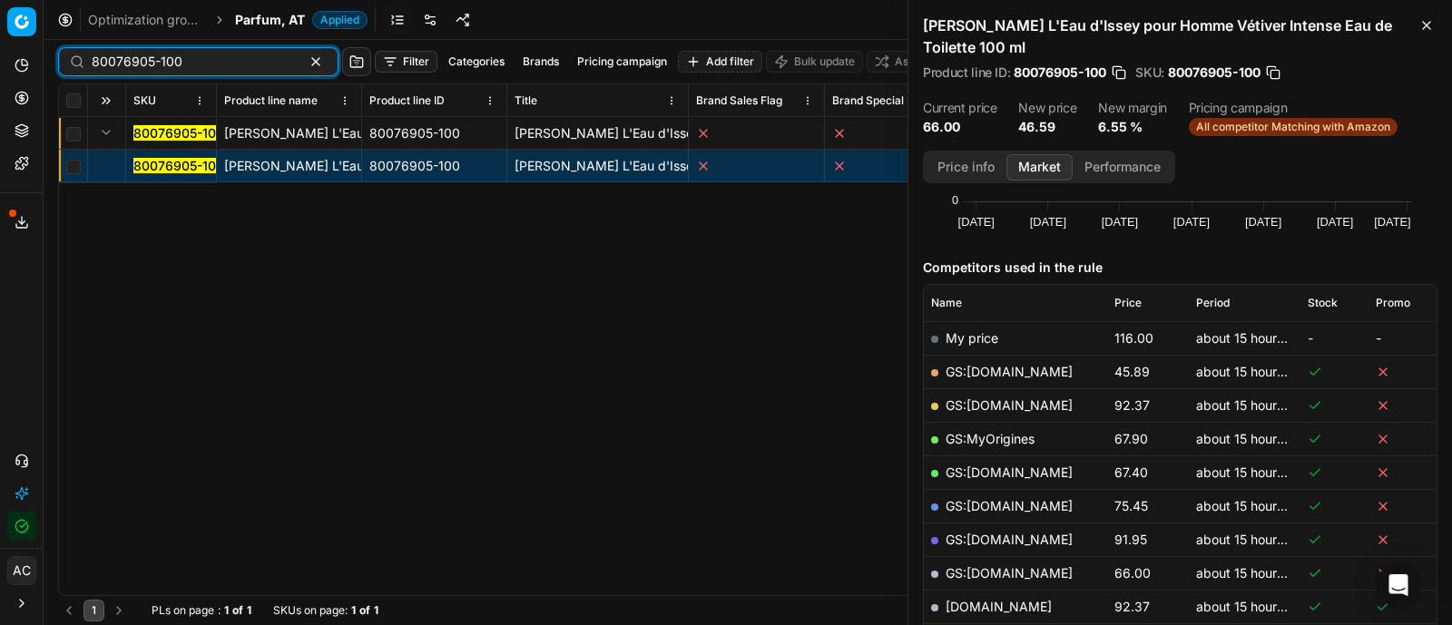
click at [177, 61] on input "80076905-100" at bounding box center [191, 62] width 199 height 18
paste input "42440-2"
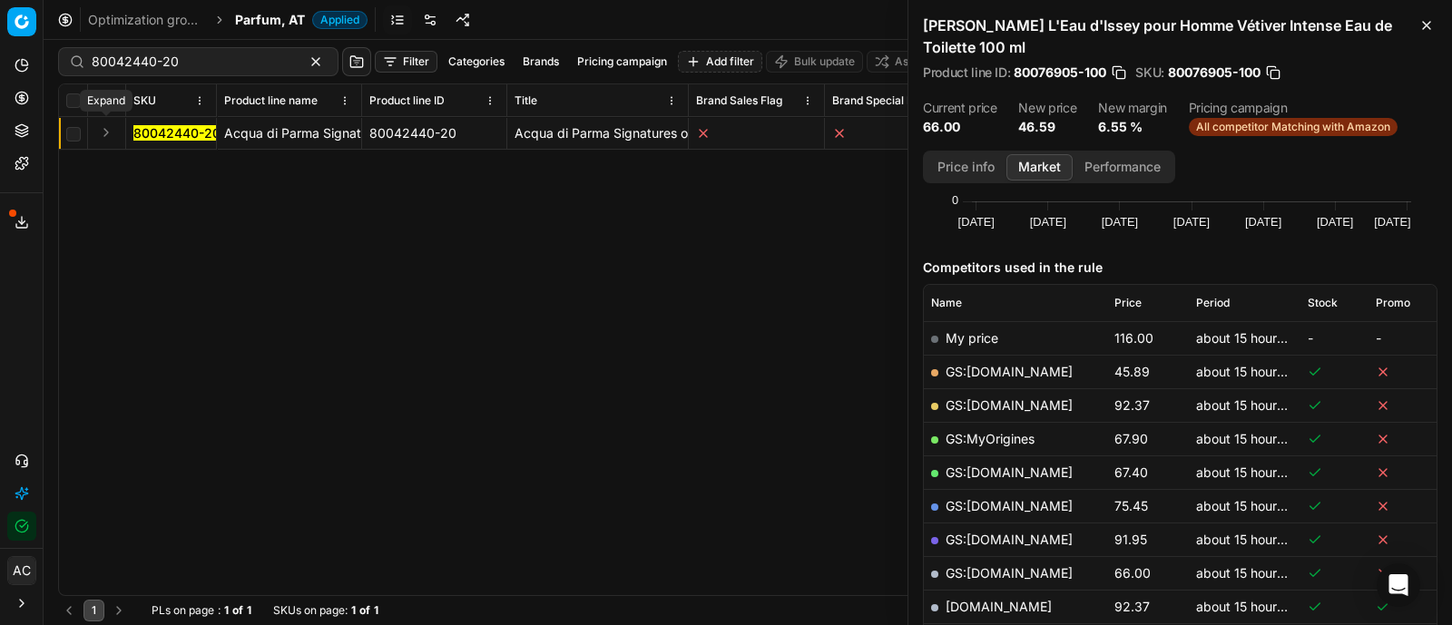
click at [107, 132] on button "Expand" at bounding box center [106, 133] width 22 height 22
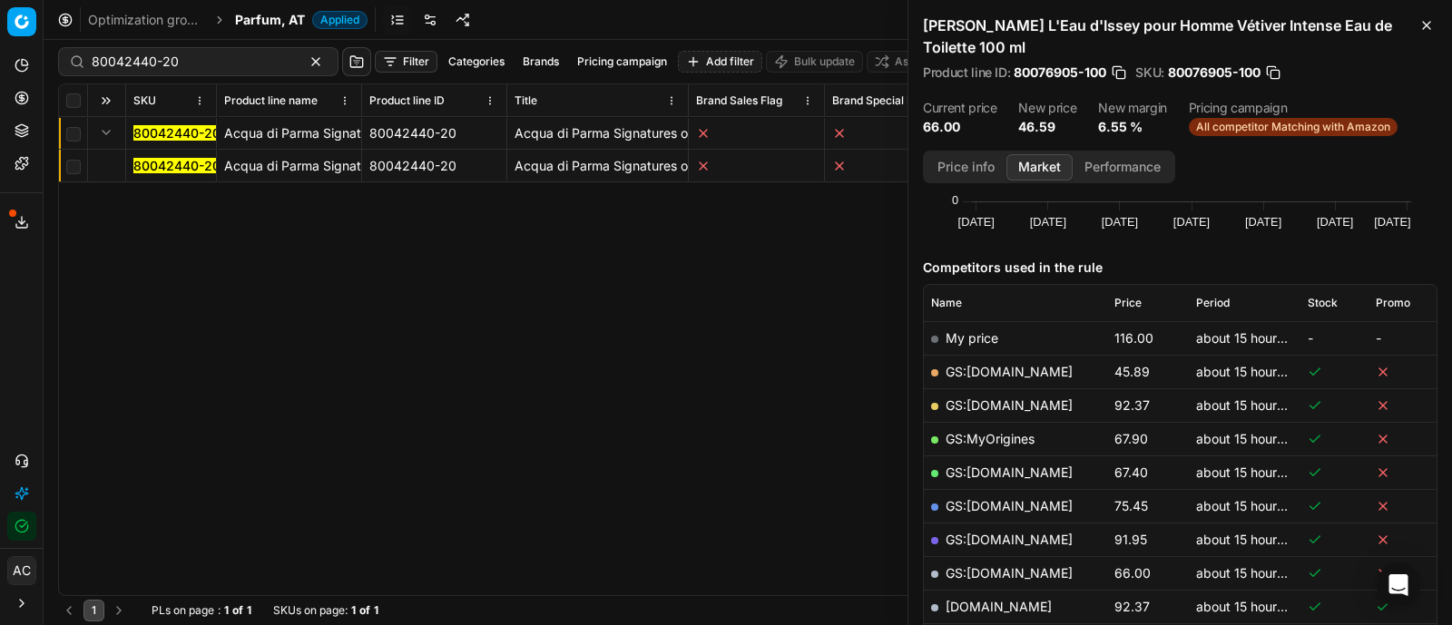
click at [185, 161] on mark "80042440-20" at bounding box center [176, 165] width 87 height 15
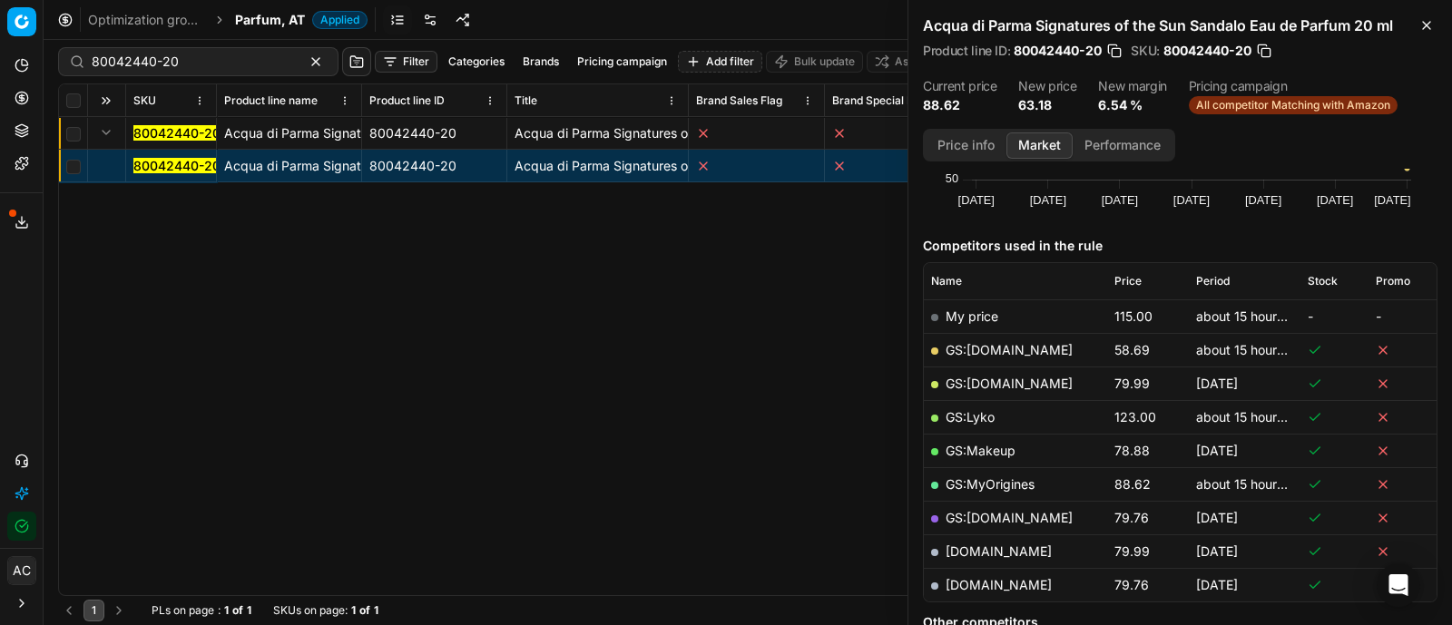
scroll to position [194, 0]
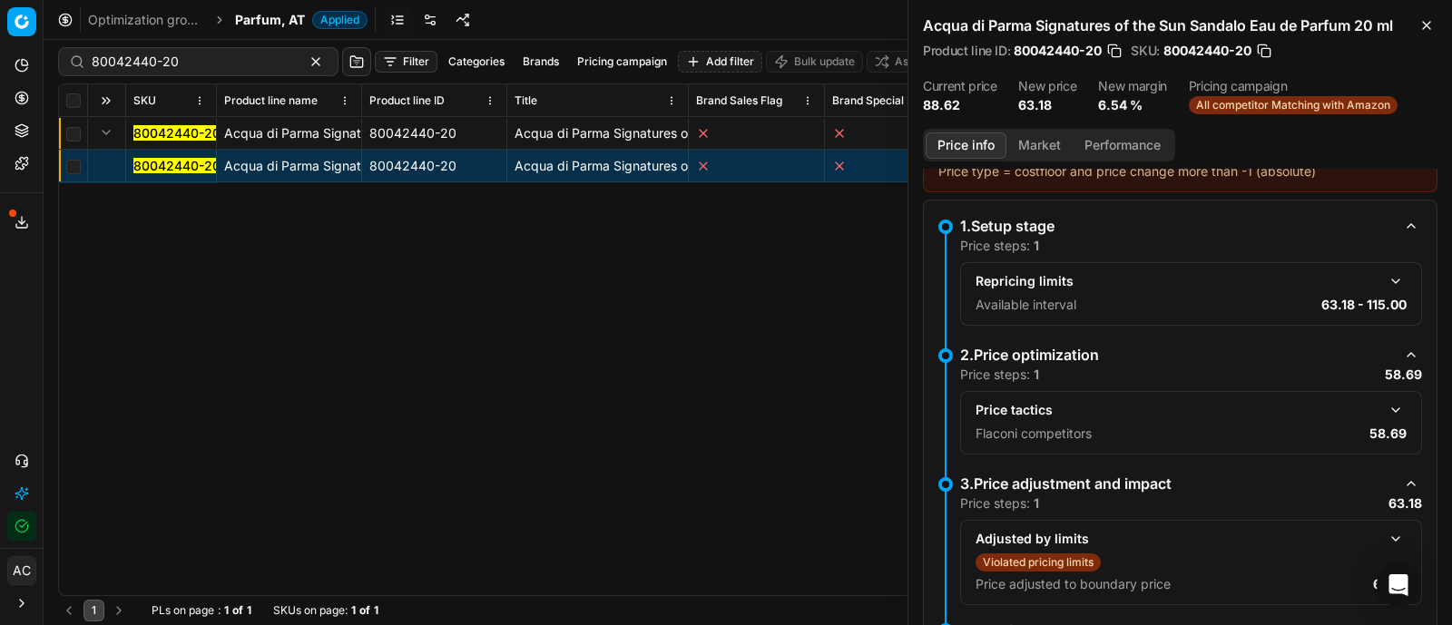
click at [971, 149] on button "Price info" at bounding box center [965, 145] width 81 height 26
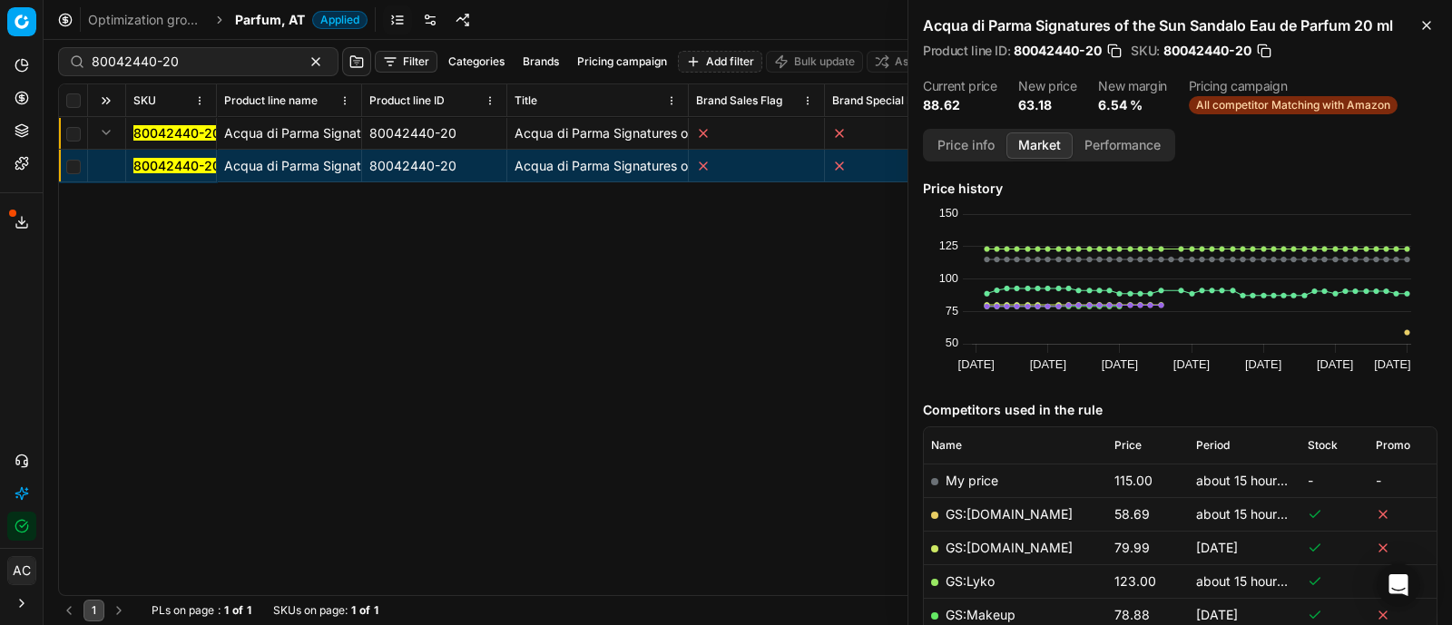
click at [1039, 151] on button "Market" at bounding box center [1039, 145] width 66 height 26
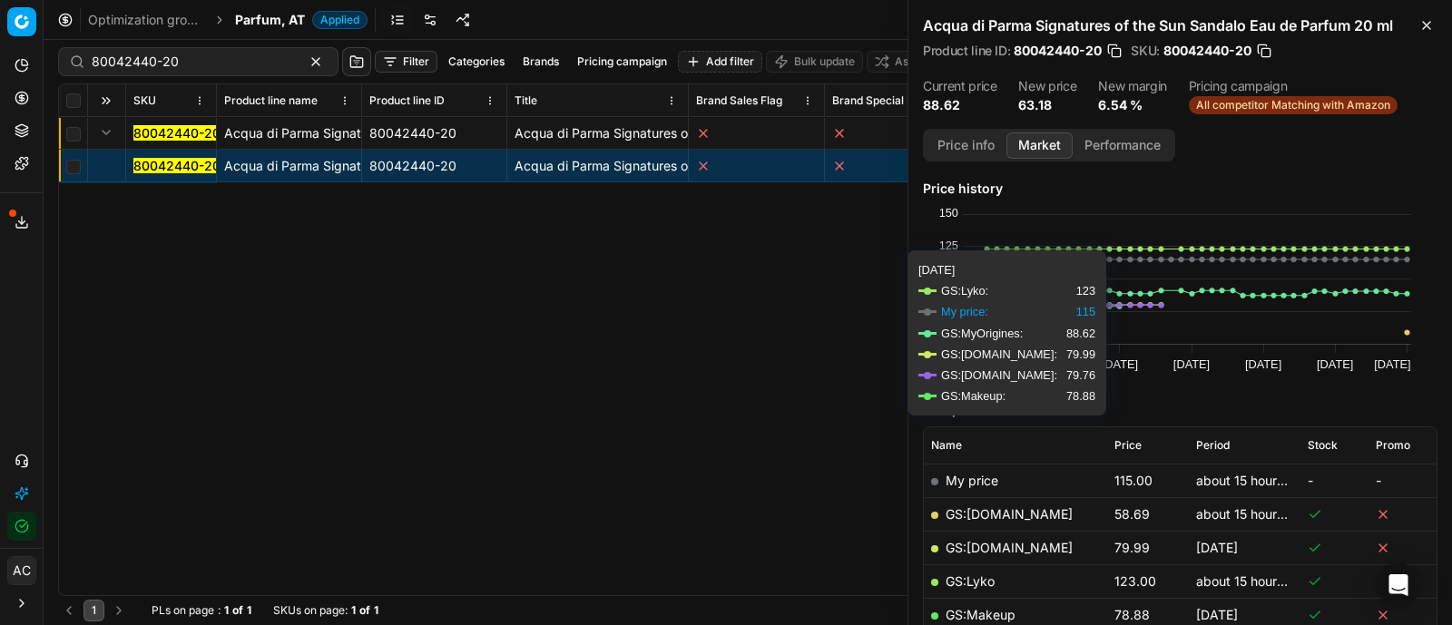
scroll to position [82, 0]
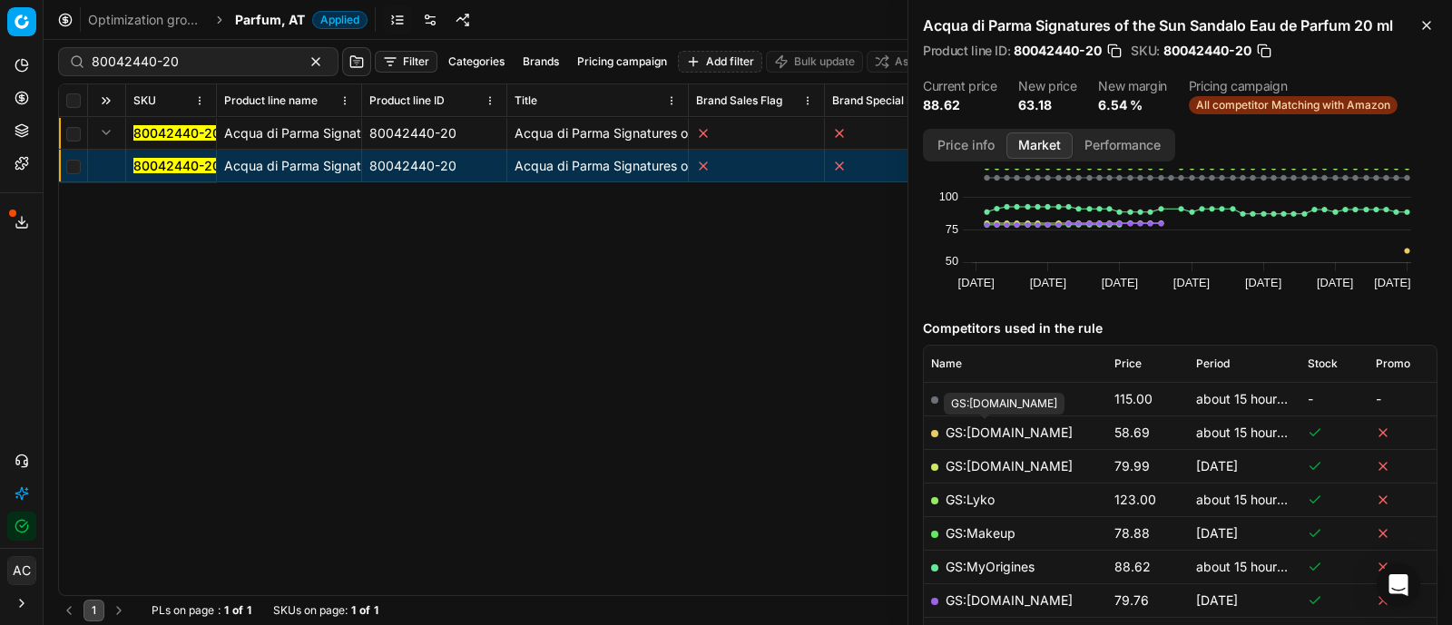
click at [1002, 427] on link "GS:[DOMAIN_NAME]" at bounding box center [1008, 432] width 127 height 15
click at [183, 52] on div "80042440-20" at bounding box center [198, 61] width 280 height 29
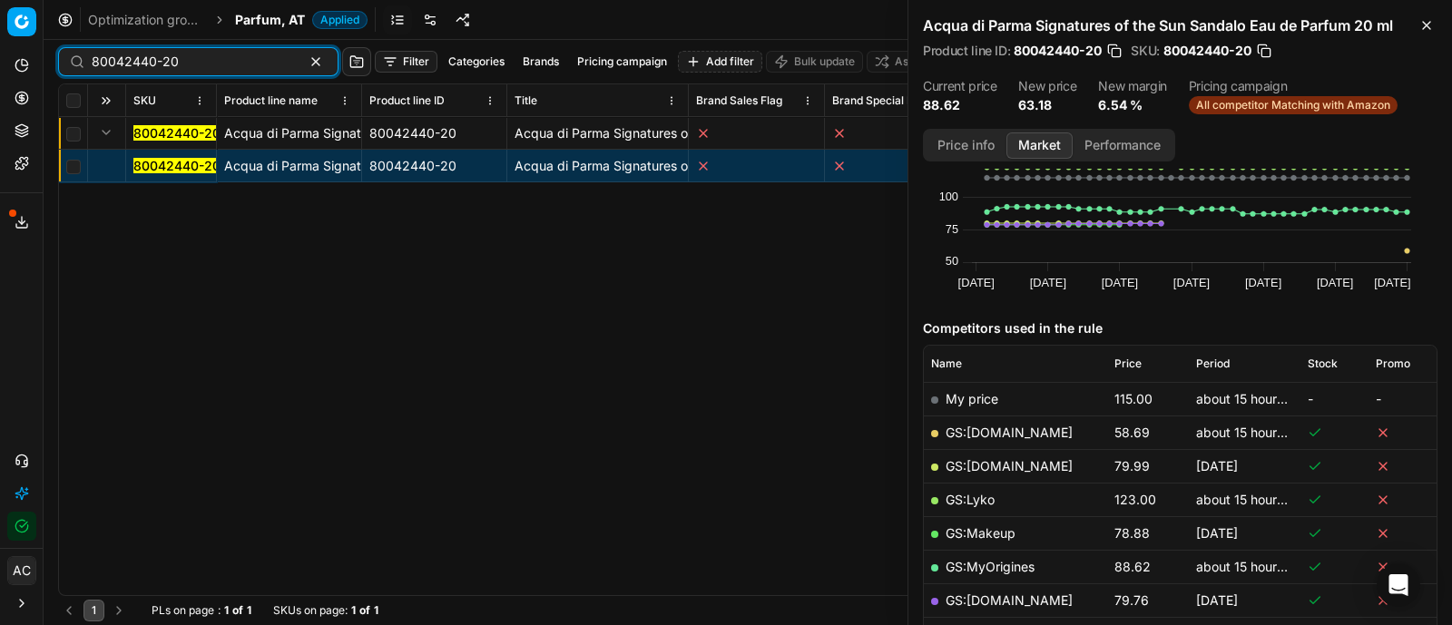
paste input "66275-9"
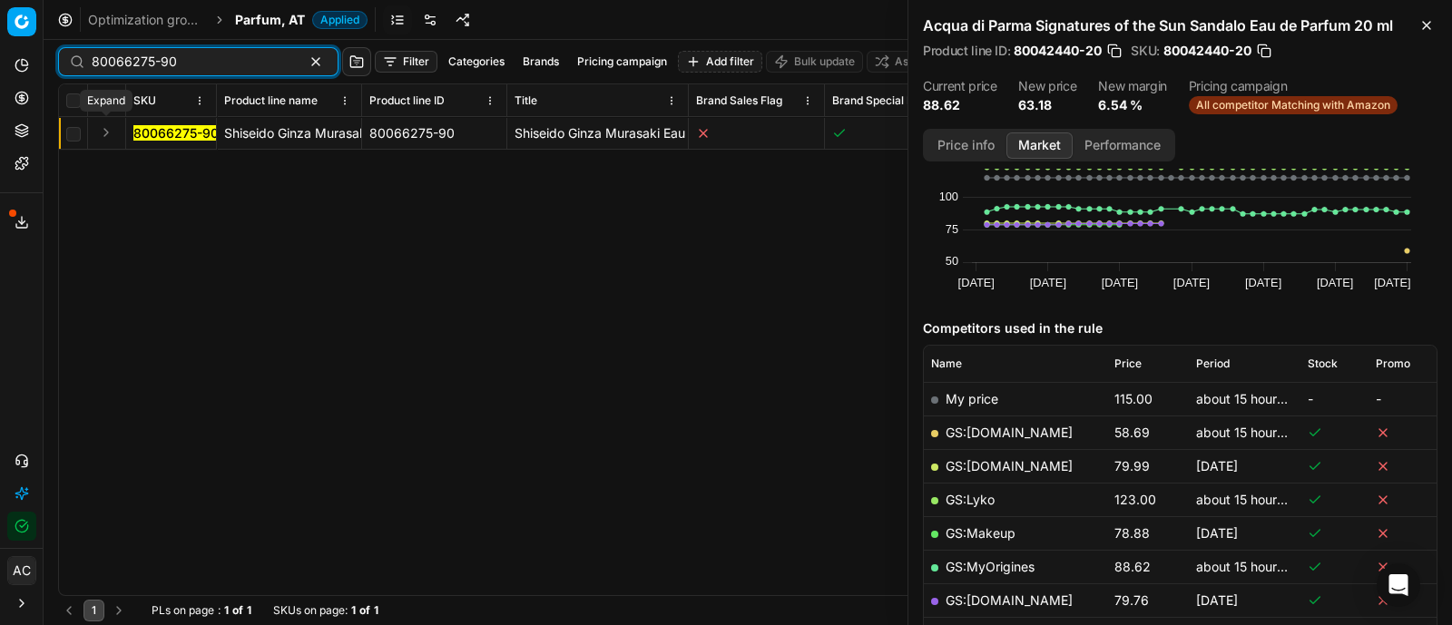
type input "80066275-90"
click at [112, 128] on button "Expand" at bounding box center [106, 133] width 22 height 22
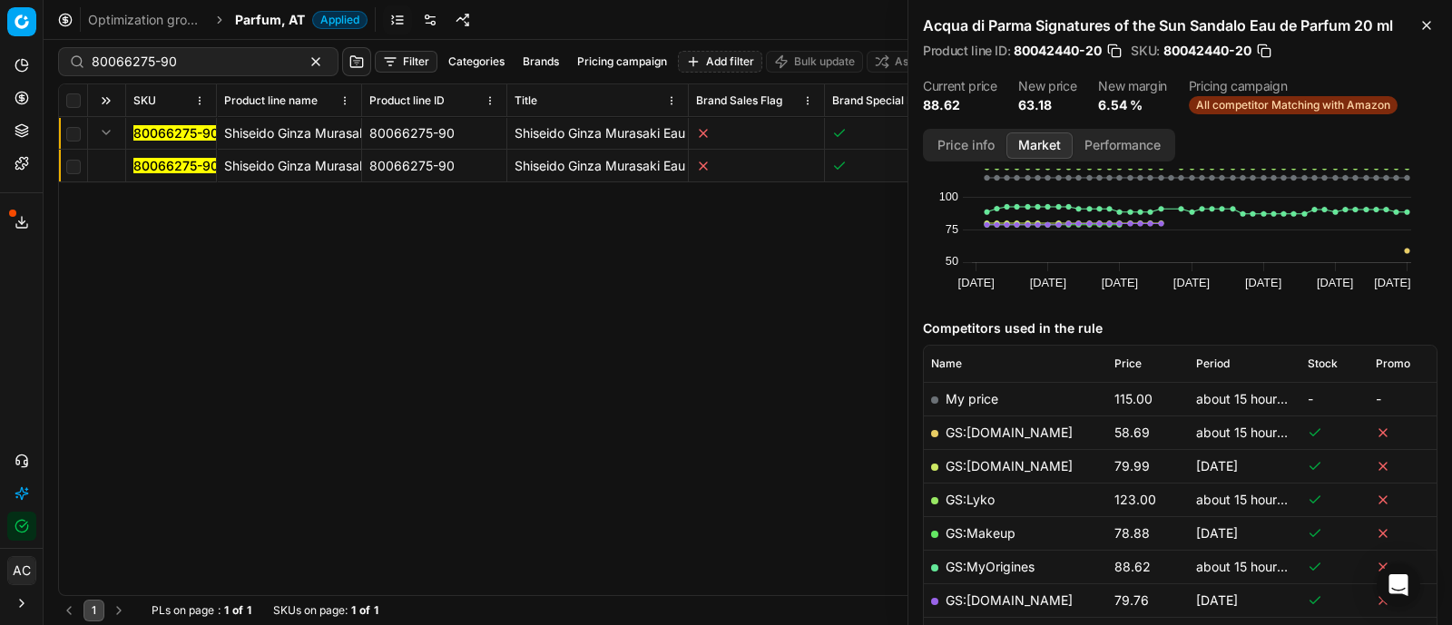
click at [150, 160] on mark "80066275-90" at bounding box center [175, 165] width 85 height 15
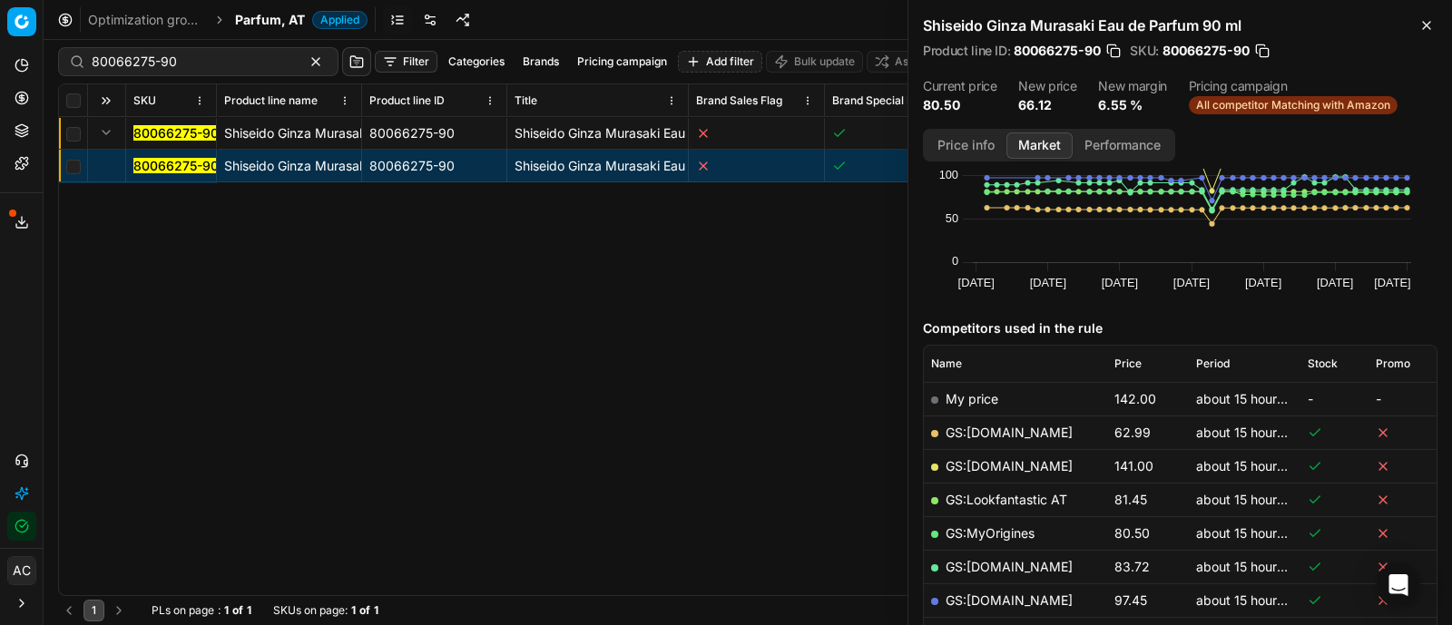
click at [948, 147] on button "Price info" at bounding box center [965, 145] width 81 height 26
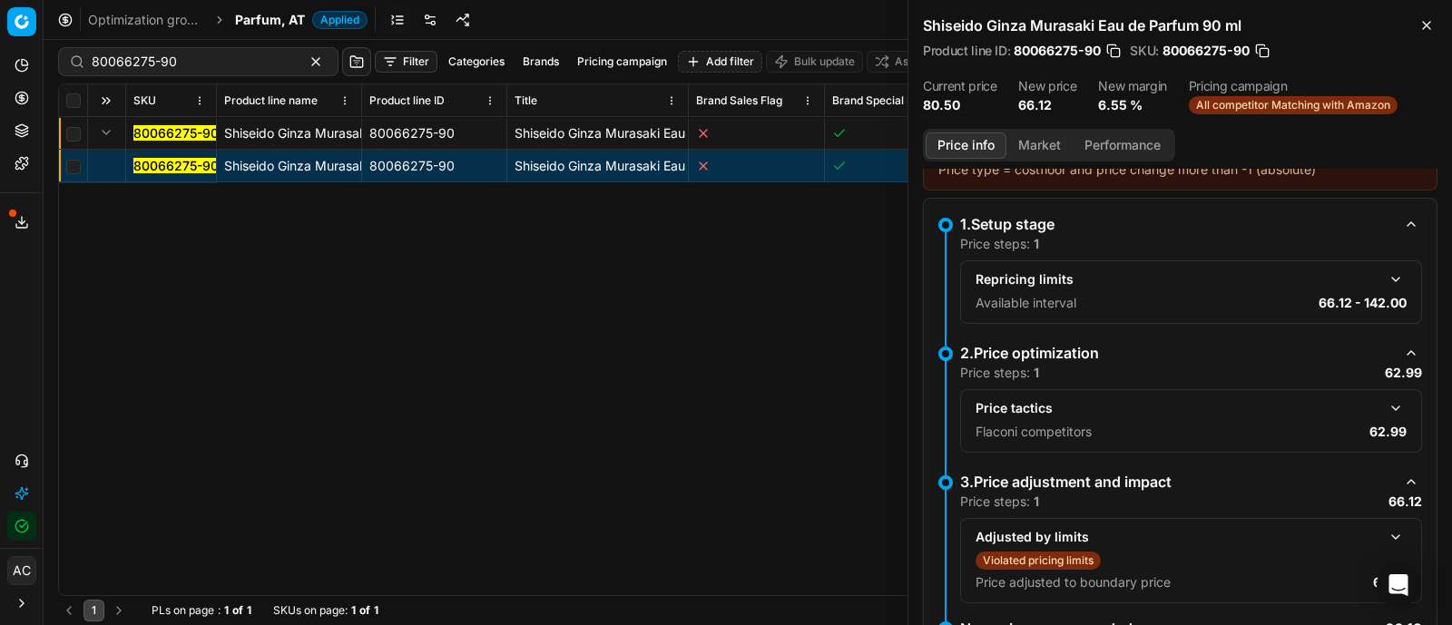
click at [1020, 140] on button "Market" at bounding box center [1039, 145] width 66 height 26
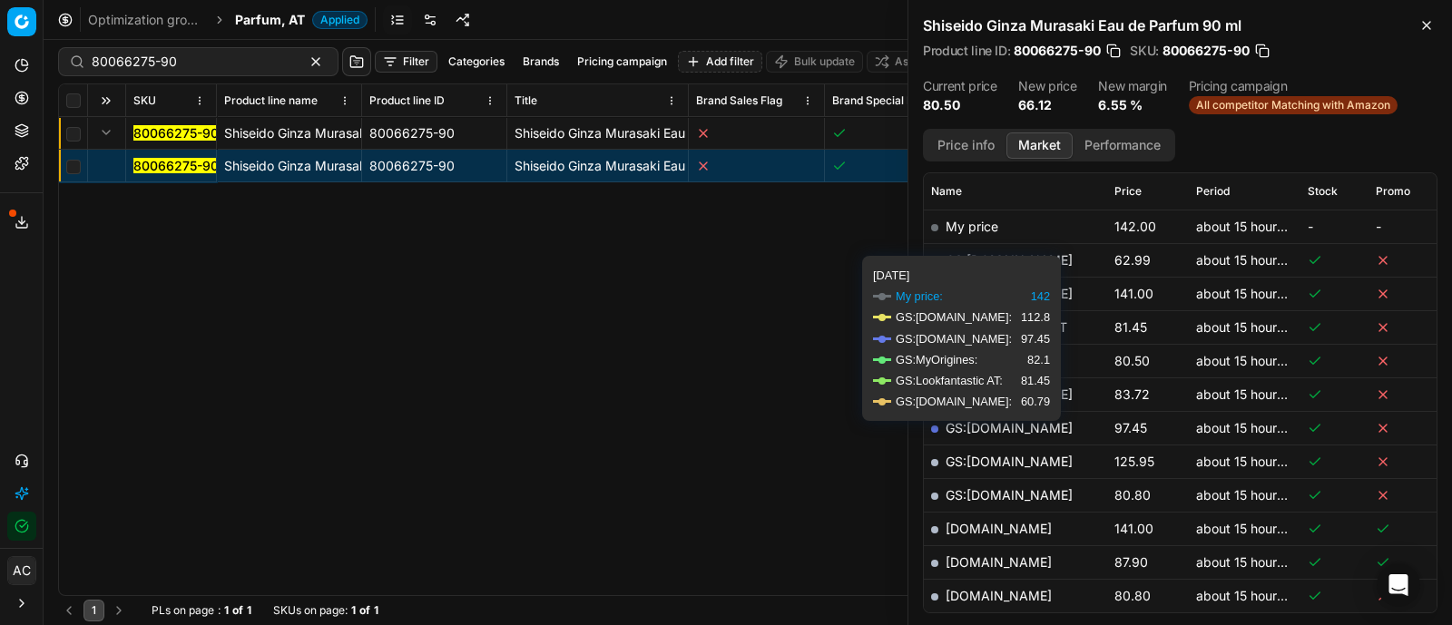
scroll to position [254, 0]
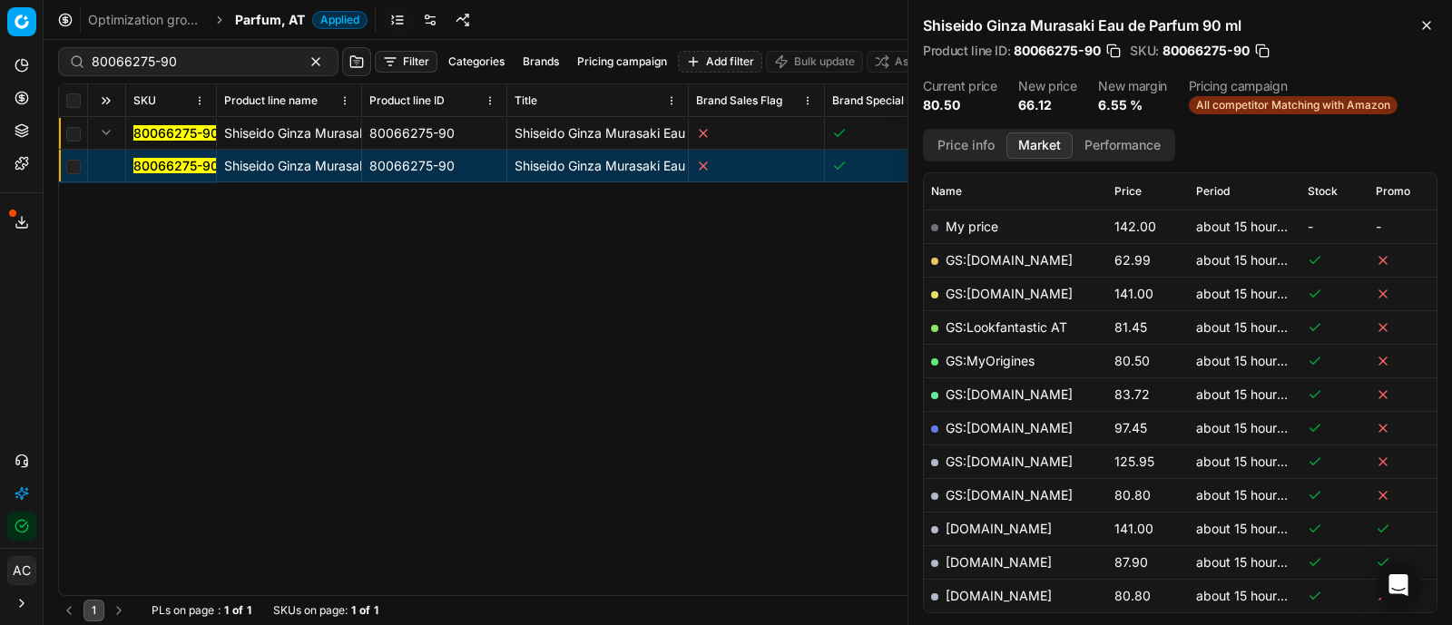
click at [993, 256] on link "GS:[DOMAIN_NAME]" at bounding box center [1008, 259] width 127 height 15
click at [249, 16] on span "Parfum, AT" at bounding box center [270, 20] width 70 height 18
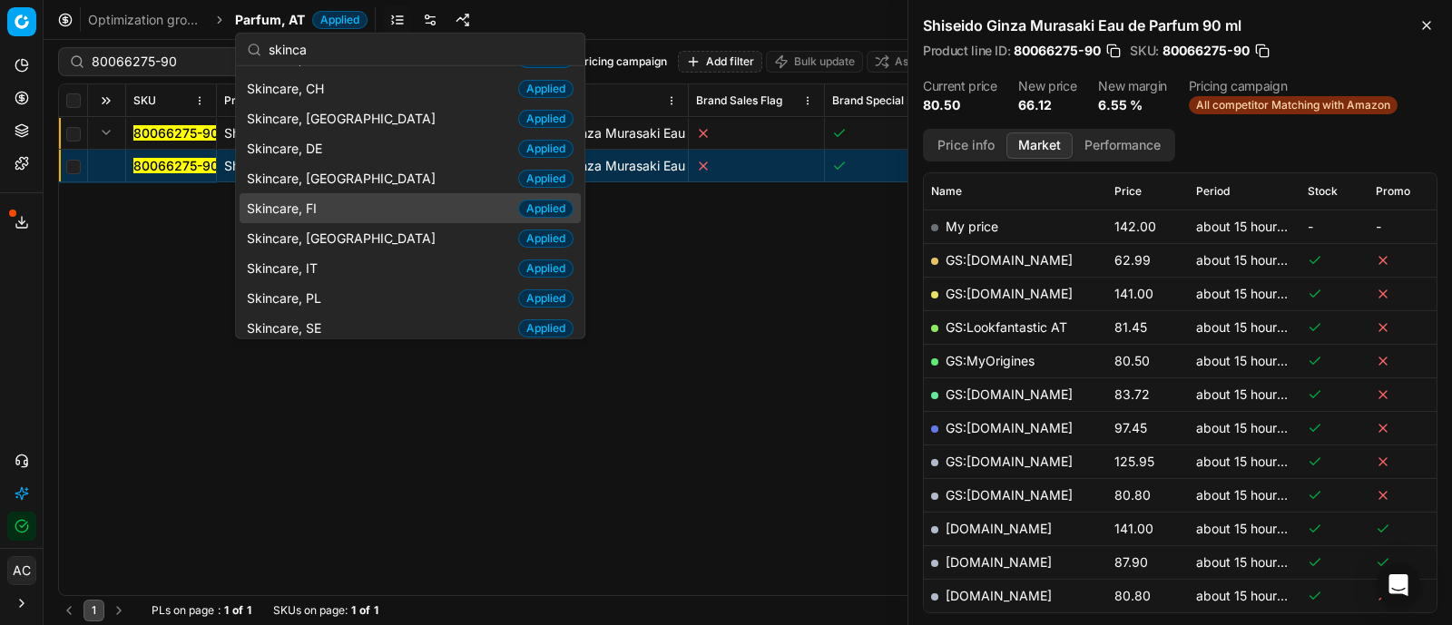
scroll to position [0, 0]
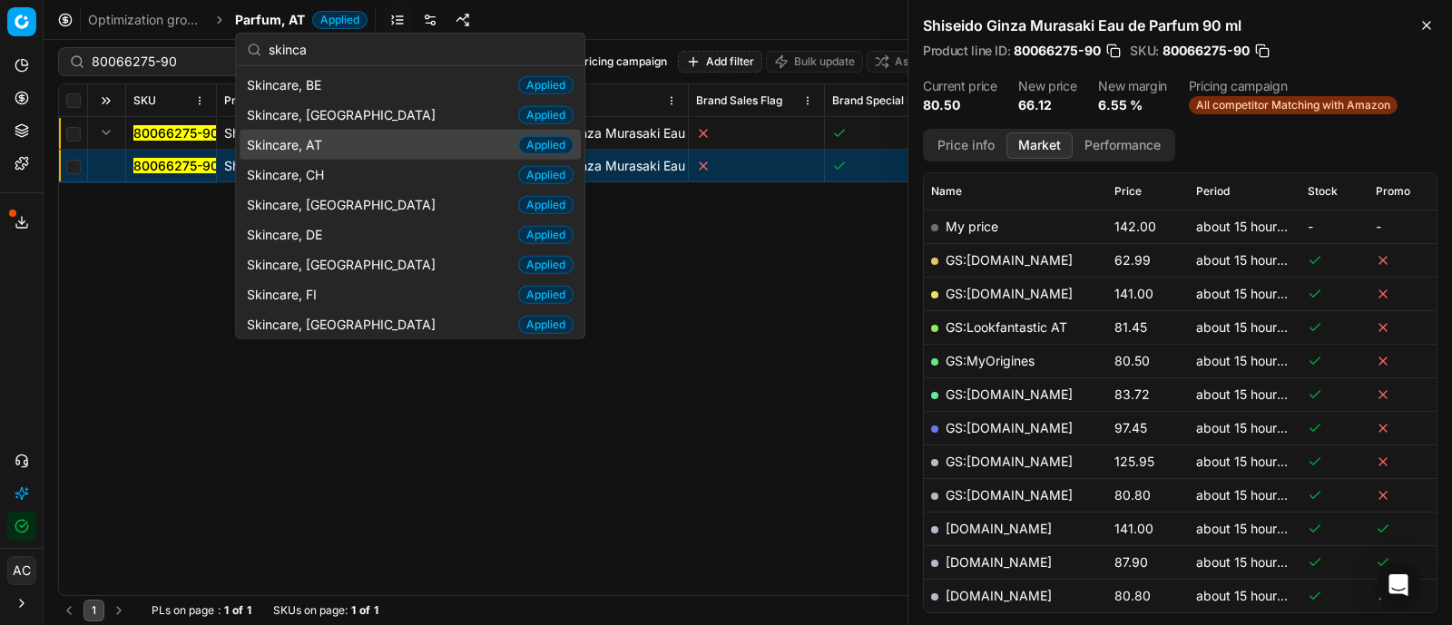
type input "skinca"
click at [344, 148] on div "Skincare, AT Applied" at bounding box center [410, 145] width 341 height 30
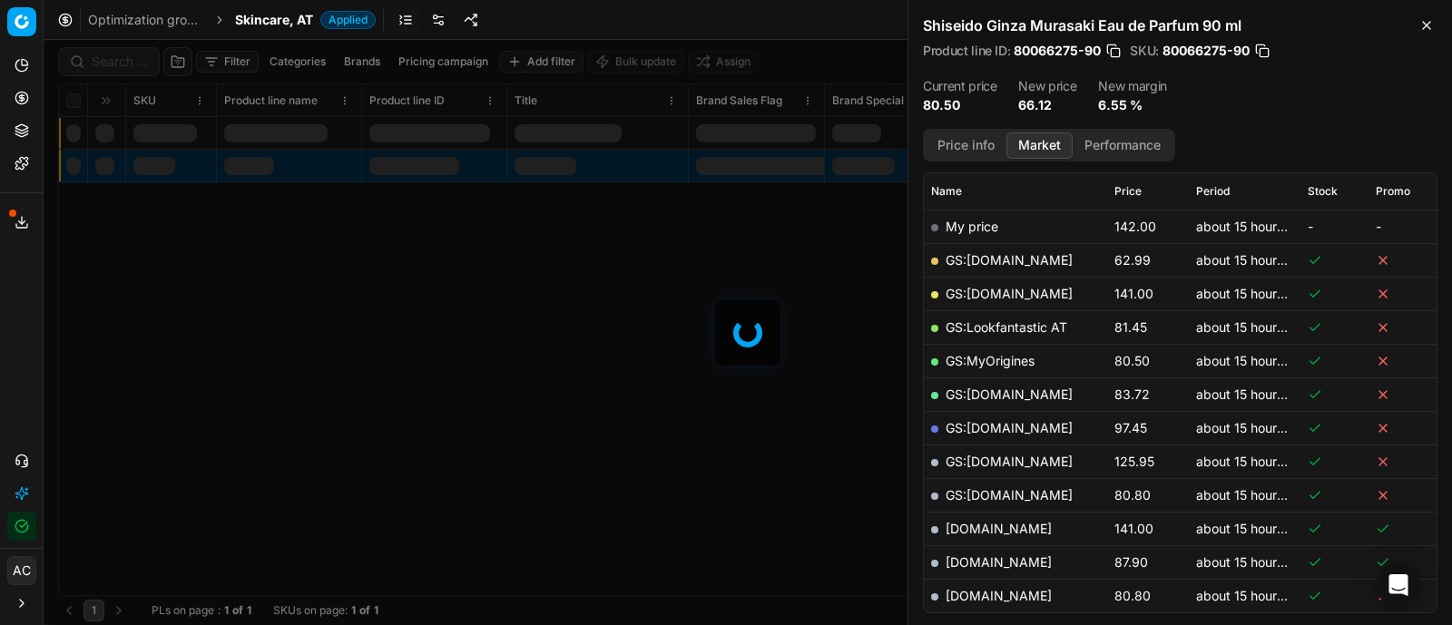
click at [122, 64] on div at bounding box center [748, 332] width 1408 height 585
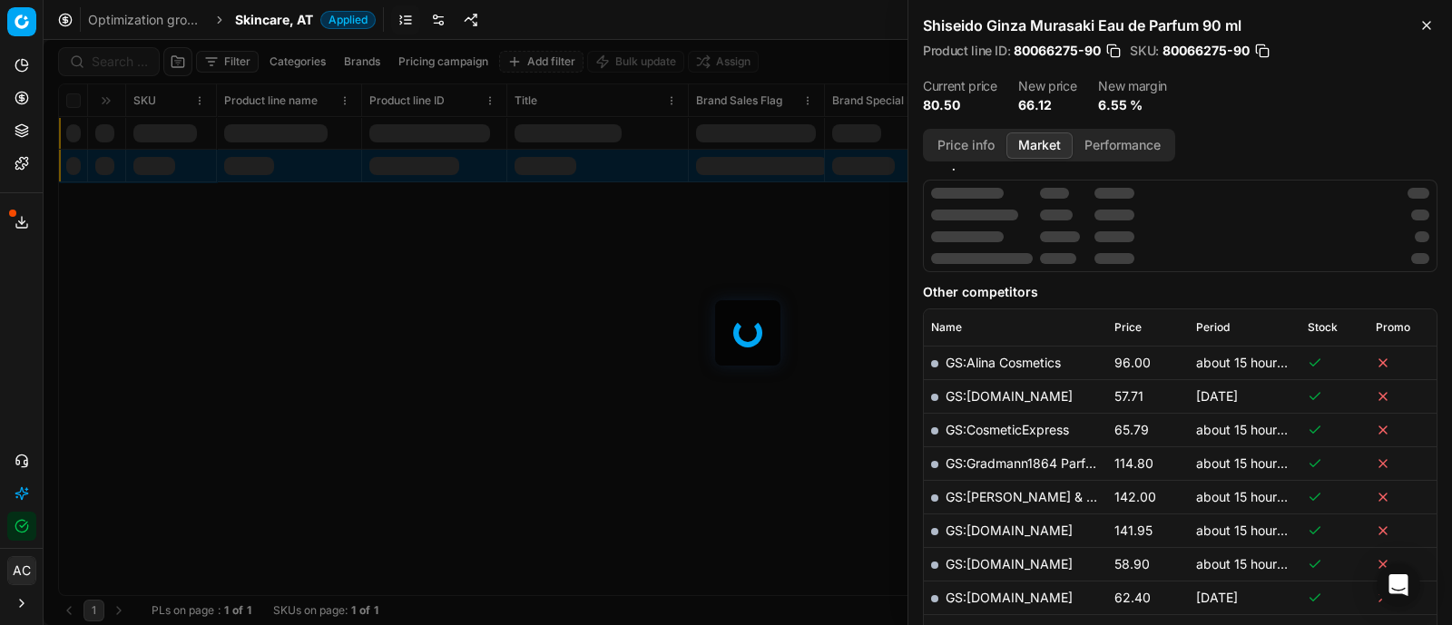
scroll to position [254, 0]
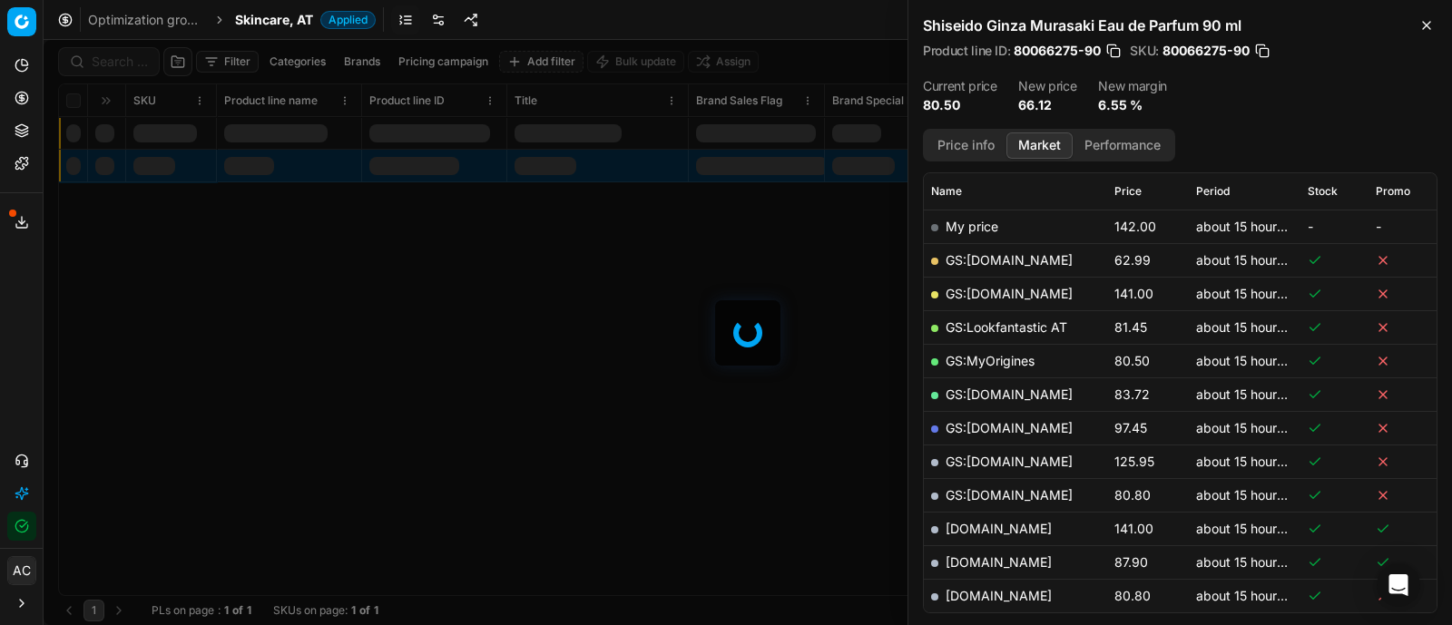
click at [122, 64] on div at bounding box center [748, 332] width 1408 height 585
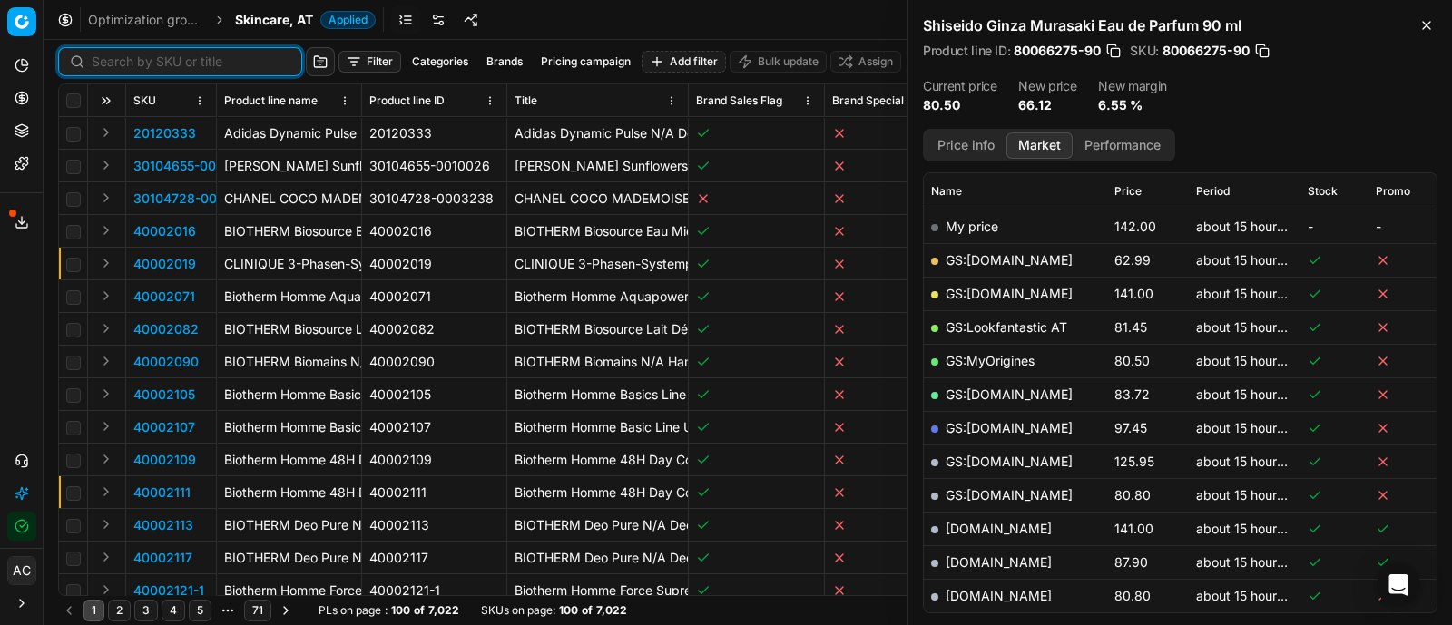
paste input "80026013-100"
click at [122, 64] on input at bounding box center [191, 62] width 199 height 18
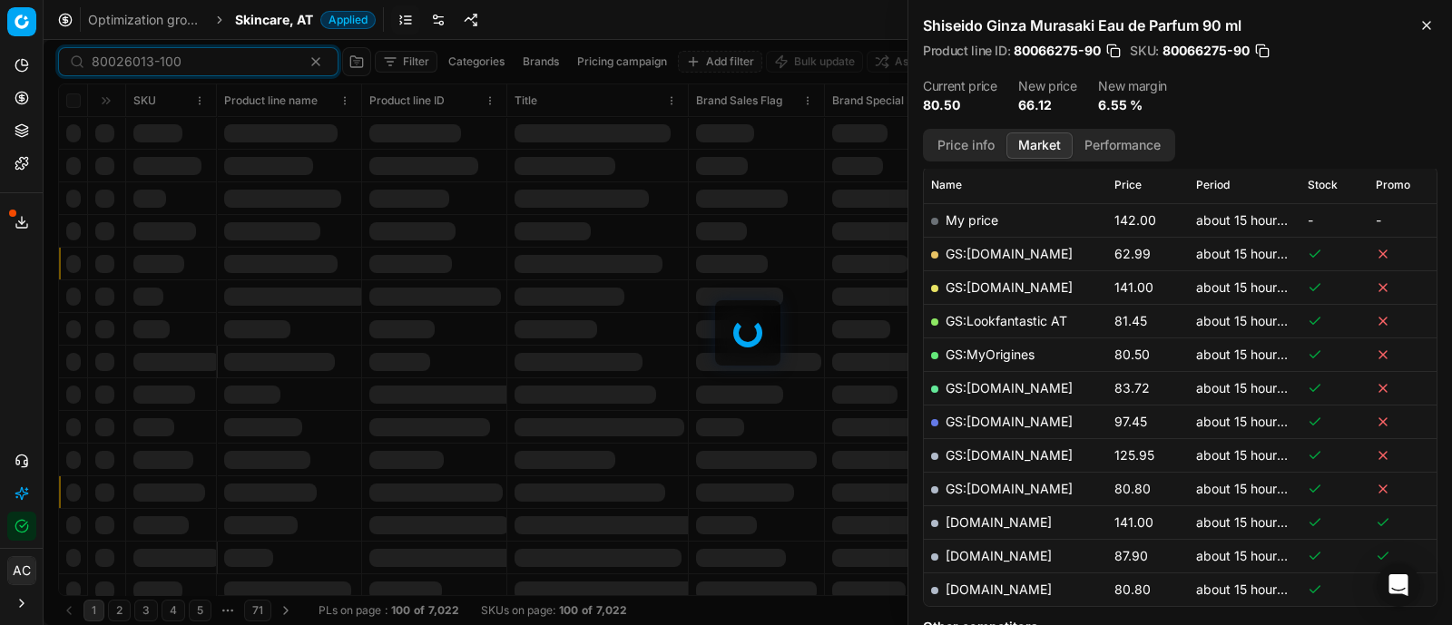
scroll to position [254, 0]
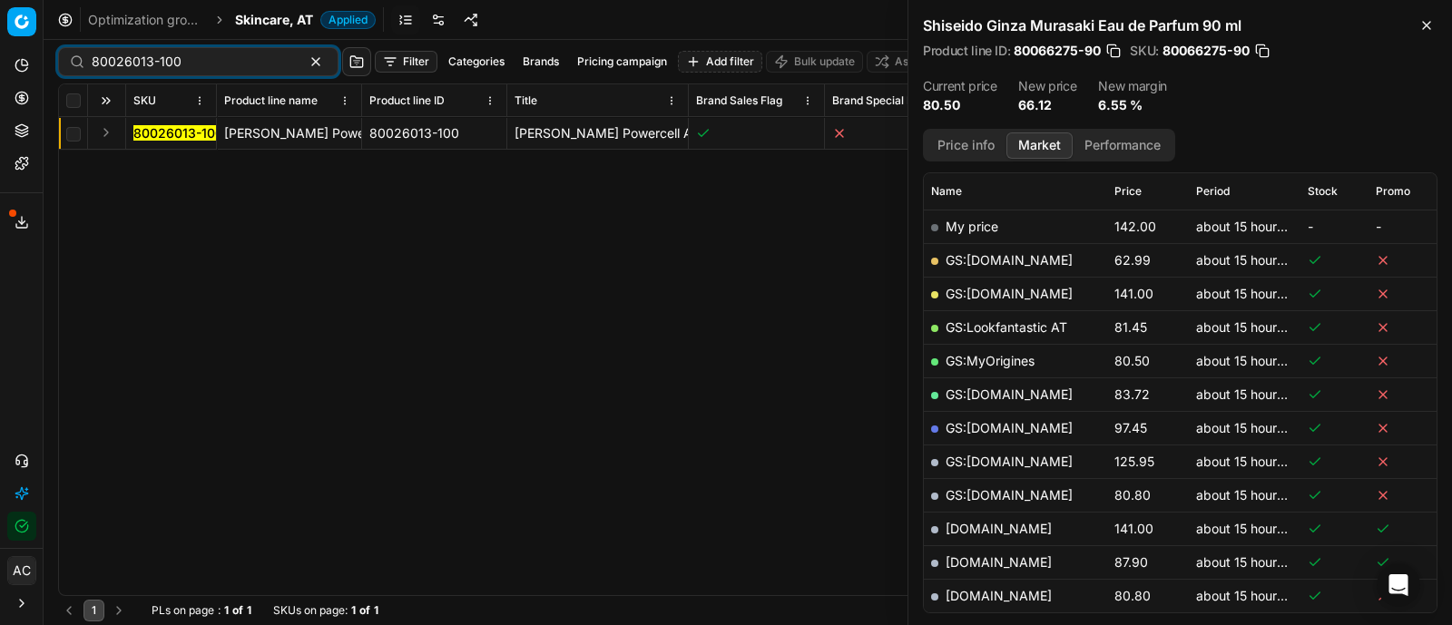
click at [104, 124] on button "Expand" at bounding box center [106, 133] width 22 height 22
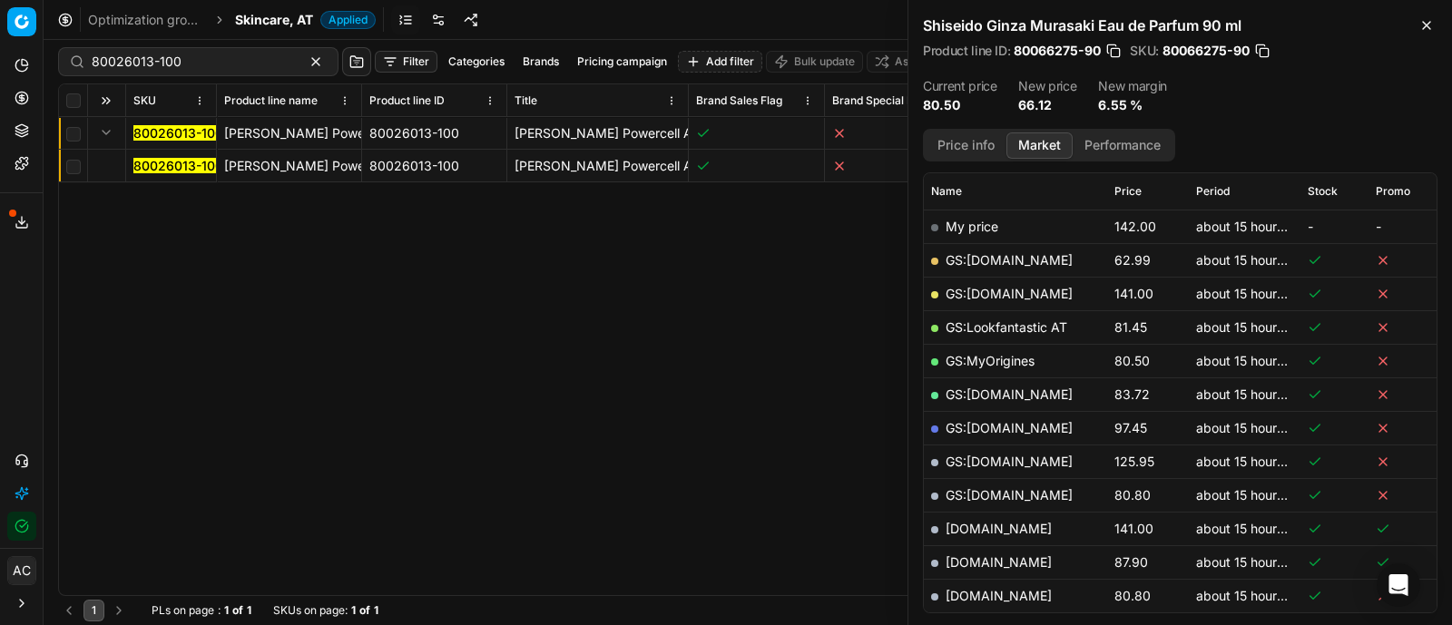
click at [145, 161] on mark "80026013-100" at bounding box center [178, 165] width 90 height 15
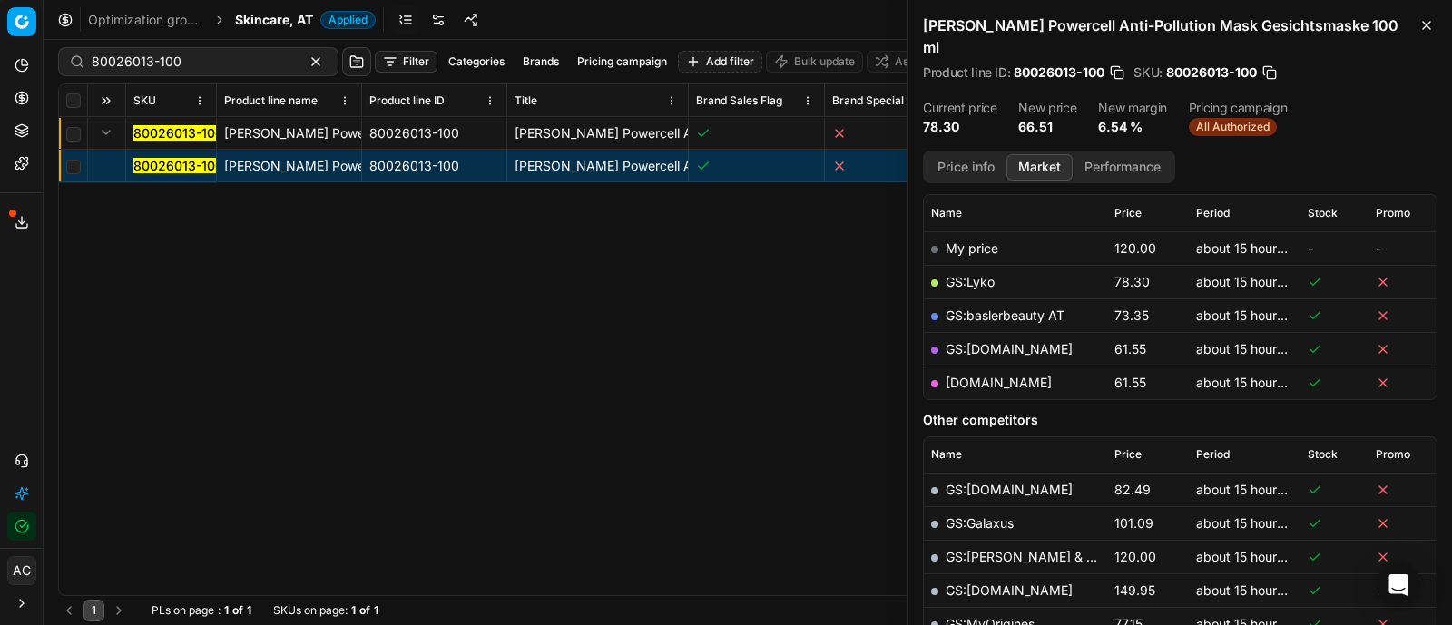
click at [975, 154] on button "Price info" at bounding box center [965, 167] width 81 height 26
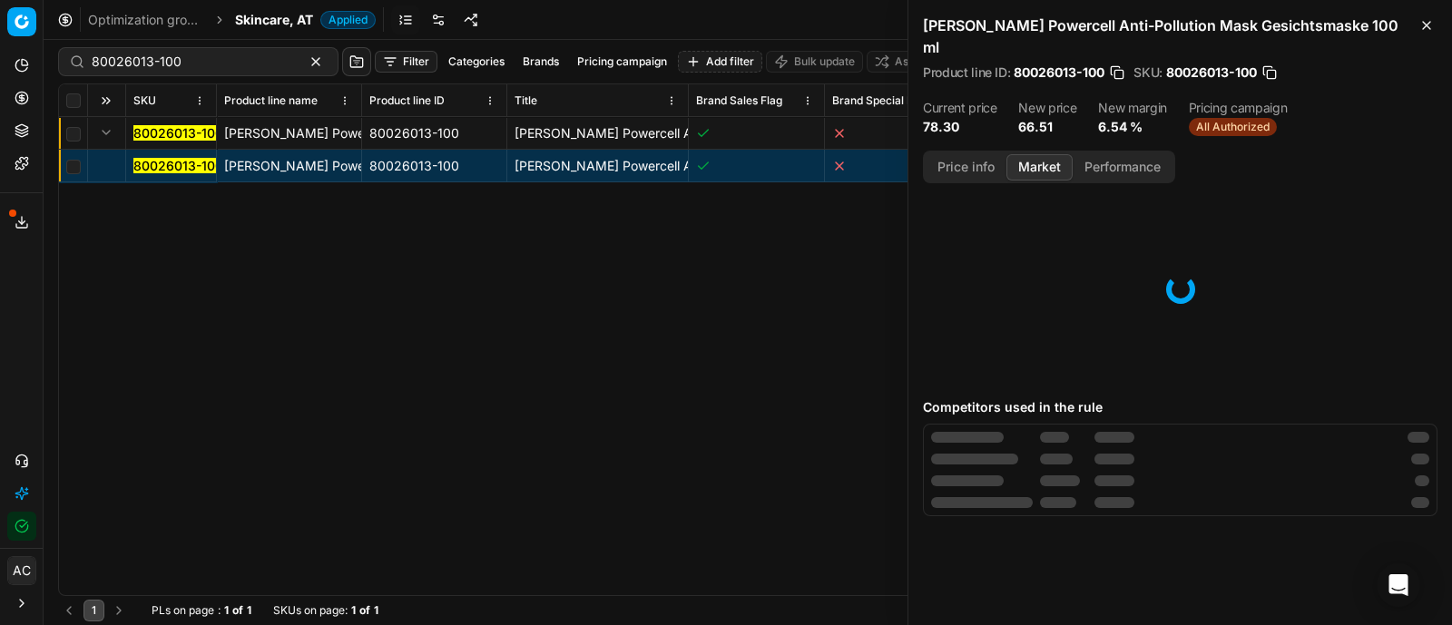
scroll to position [0, 0]
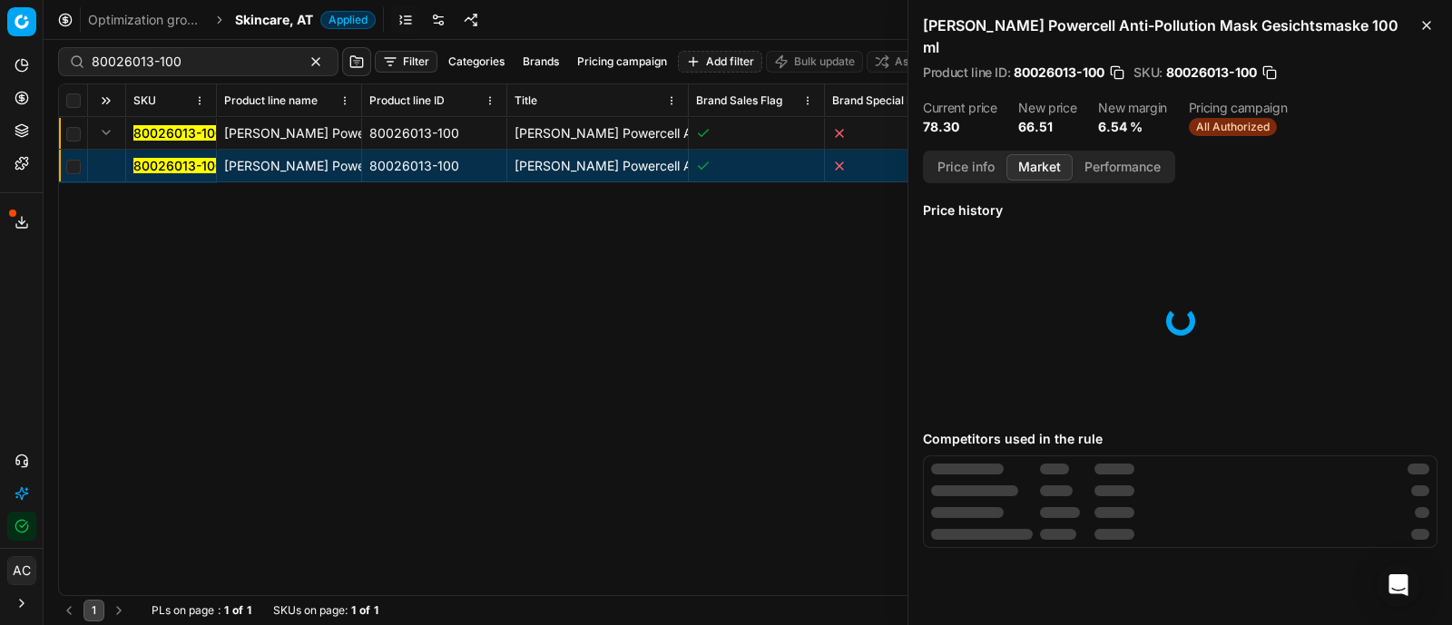
click at [1050, 166] on button "Market" at bounding box center [1039, 167] width 66 height 26
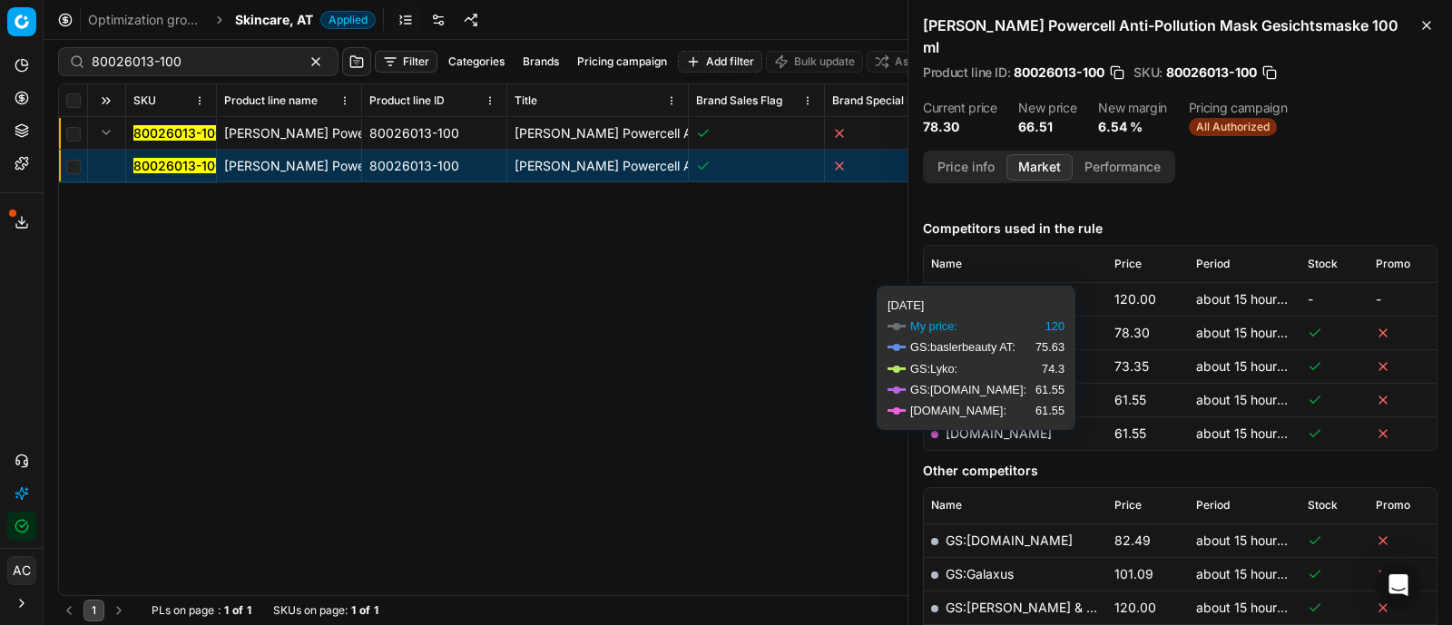
scroll to position [208, 0]
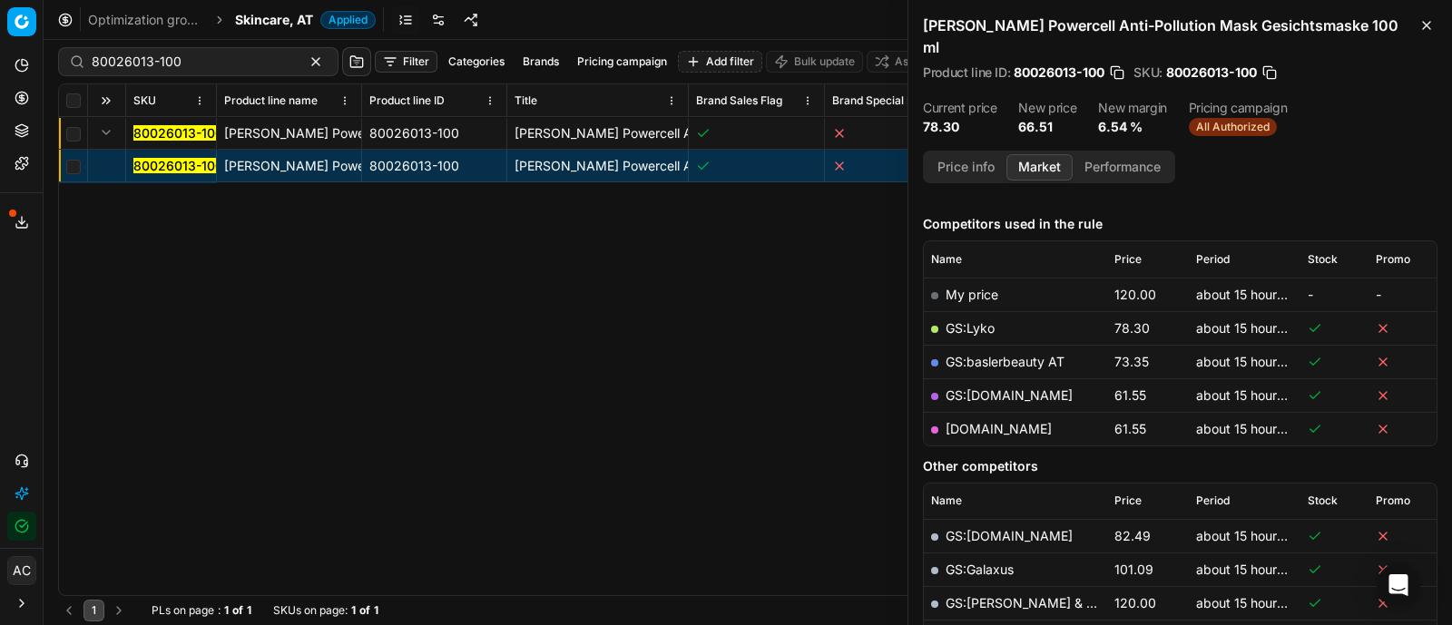
click at [1016, 427] on link "[DOMAIN_NAME]" at bounding box center [998, 428] width 106 height 15
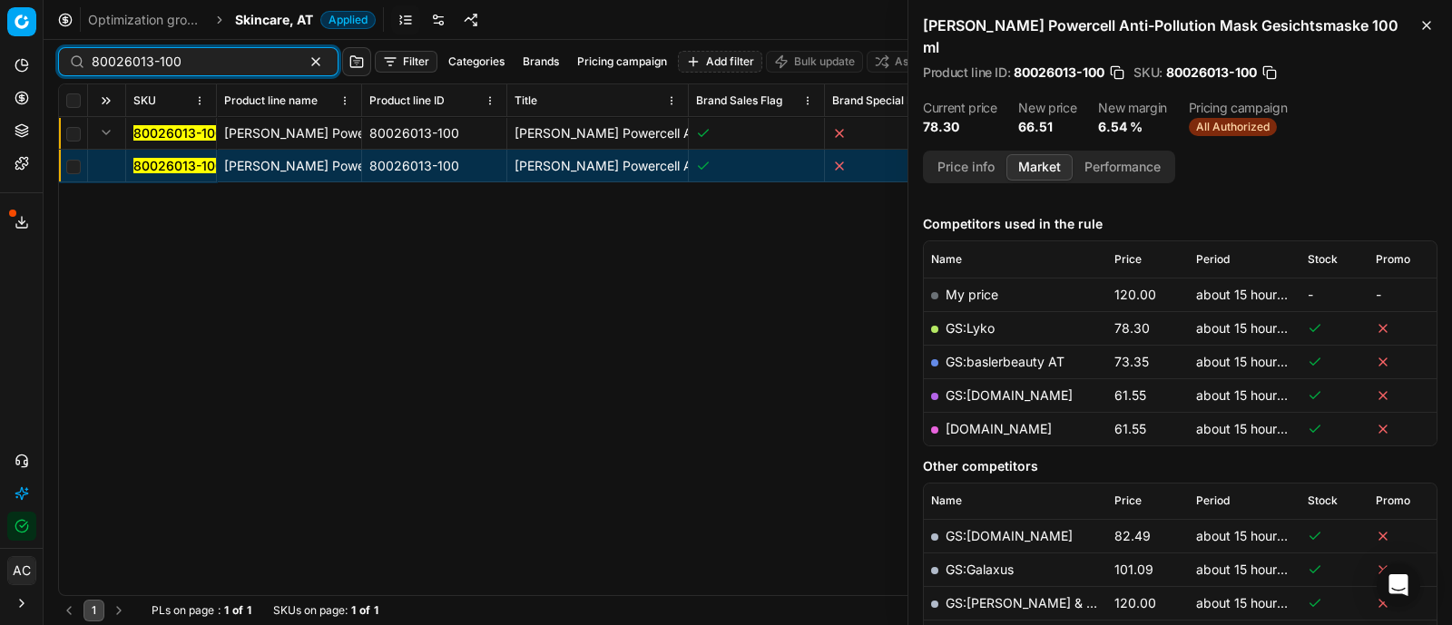
click at [235, 65] on input "80026013-100" at bounding box center [191, 62] width 199 height 18
paste input "4036"
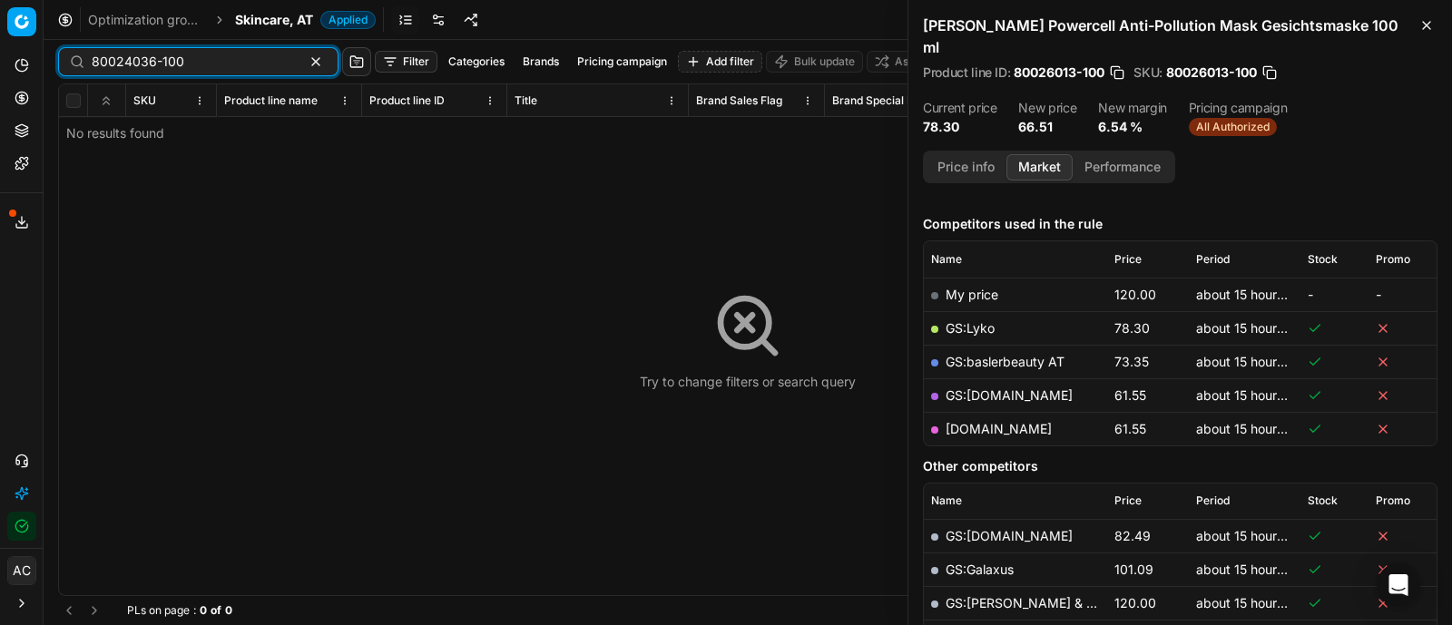
type input "80024036-100"
click at [278, 14] on span "Skincare, AT" at bounding box center [274, 20] width 78 height 18
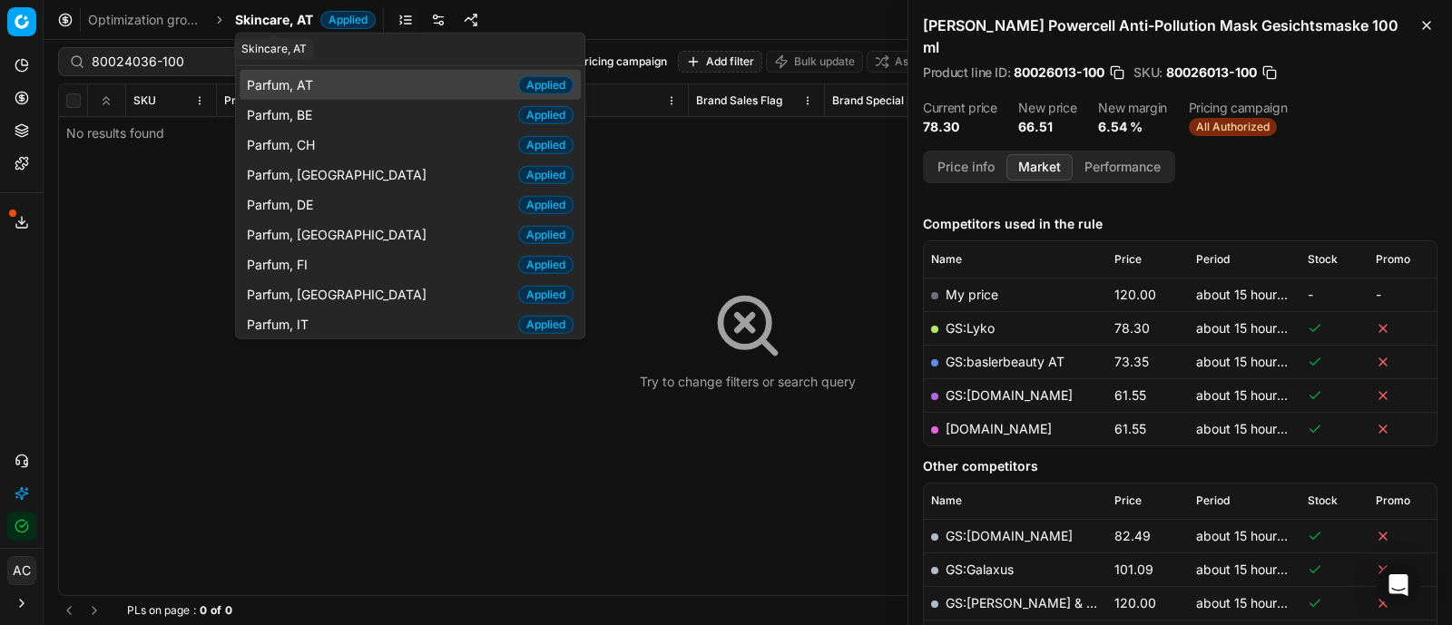
type input "parf"
click at [318, 81] on span "Parfum, AT" at bounding box center [283, 84] width 73 height 18
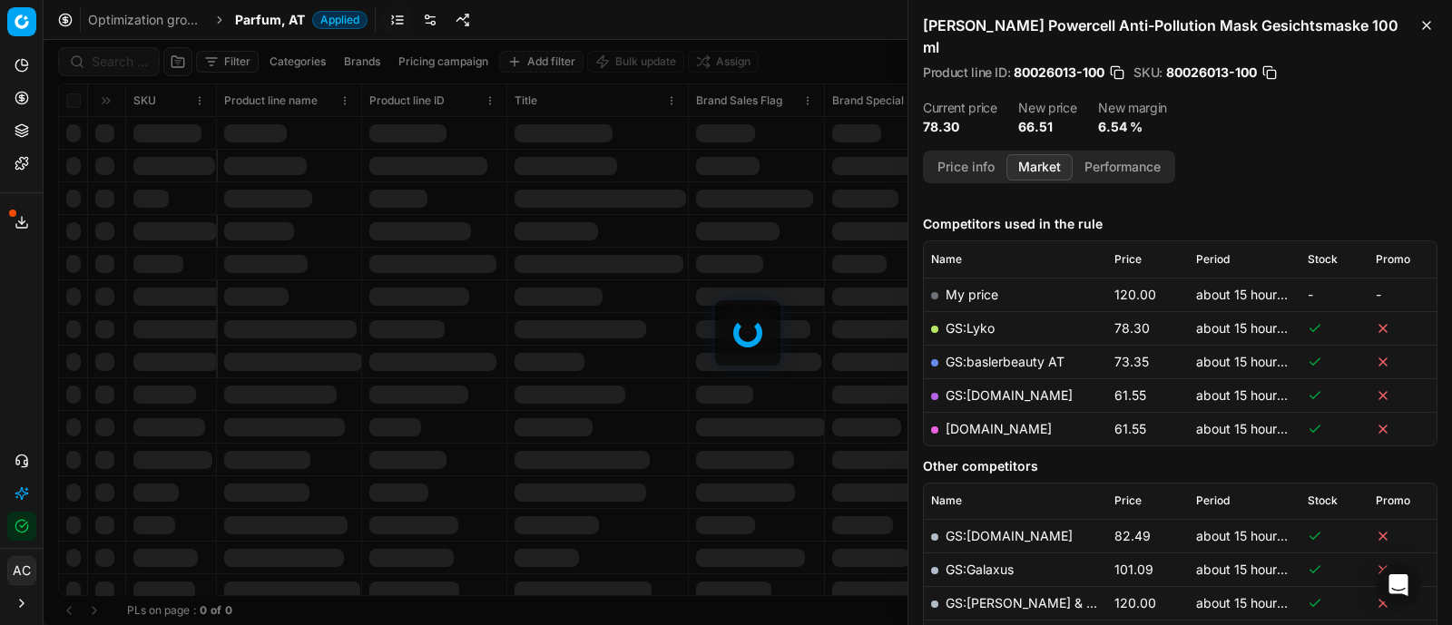
click at [141, 62] on div at bounding box center [748, 332] width 1408 height 585
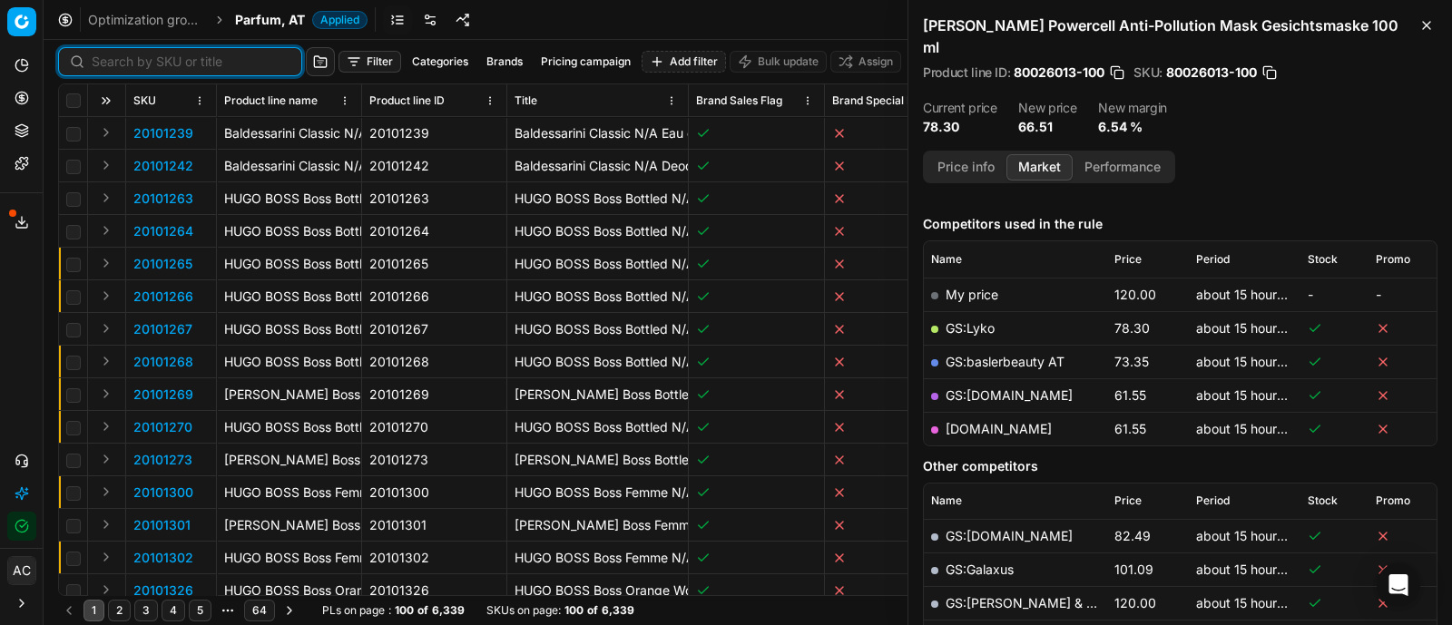
click at [141, 62] on input at bounding box center [191, 62] width 199 height 18
paste input "80024036-100"
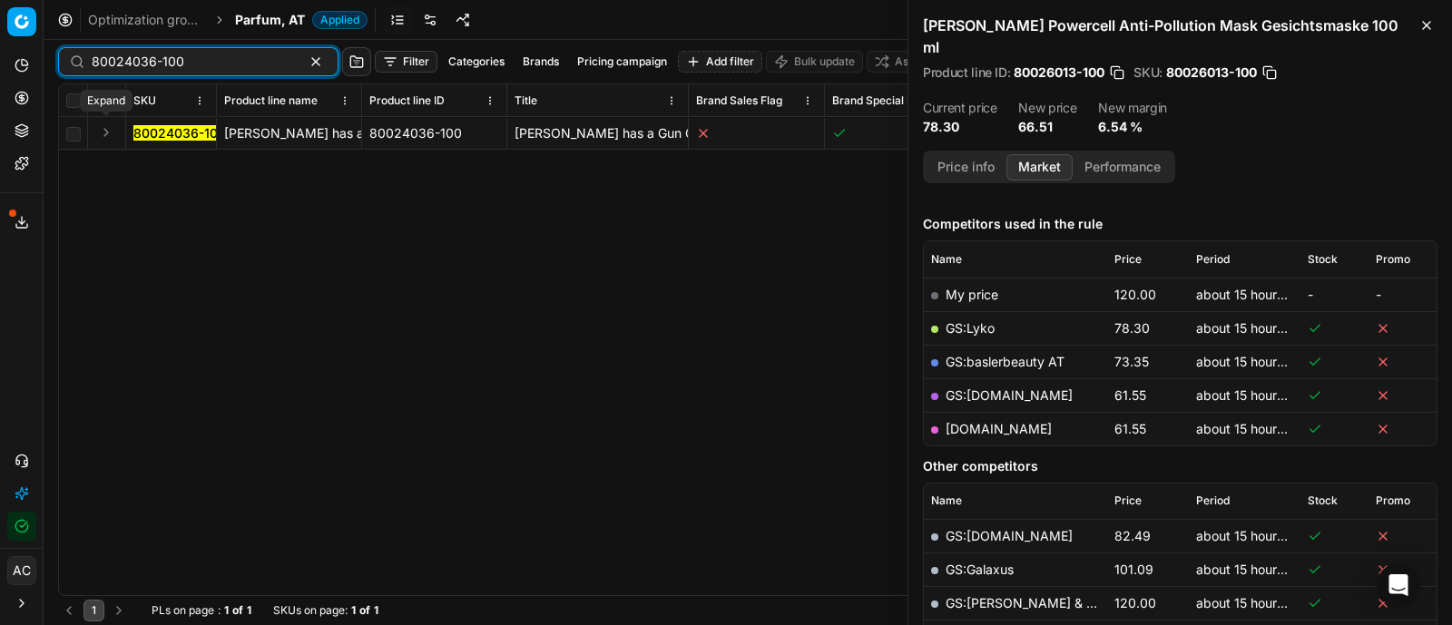
type input "80024036-100"
click at [103, 132] on button "Expand" at bounding box center [106, 133] width 22 height 22
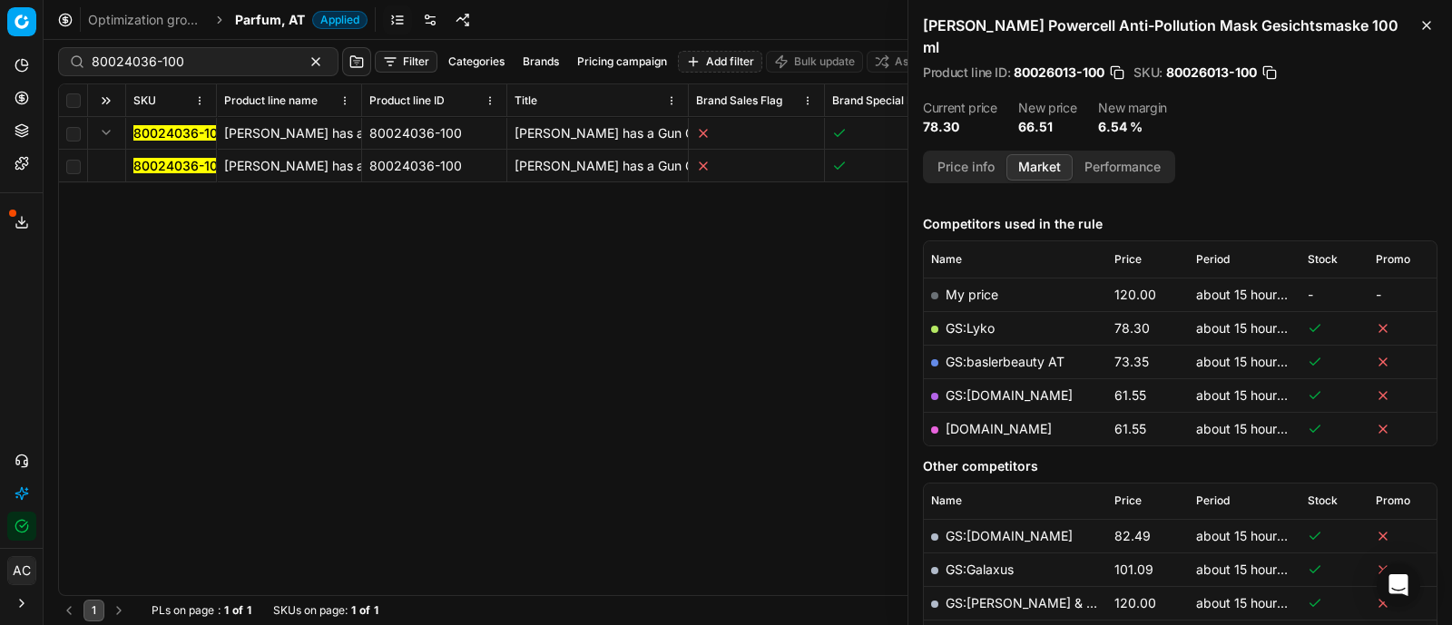
click at [151, 161] on mark "80024036-100" at bounding box center [179, 165] width 93 height 15
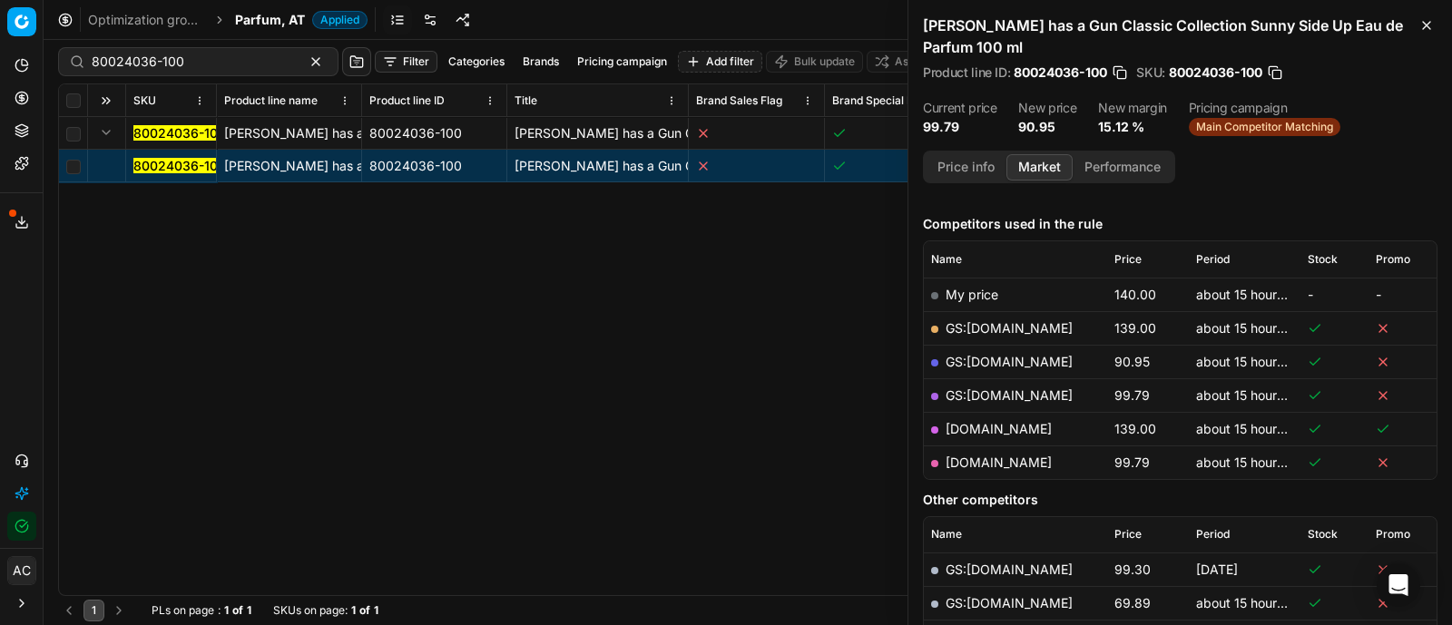
click at [966, 161] on button "Price info" at bounding box center [965, 167] width 81 height 26
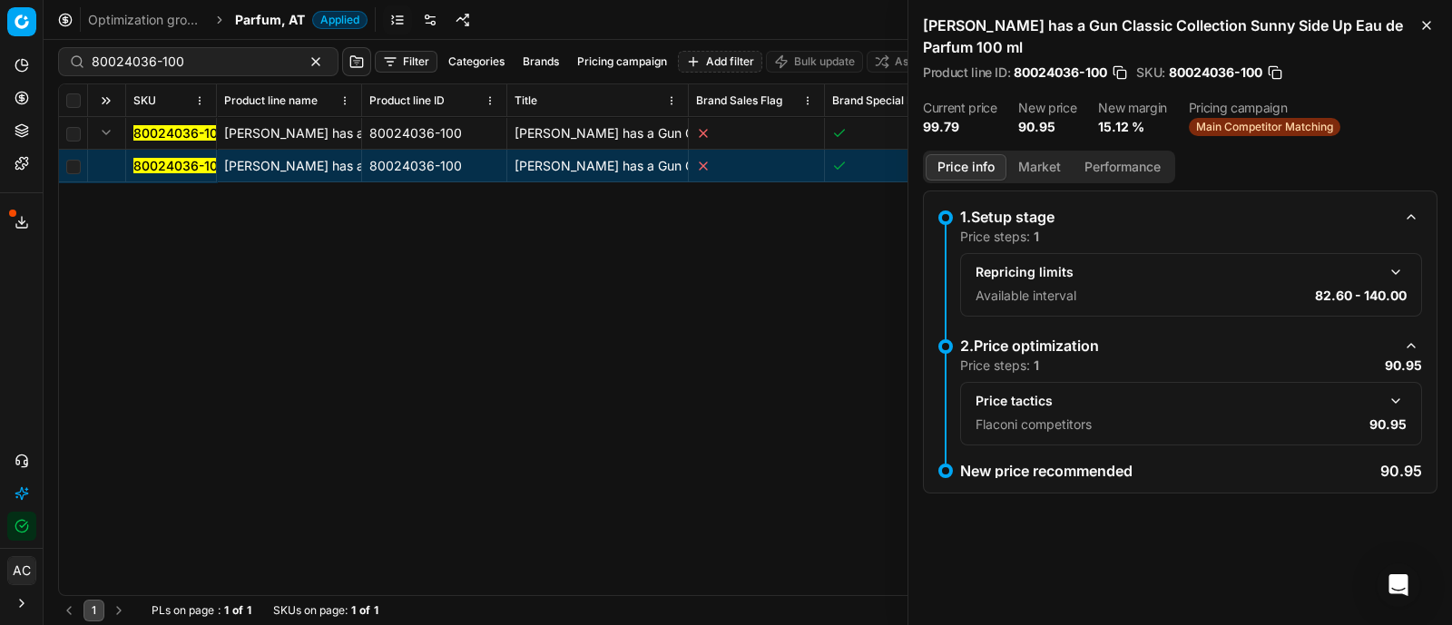
click at [1025, 165] on button "Market" at bounding box center [1039, 167] width 66 height 26
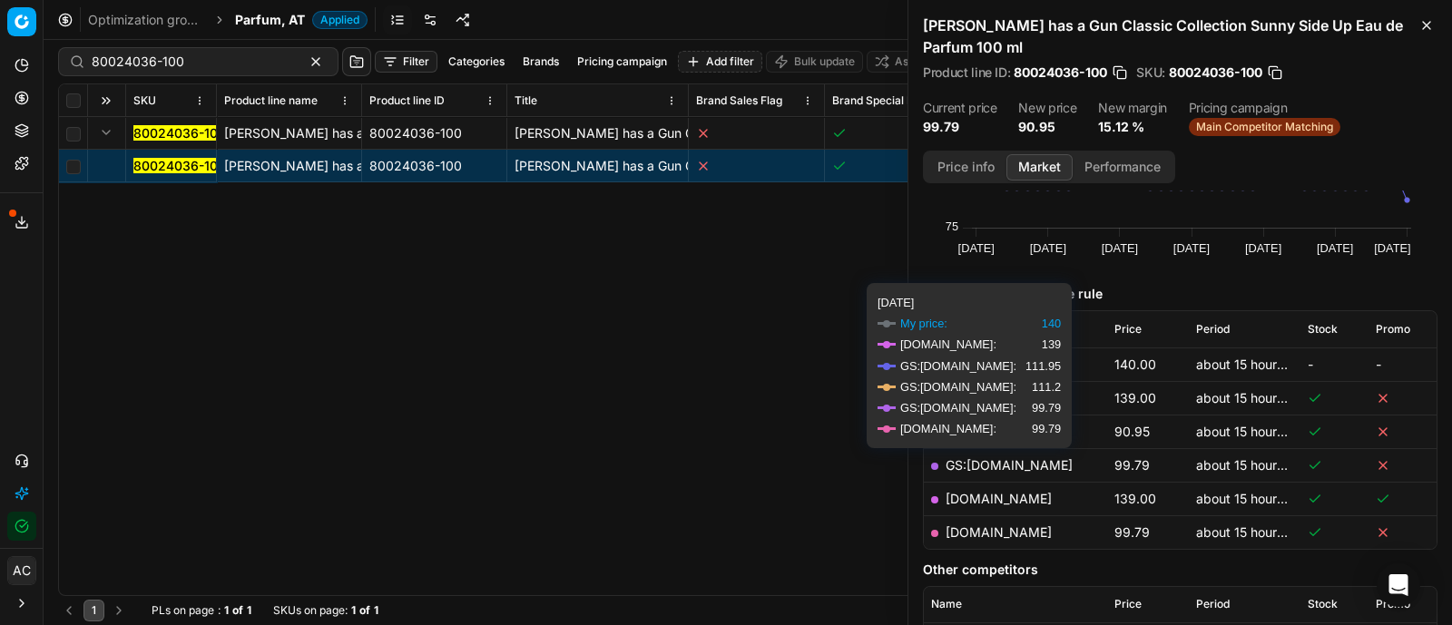
scroll to position [138, 0]
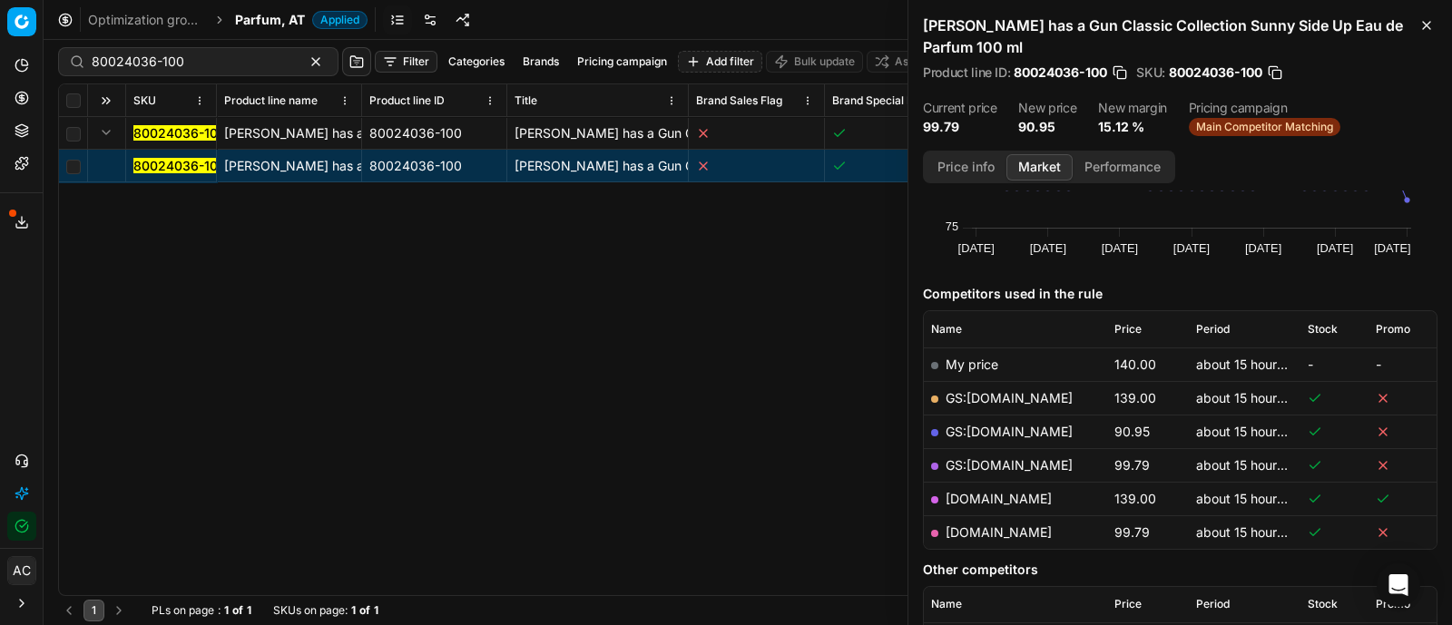
click at [1003, 425] on link "GS:[DOMAIN_NAME]" at bounding box center [1008, 431] width 127 height 15
click at [304, 15] on span "Parfum, AT" at bounding box center [270, 20] width 70 height 18
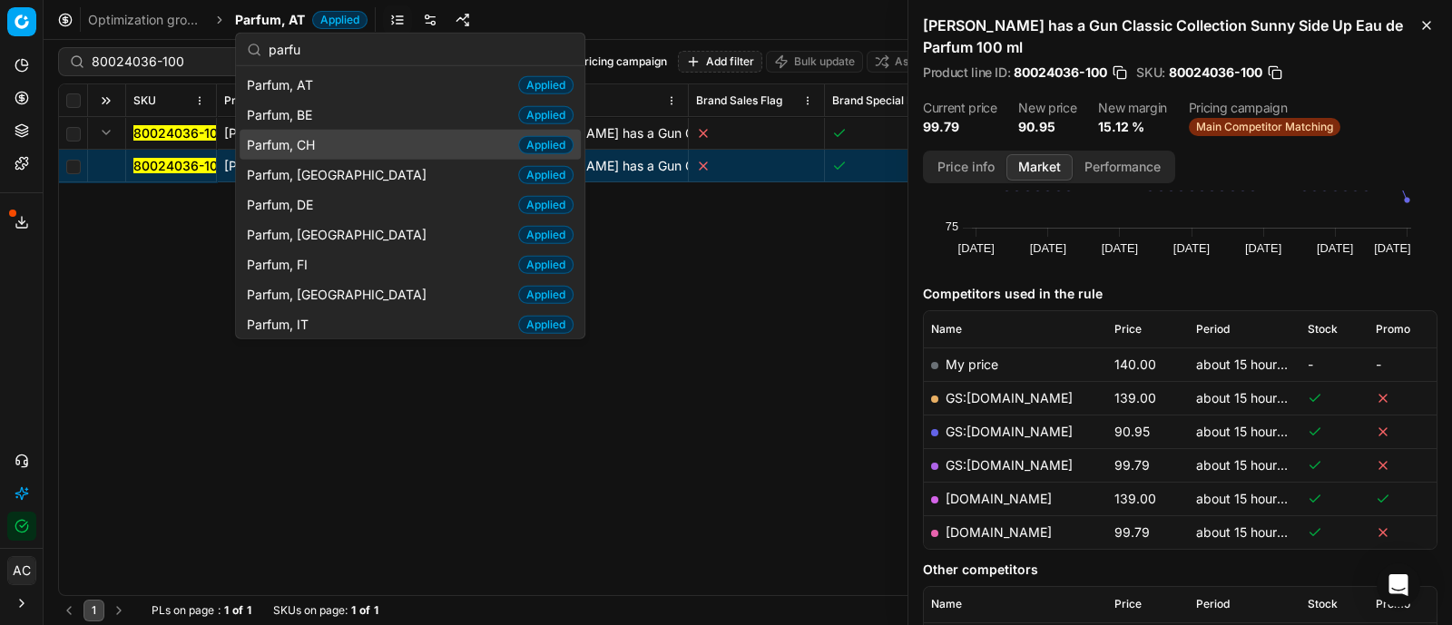
type input "parfu"
click at [313, 138] on span "Parfum, CH" at bounding box center [284, 144] width 75 height 18
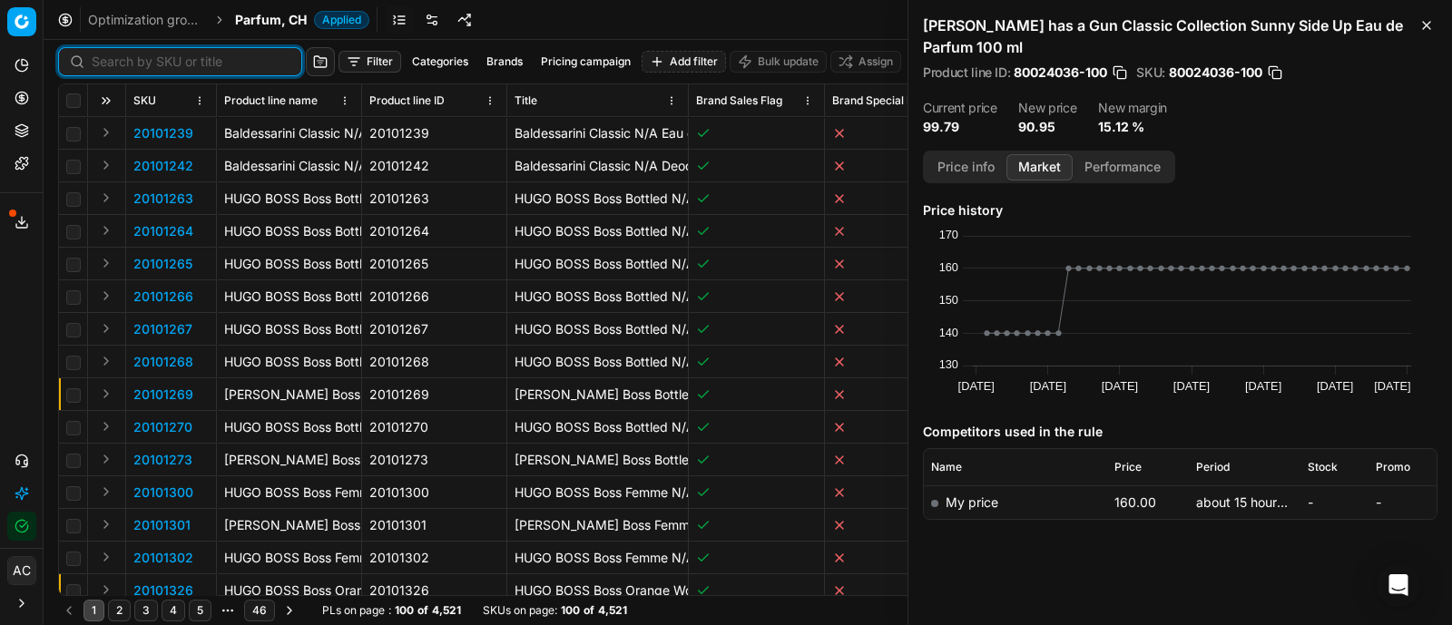
click at [118, 58] on input at bounding box center [191, 62] width 199 height 18
paste input "90011686-0018575"
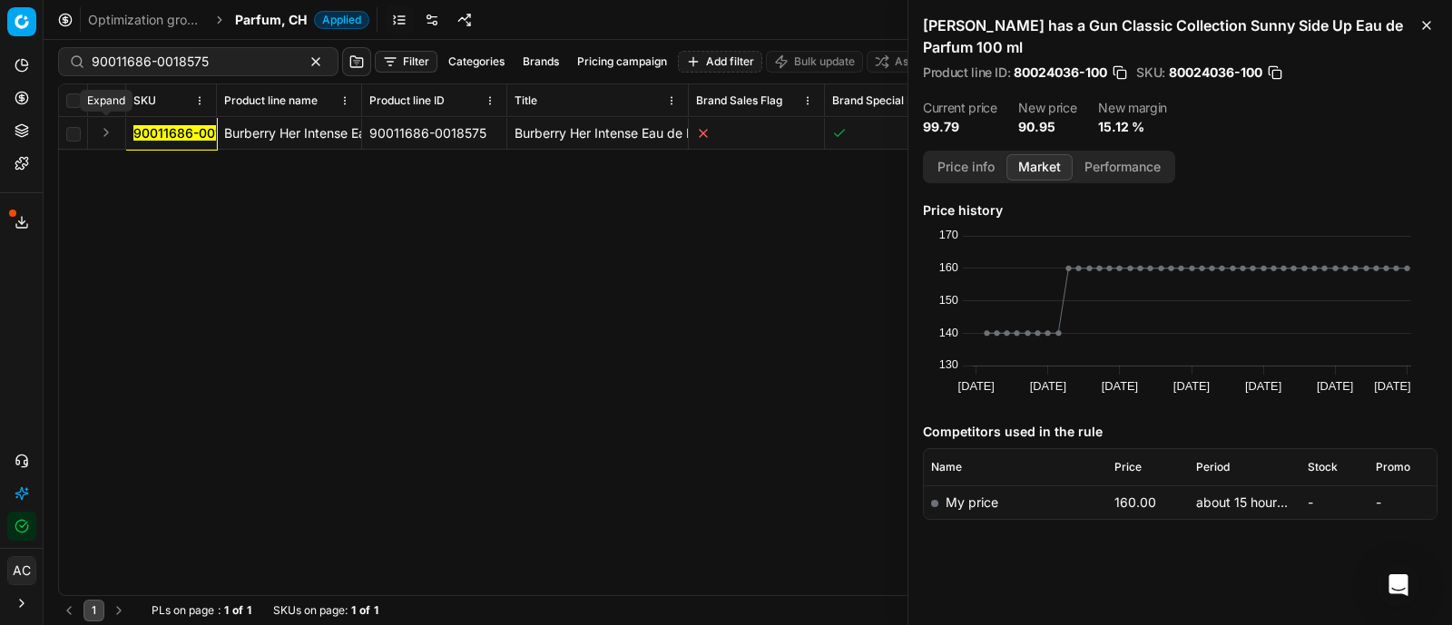
click at [109, 132] on button "Expand" at bounding box center [106, 133] width 22 height 22
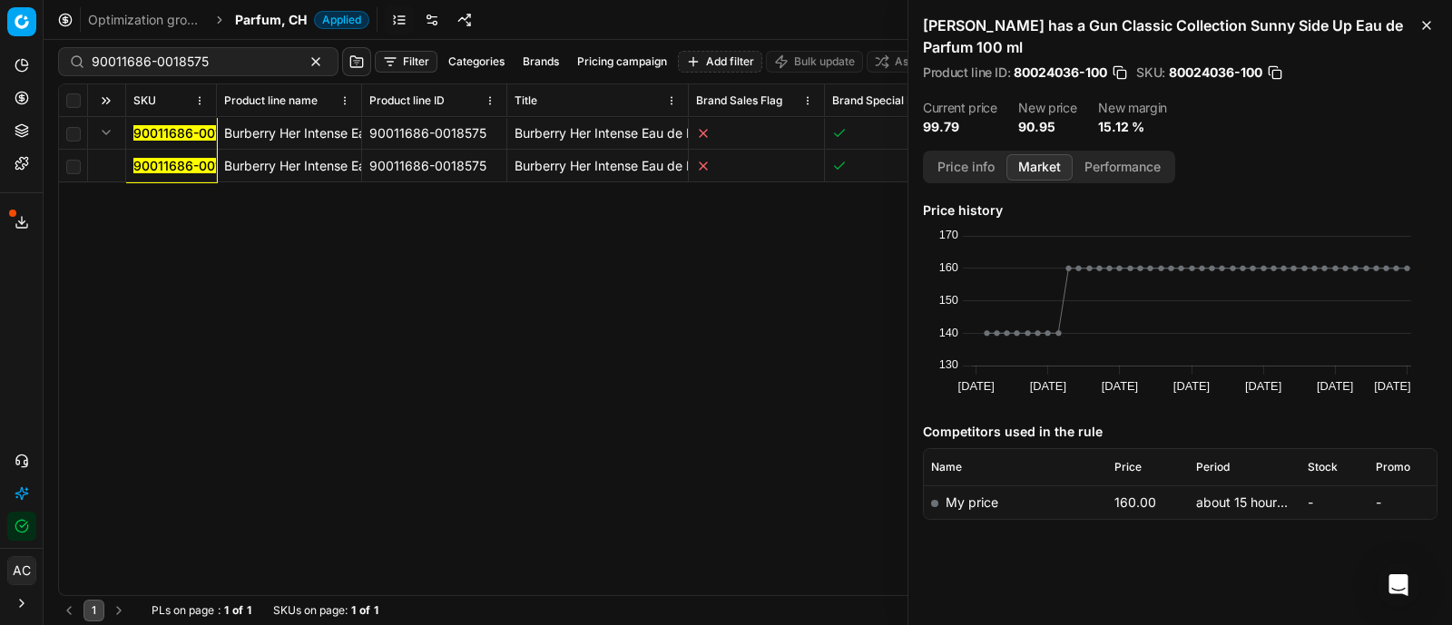
click at [150, 166] on mark "90011686-0018575" at bounding box center [191, 165] width 117 height 15
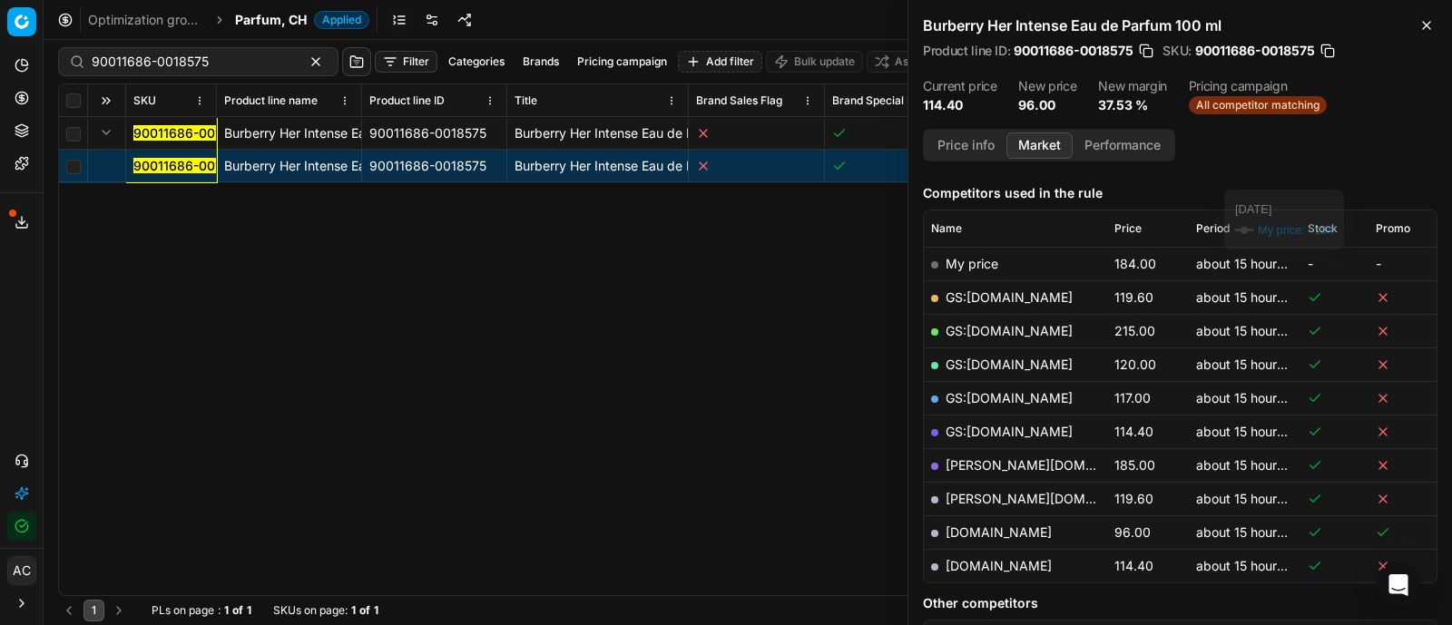
scroll to position [221, 0]
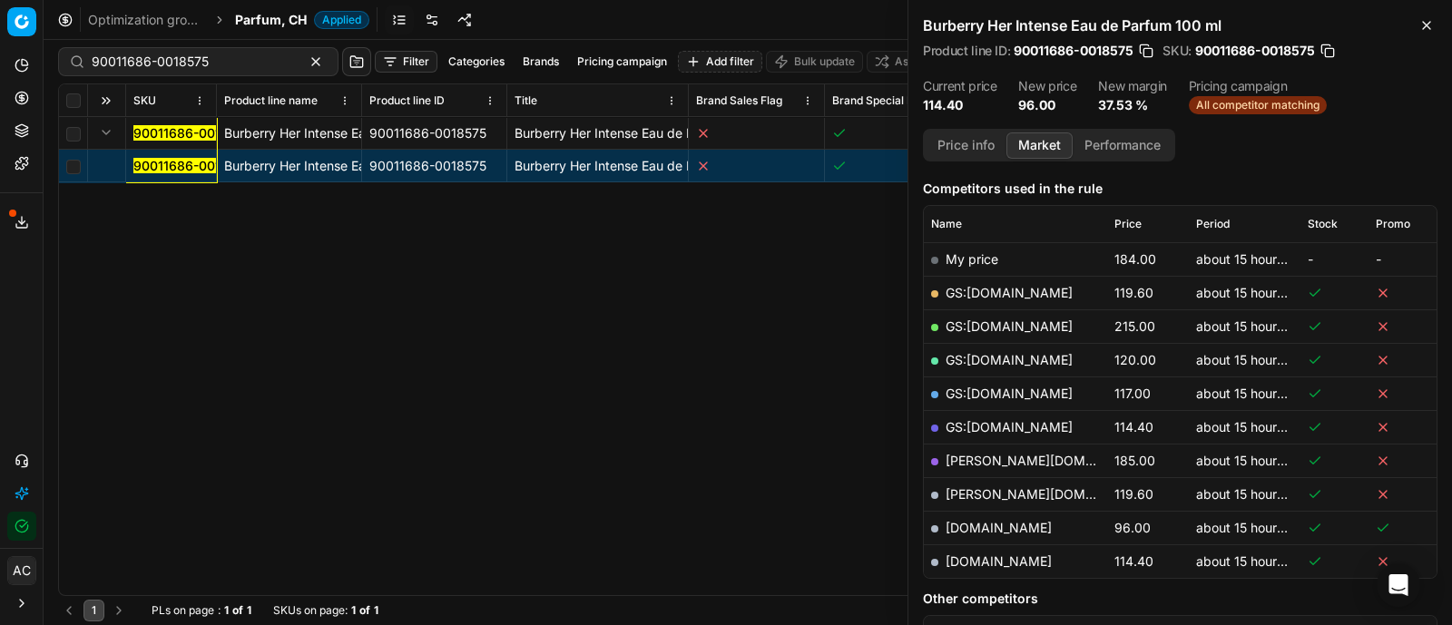
click at [970, 148] on button "Price info" at bounding box center [965, 145] width 81 height 26
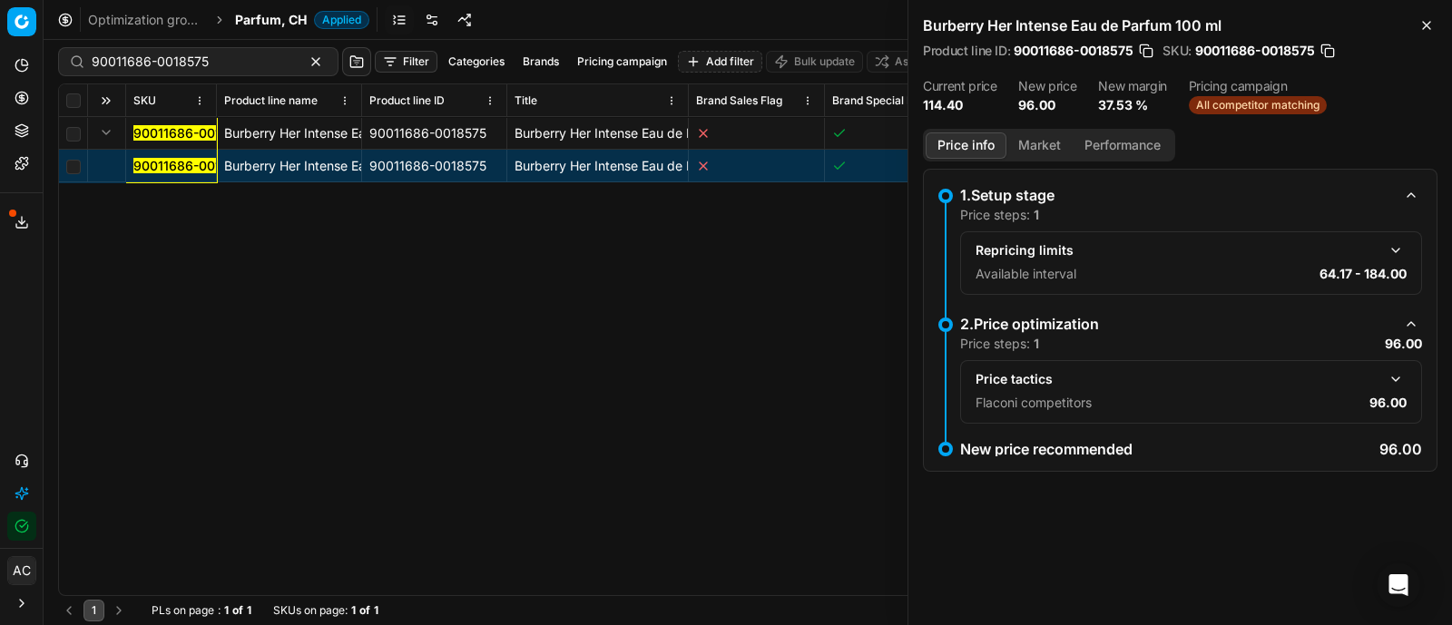
click at [1031, 142] on button "Market" at bounding box center [1039, 145] width 66 height 26
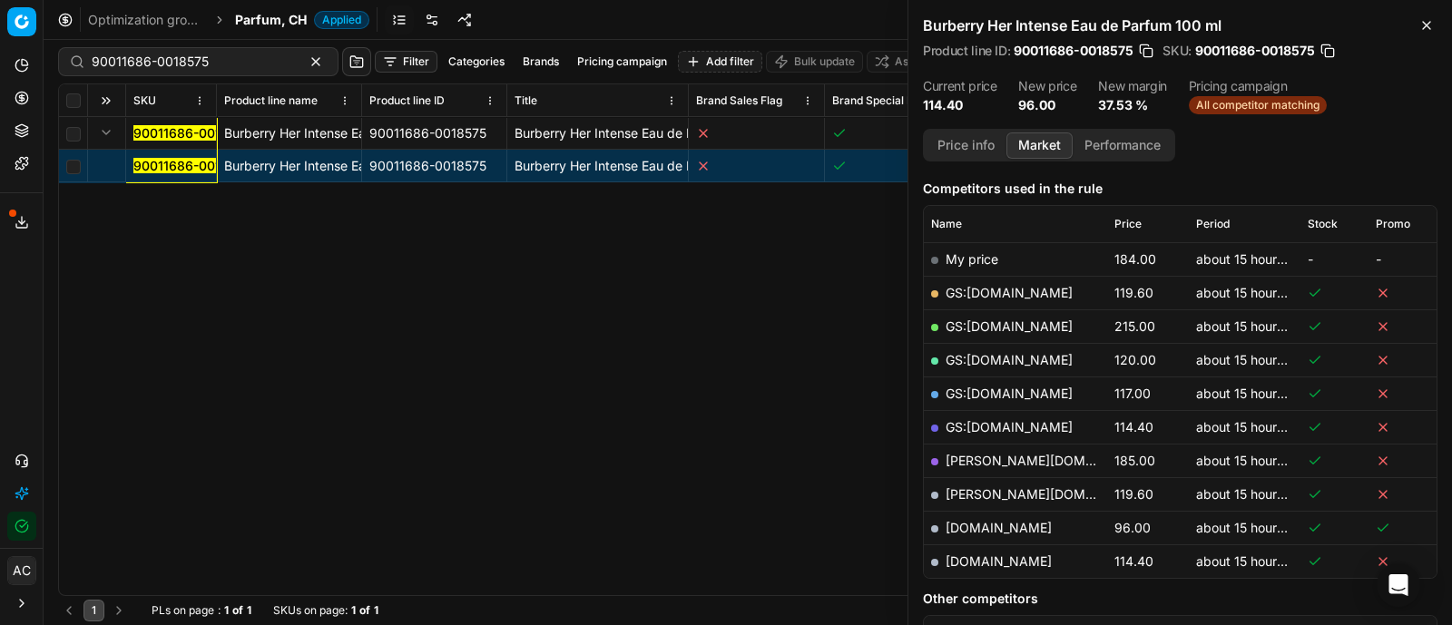
click at [976, 523] on link "[DOMAIN_NAME]" at bounding box center [998, 527] width 106 height 15
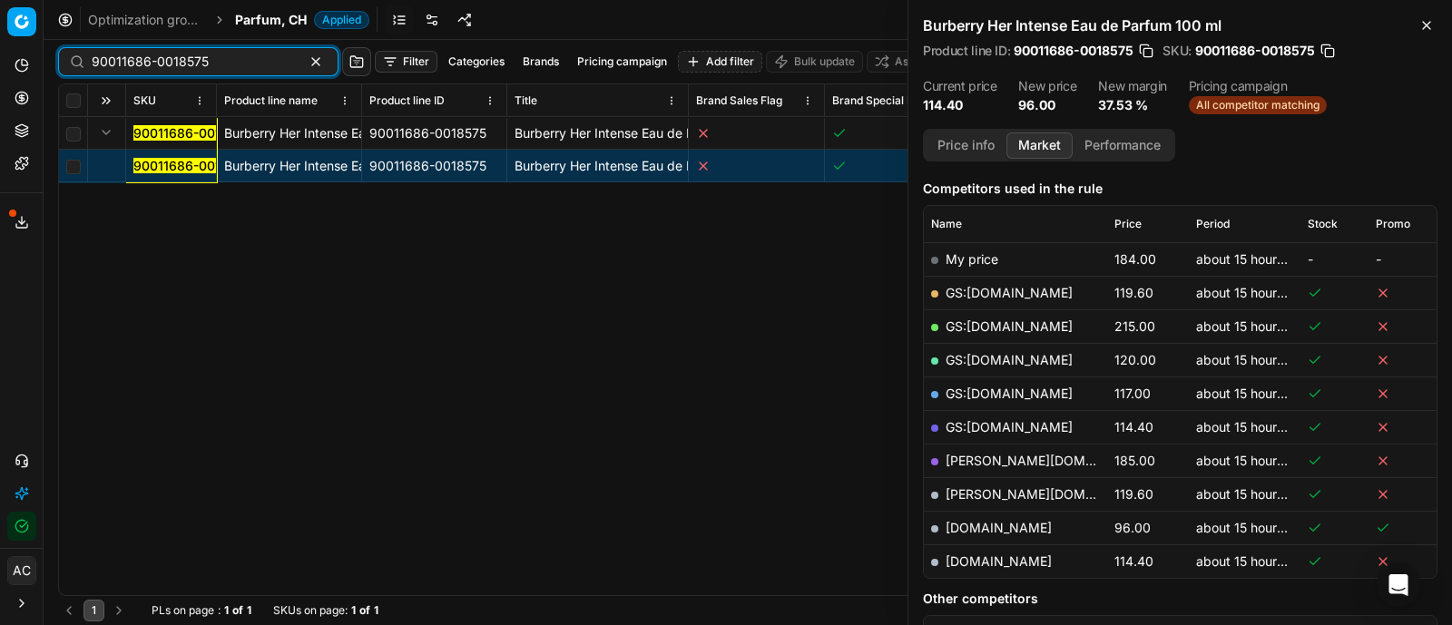
click at [240, 65] on input "90011686-0018575" at bounding box center [191, 62] width 199 height 18
paste input "80077555-100"
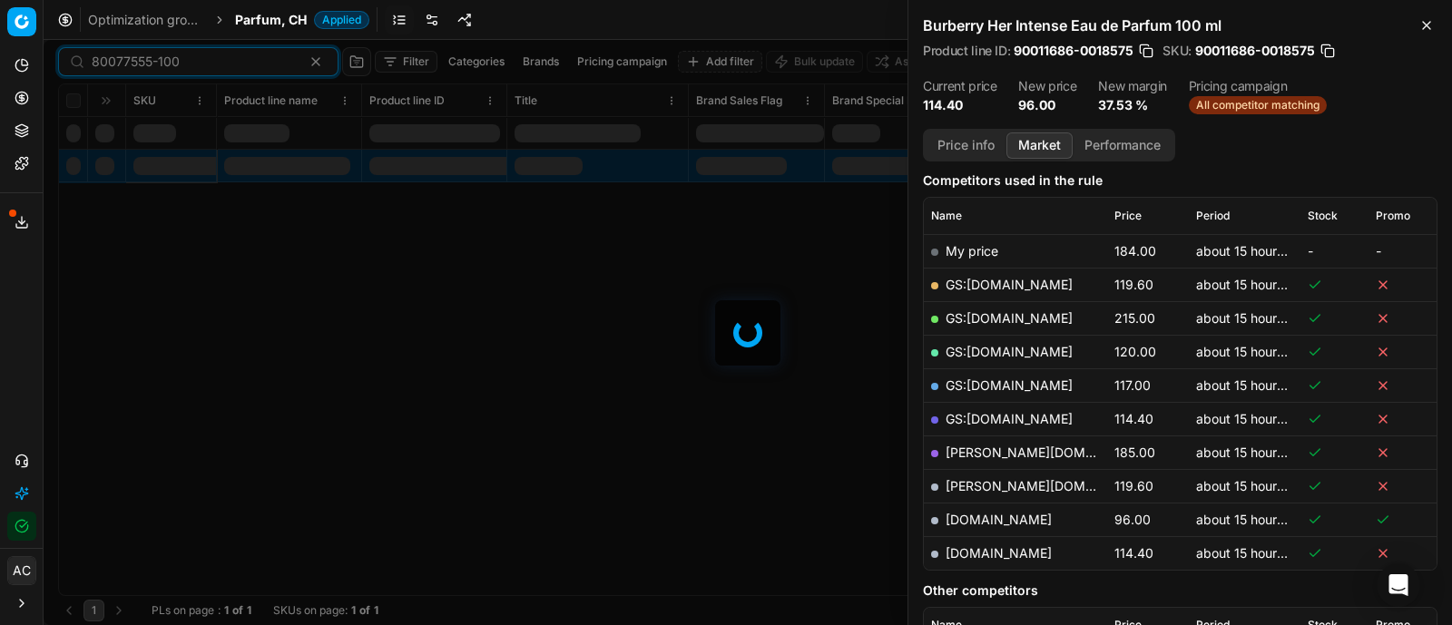
scroll to position [221, 0]
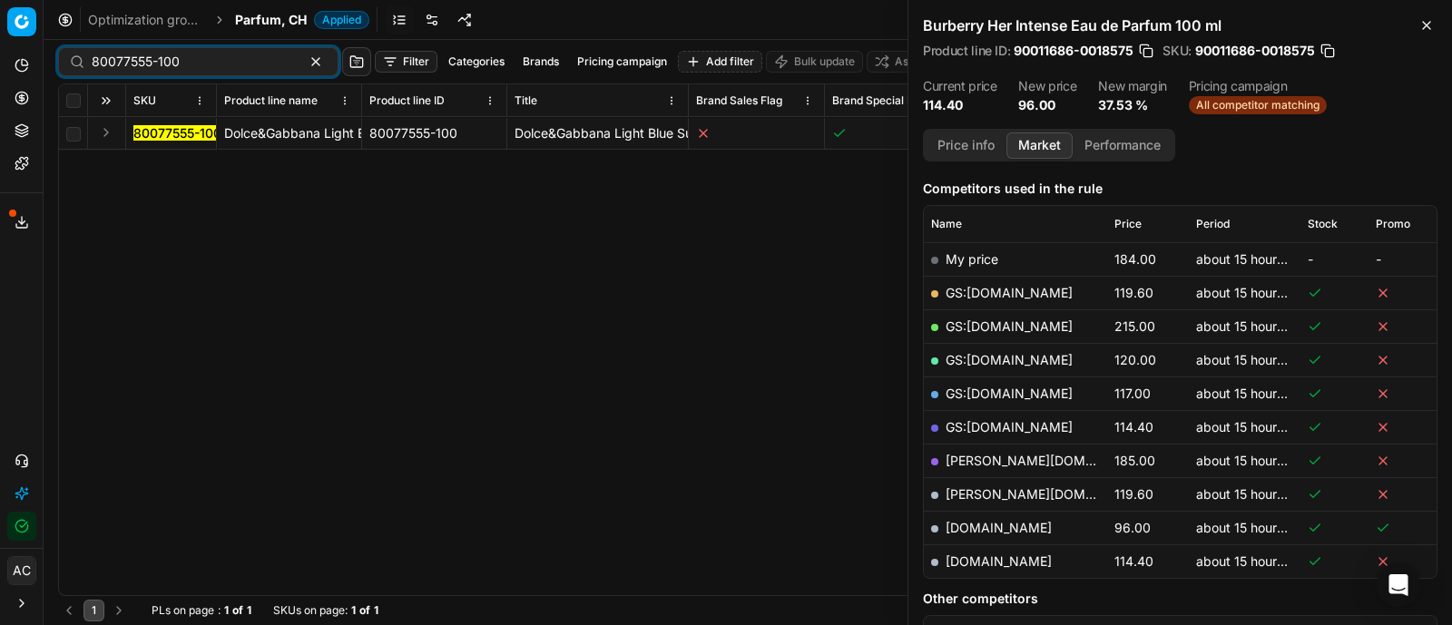
click at [107, 127] on button "Expand" at bounding box center [106, 133] width 22 height 22
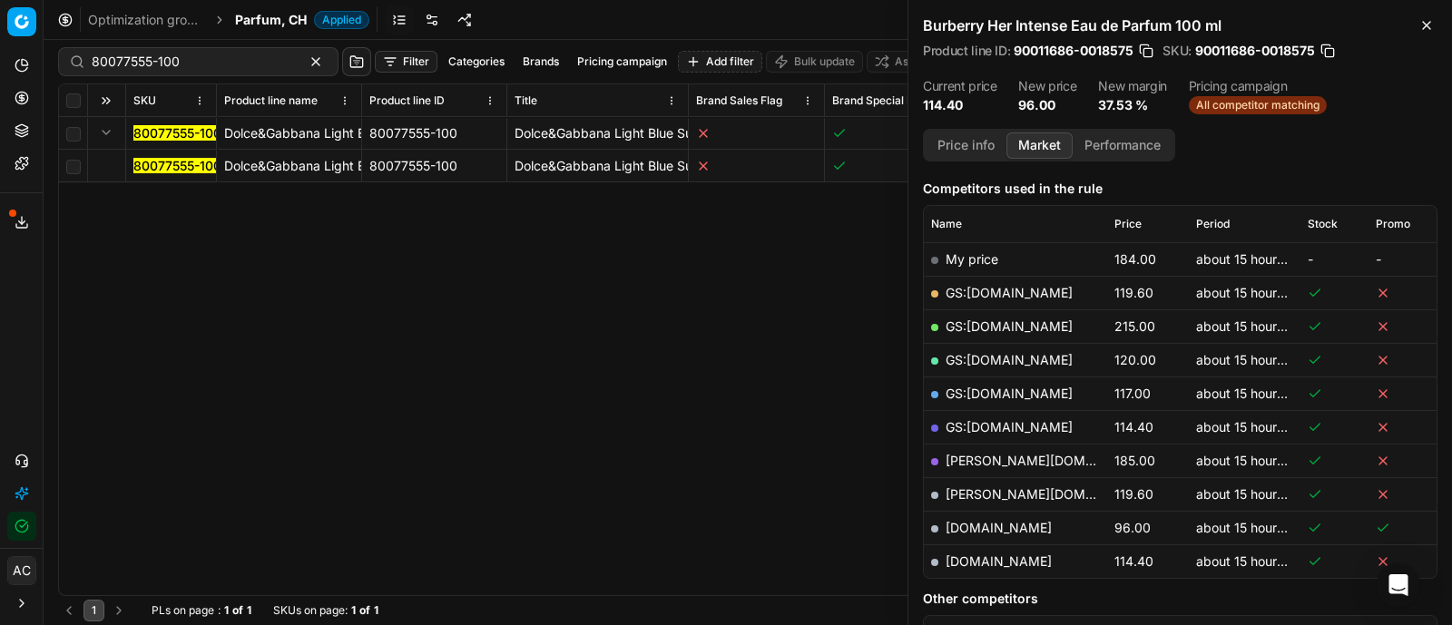
click at [152, 167] on mark "80077555-100" at bounding box center [177, 165] width 88 height 15
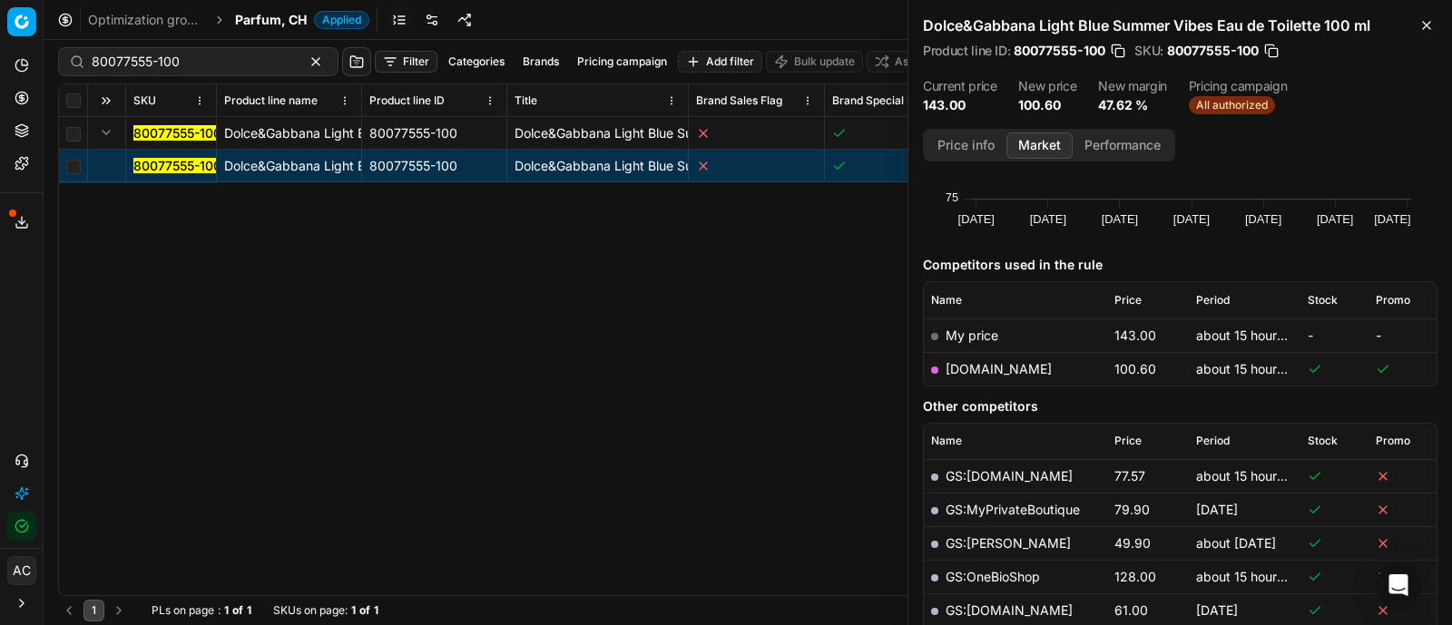
scroll to position [142, 0]
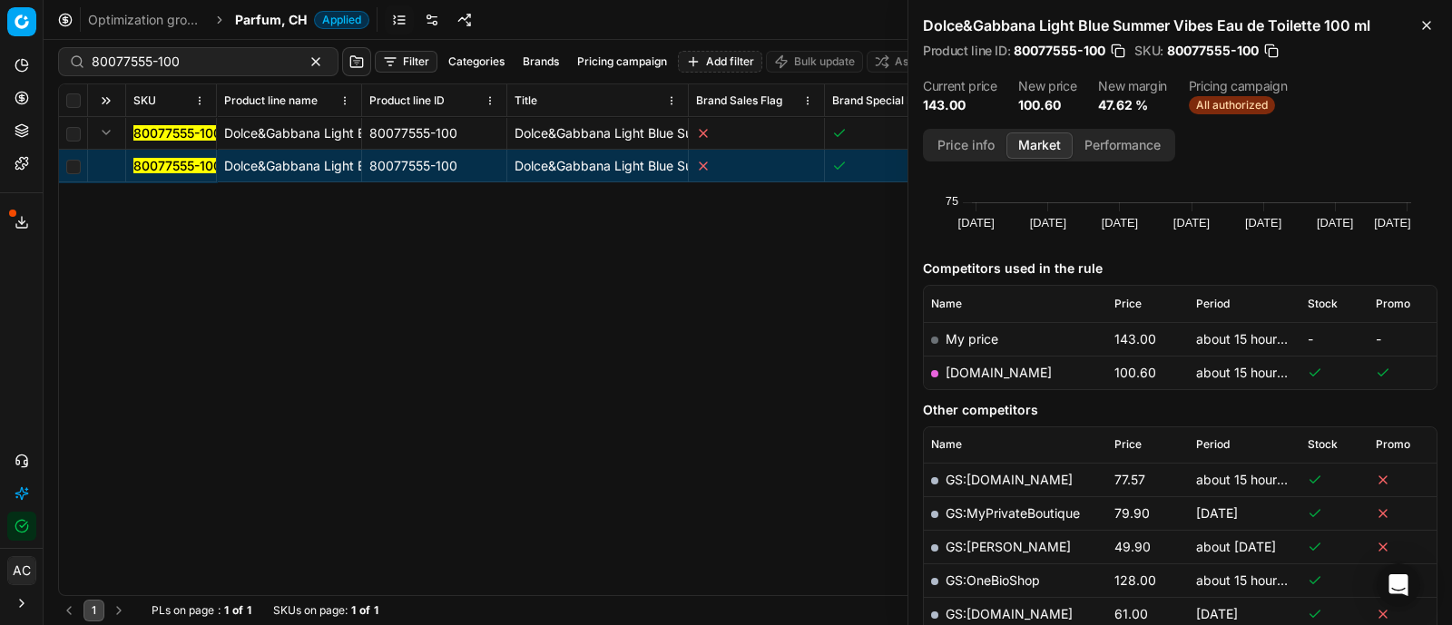
click at [966, 369] on link "[DOMAIN_NAME]" at bounding box center [998, 372] width 106 height 15
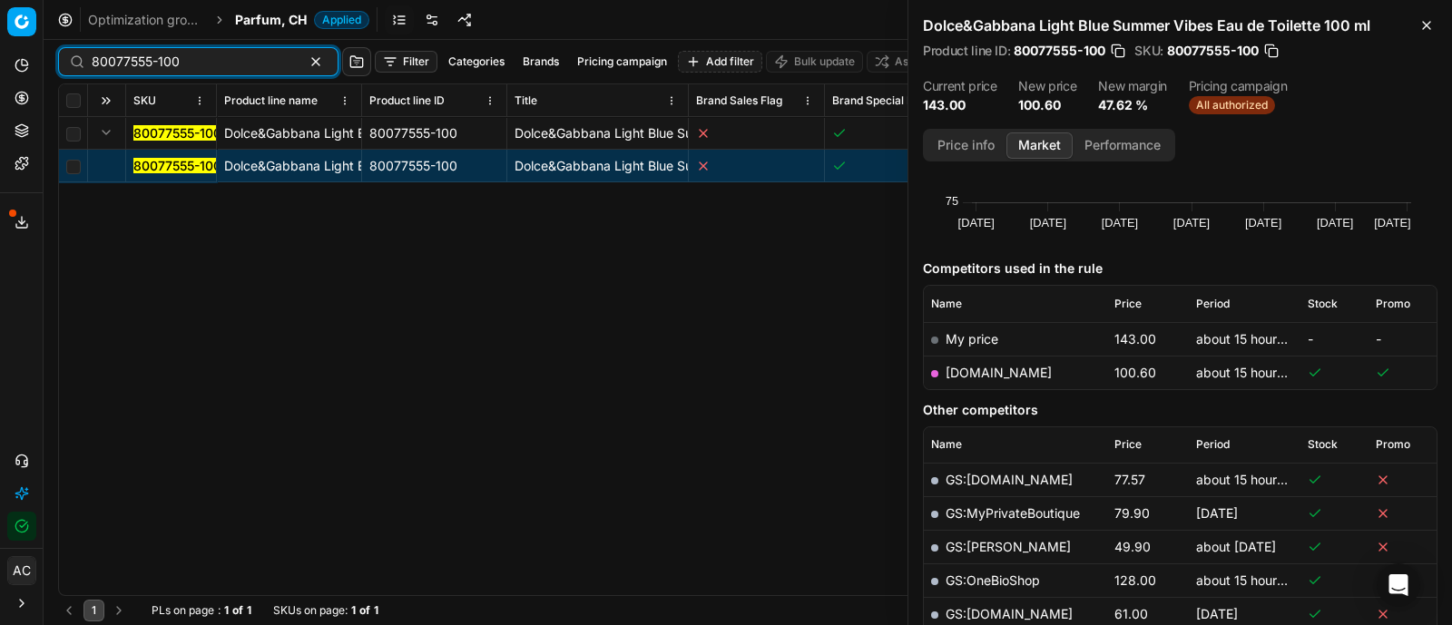
click at [191, 70] on input "80077555-100" at bounding box center [191, 62] width 199 height 18
paste input "391"
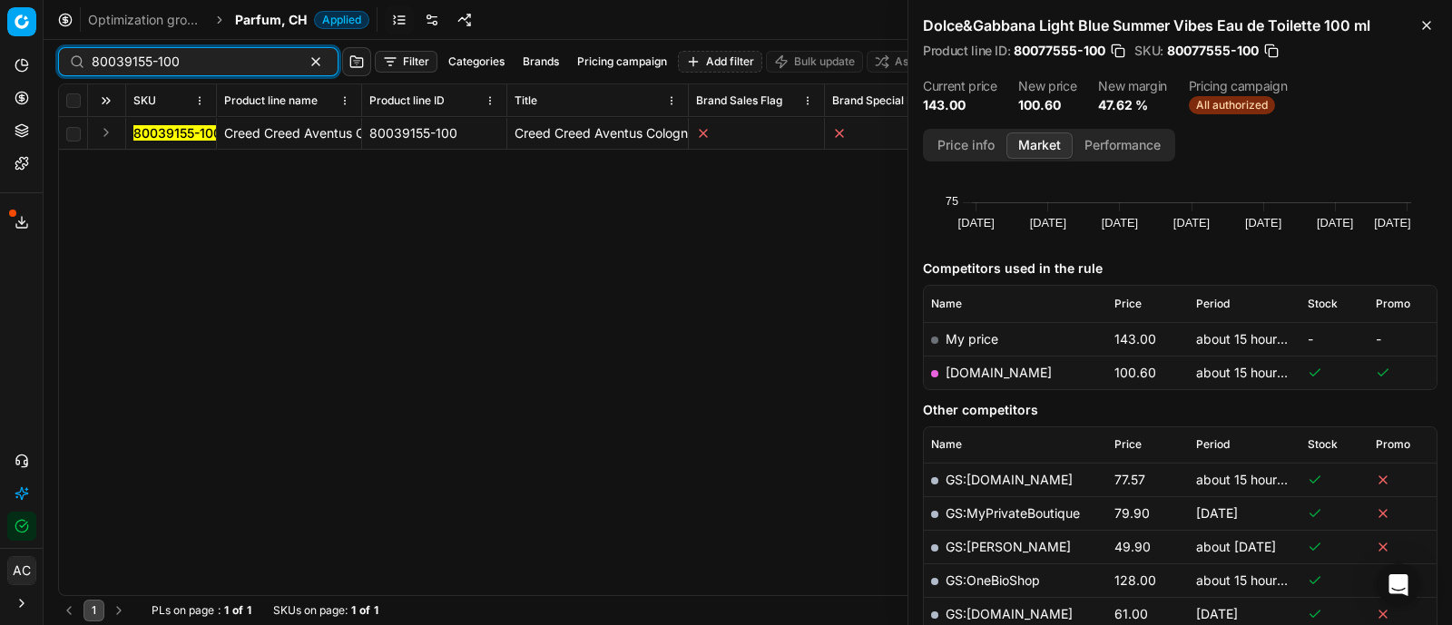
type input "80039155-100"
click at [104, 128] on button "Expand" at bounding box center [106, 133] width 22 height 22
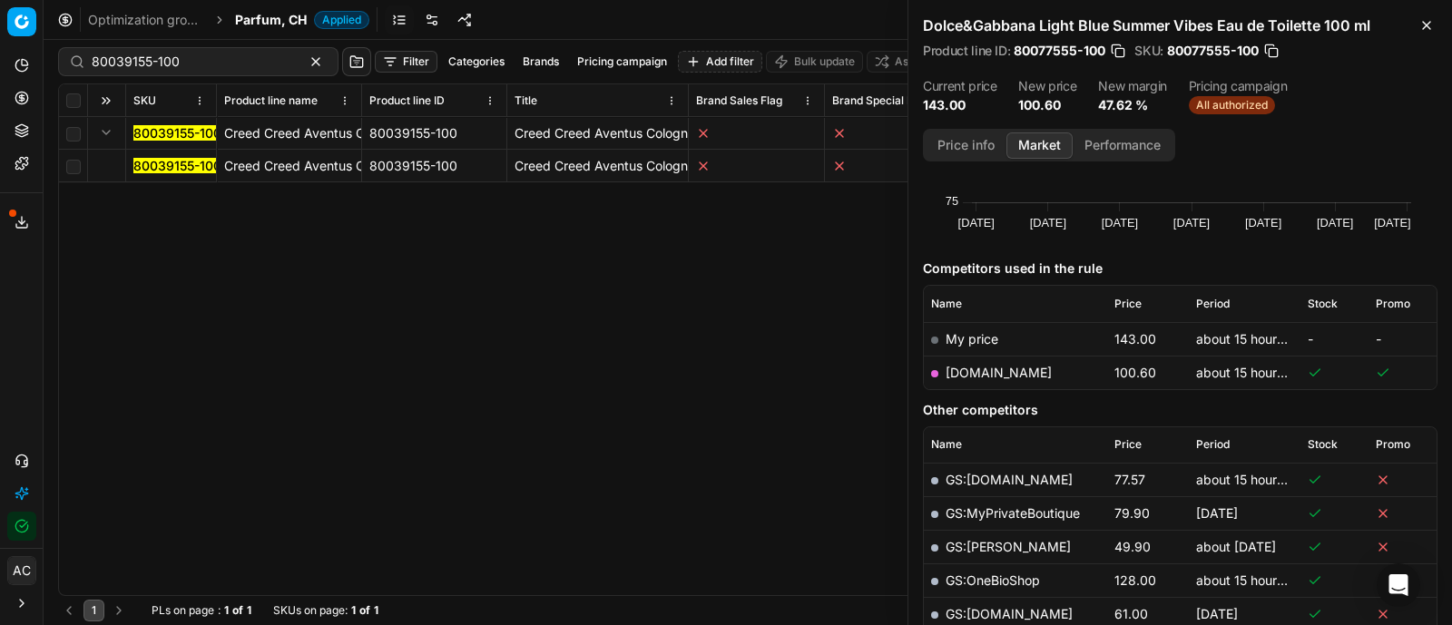
click at [155, 165] on mark "80039155-100" at bounding box center [177, 165] width 88 height 15
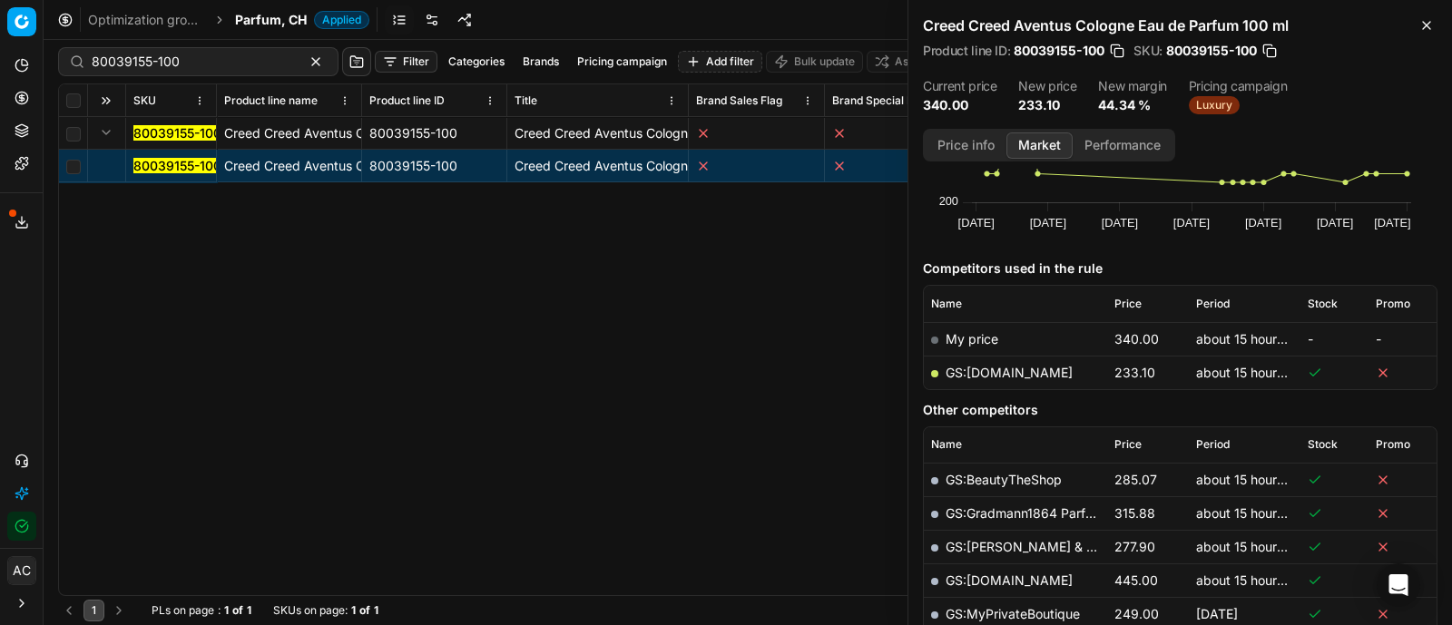
click at [986, 372] on link "GS:[DOMAIN_NAME]" at bounding box center [1008, 372] width 127 height 15
click at [729, 437] on div "80039155-100 Creed Creed Aventus Cologne Eau de Parfum 100 ml 80039155-100 Cree…" at bounding box center [747, 356] width 1377 height 478
